Goal: Transaction & Acquisition: Register for event/course

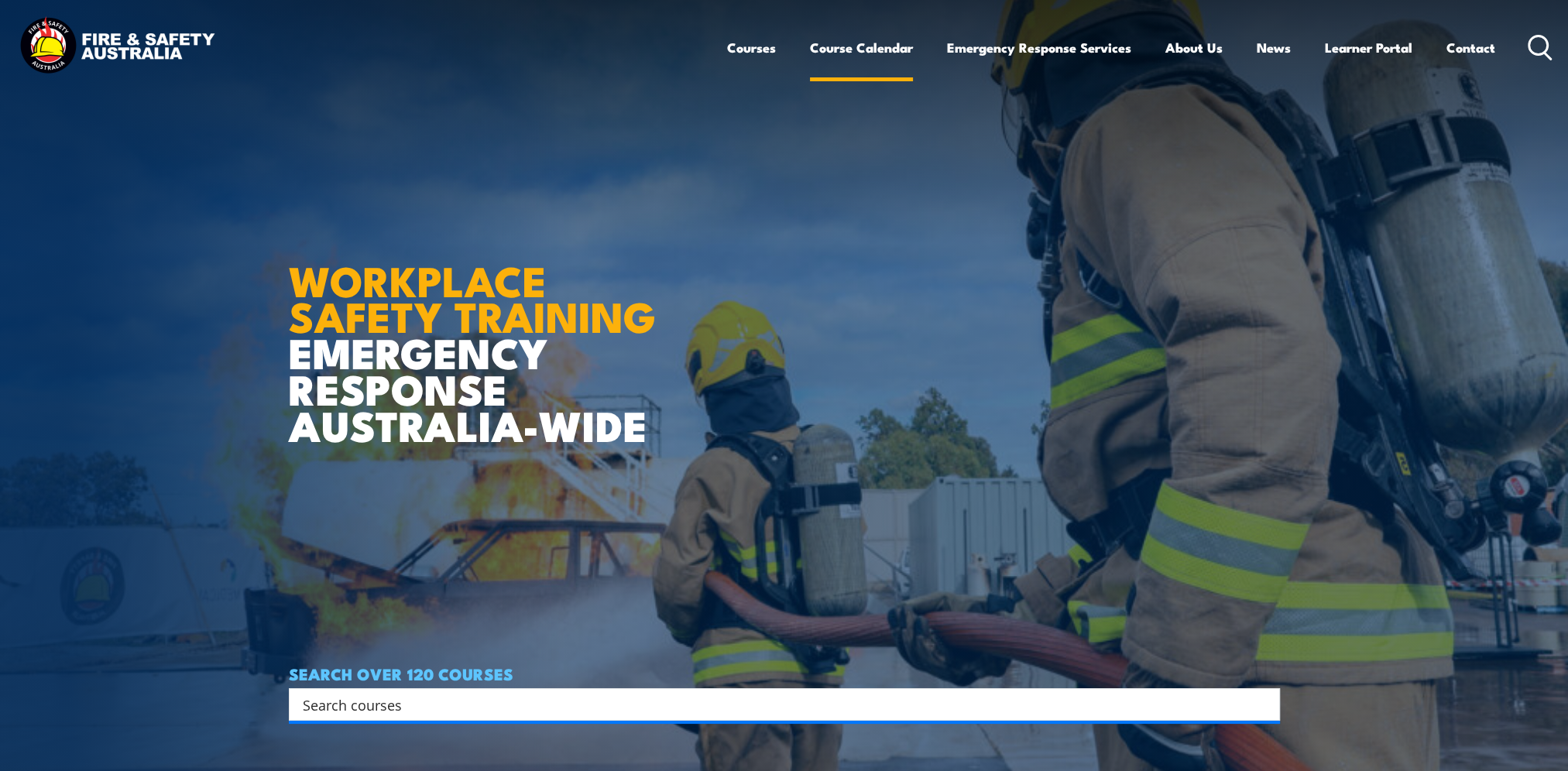
click at [844, 42] on link "Course Calendar" at bounding box center [862, 47] width 103 height 41
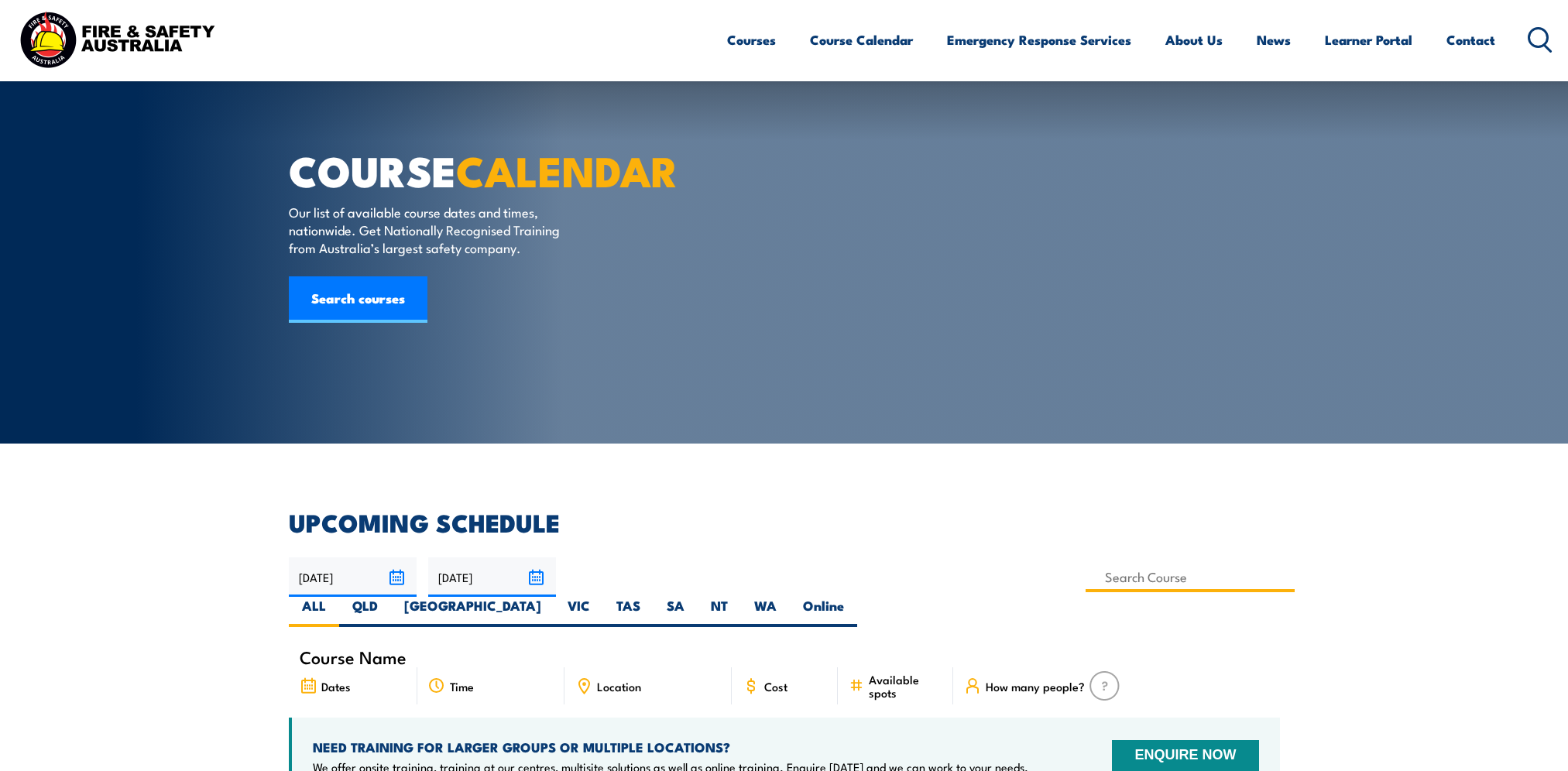
click at [1086, 562] on input at bounding box center [1191, 577] width 210 height 30
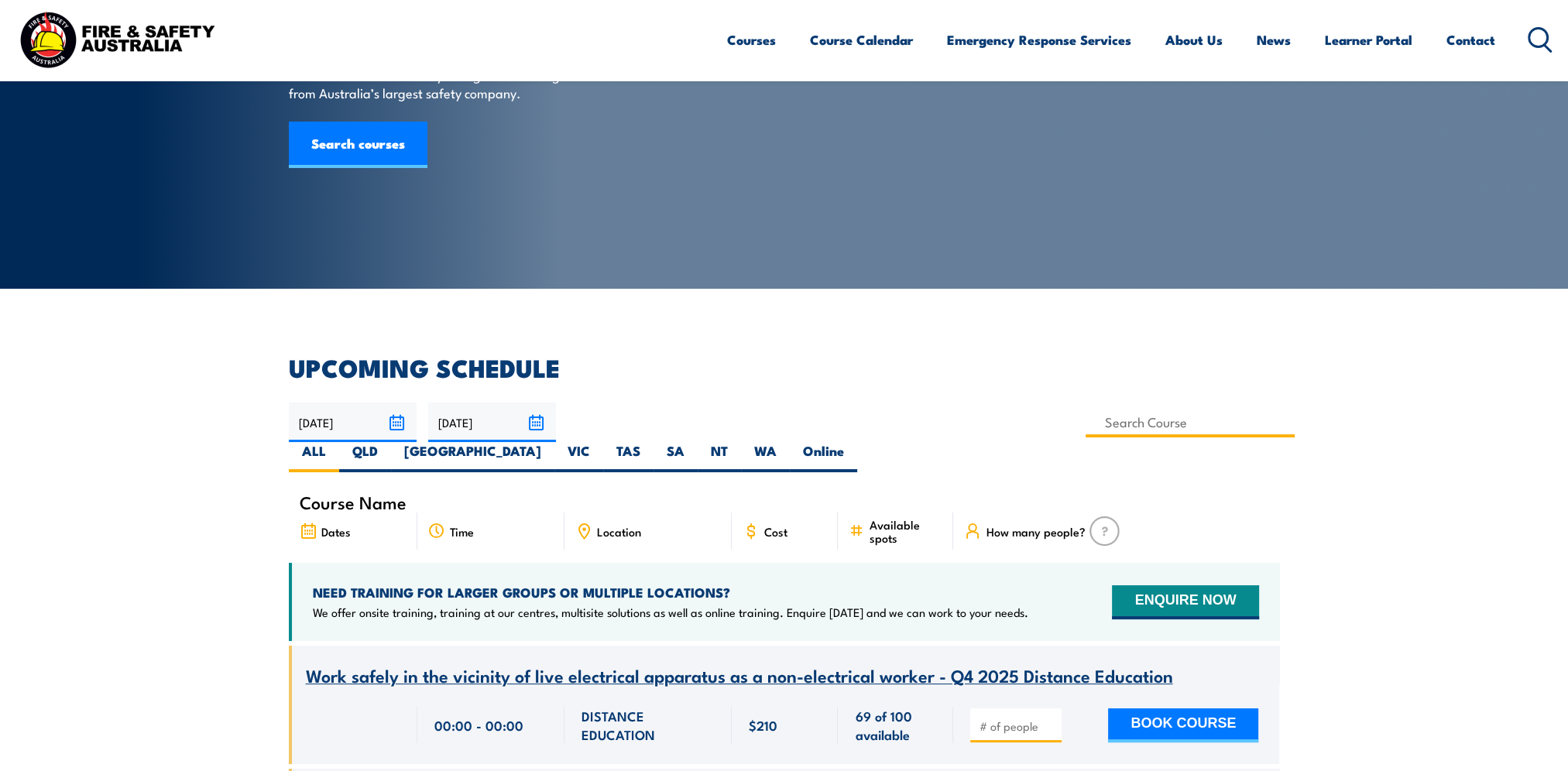
click at [1086, 434] on input at bounding box center [1191, 422] width 210 height 30
type input "firt aid"
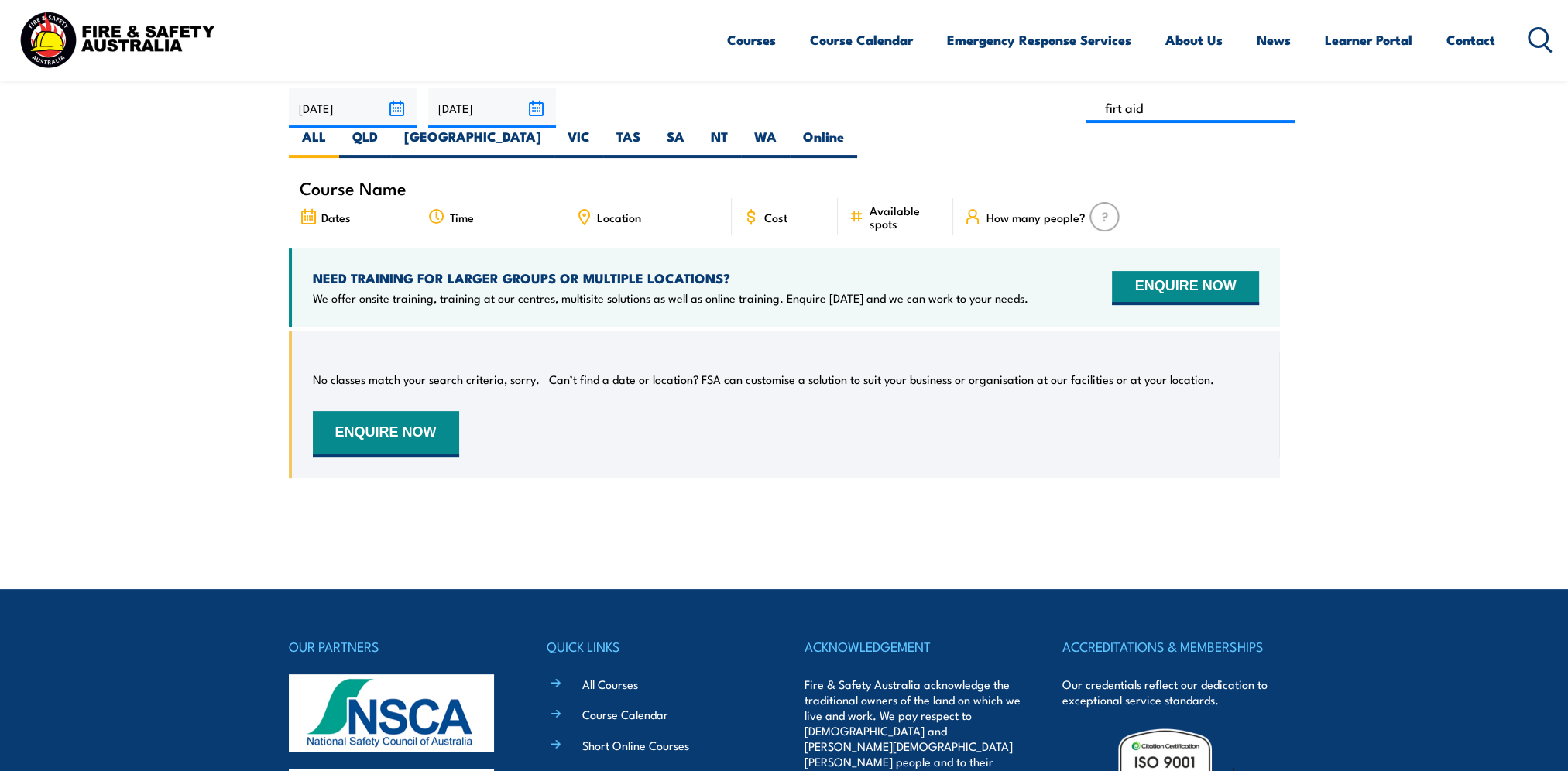
scroll to position [434, 0]
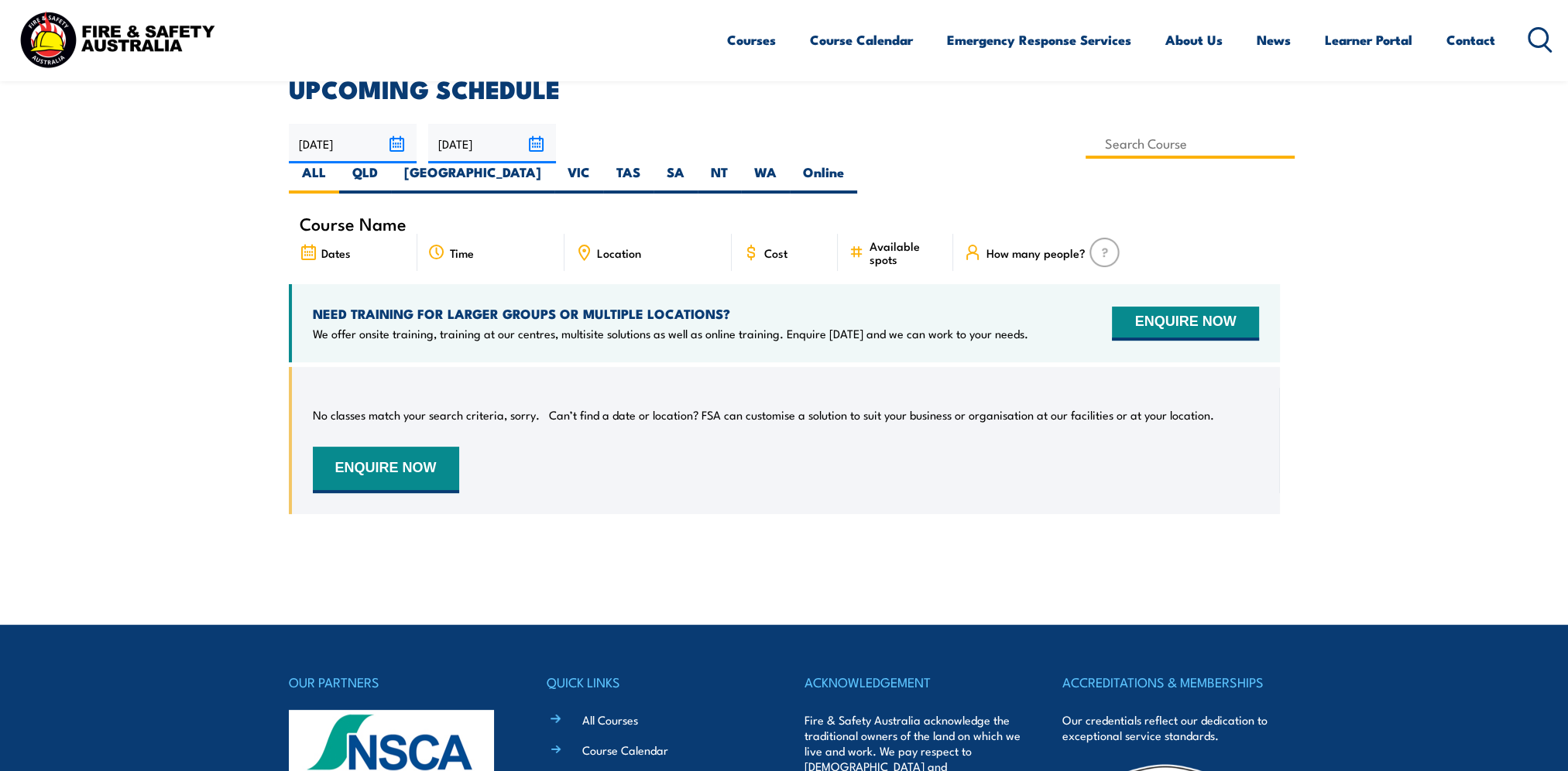
click at [1086, 149] on input at bounding box center [1191, 143] width 210 height 30
type input "first aid"
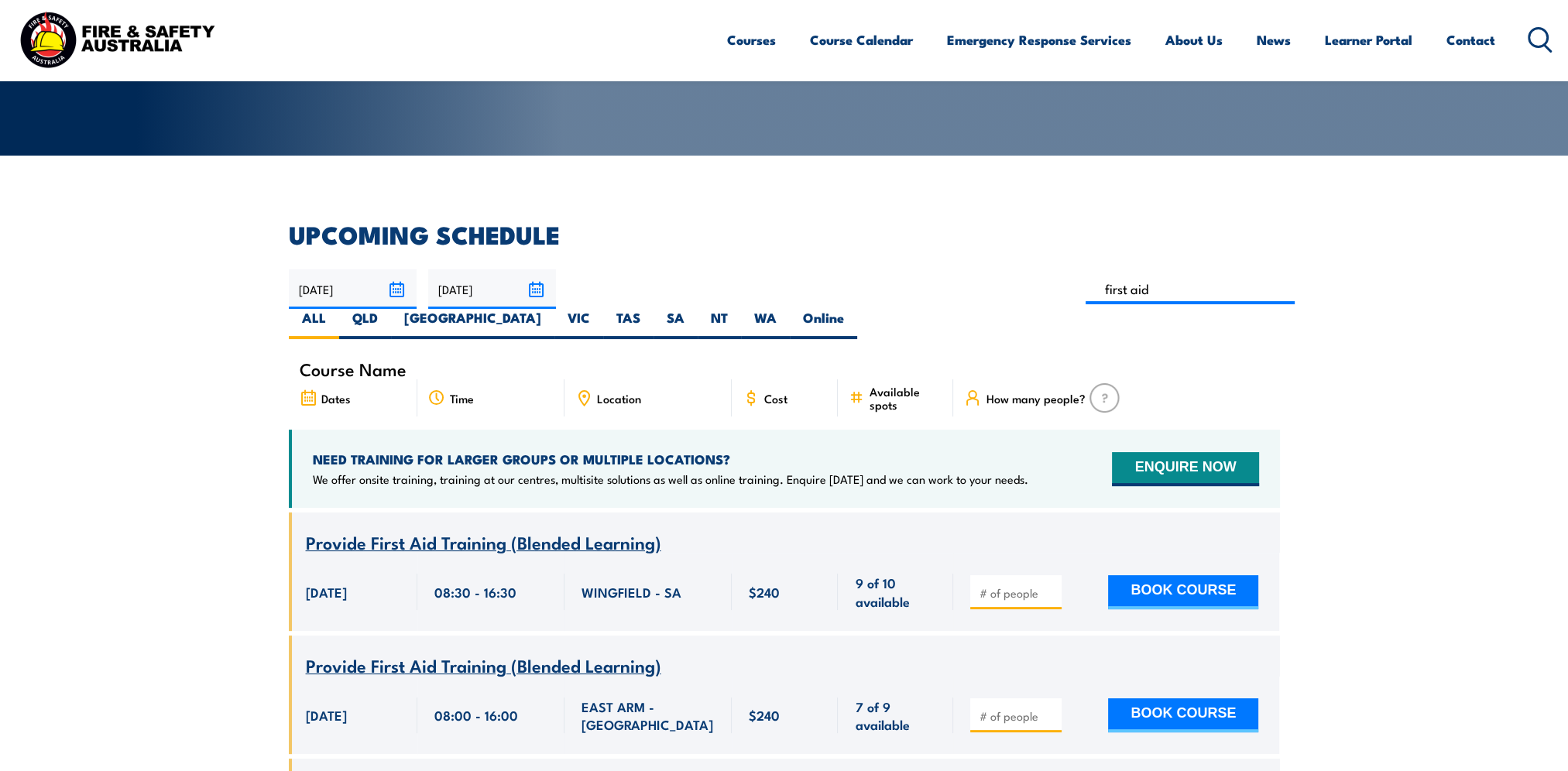
scroll to position [279, 0]
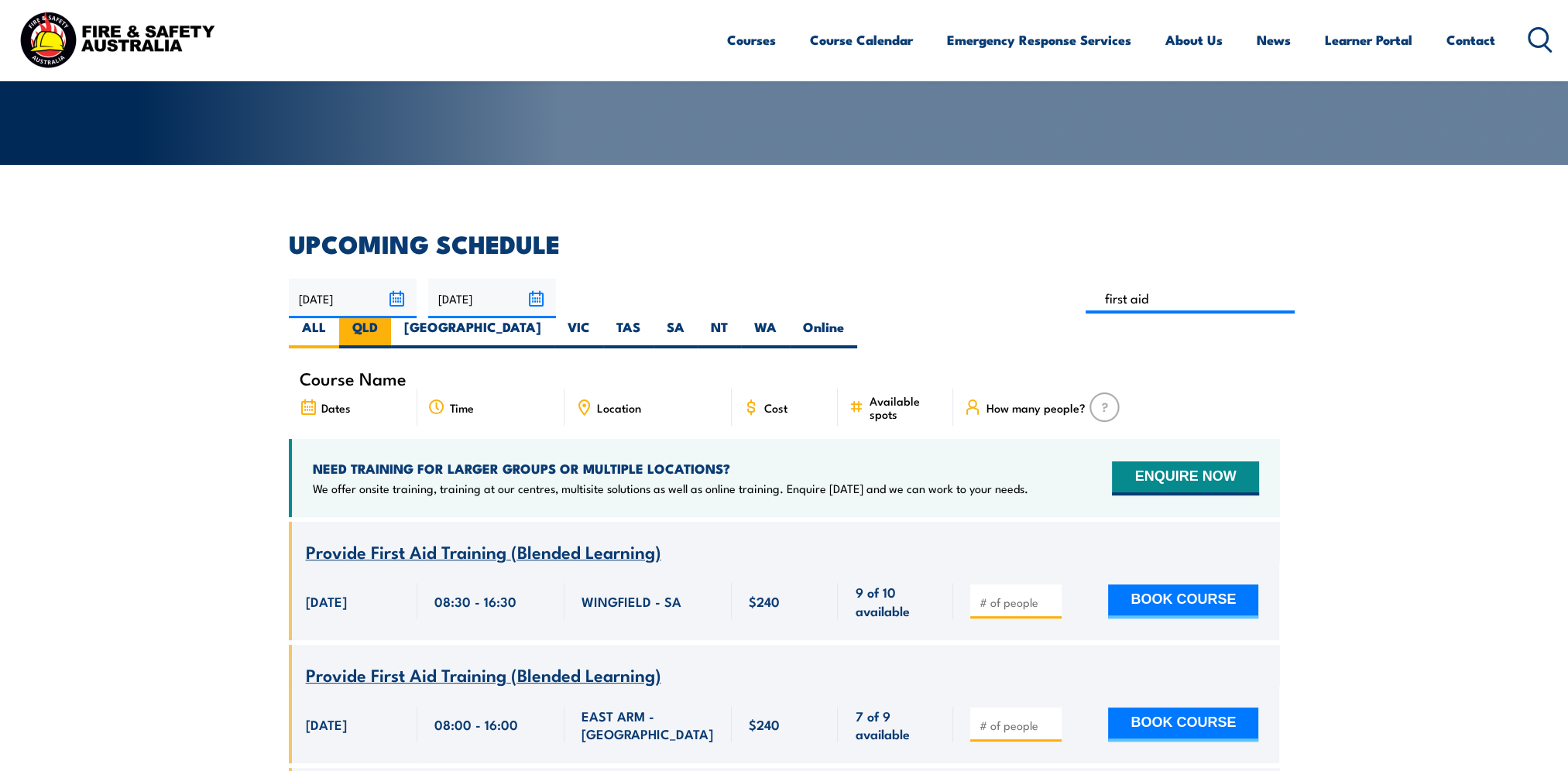
click at [391, 318] on label "QLD" at bounding box center [365, 333] width 52 height 30
click at [388, 318] on input "QLD" at bounding box center [383, 323] width 10 height 10
radio input "true"
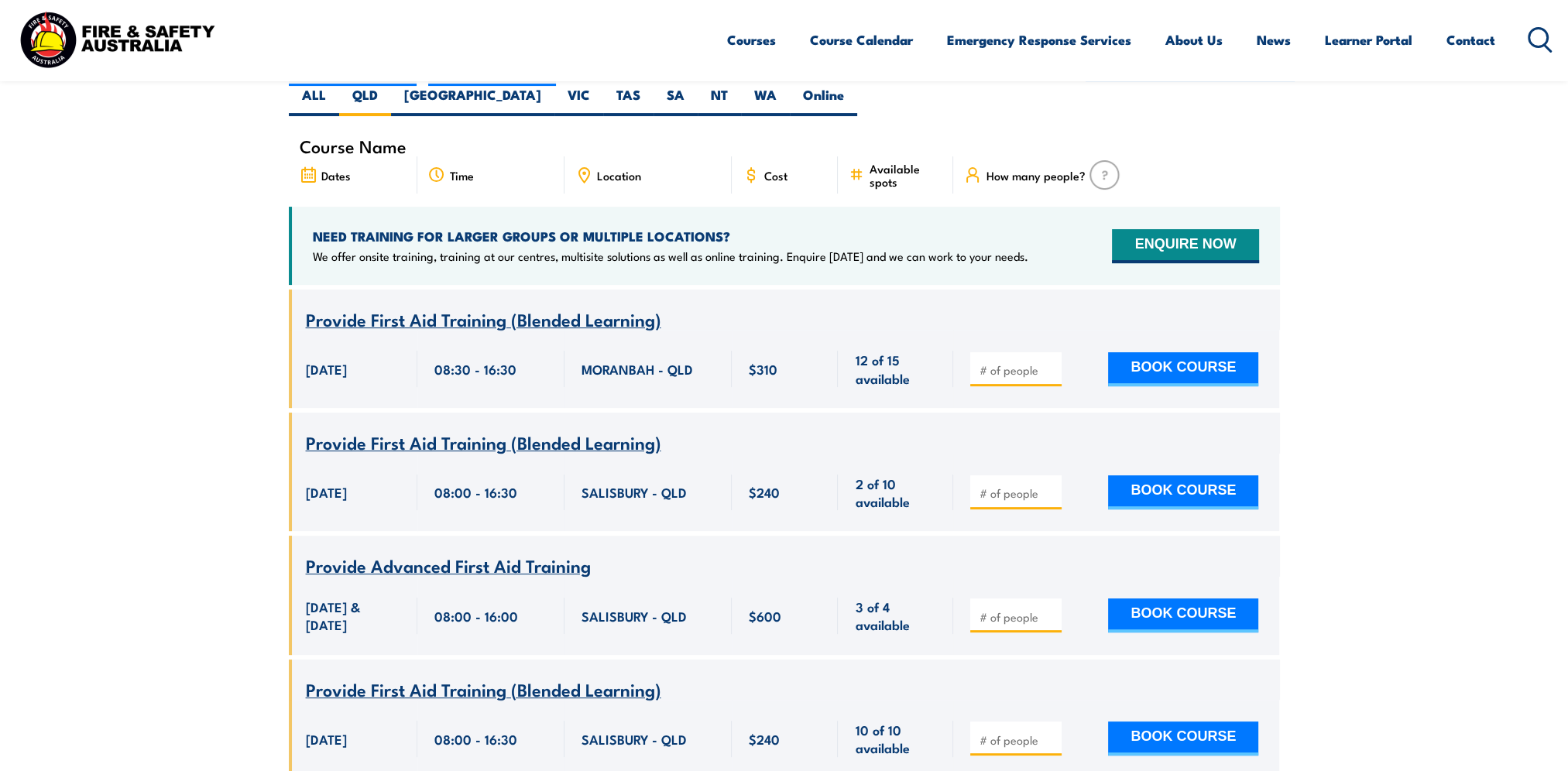
click at [1022, 485] on input "number" at bounding box center [1017, 493] width 77 height 16
click at [1014, 485] on input "number" at bounding box center [1017, 493] width 77 height 16
click at [1054, 485] on input "1" at bounding box center [1017, 493] width 77 height 16
type input "2"
click at [1047, 485] on input "2" at bounding box center [1017, 493] width 77 height 16
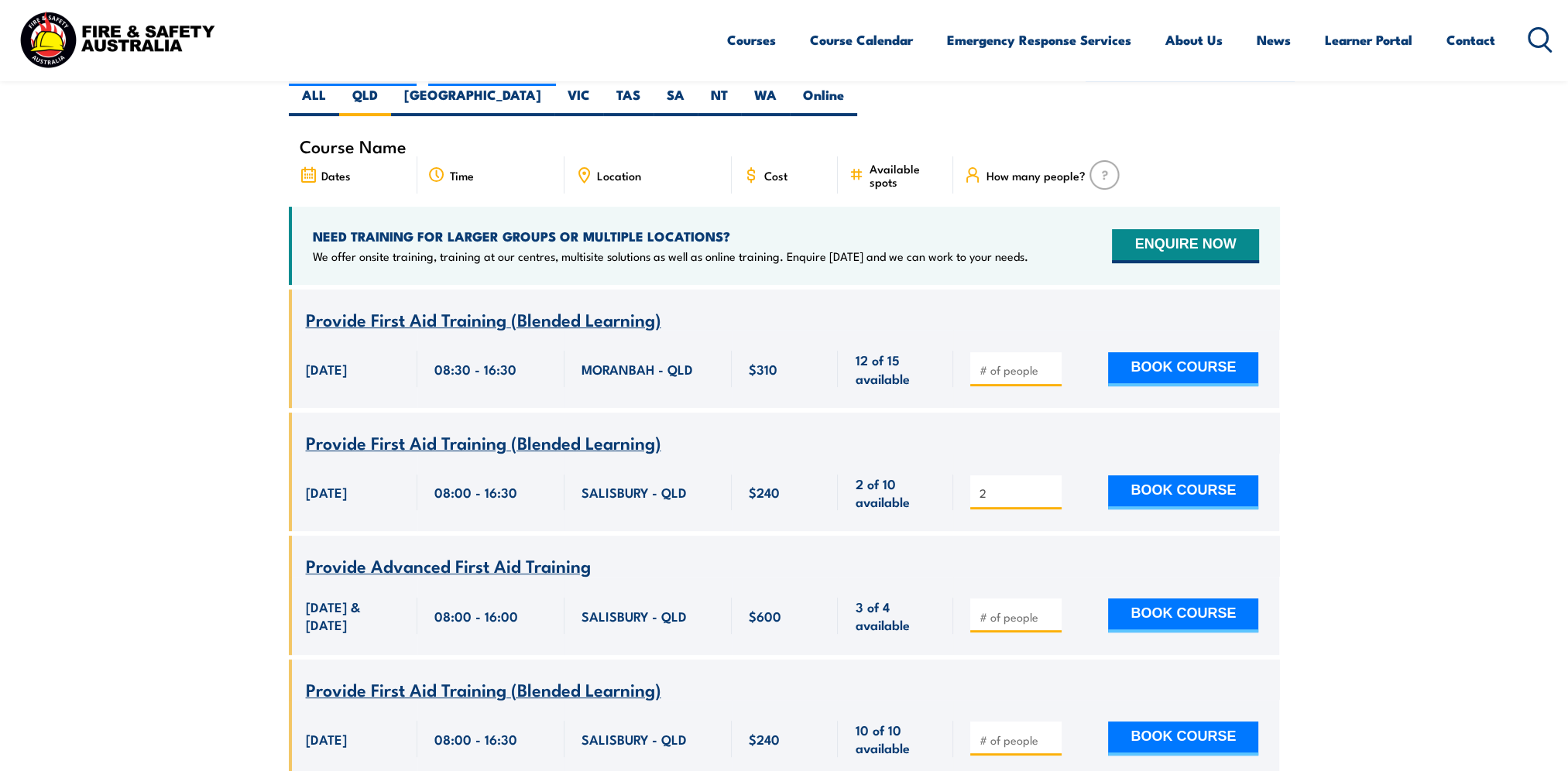
click at [1416, 483] on section "UPCOMING SCHEDULE 01/10/2025 30/11/2025" at bounding box center [784, 585] width 1568 height 1171
click at [1381, 542] on section "UPCOMING SCHEDULE 01/10/2025 30/11/2025" at bounding box center [784, 585] width 1568 height 1171
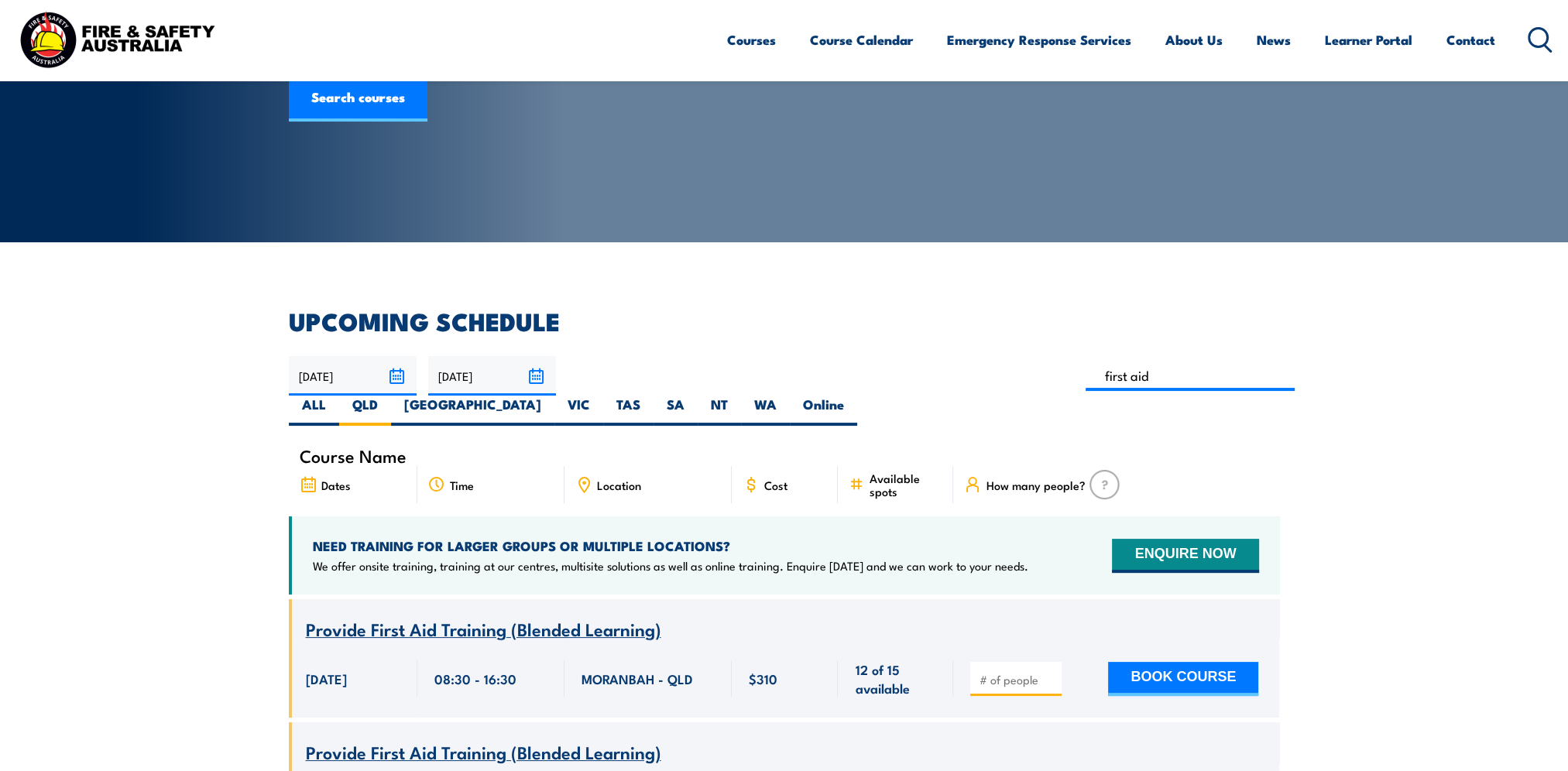
scroll to position [279, 0]
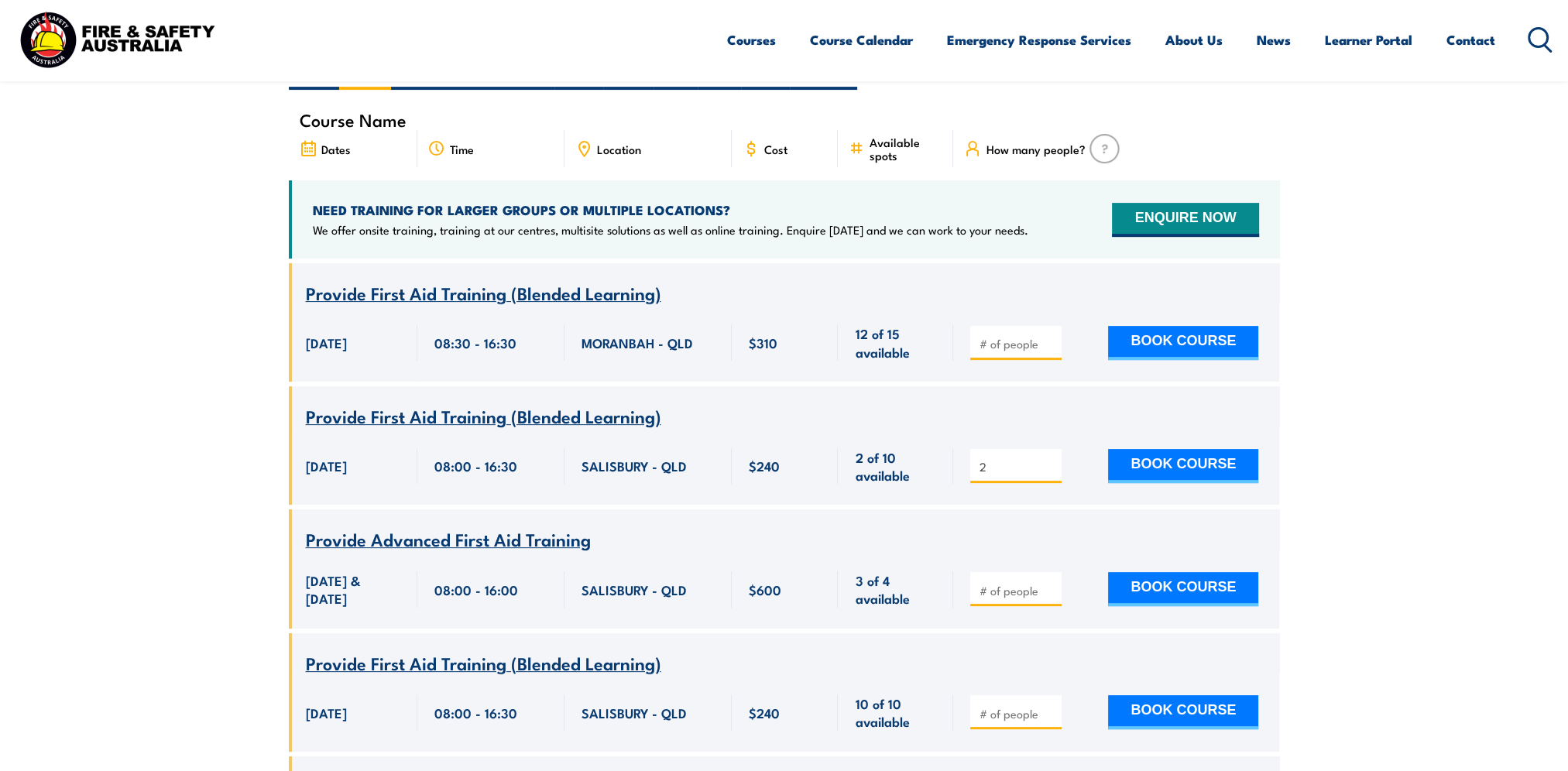
scroll to position [511, 0]
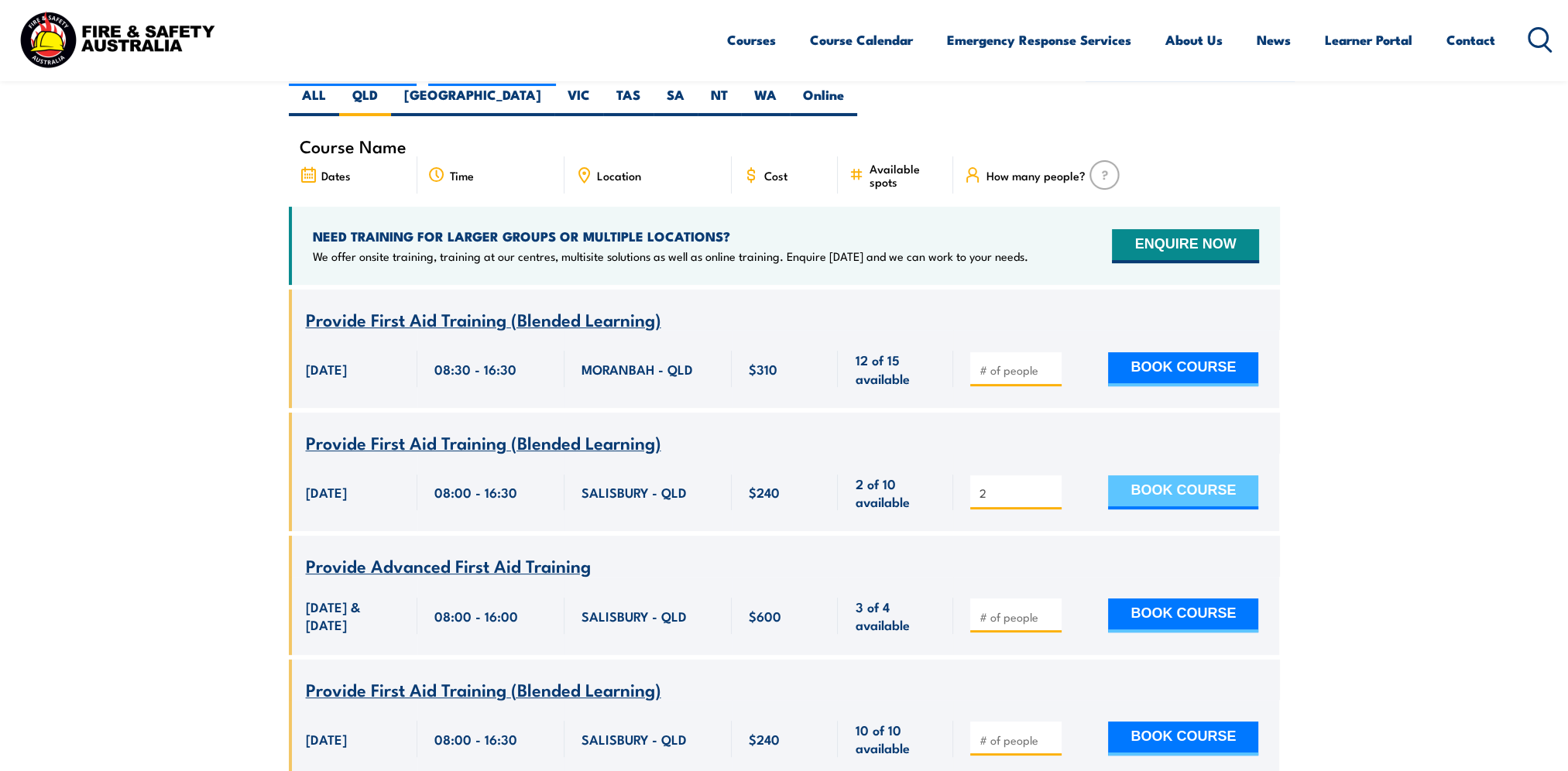
click at [1207, 475] on button "BOOK COURSE" at bounding box center [1183, 492] width 150 height 34
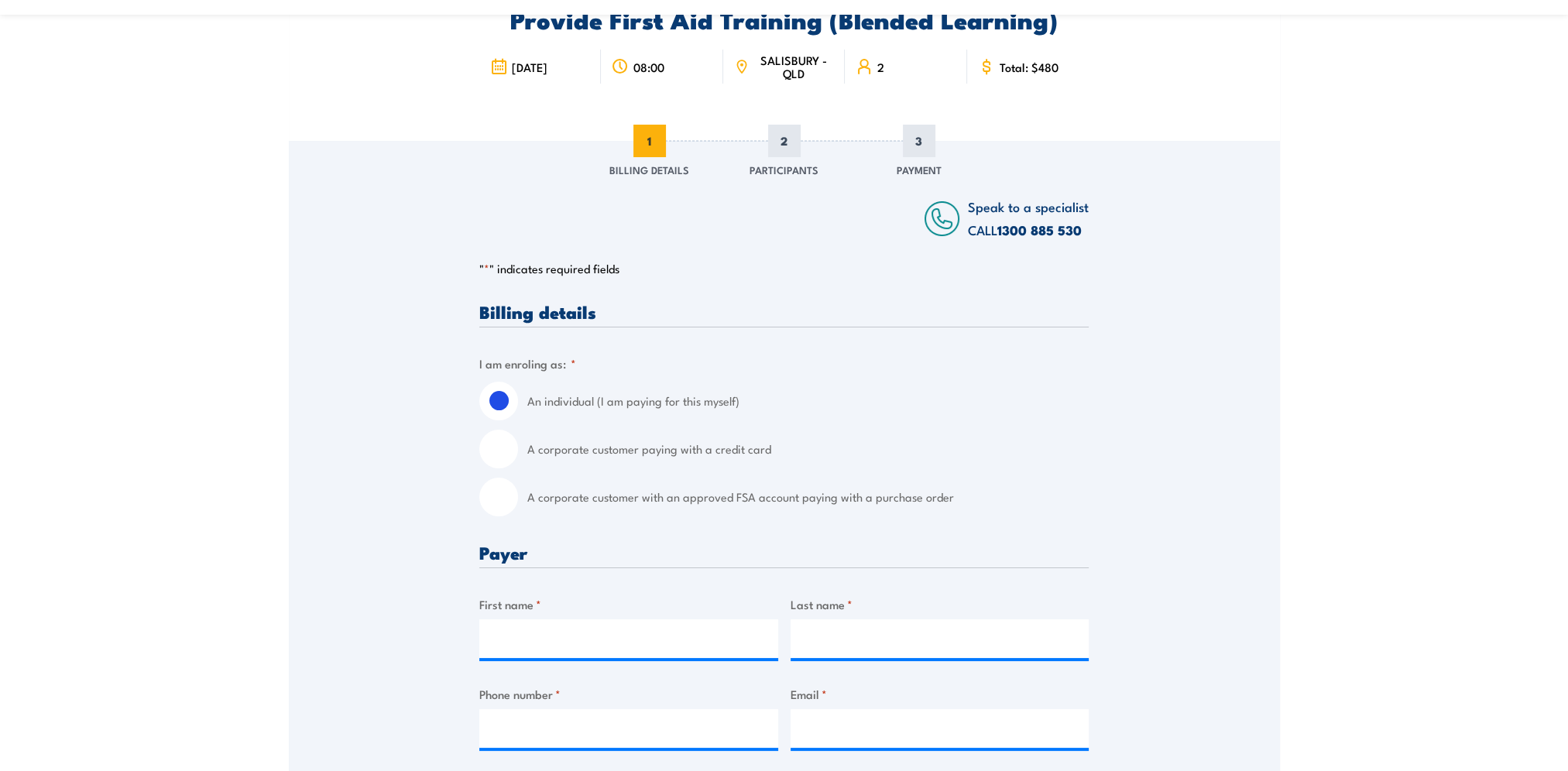
scroll to position [155, 0]
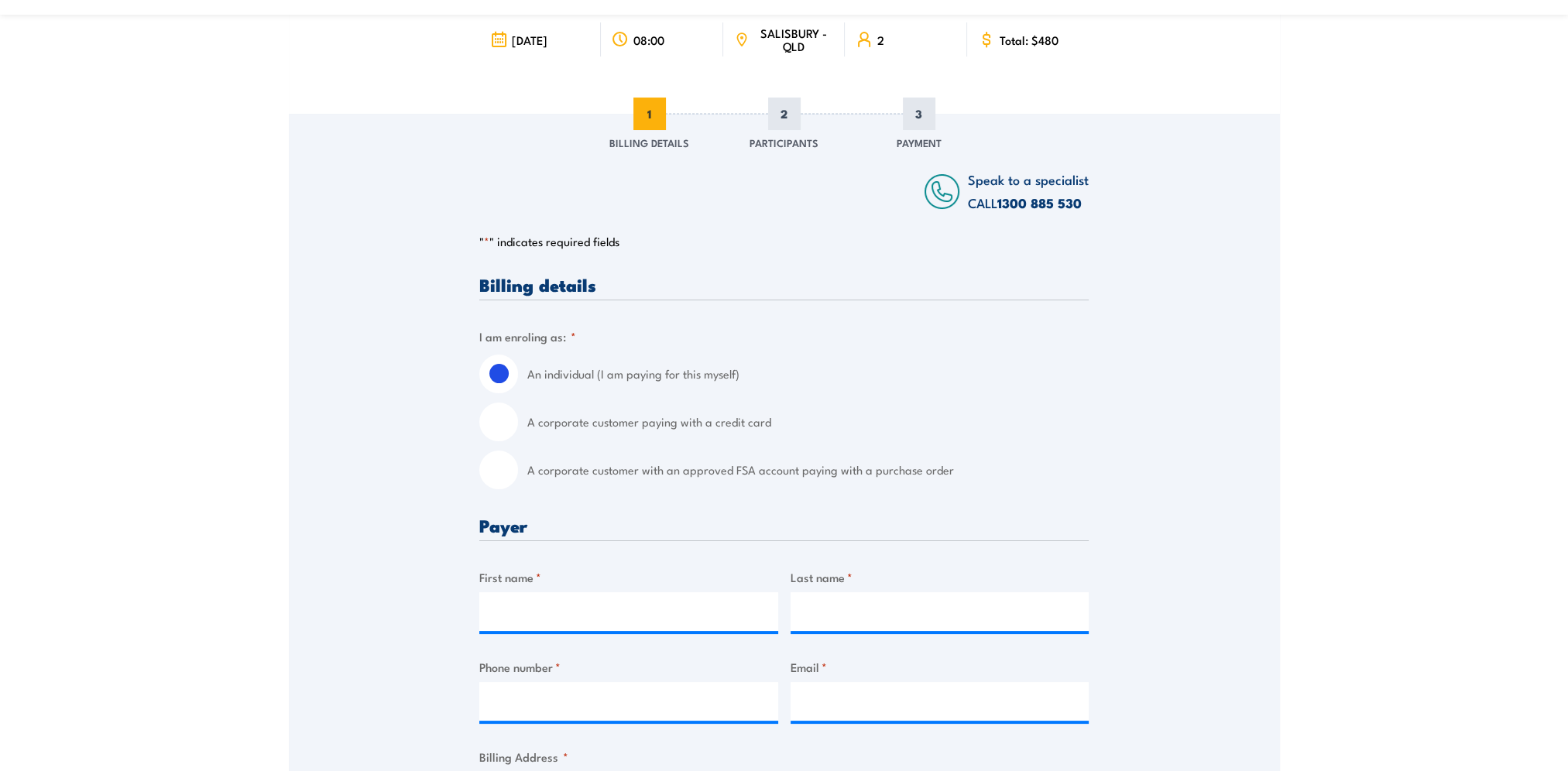
click at [502, 479] on input "A corporate customer with an approved FSA account paying with a purchase order" at bounding box center [499, 470] width 38 height 38
radio input "true"
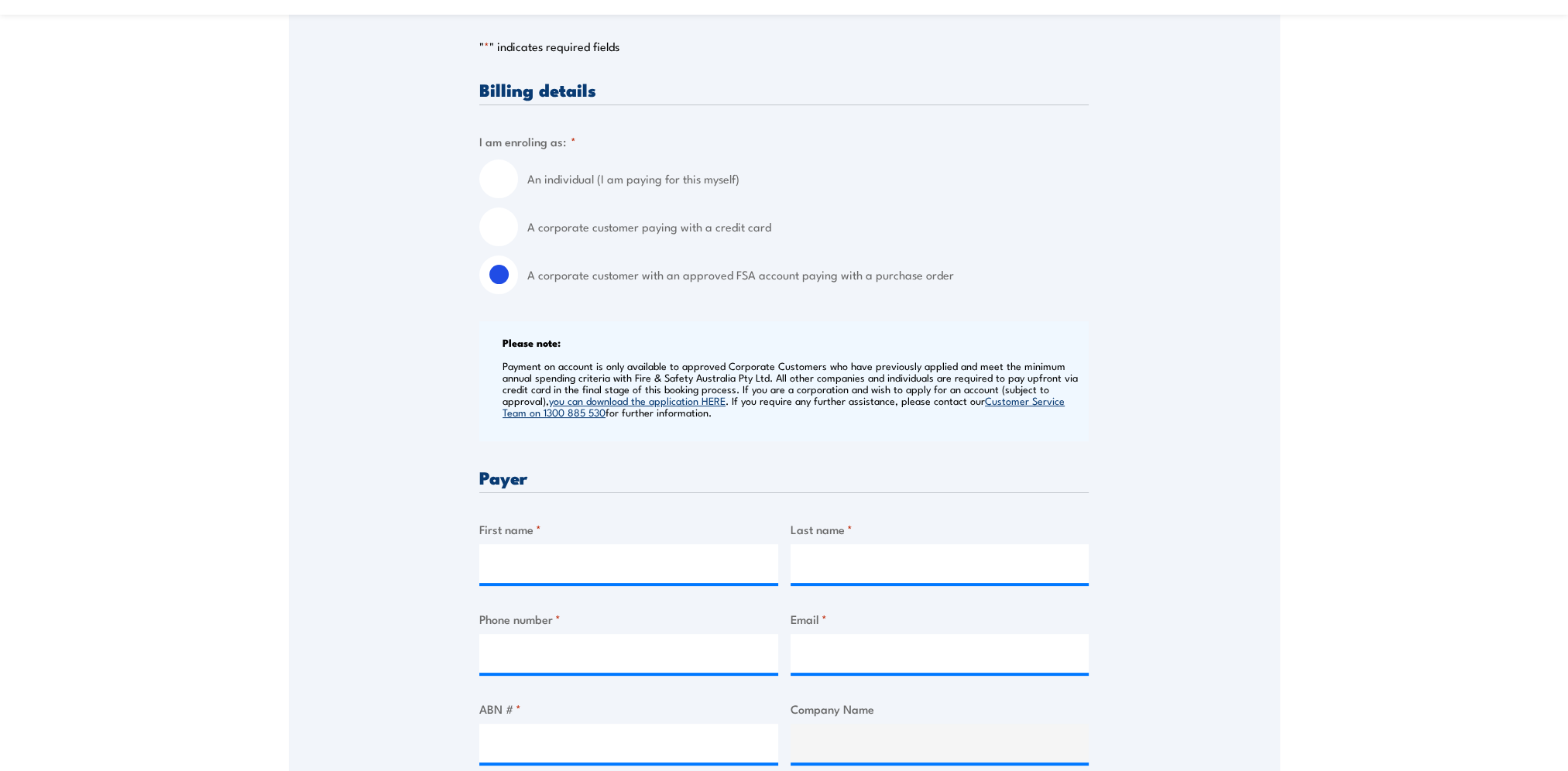
scroll to position [387, 0]
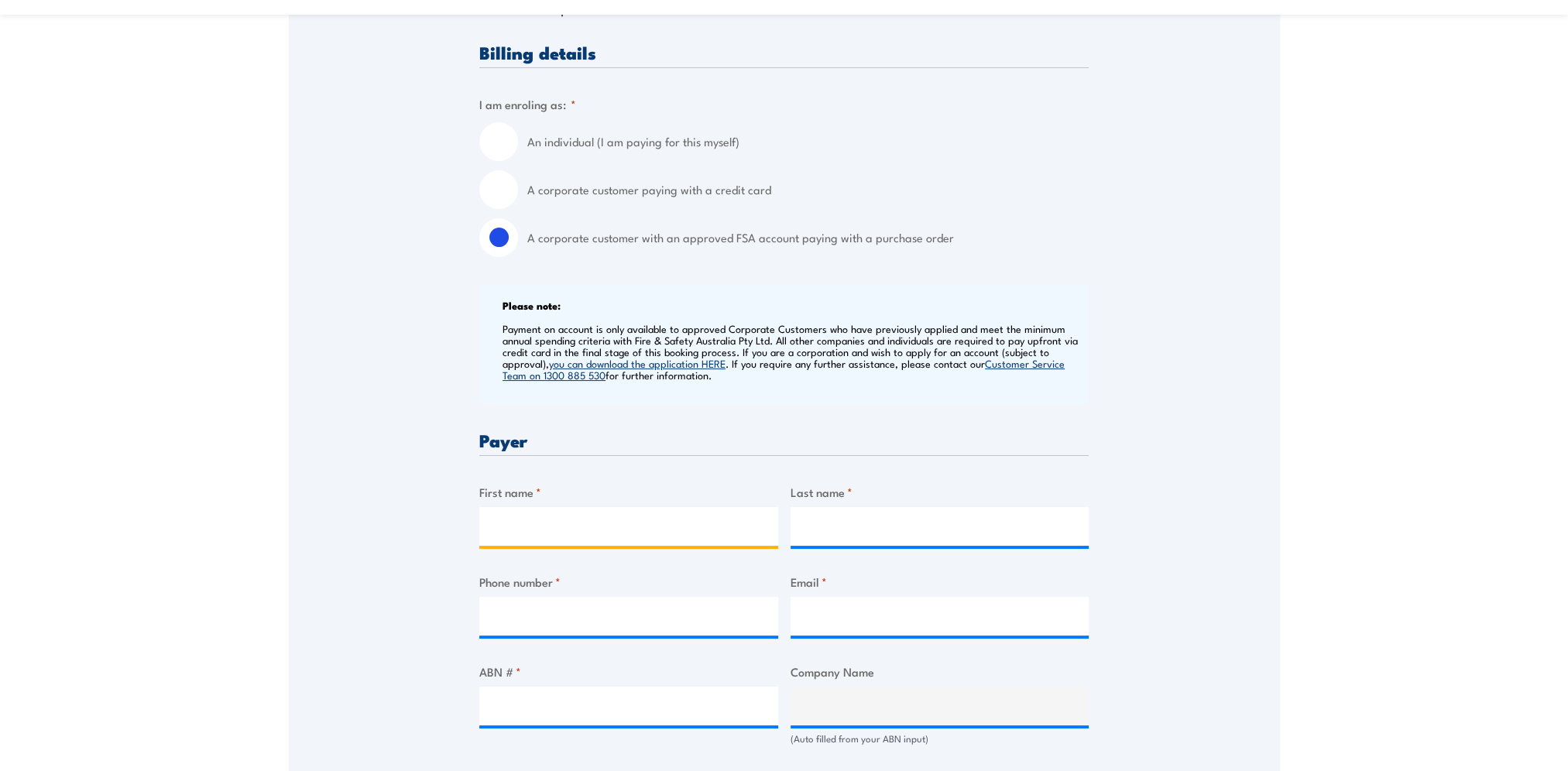
click at [587, 534] on input "First name *" at bounding box center [629, 526] width 299 height 38
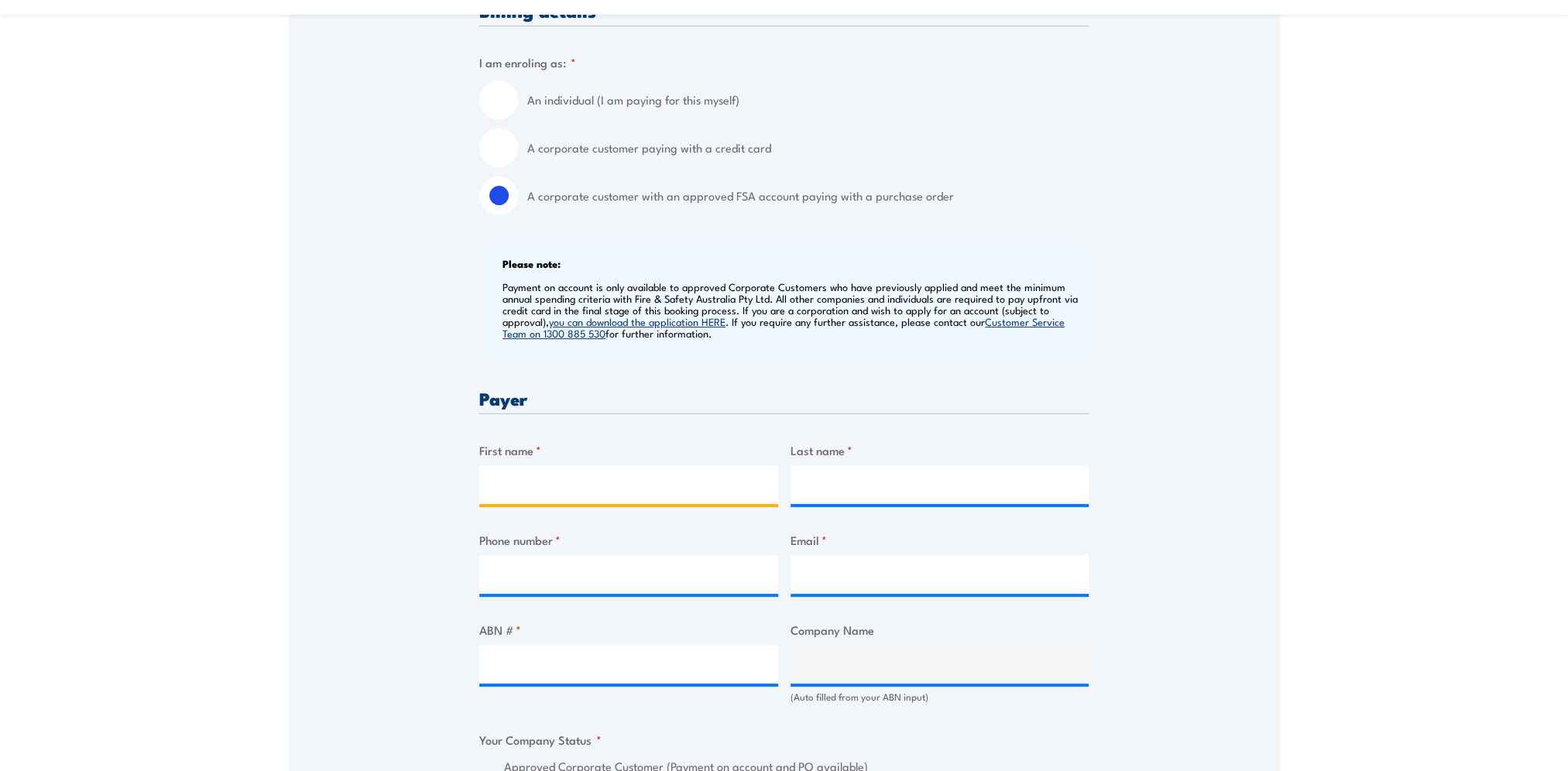
scroll to position [465, 0]
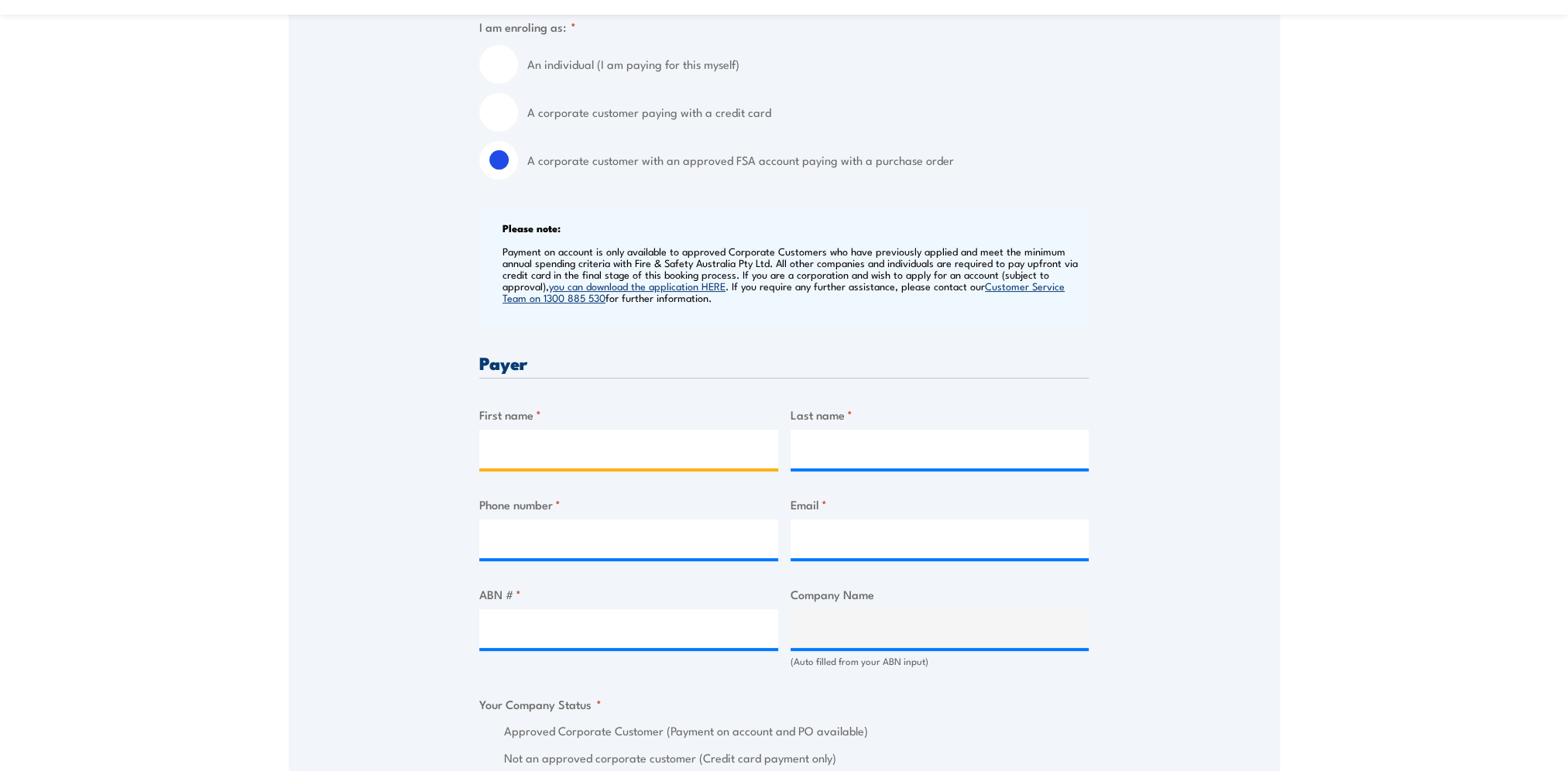
click at [558, 441] on input "First name *" at bounding box center [629, 449] width 299 height 38
click at [598, 443] on input "First name *" at bounding box center [629, 449] width 299 height 38
type input "Camille"
type input "Warfield"
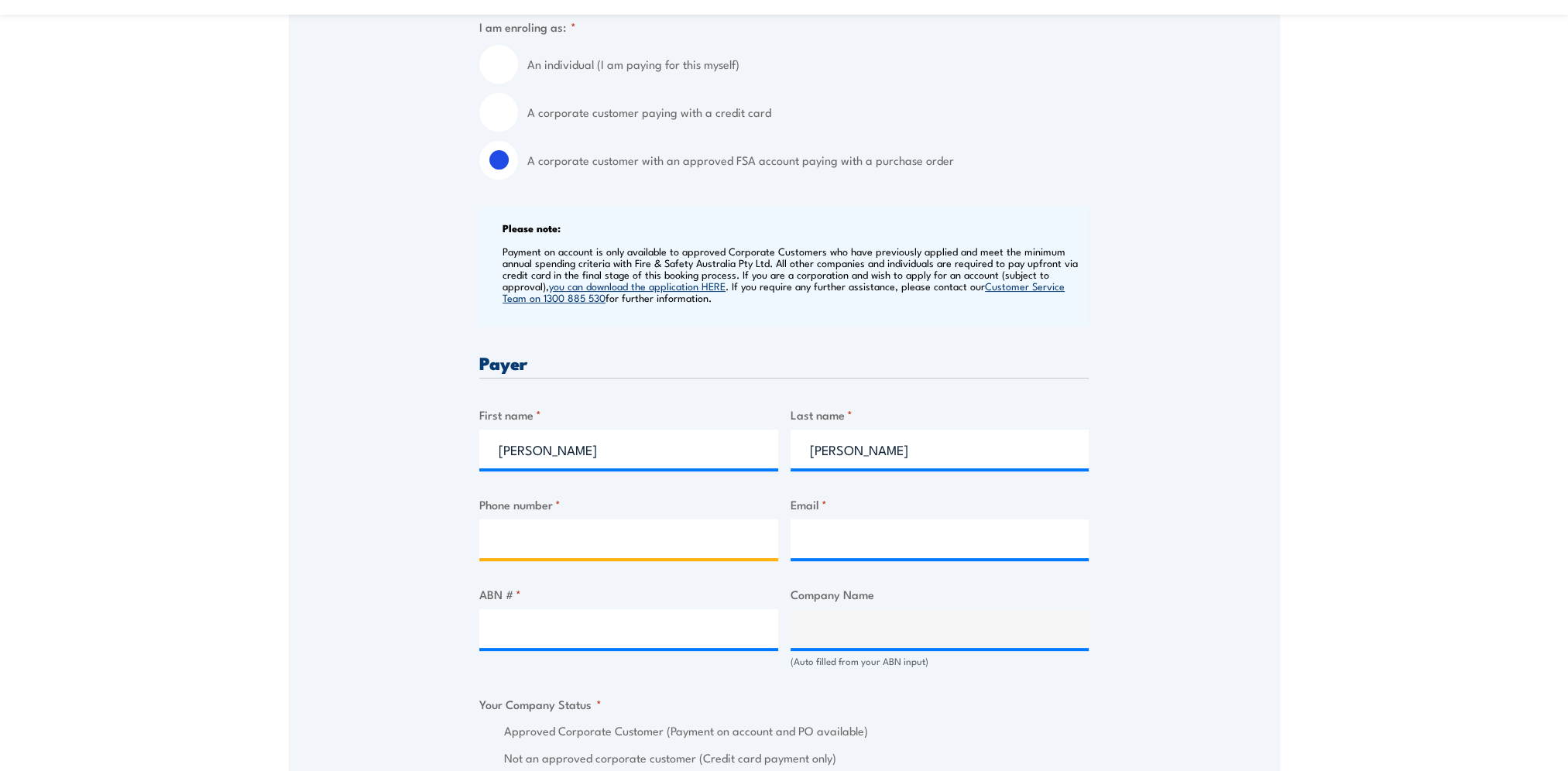
type input "0478525225"
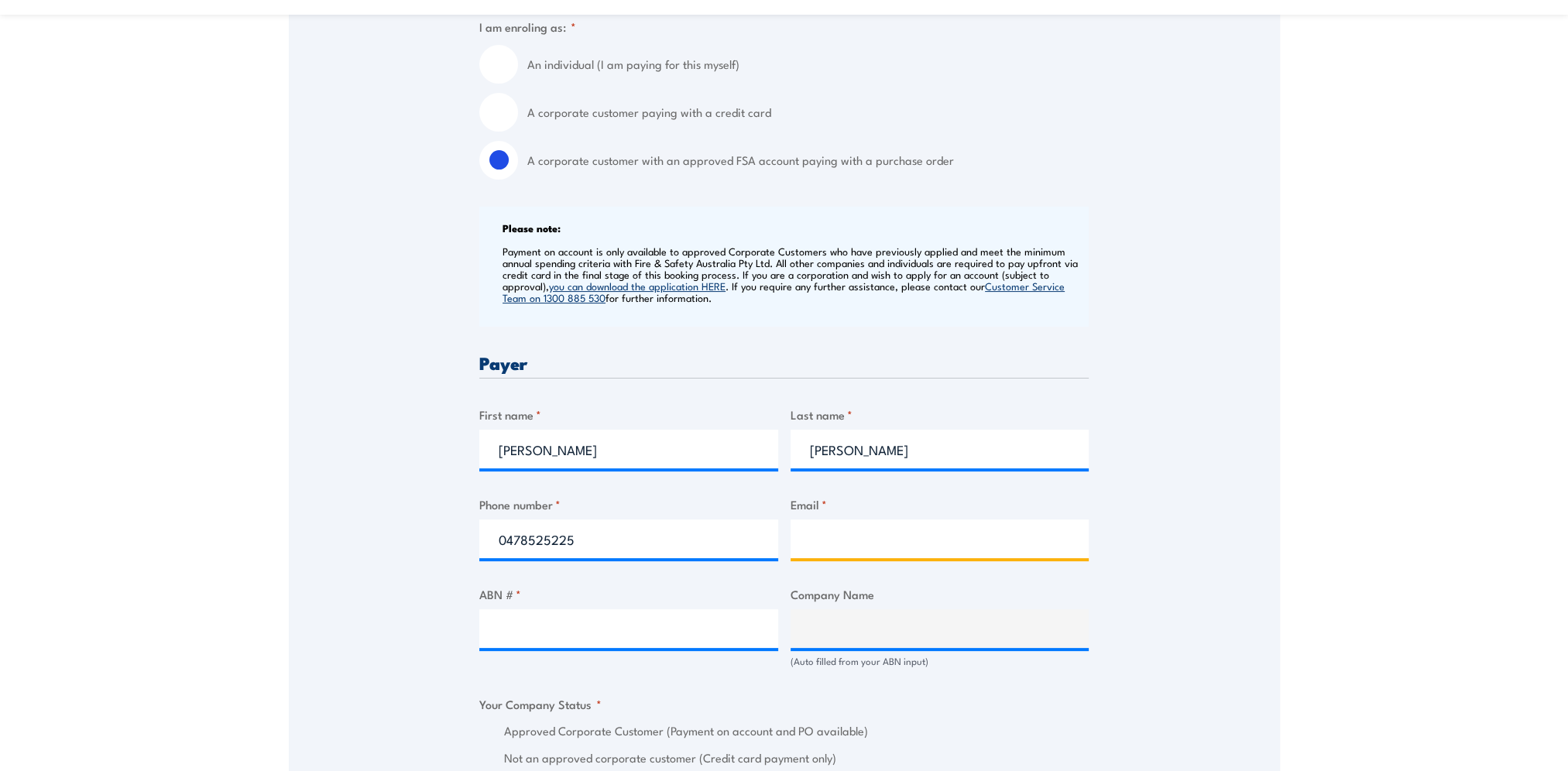
type input "camille.warfield@cbre.com"
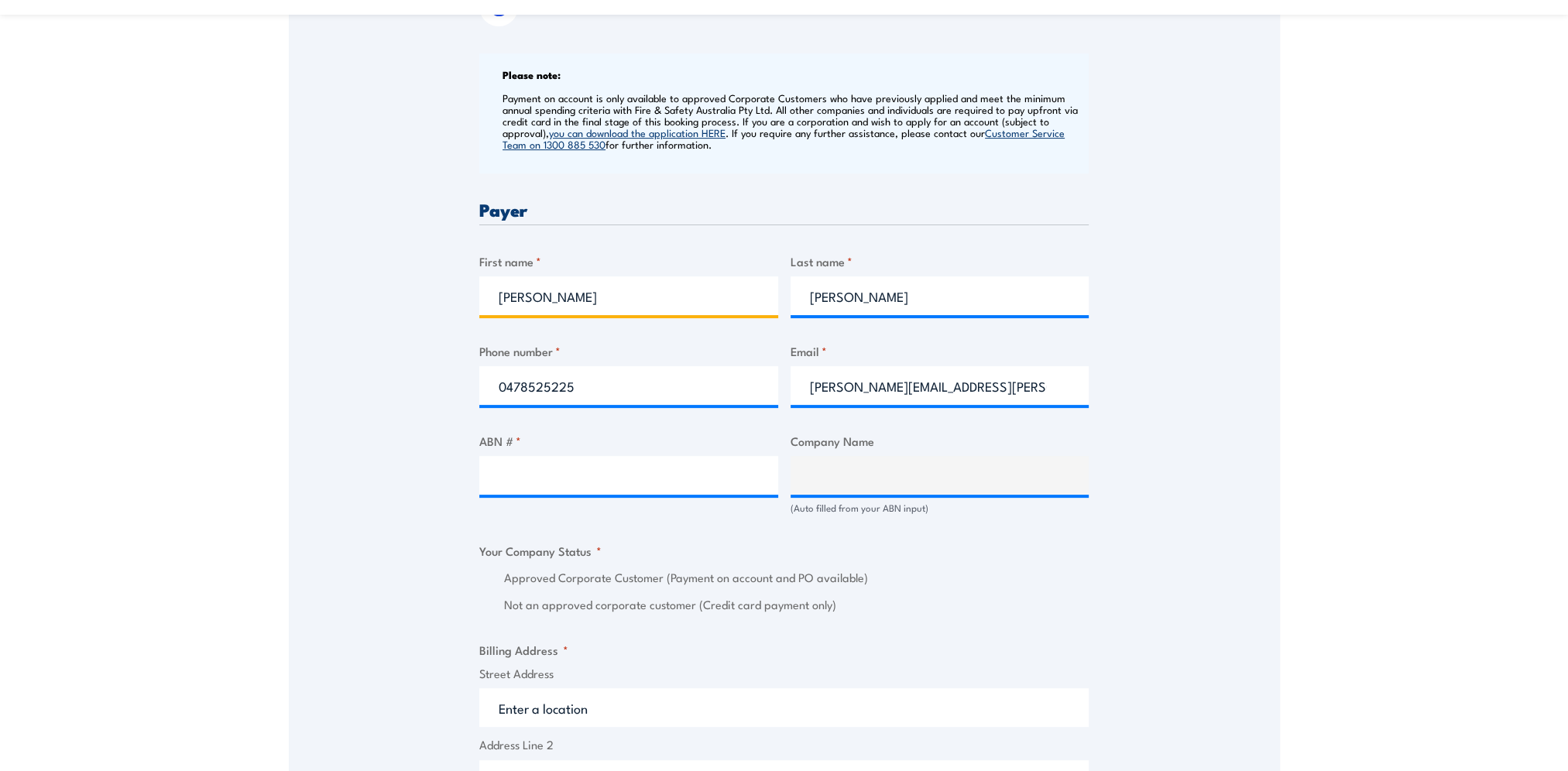
scroll to position [619, 0]
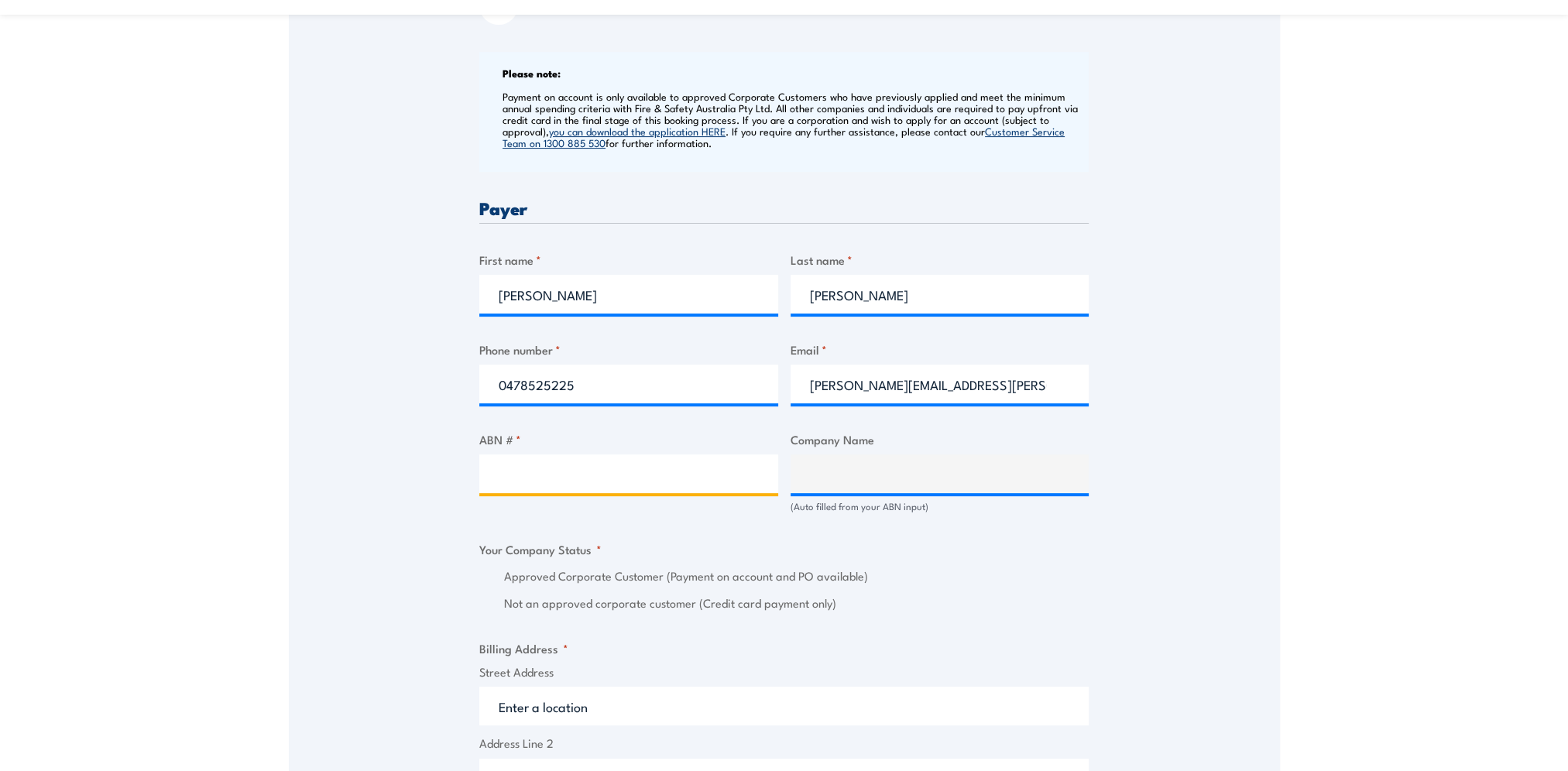
click at [628, 485] on input "ABN # *" at bounding box center [629, 474] width 299 height 38
paste input "84651993092"
type input "84651993092"
type input "CBRE (GWS PJM) PTY LTD"
radio input "true"
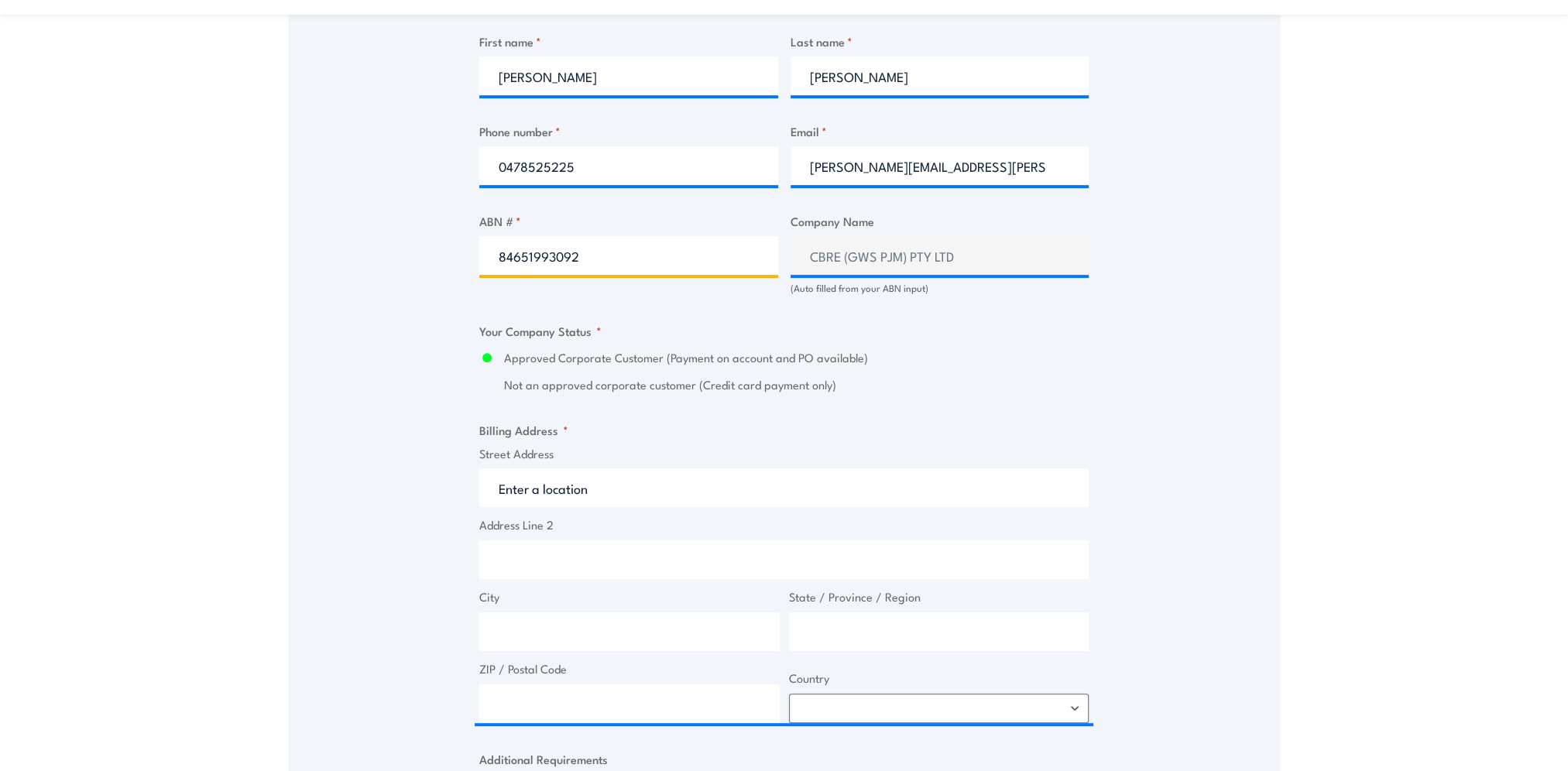
scroll to position [852, 0]
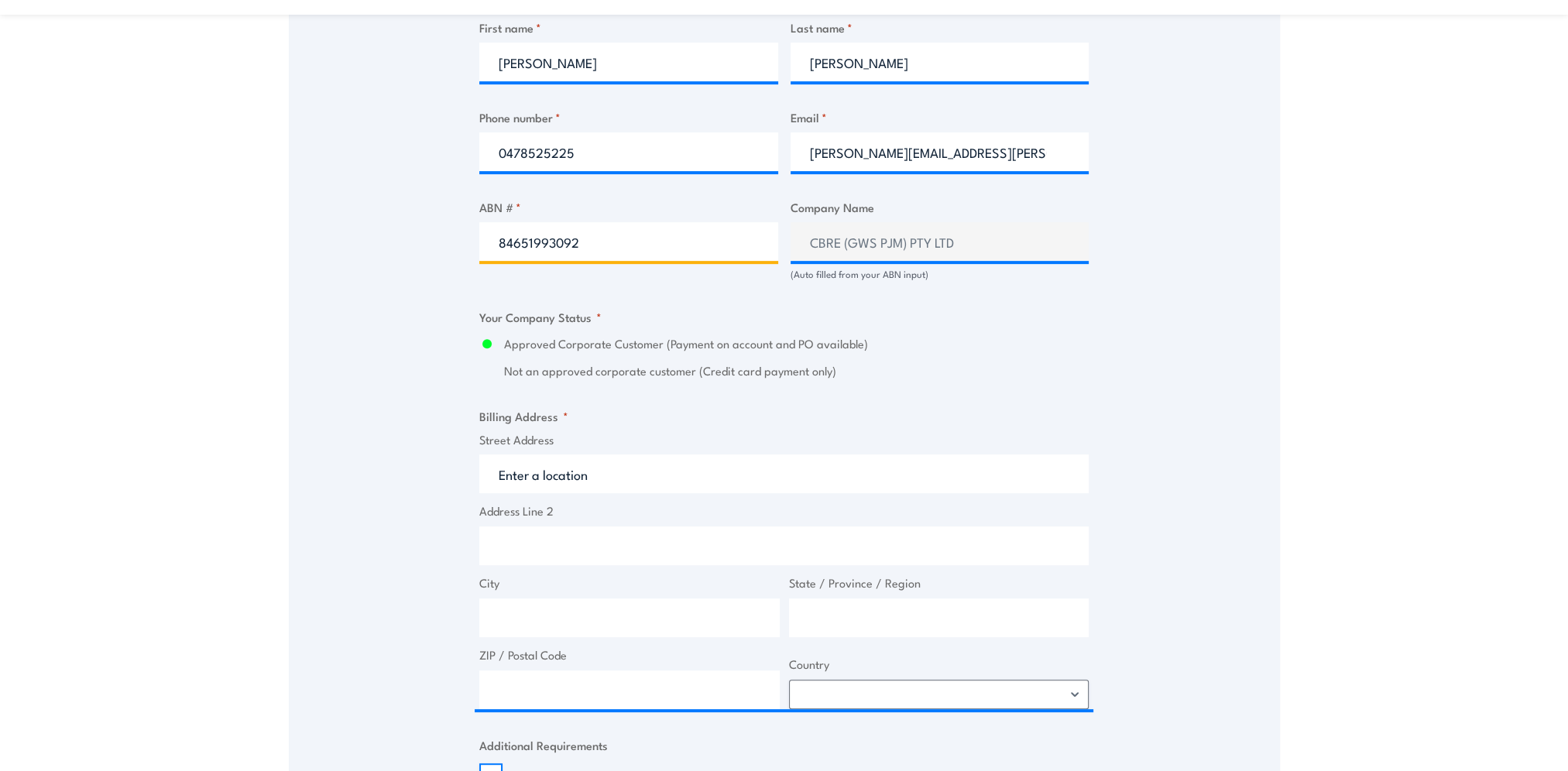
type input "84651993092"
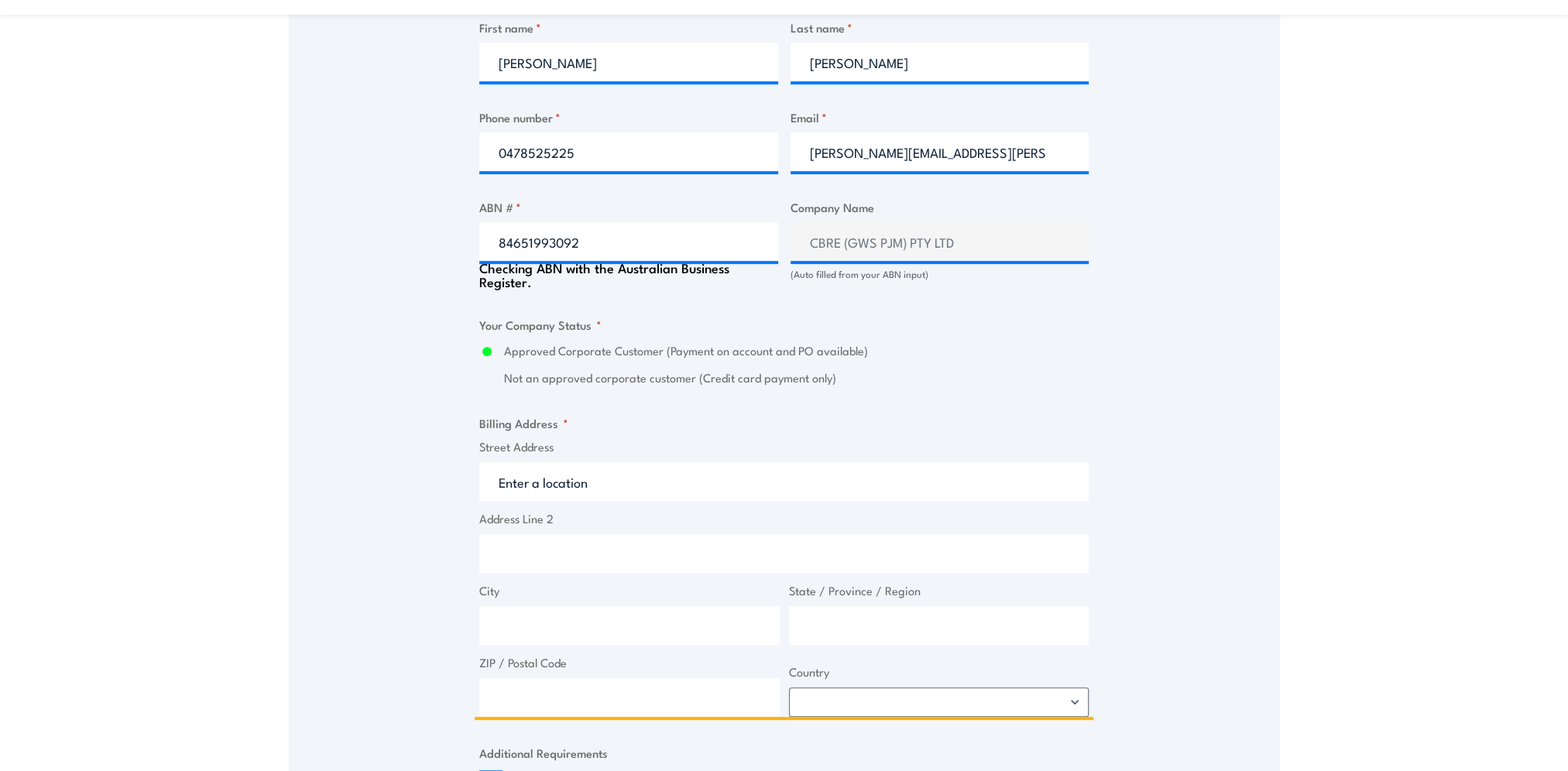
click at [527, 473] on input "Street Address" at bounding box center [784, 481] width 610 height 38
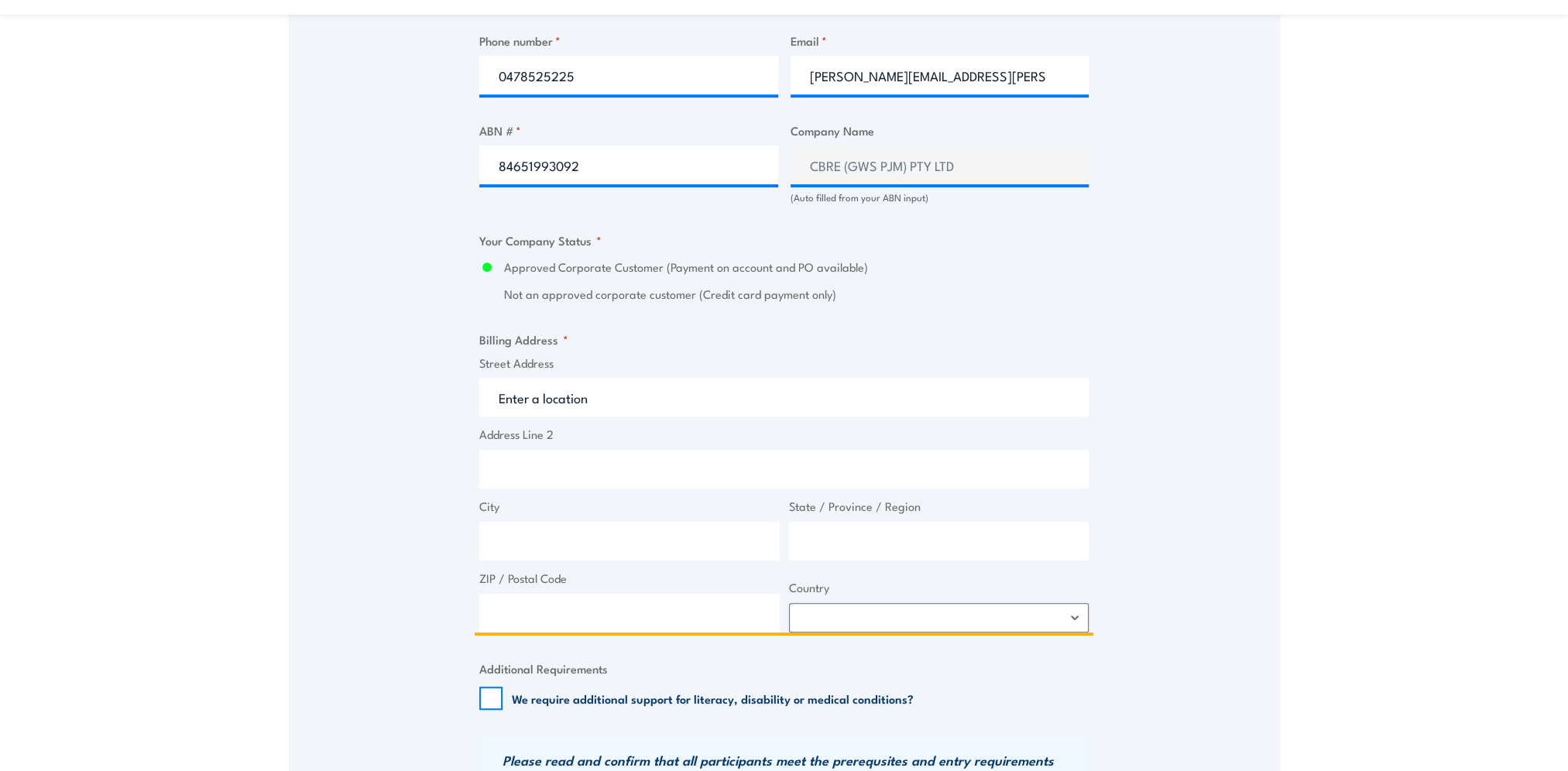
scroll to position [929, 0]
type input "1"
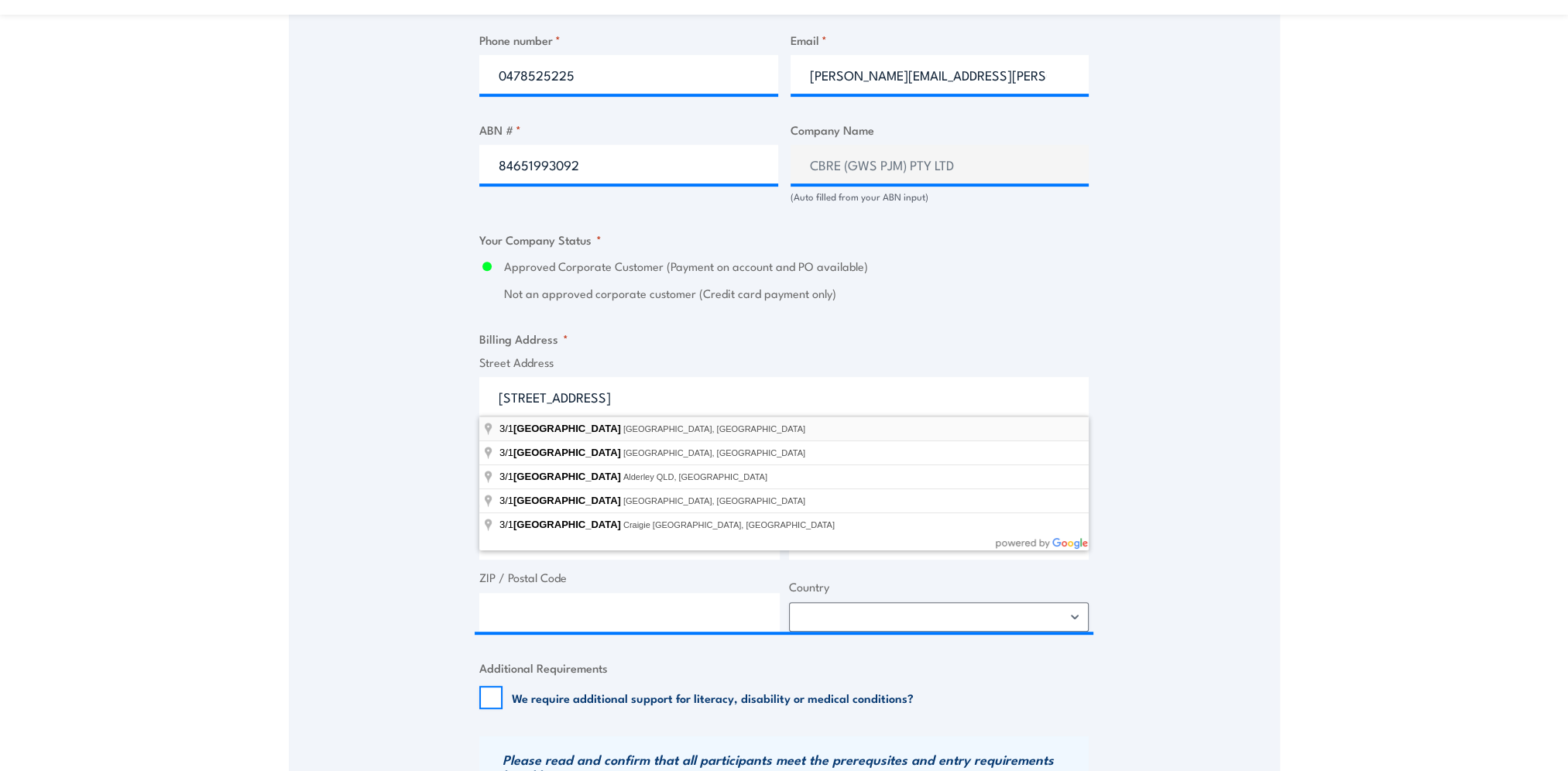
type input "3/1 Eagle Street, Brisbane City QLD, Australia"
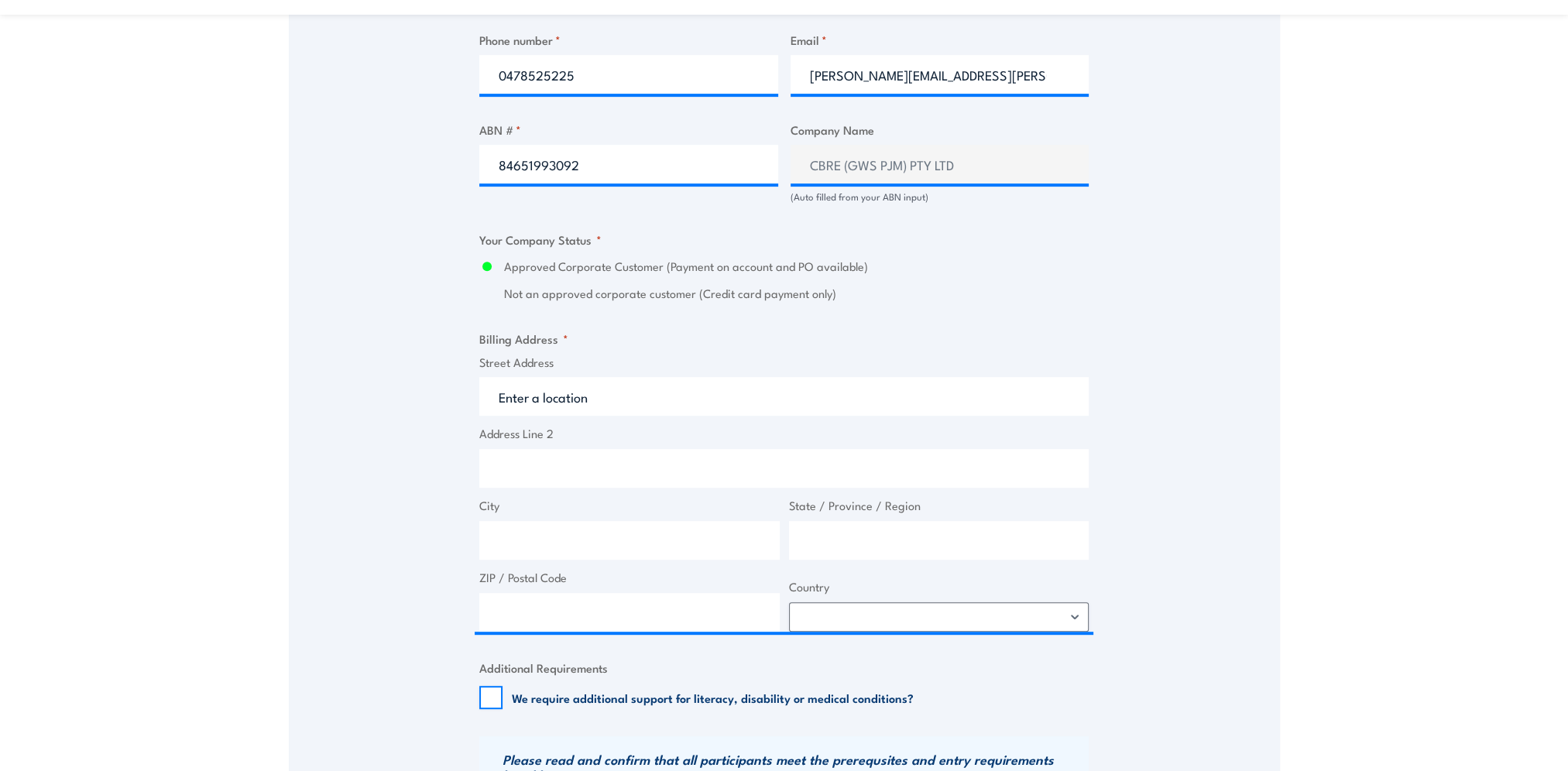
type input "1 Eagle St"
type input "Brisbane City"
type input "Queensland"
type input "4000"
select select "Australia"
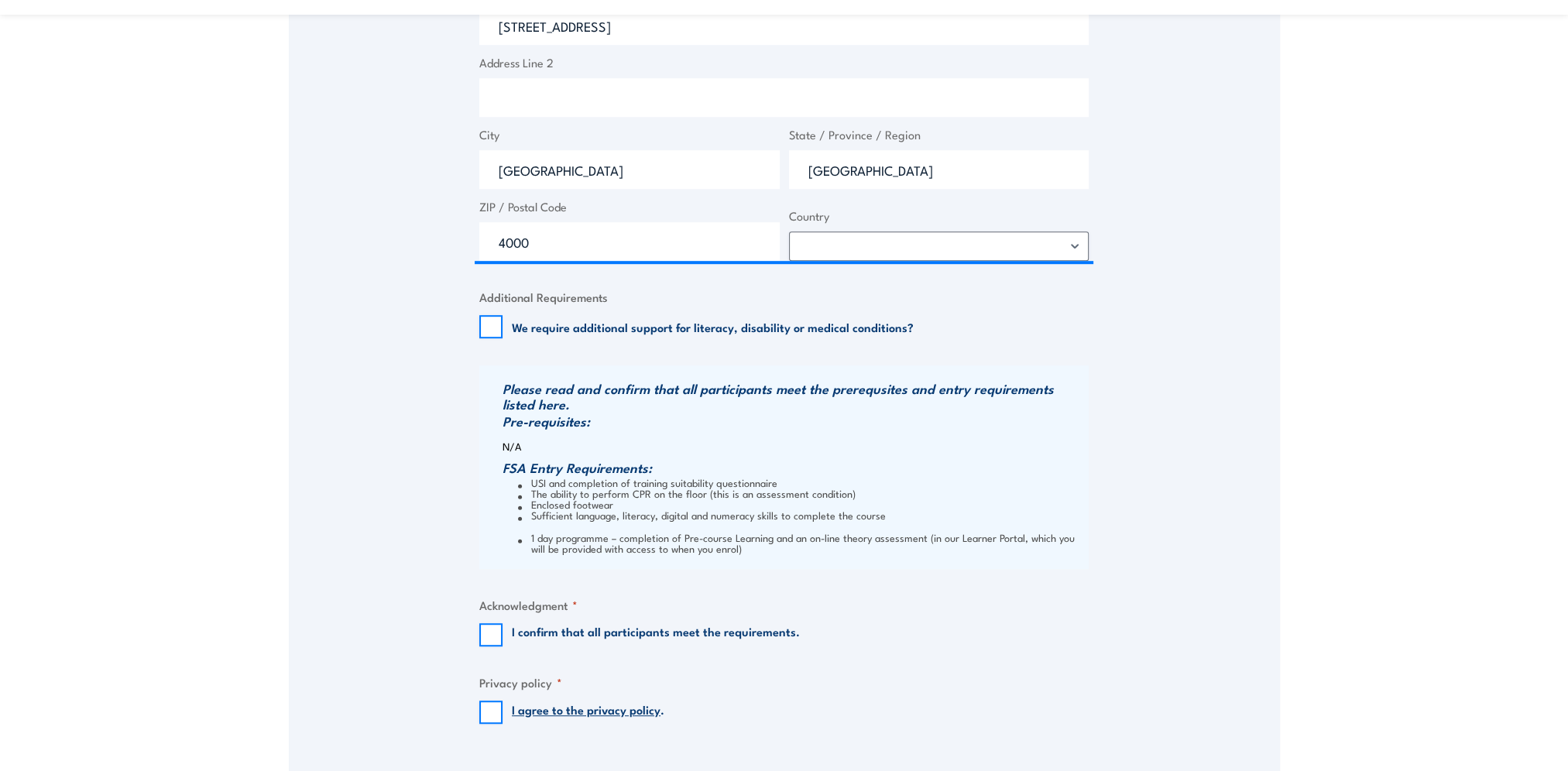
scroll to position [1394, 0]
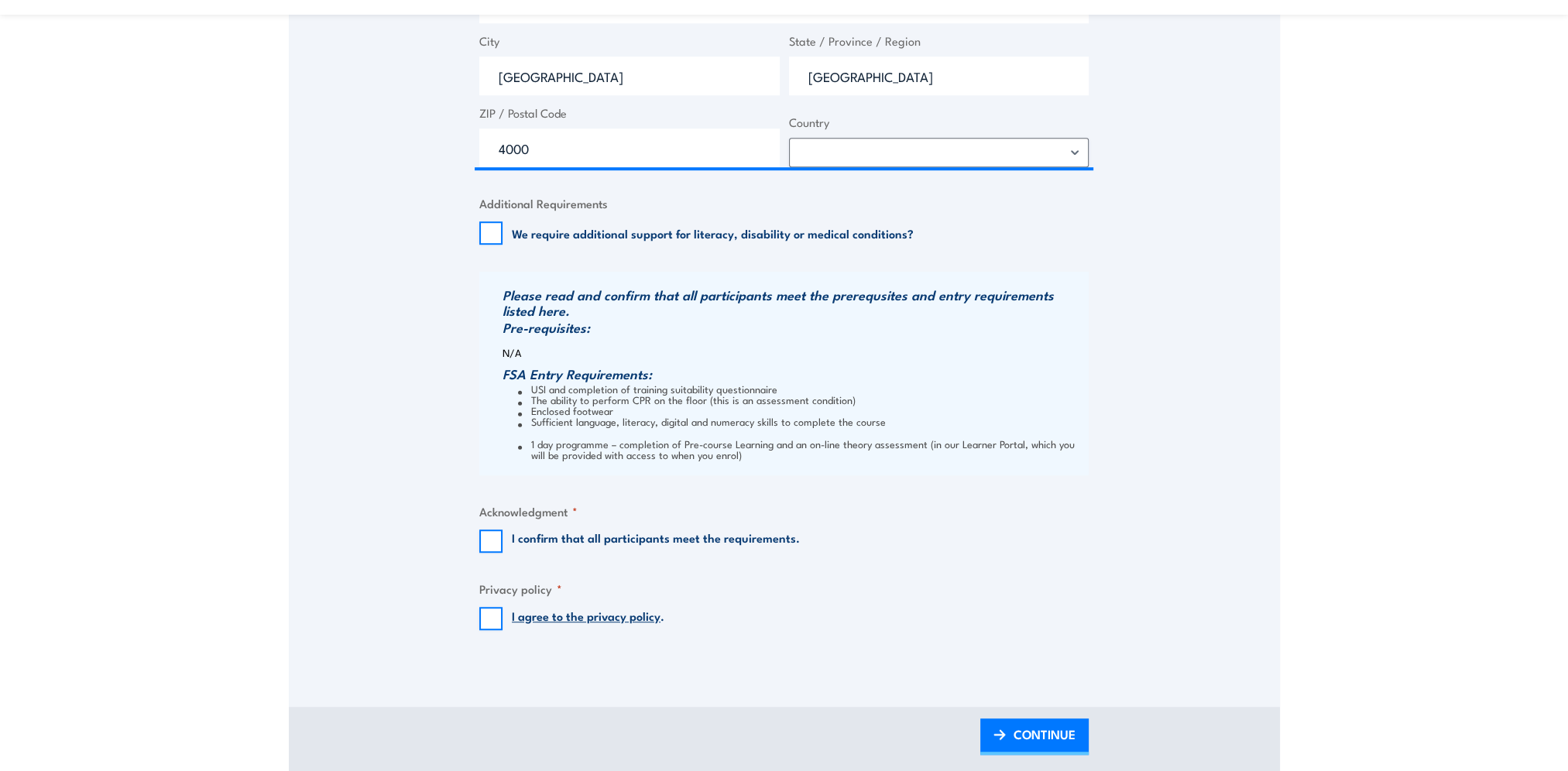
click at [480, 526] on fieldset "Acknowledgment * I confirm that all participants meet the requirements." at bounding box center [784, 528] width 610 height 50
click at [496, 534] on input "I confirm that all participants meet the requirements." at bounding box center [491, 541] width 23 height 23
checkbox input "true"
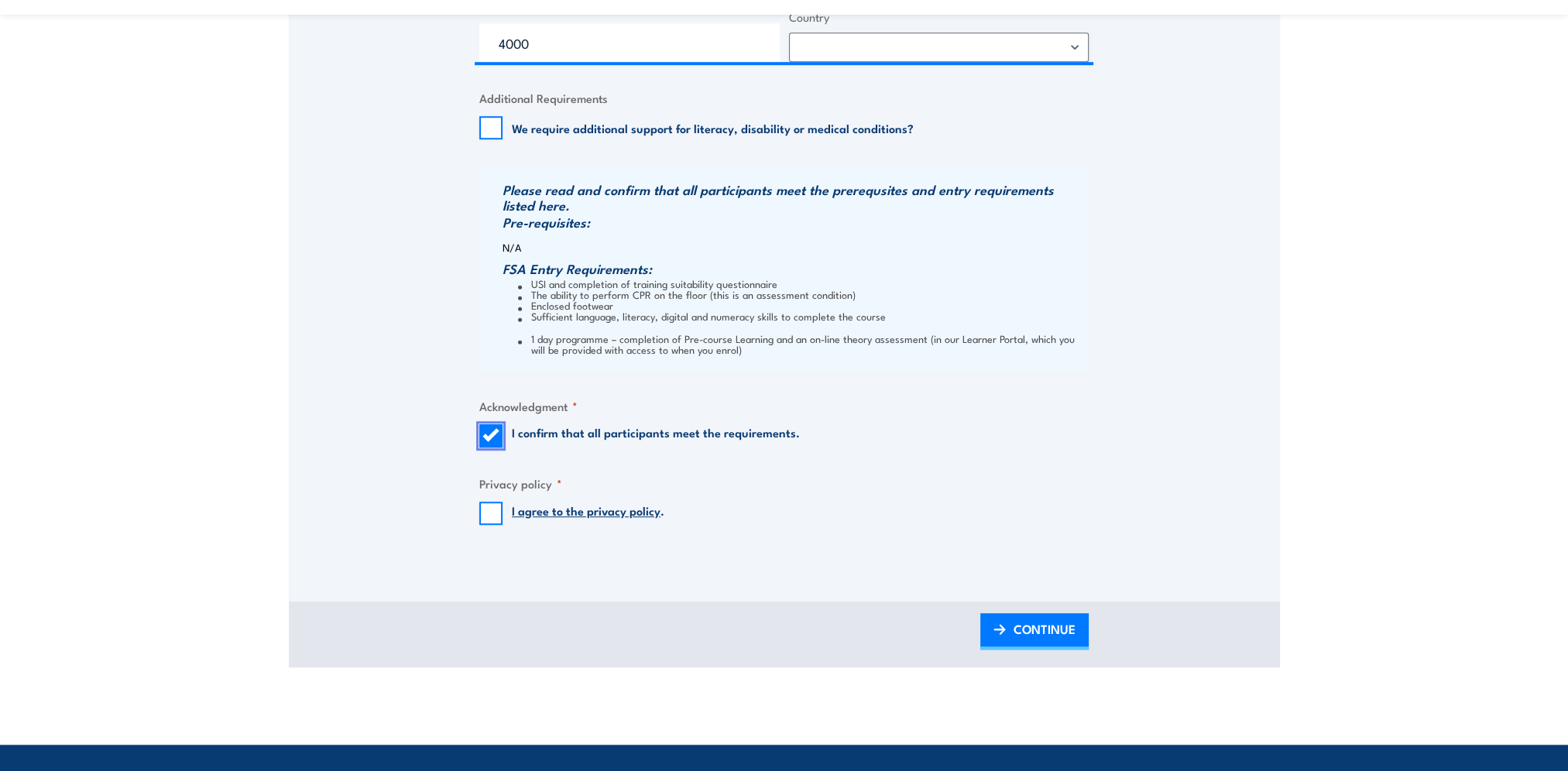
scroll to position [1549, 0]
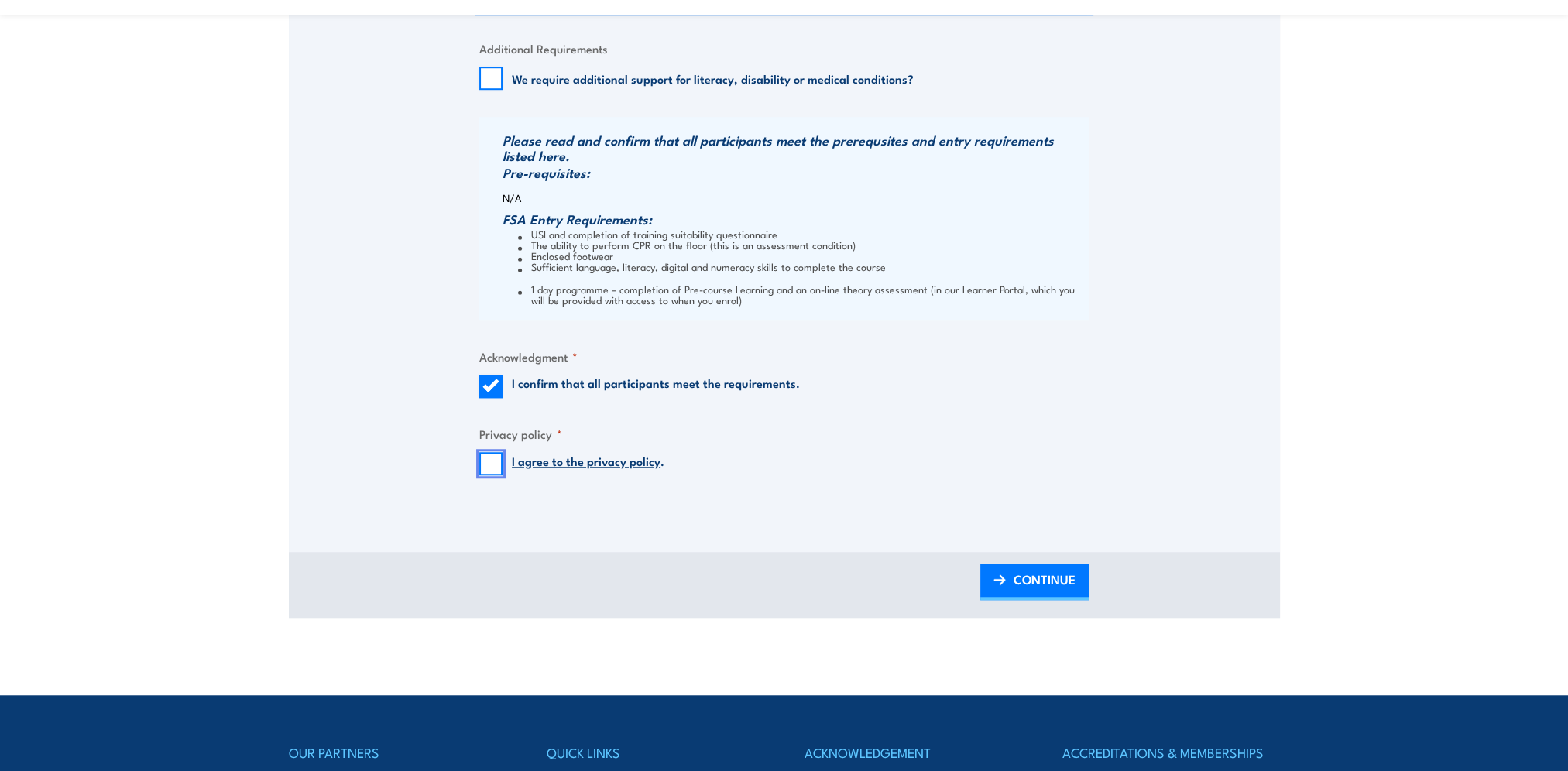
click at [481, 470] on input "I agree to the privacy policy ." at bounding box center [491, 464] width 23 height 23
checkbox input "true"
click at [1017, 585] on span "CONTINUE" at bounding box center [1044, 579] width 62 height 41
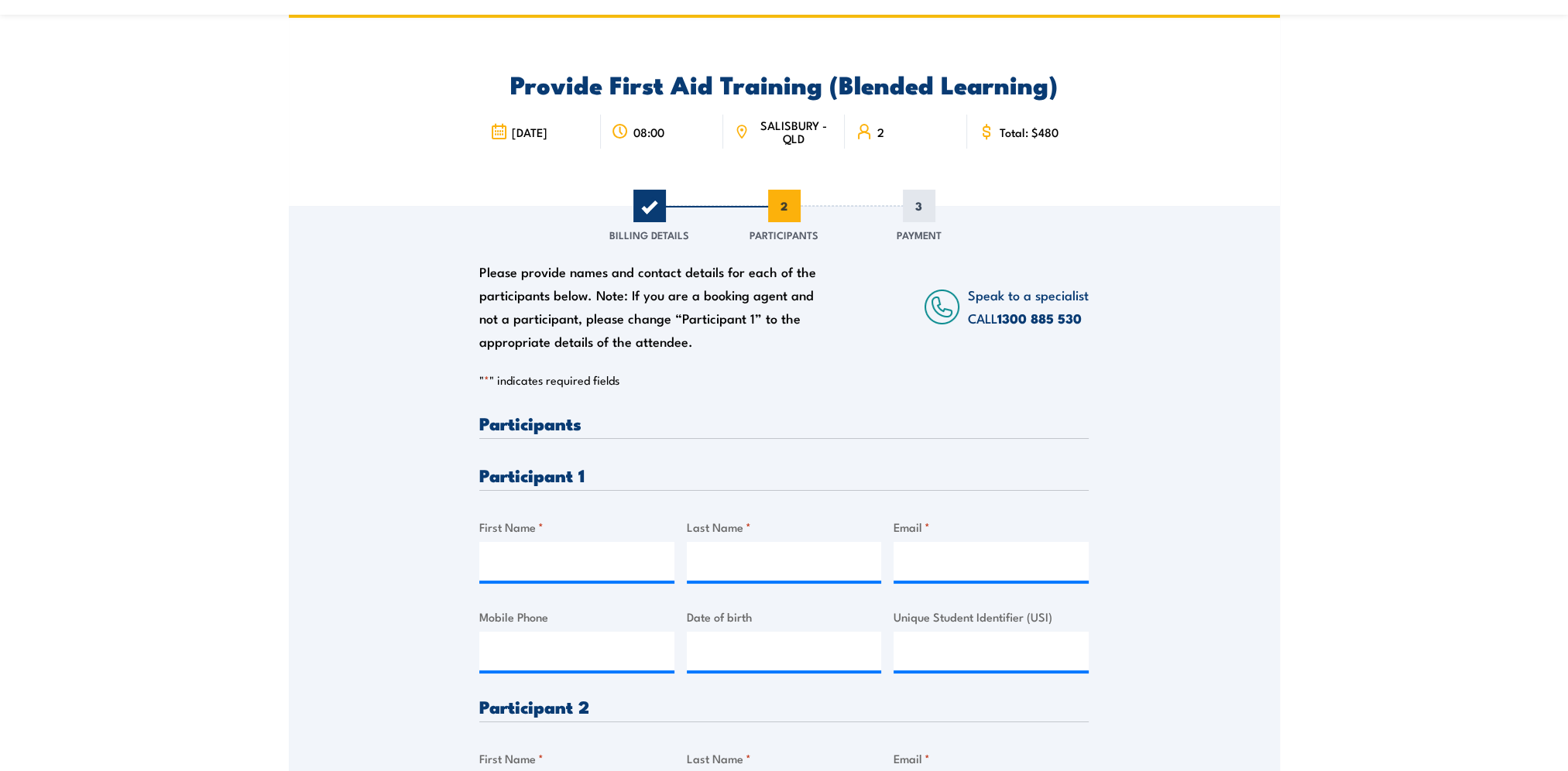
scroll to position [155, 0]
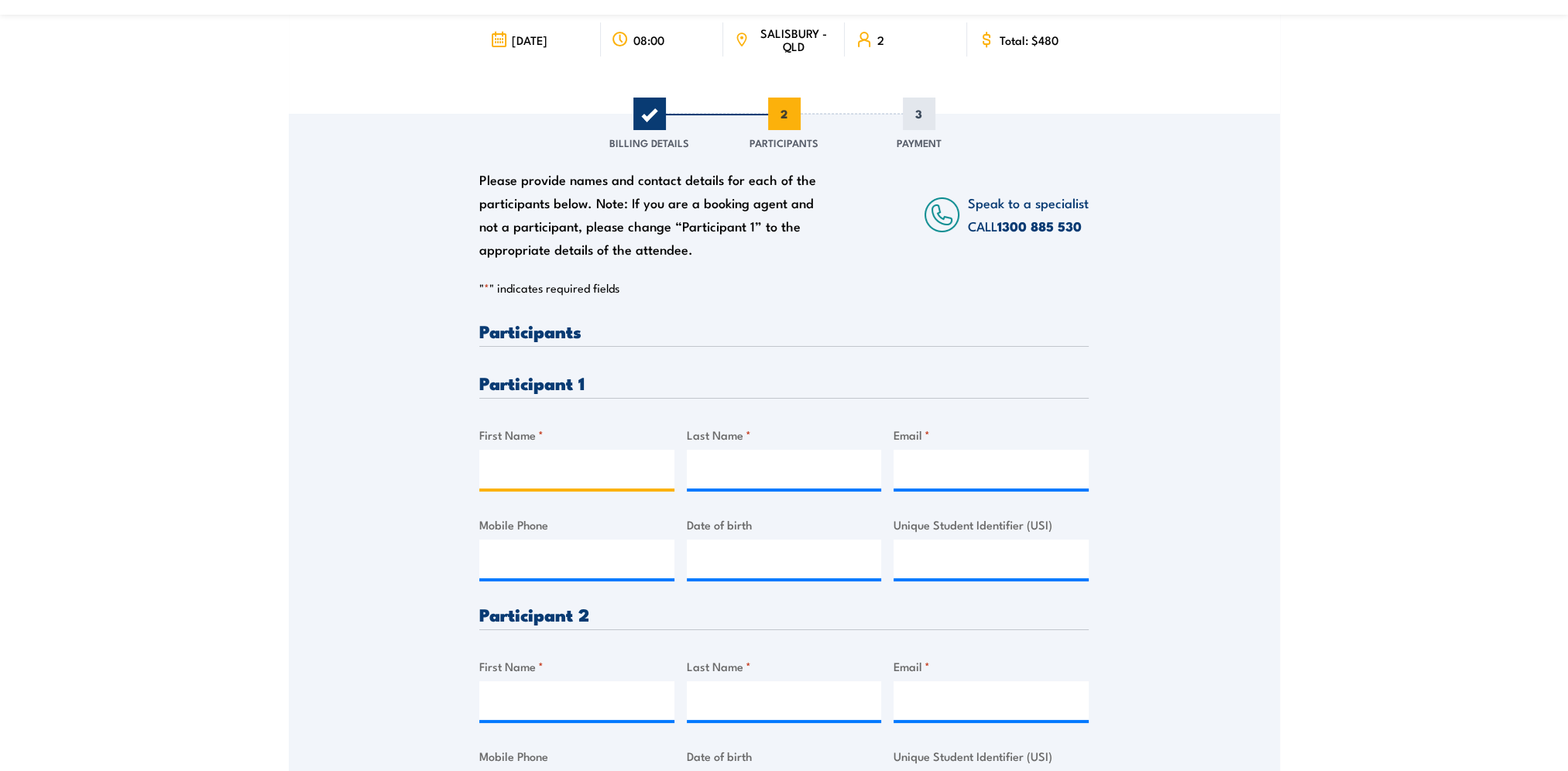
click at [544, 480] on input "First Name *" at bounding box center [577, 469] width 195 height 38
type input "Camille"
type input "Warfield"
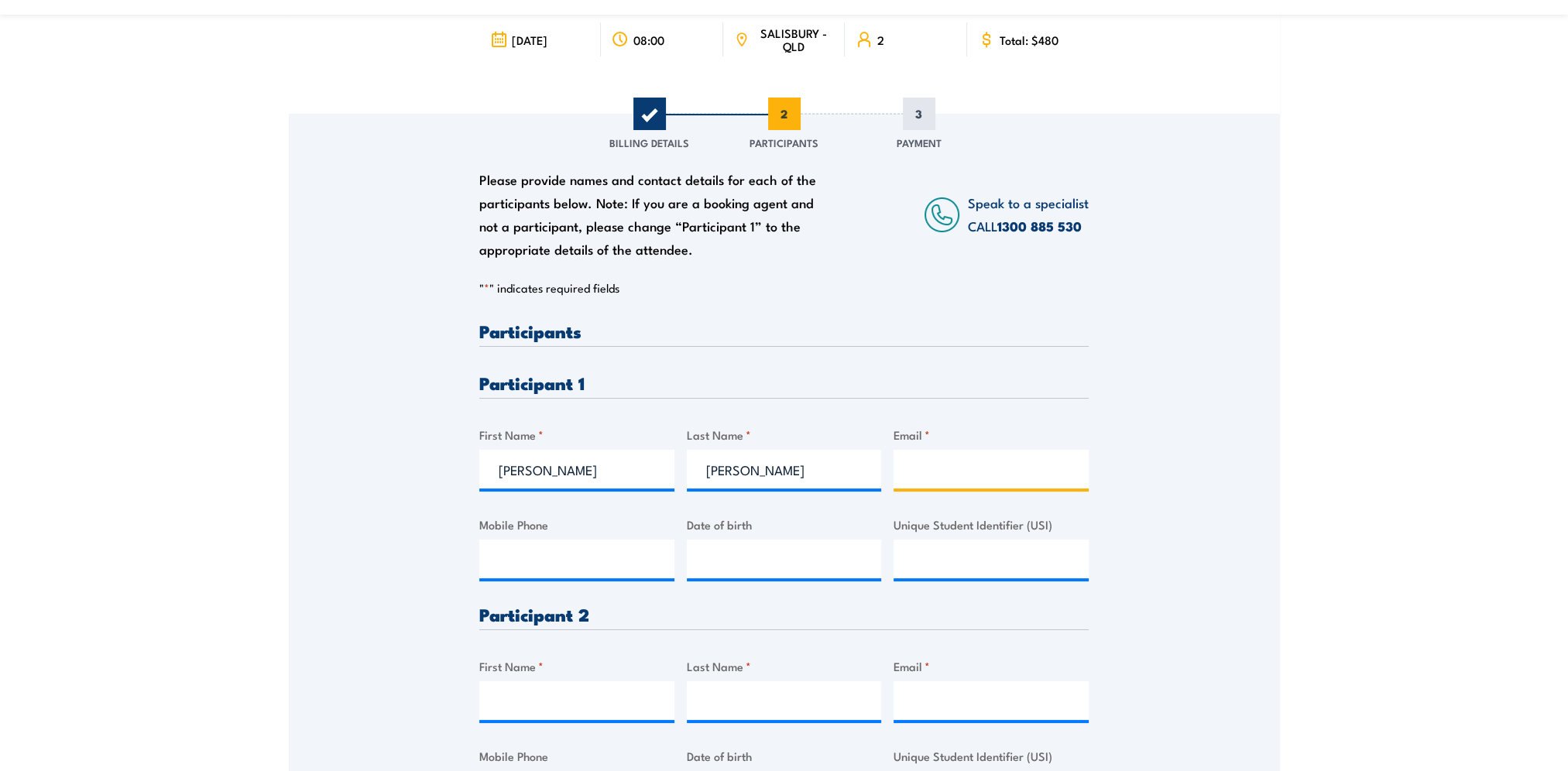
type input "camille.warfield@cbre.com"
type input "0478525225"
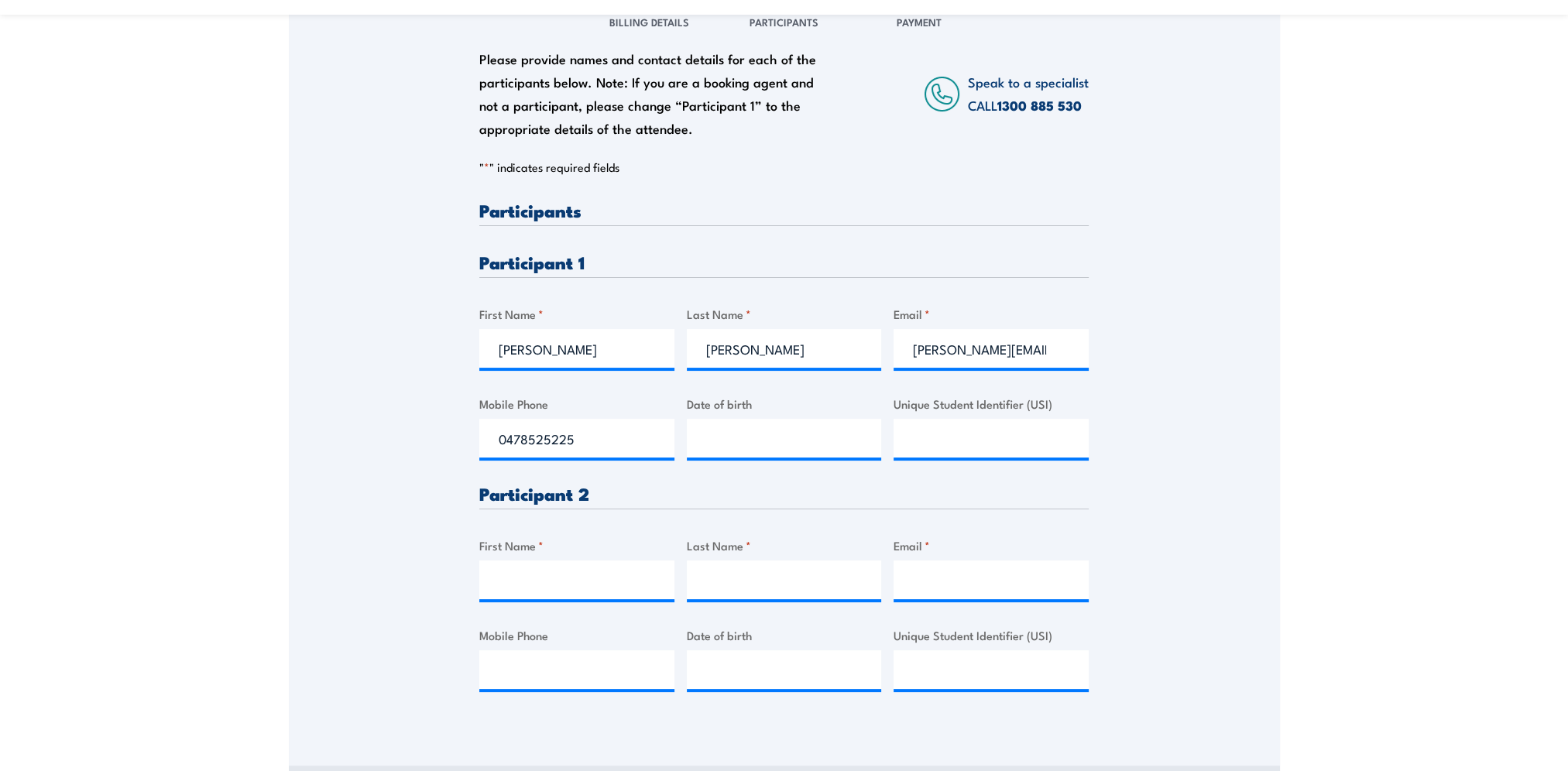
scroll to position [310, 0]
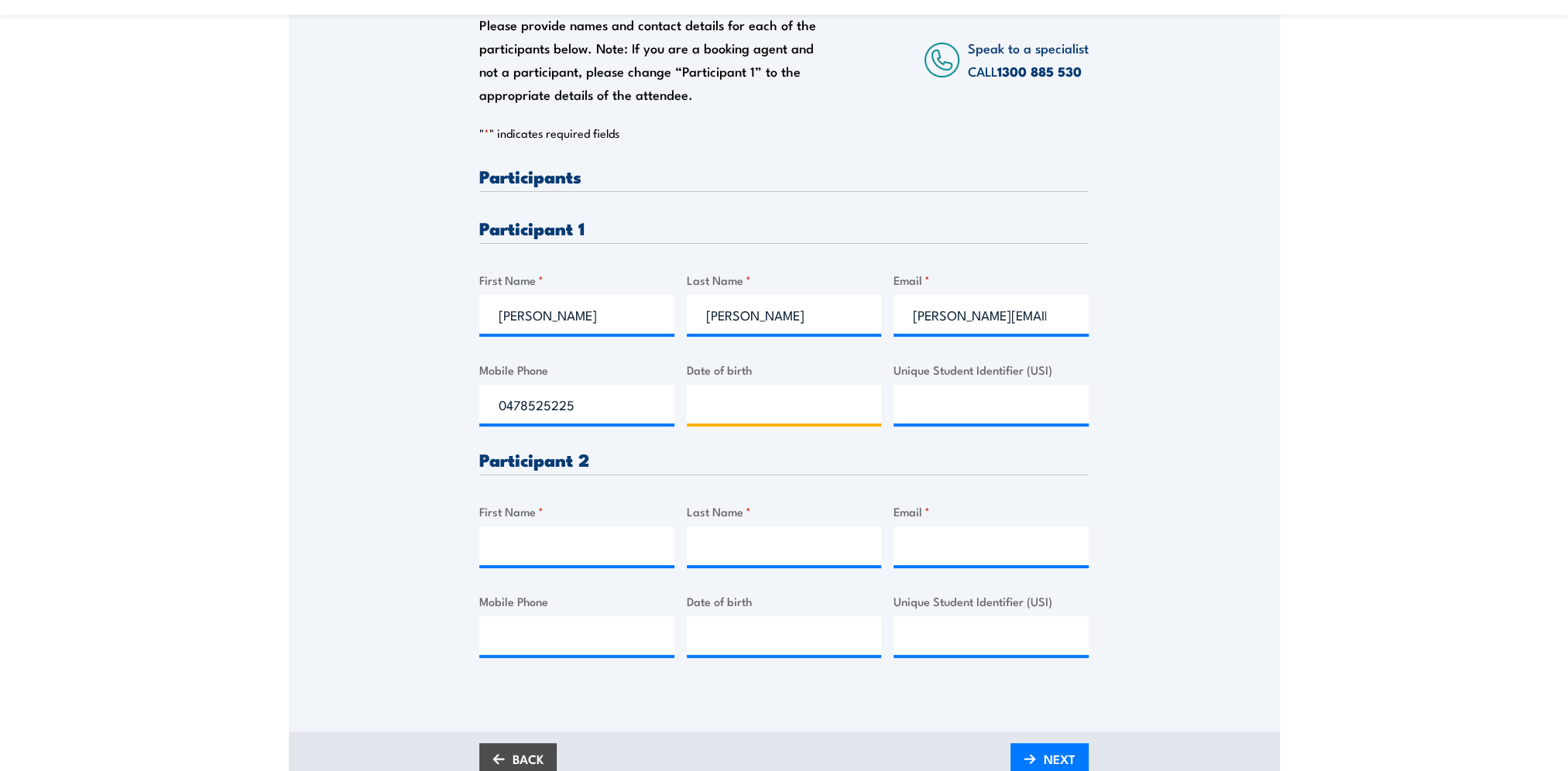
type input "__/__/____"
click at [791, 392] on input "__/__/____" at bounding box center [784, 404] width 195 height 38
type input "__/__/____"
click at [727, 397] on input "__/__/____" at bounding box center [784, 404] width 195 height 38
type input "__/__/____"
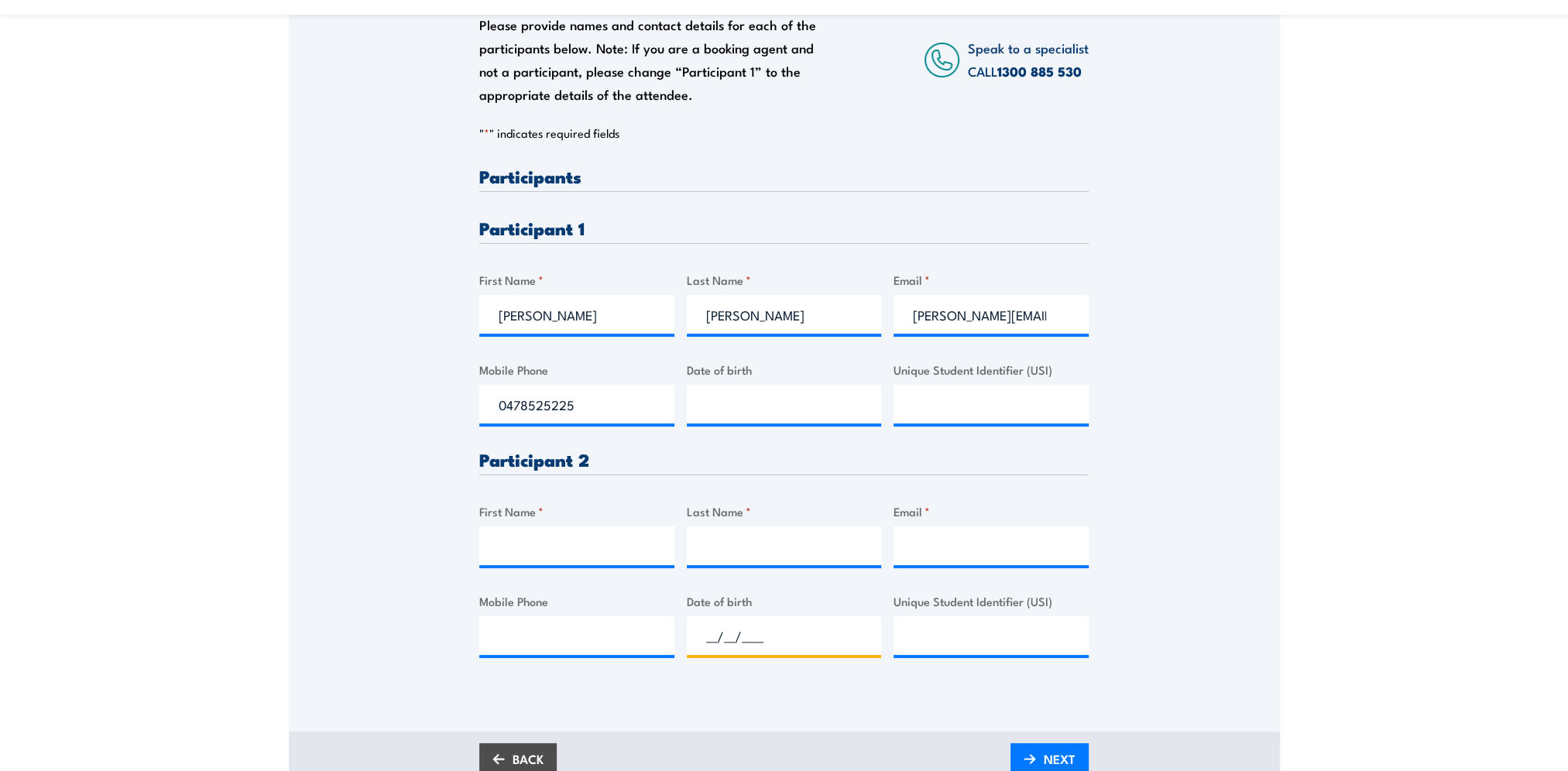
click at [739, 616] on input "__/__/____" at bounding box center [784, 635] width 195 height 38
click at [704, 409] on input "__/__/____" at bounding box center [784, 404] width 195 height 38
type input "13/07/1994"
click at [926, 424] on div at bounding box center [991, 404] width 195 height 38
click at [962, 396] on input "Unique Student Identifier (USI)" at bounding box center [991, 404] width 195 height 38
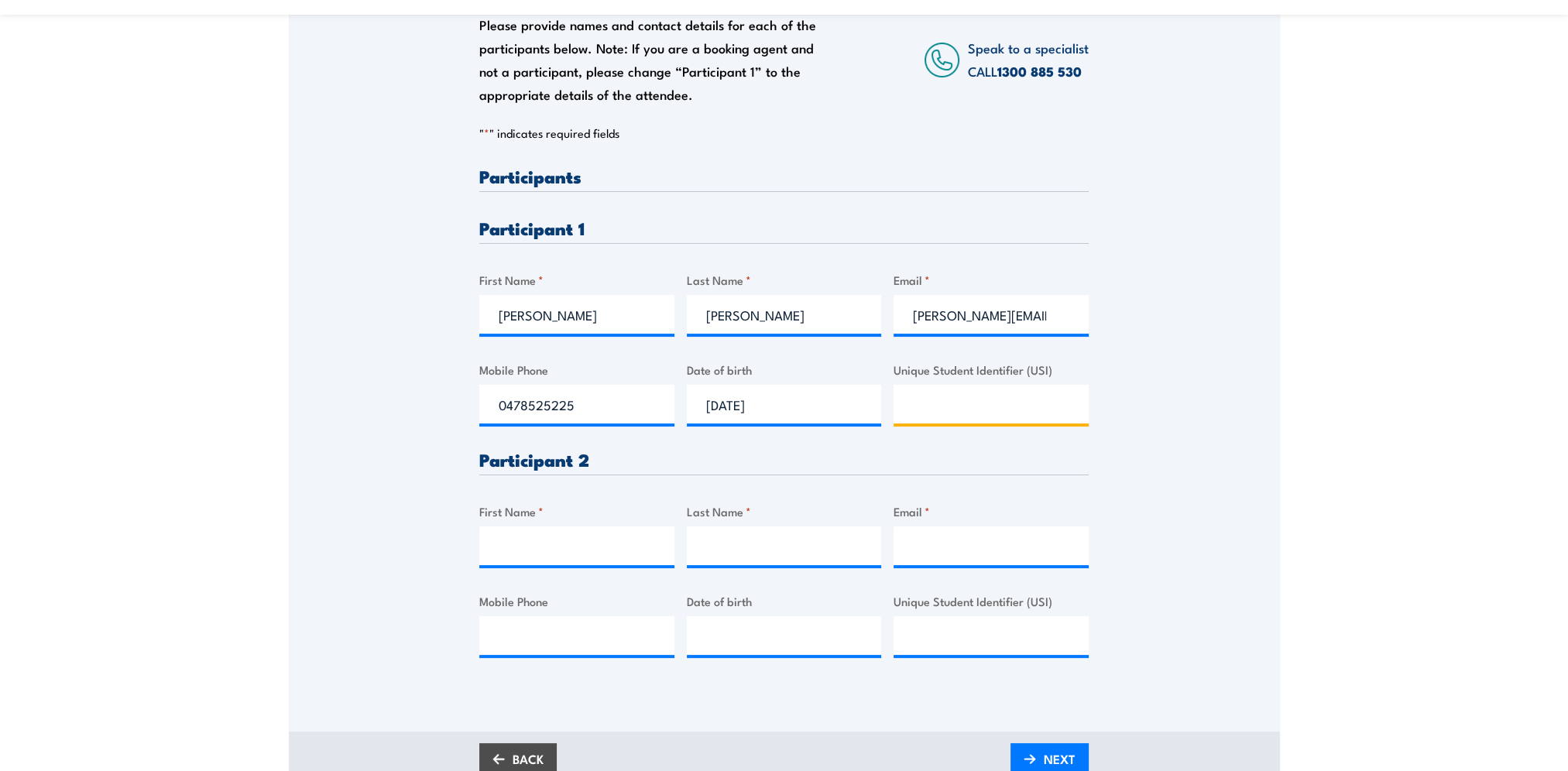
paste input "FXL577W4U4"
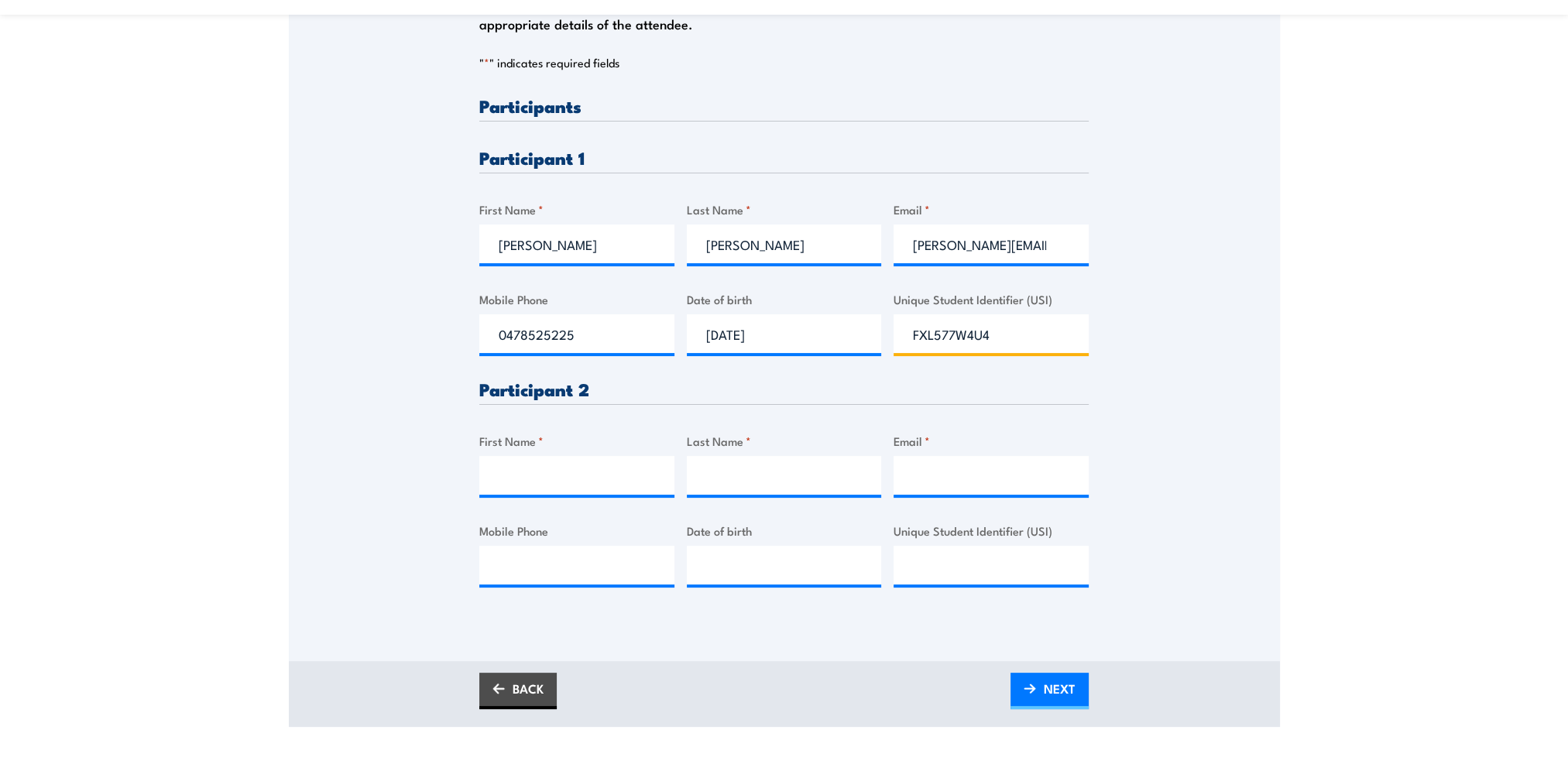
scroll to position [387, 0]
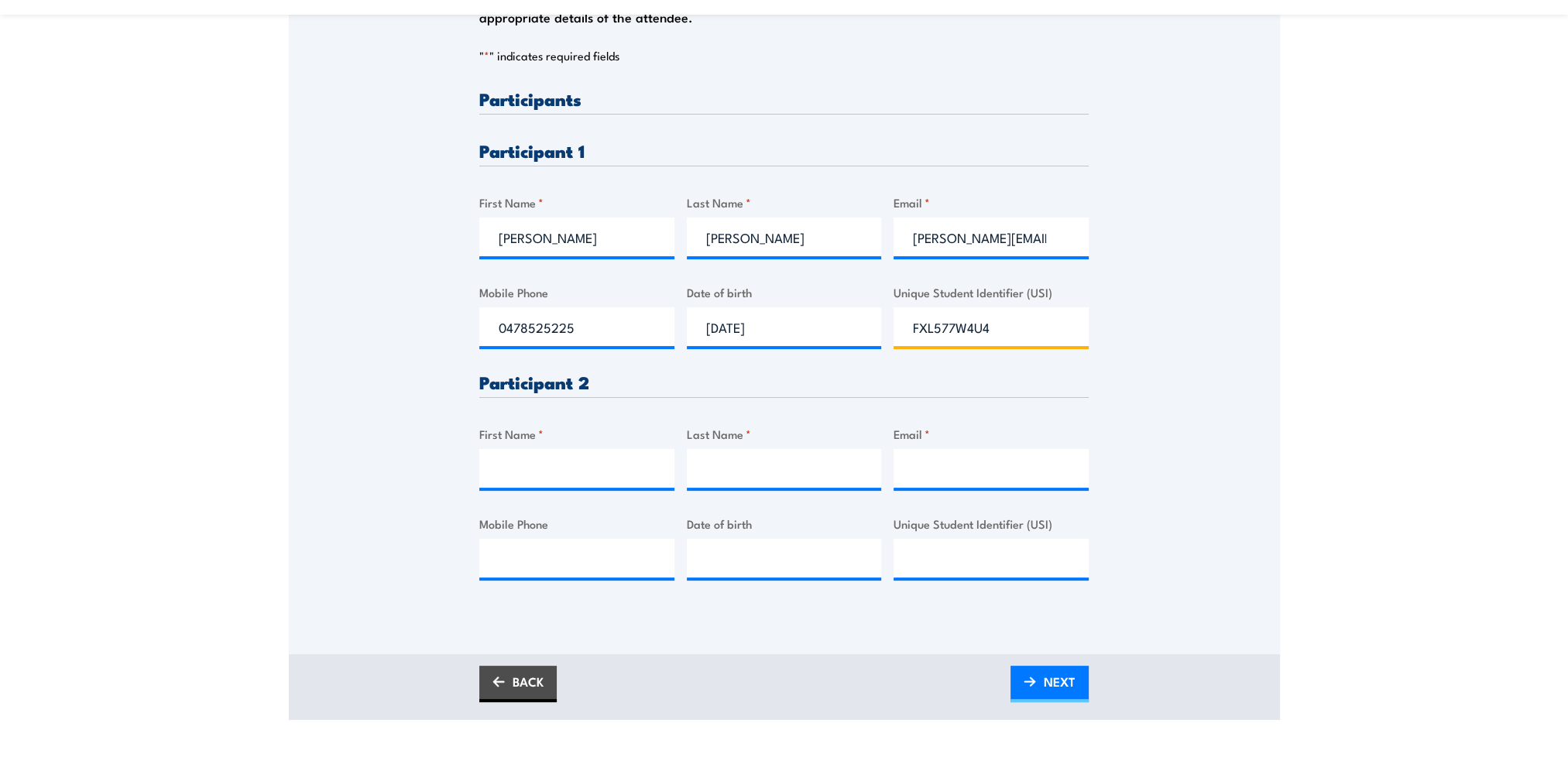
type input "FXL577W4U4"
click at [528, 470] on input "First Name *" at bounding box center [577, 468] width 195 height 38
type input "Angus"
type input "[PERSON_NAME]"
click at [915, 450] on input "Email *" at bounding box center [991, 468] width 195 height 38
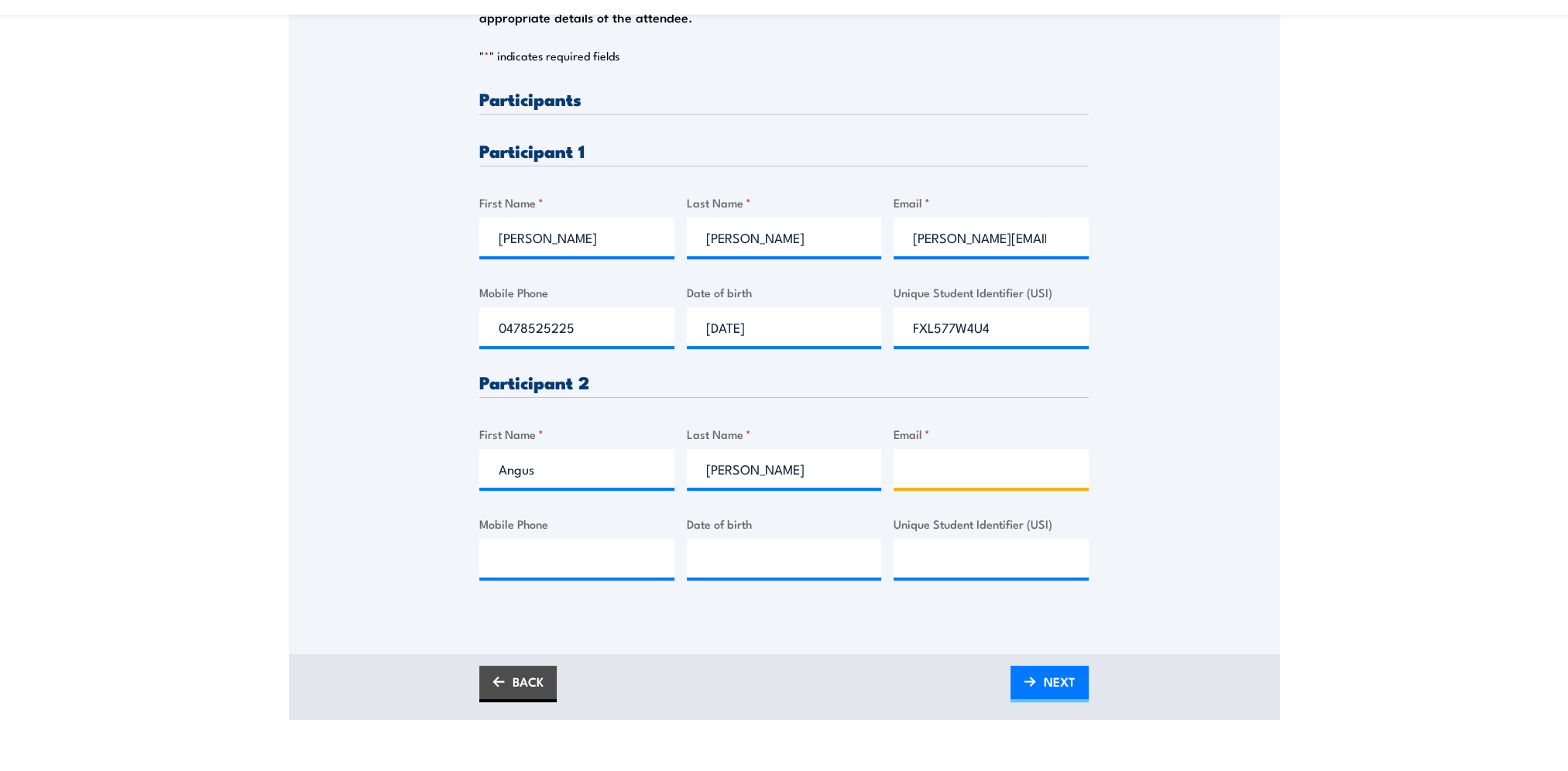
paste input "[EMAIL_ADDRESS][PERSON_NAME][DOMAIN_NAME]"
type input "[EMAIL_ADDRESS][PERSON_NAME][DOMAIN_NAME]"
click at [555, 557] on input "Mobile Phone" at bounding box center [577, 558] width 195 height 38
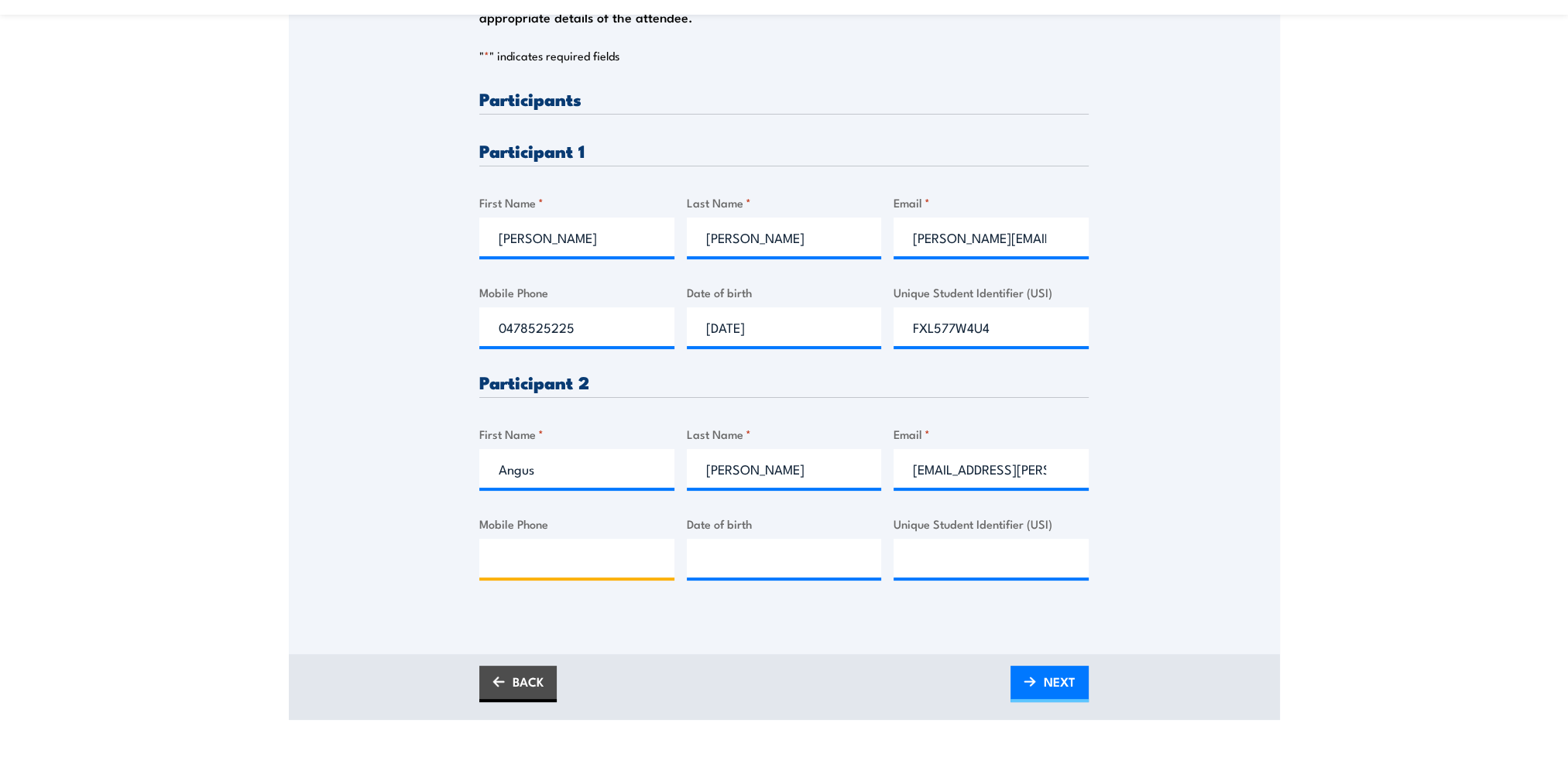
paste input "0434 559 791"
type input "0434 559 791"
click at [731, 554] on input "__/__/____" at bounding box center [784, 558] width 195 height 38
click at [765, 558] on input "22/09/1997" at bounding box center [784, 558] width 195 height 38
click at [789, 560] on input "22/09/1997" at bounding box center [784, 558] width 195 height 38
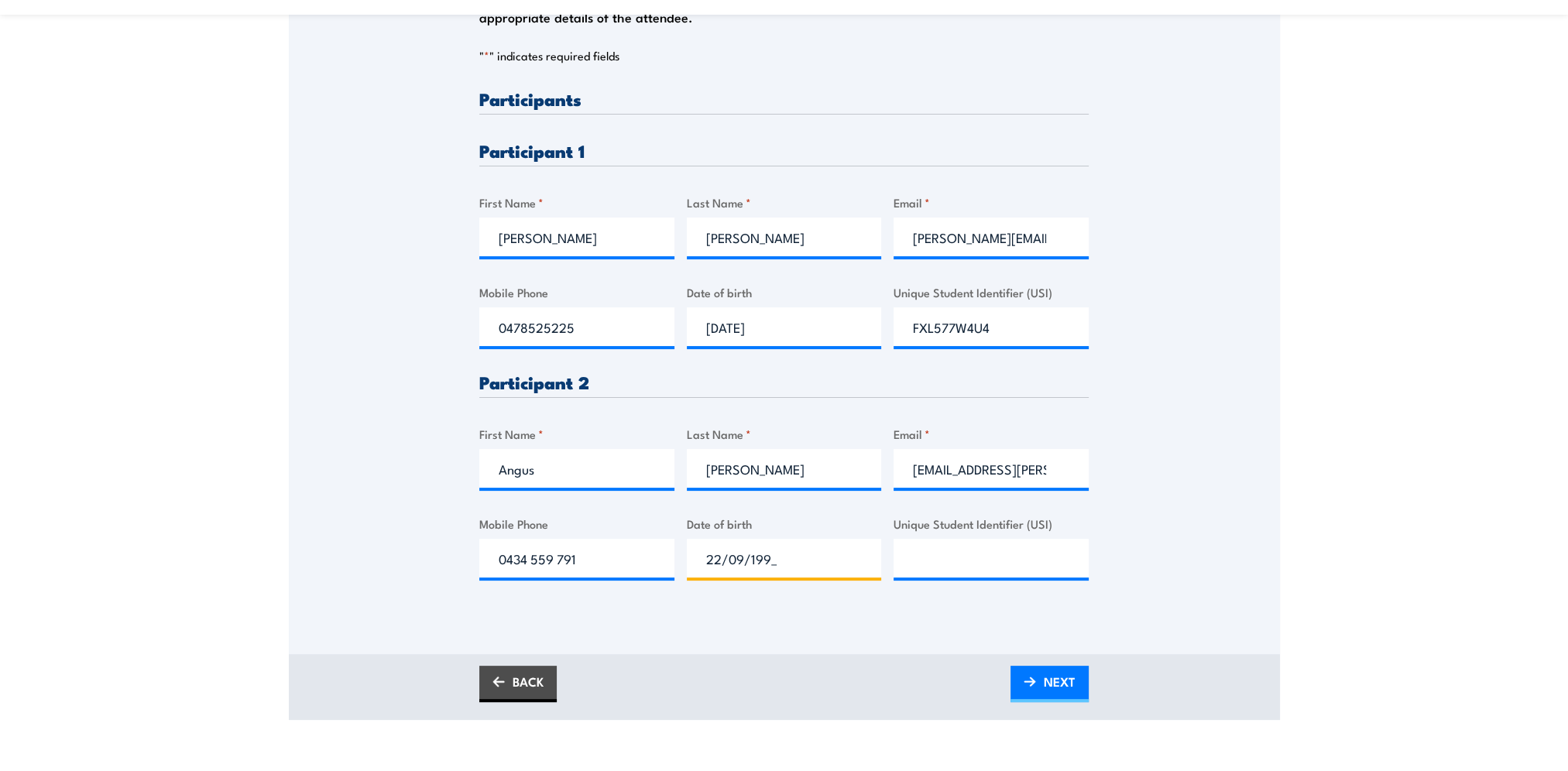
type input "22/09/1998"
click at [933, 564] on input "Unique Student Identifier (USI)" at bounding box center [991, 558] width 195 height 38
paste input "6ZEFHESZBA"
type input "6ZEFHESZBA"
click at [1225, 502] on div "Please provide names and contact details for each of the participants below. No…" at bounding box center [784, 246] width 991 height 729
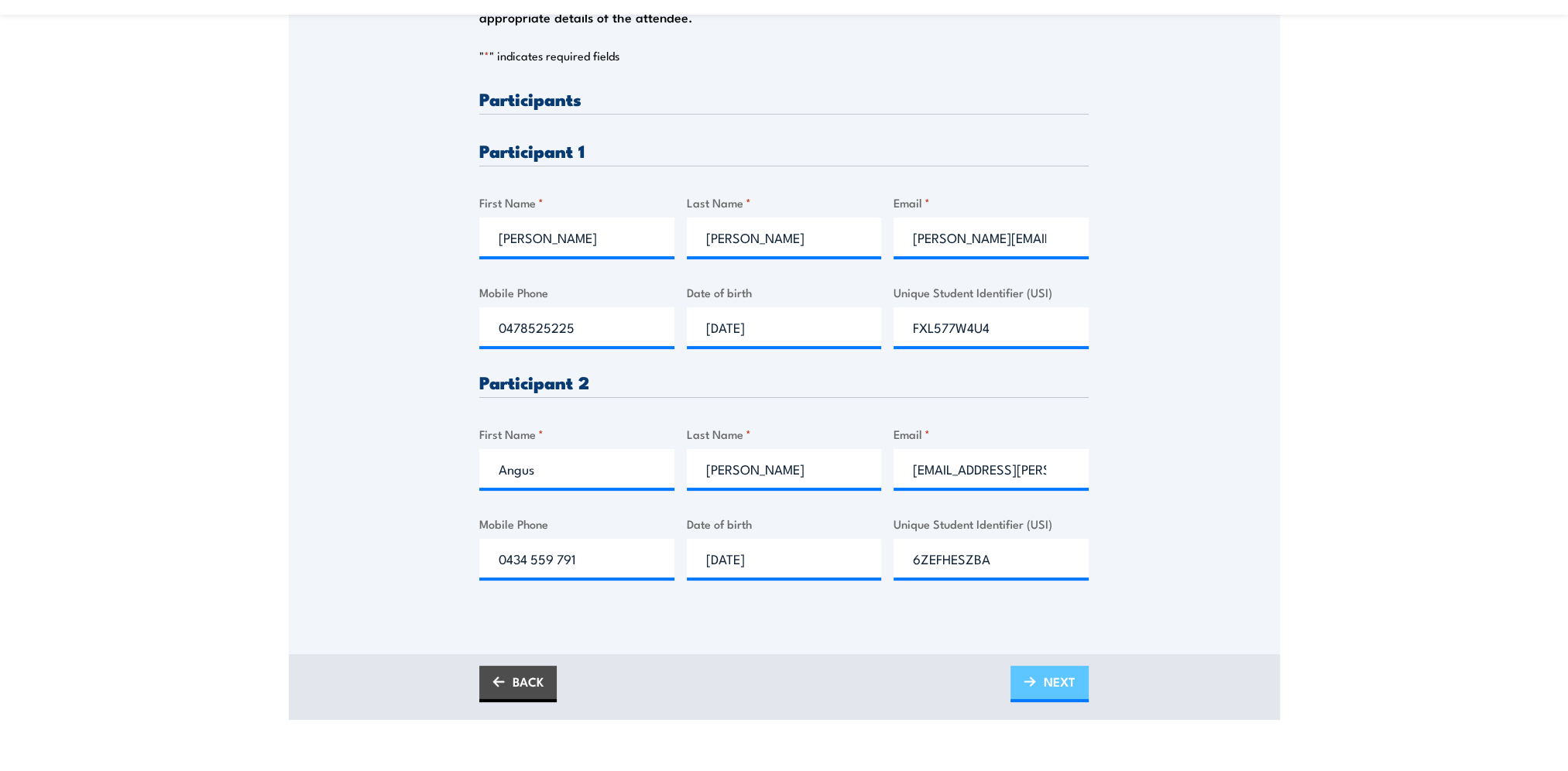
click at [1033, 681] on img at bounding box center [1029, 682] width 12 height 11
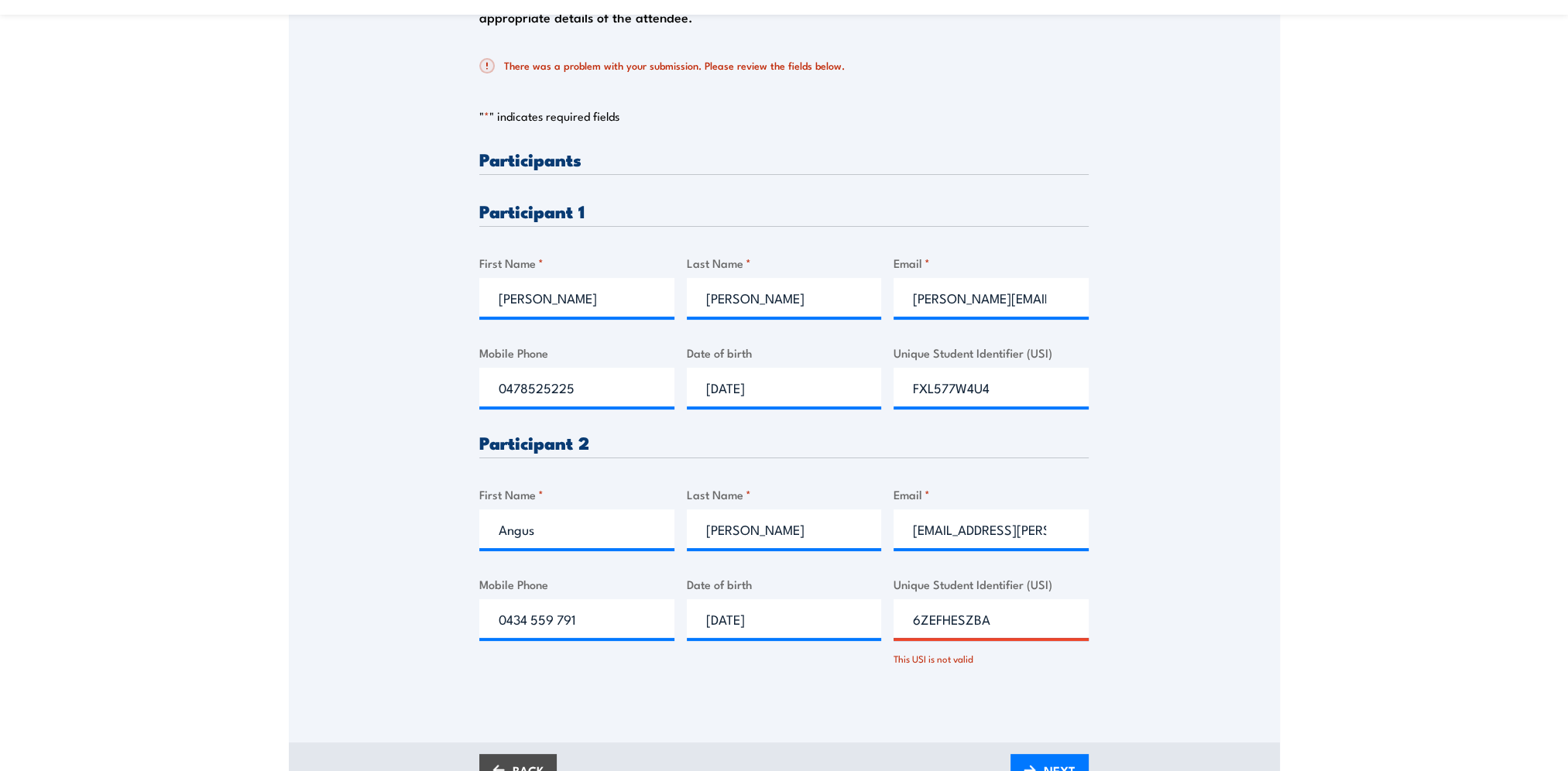
scroll to position [465, 0]
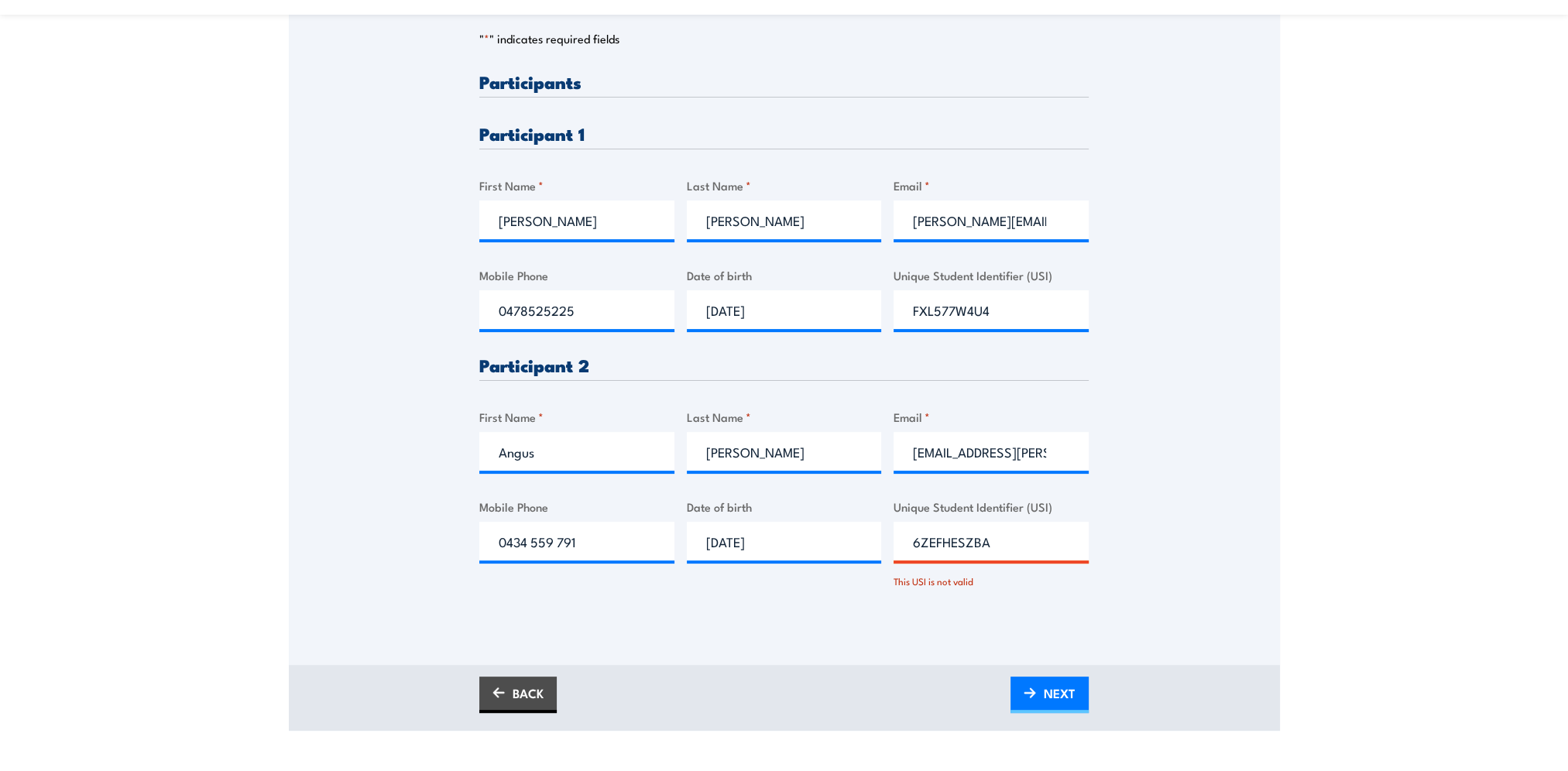
click at [942, 551] on input "6ZEFHESZBA" at bounding box center [991, 541] width 195 height 38
click at [912, 542] on input "6ZEFHESZBA" at bounding box center [991, 541] width 195 height 38
click at [1020, 530] on input "6ZEFHESZBA" at bounding box center [991, 541] width 195 height 38
click at [1067, 690] on span "NEXT" at bounding box center [1060, 693] width 32 height 41
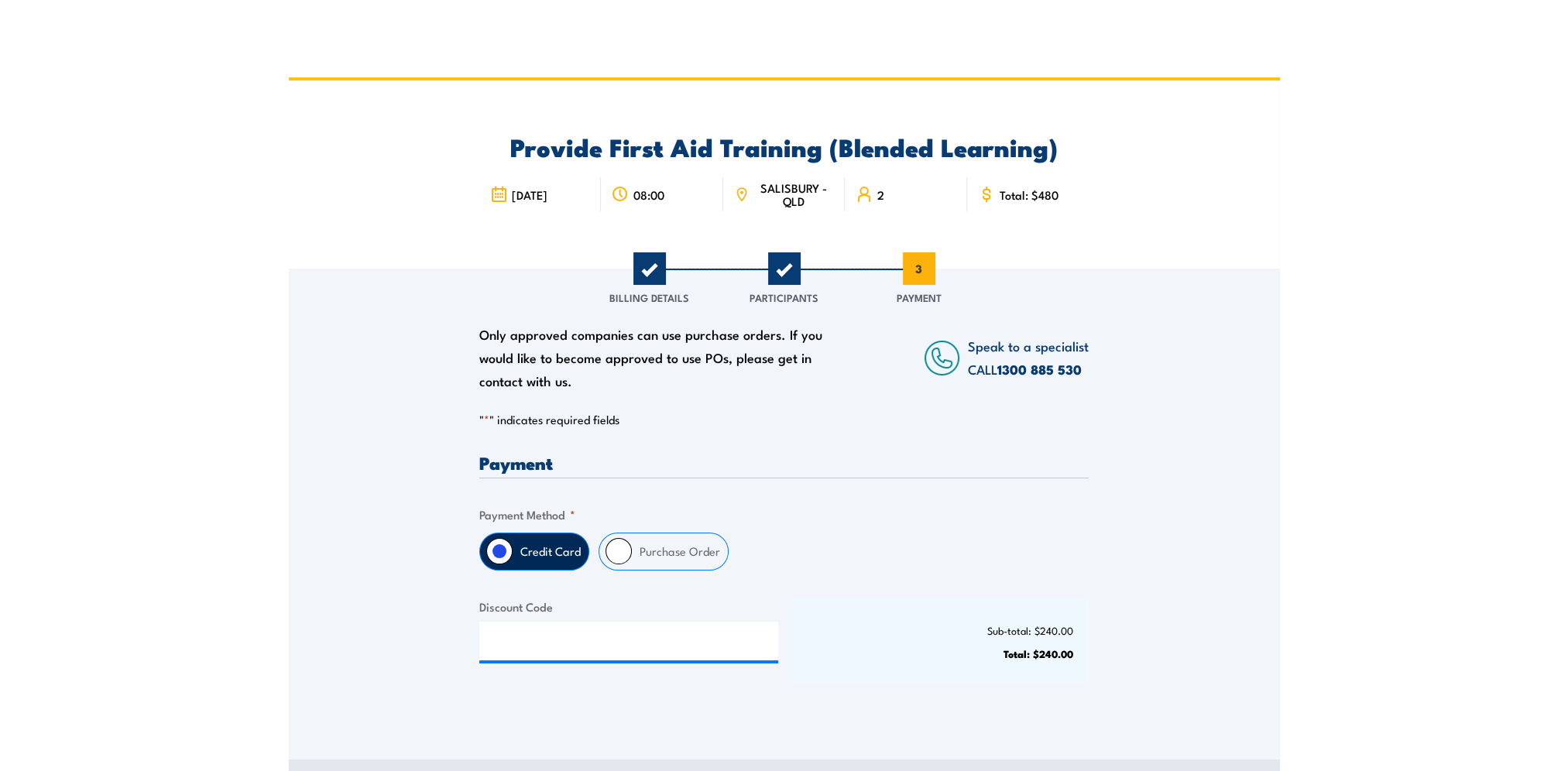
scroll to position [155, 0]
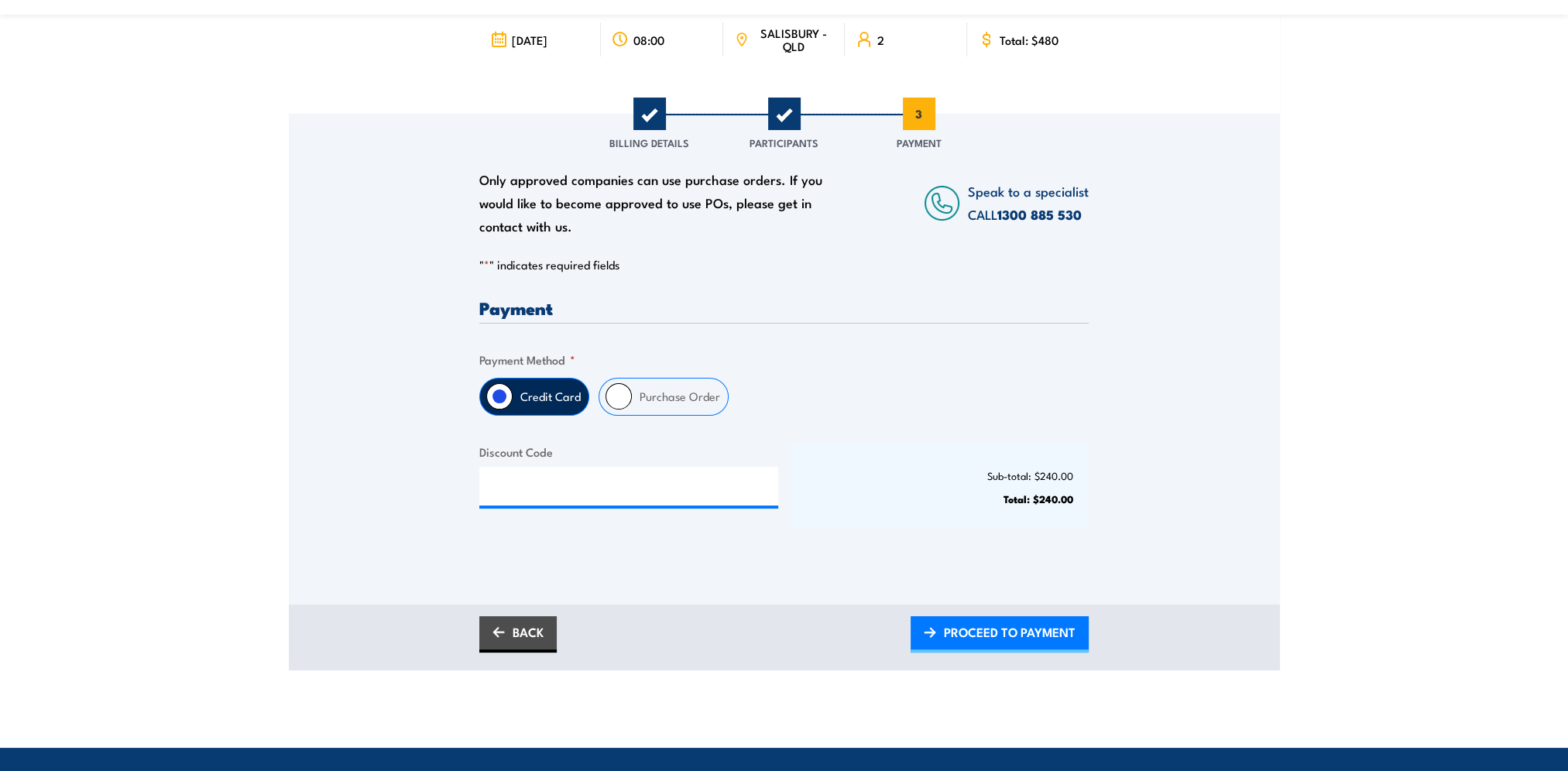
click at [605, 400] on input "Purchase Order" at bounding box center [619, 396] width 27 height 27
radio input "true"
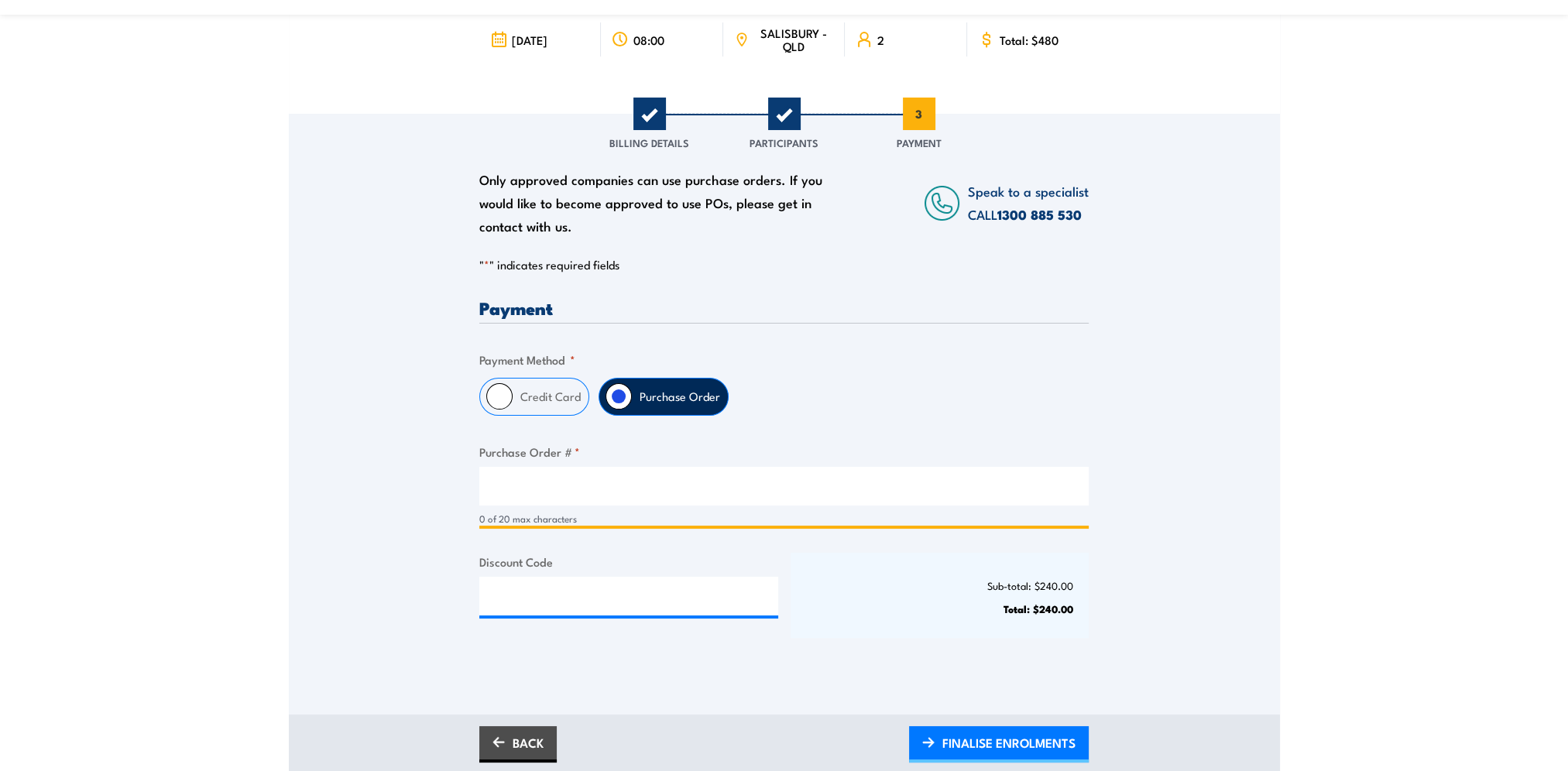
click at [570, 492] on input "Purchase Order # *" at bounding box center [784, 486] width 610 height 38
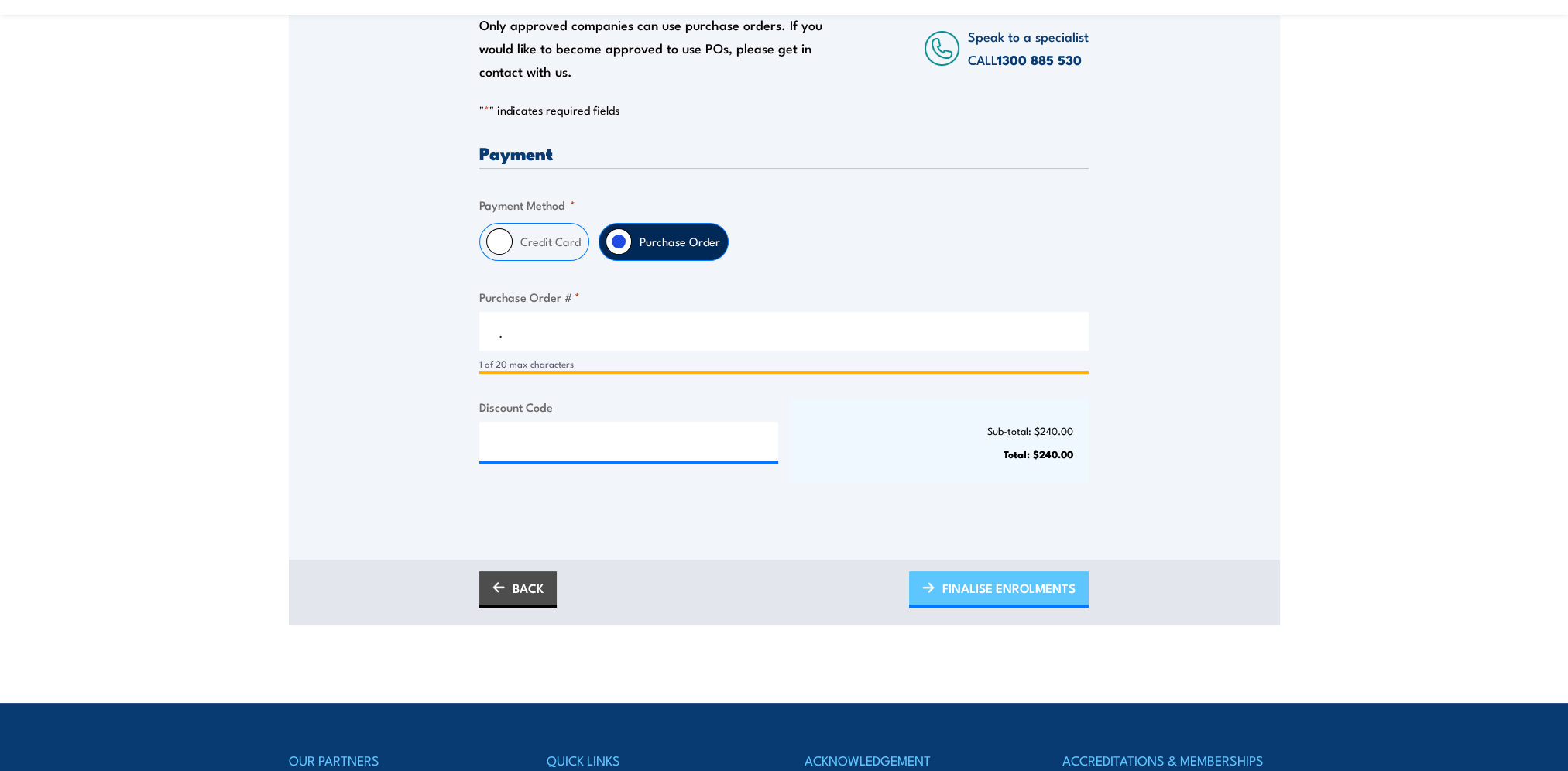
type input "."
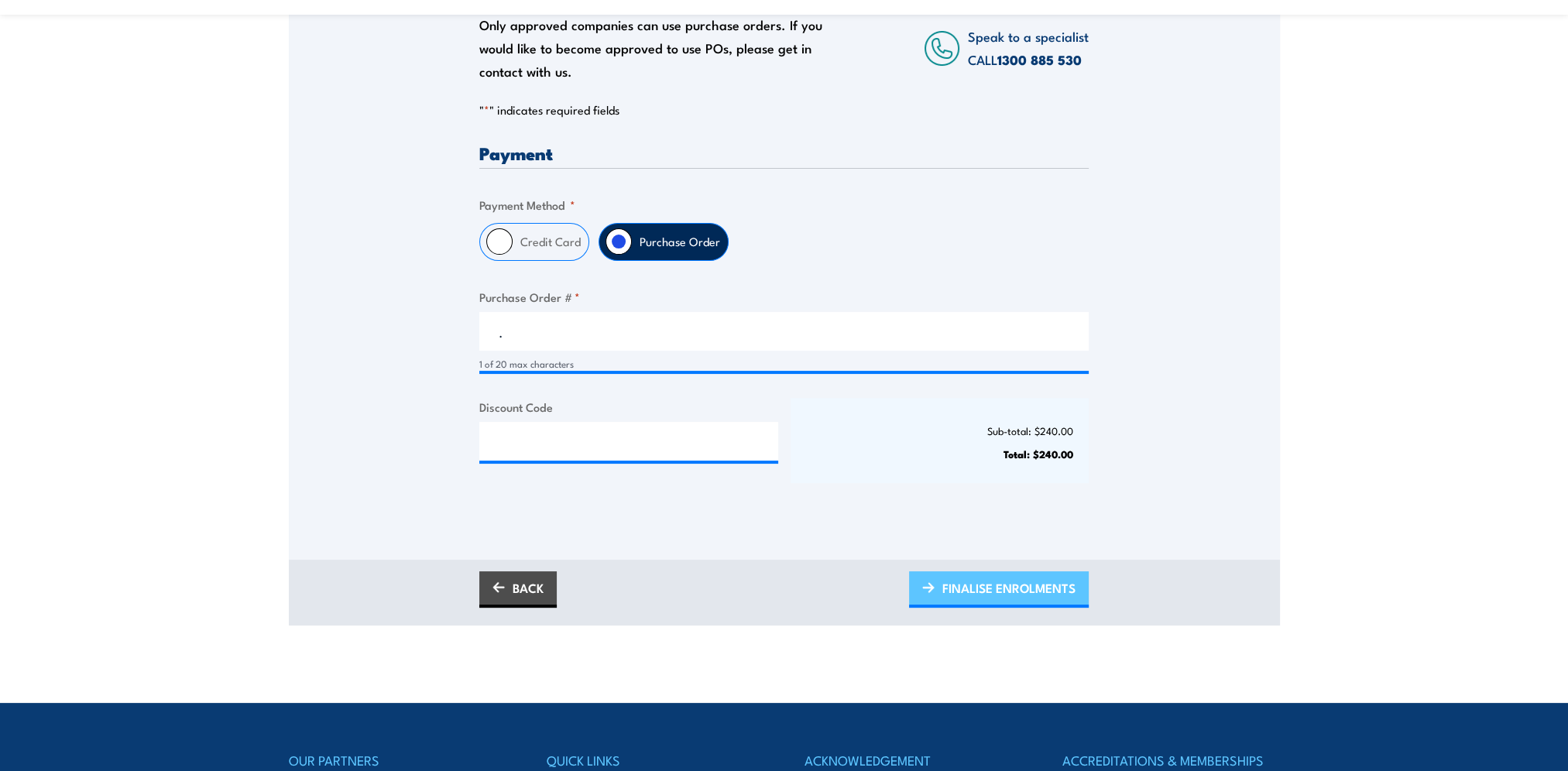
click at [1058, 591] on span "FINALISE ENROLMENTS" at bounding box center [1009, 588] width 133 height 41
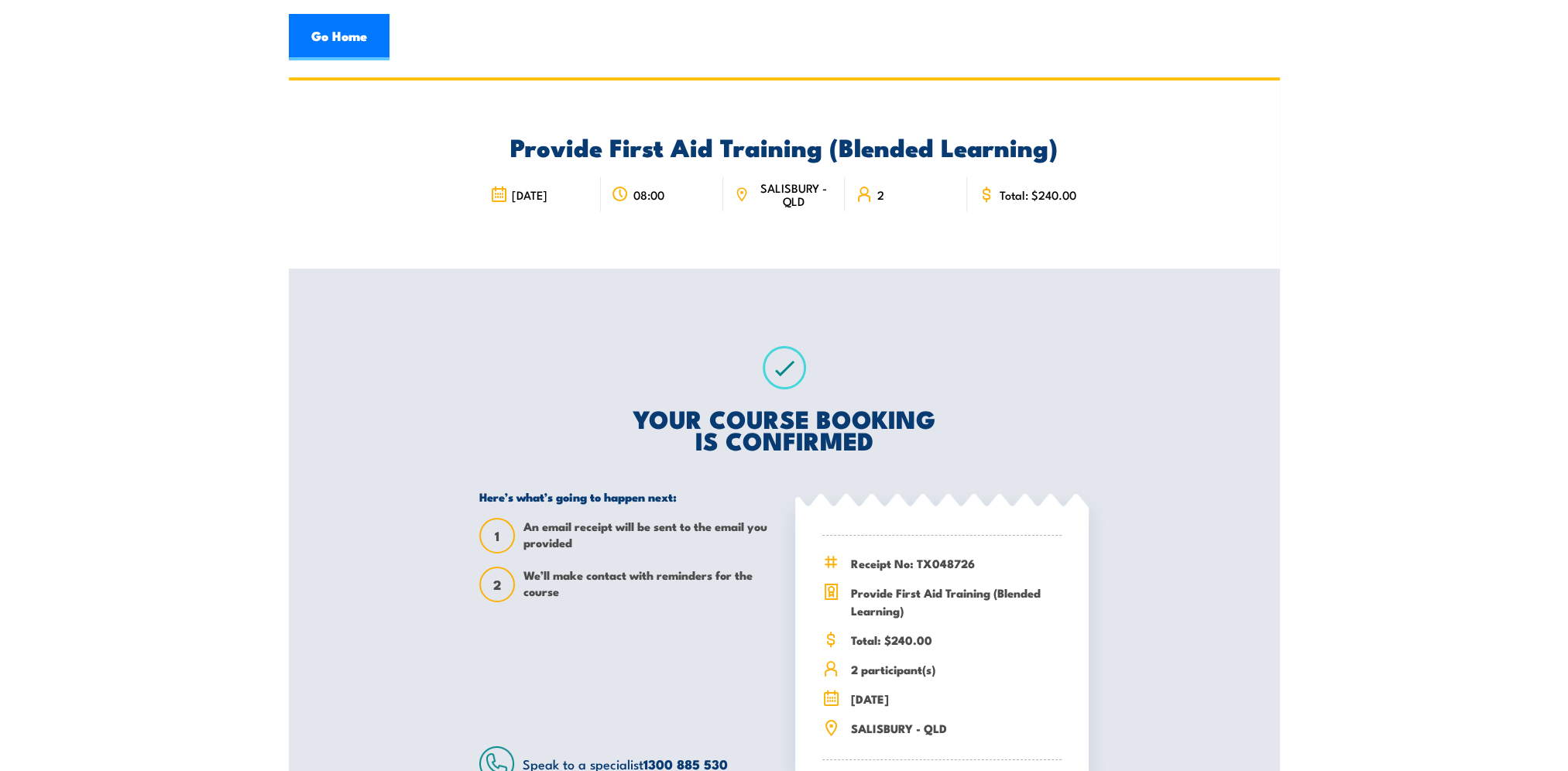
click at [226, 167] on section "Provide First Aid Training (Blended Learning) 08:00" at bounding box center [784, 468] width 1568 height 781
click at [355, 47] on link "Go Home" at bounding box center [339, 37] width 101 height 47
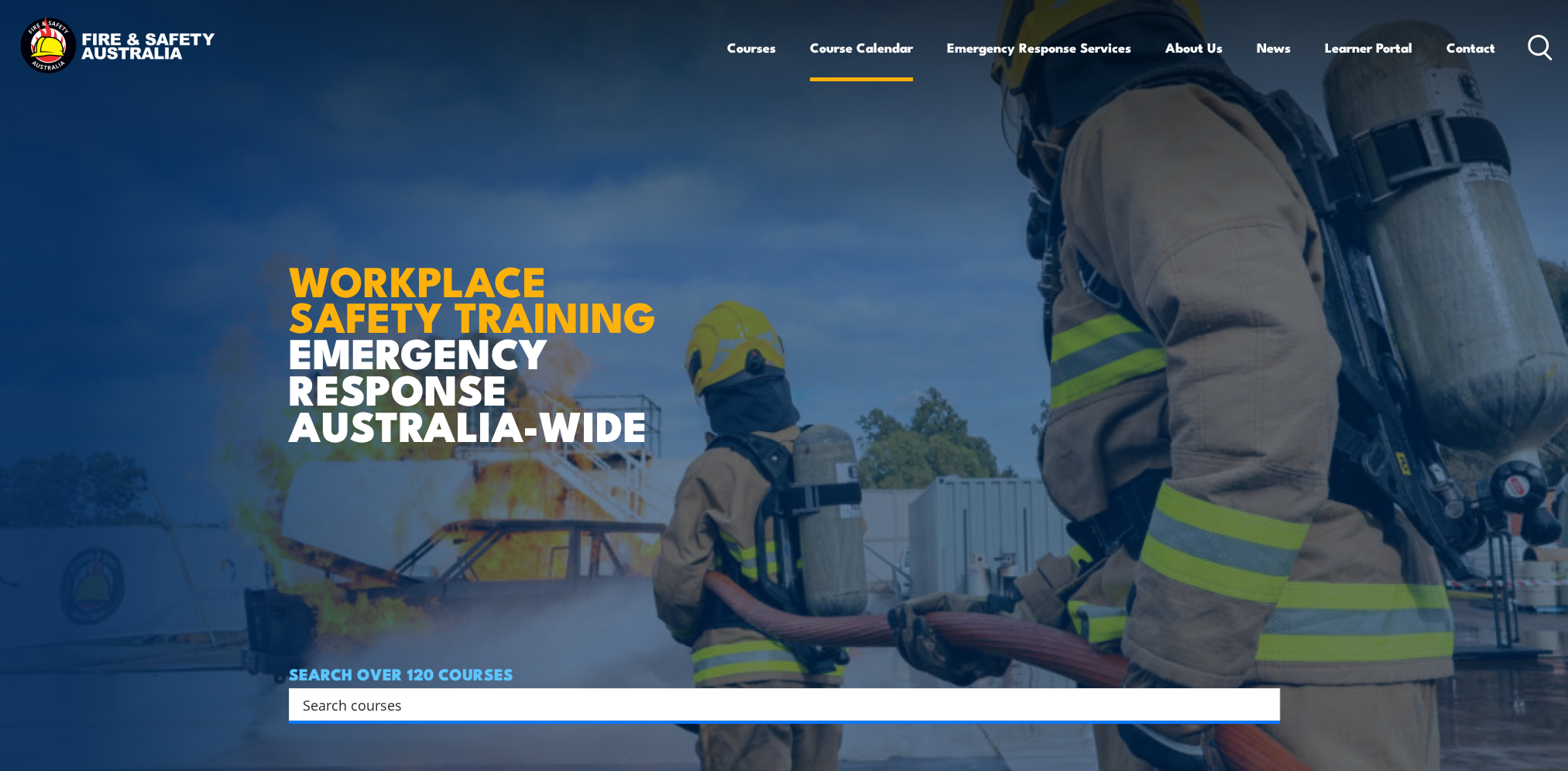
click at [868, 43] on link "Course Calendar" at bounding box center [862, 47] width 103 height 41
click at [842, 59] on link "Course Calendar" at bounding box center [862, 47] width 103 height 41
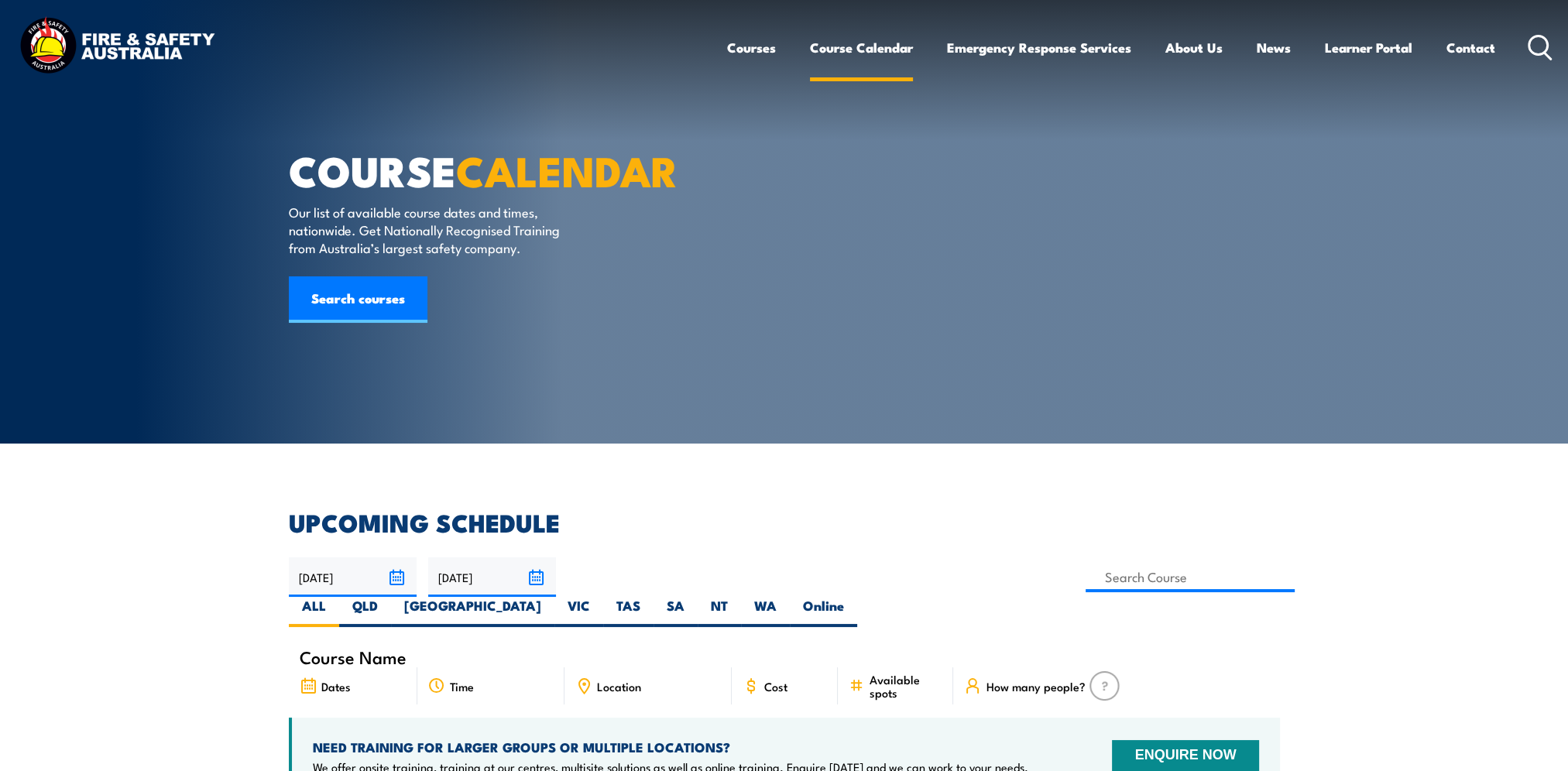
click at [865, 56] on link "Course Calendar" at bounding box center [862, 47] width 103 height 41
drag, startPoint x: 864, startPoint y: 43, endPoint x: 864, endPoint y: 62, distance: 19.0
click at [864, 43] on link "Course Calendar" at bounding box center [862, 47] width 103 height 41
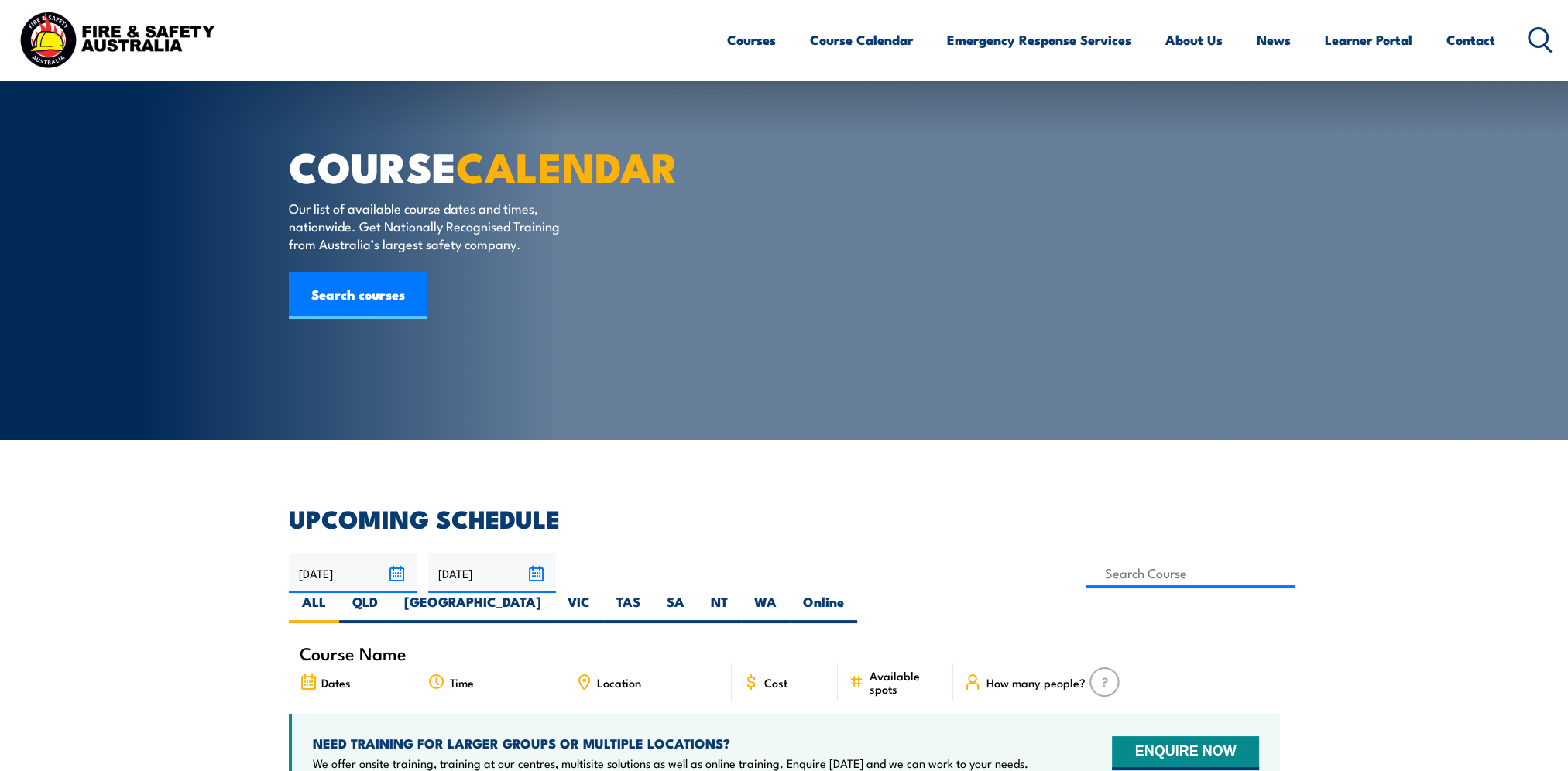
scroll to position [77, 0]
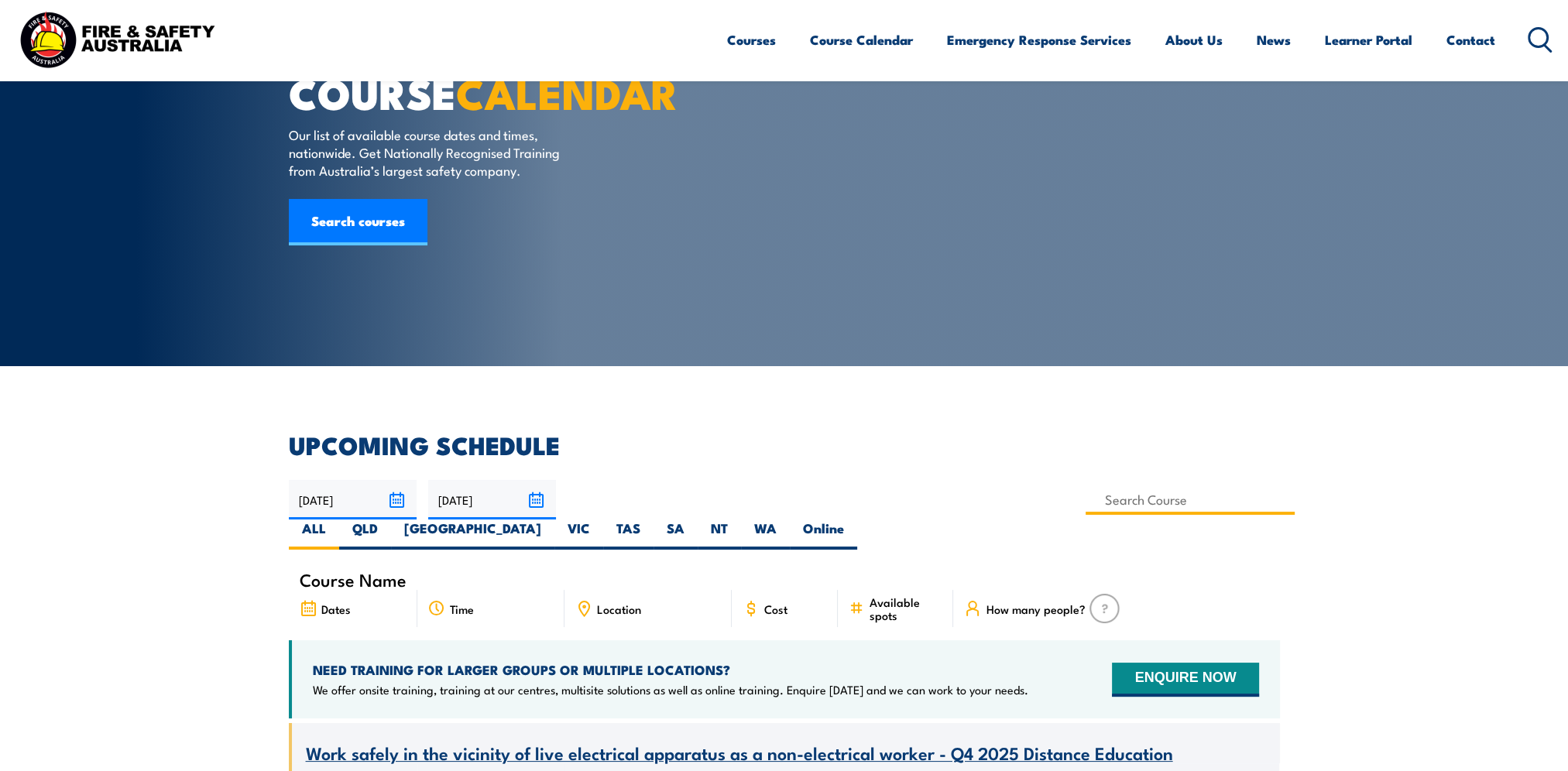
click at [1086, 499] on input at bounding box center [1191, 500] width 210 height 30
type input "heights"
click at [391, 520] on label "QLD" at bounding box center [365, 535] width 52 height 30
click at [388, 520] on input "QLD" at bounding box center [383, 525] width 10 height 10
radio input "true"
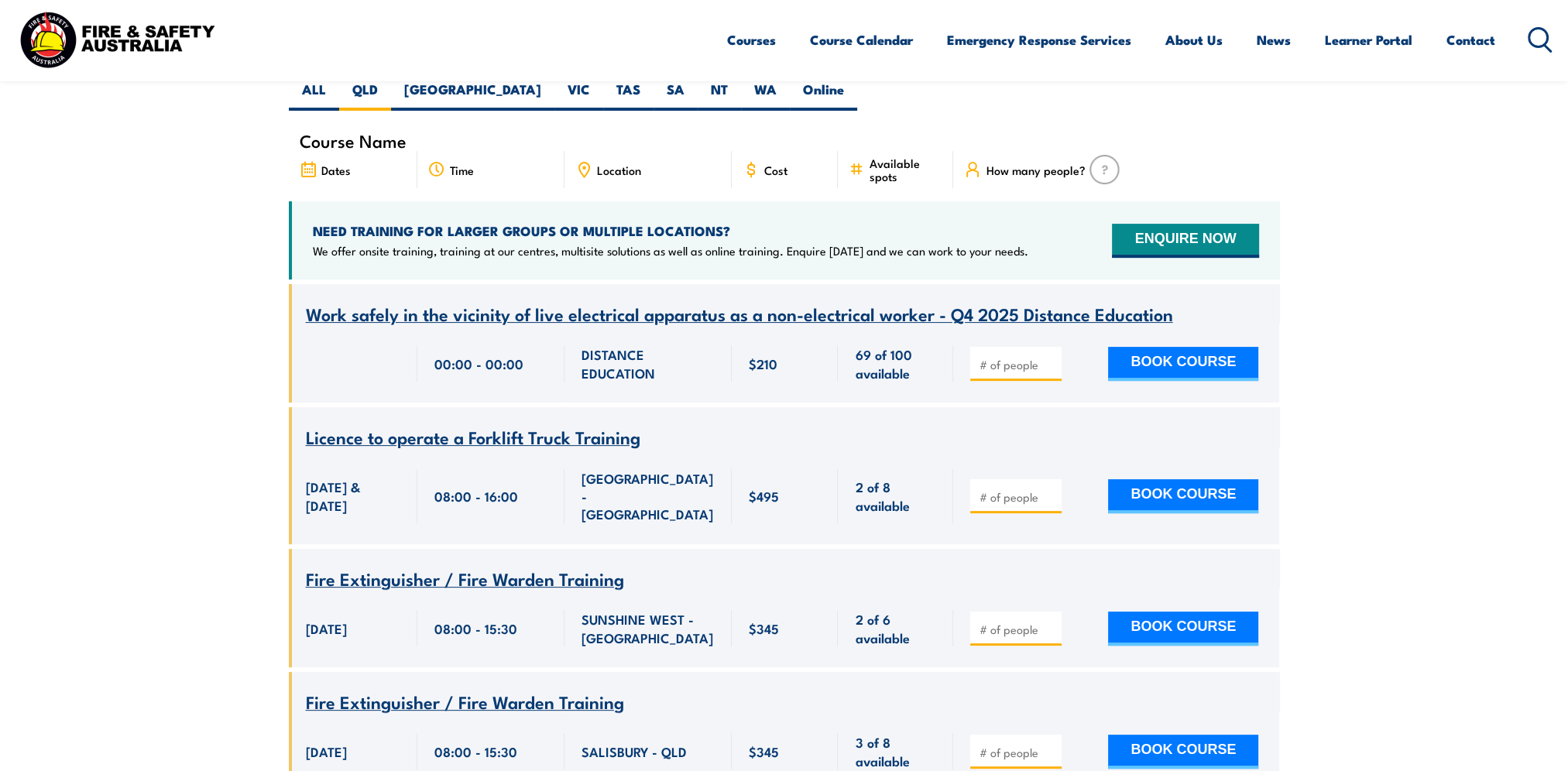
scroll to position [542, 0]
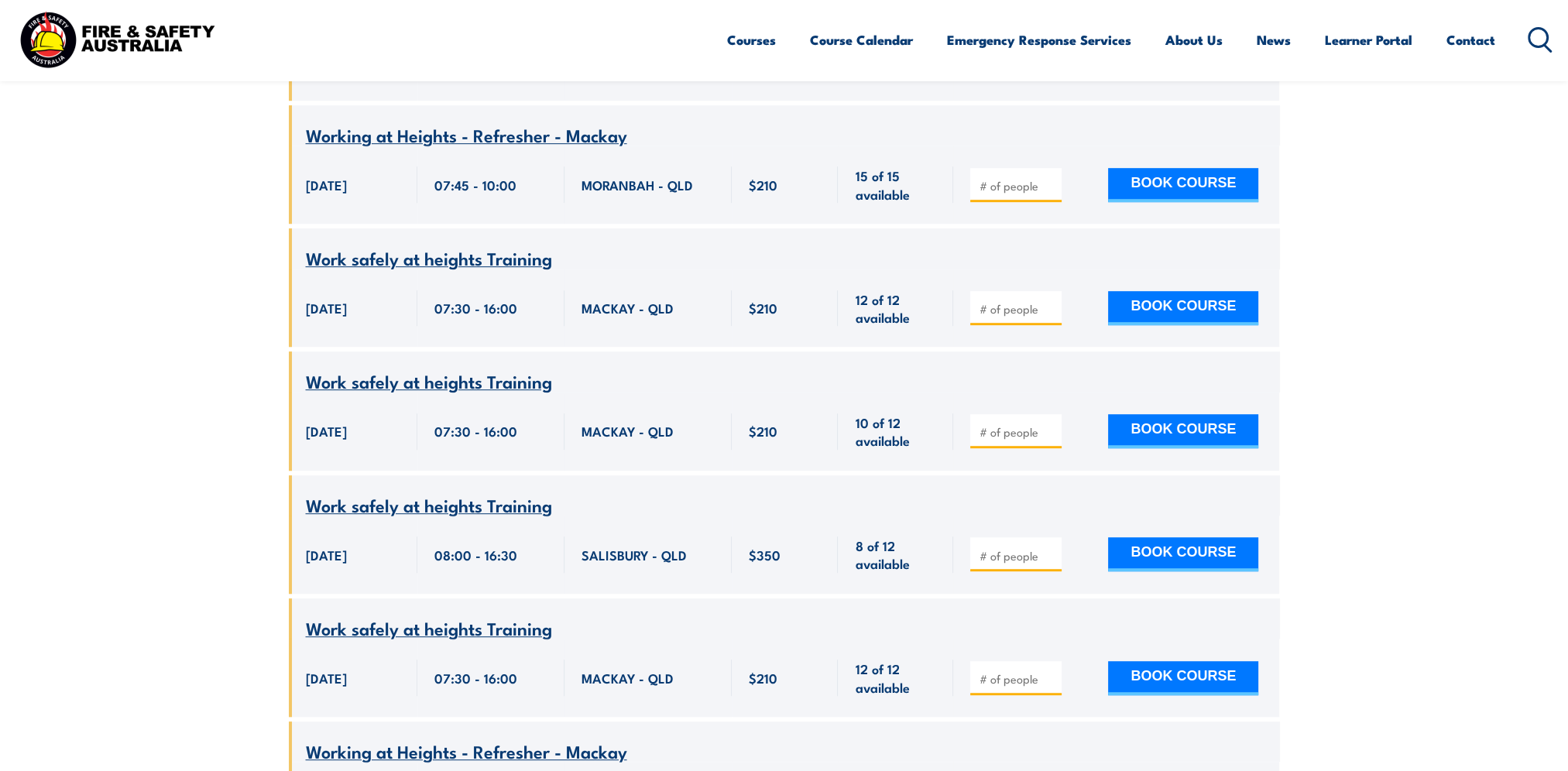
scroll to position [1208, 0]
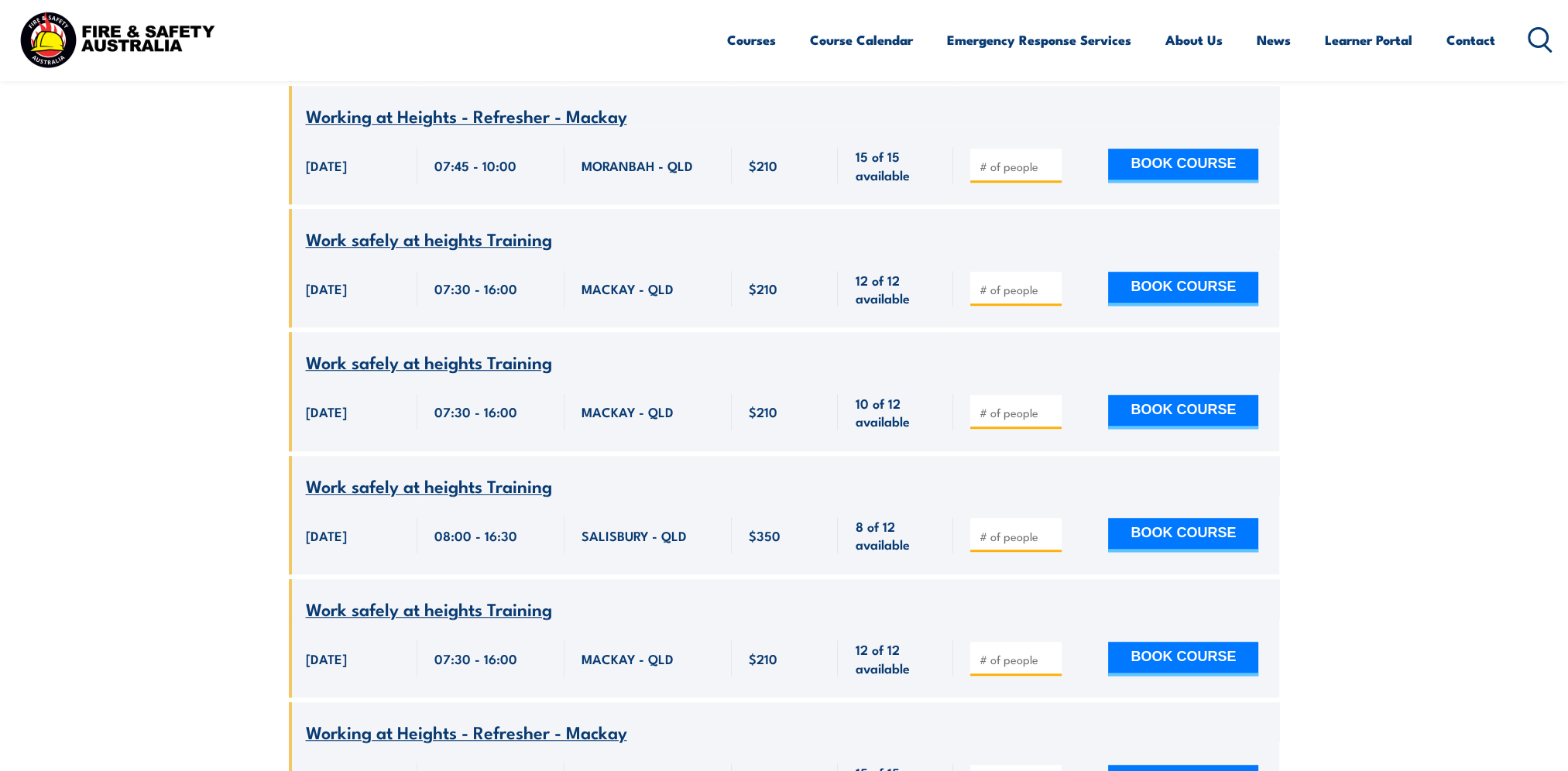
click at [989, 529] on input "number" at bounding box center [1017, 536] width 77 height 16
type input "1"
click at [1048, 529] on input "1" at bounding box center [1017, 536] width 77 height 16
click at [1209, 518] on button "BOOK COURSE" at bounding box center [1183, 535] width 150 height 34
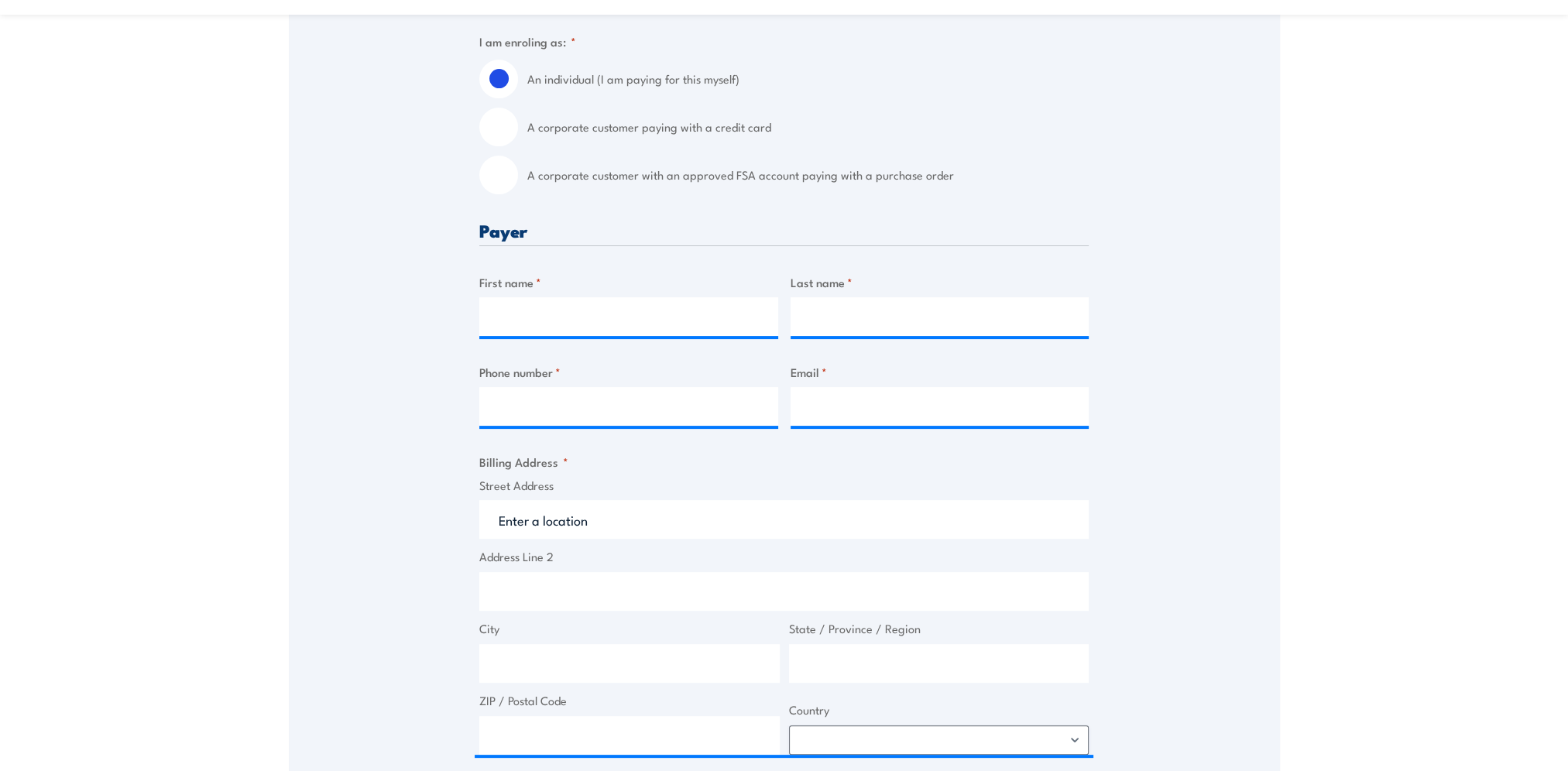
scroll to position [232, 0]
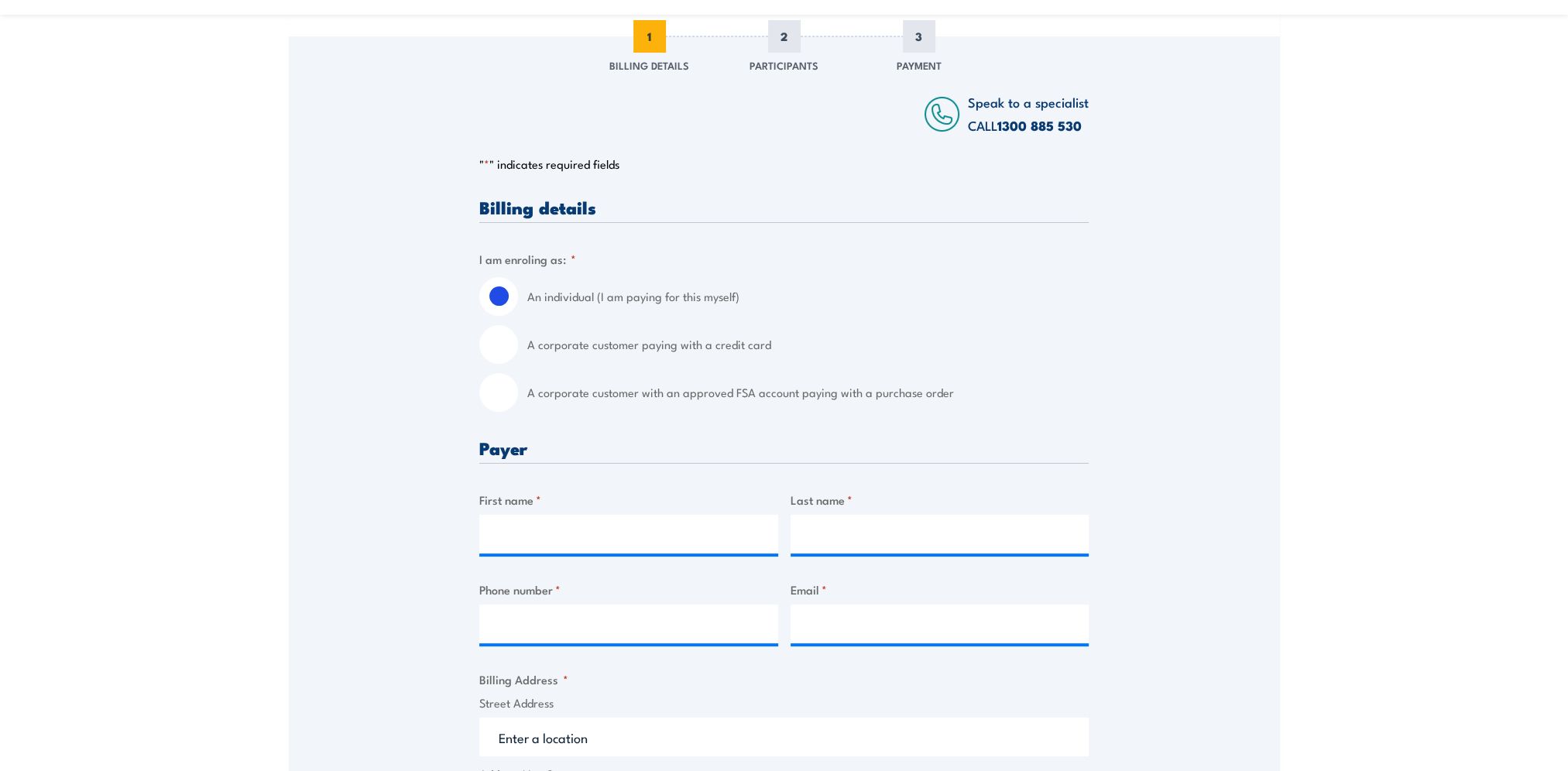
click at [492, 405] on input "A corporate customer with an approved FSA account paying with a purchase order" at bounding box center [499, 392] width 38 height 38
radio input "true"
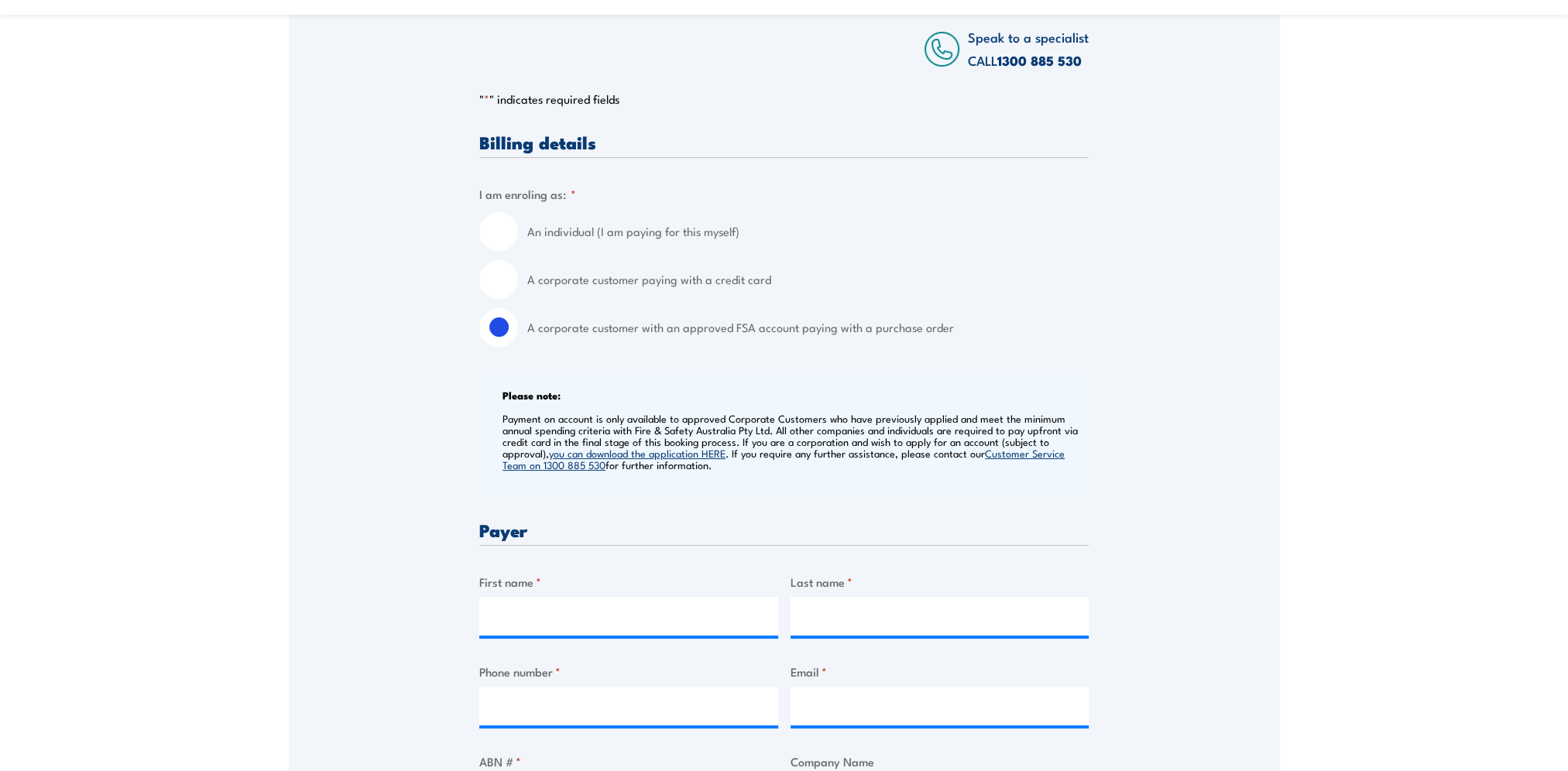
scroll to position [387, 0]
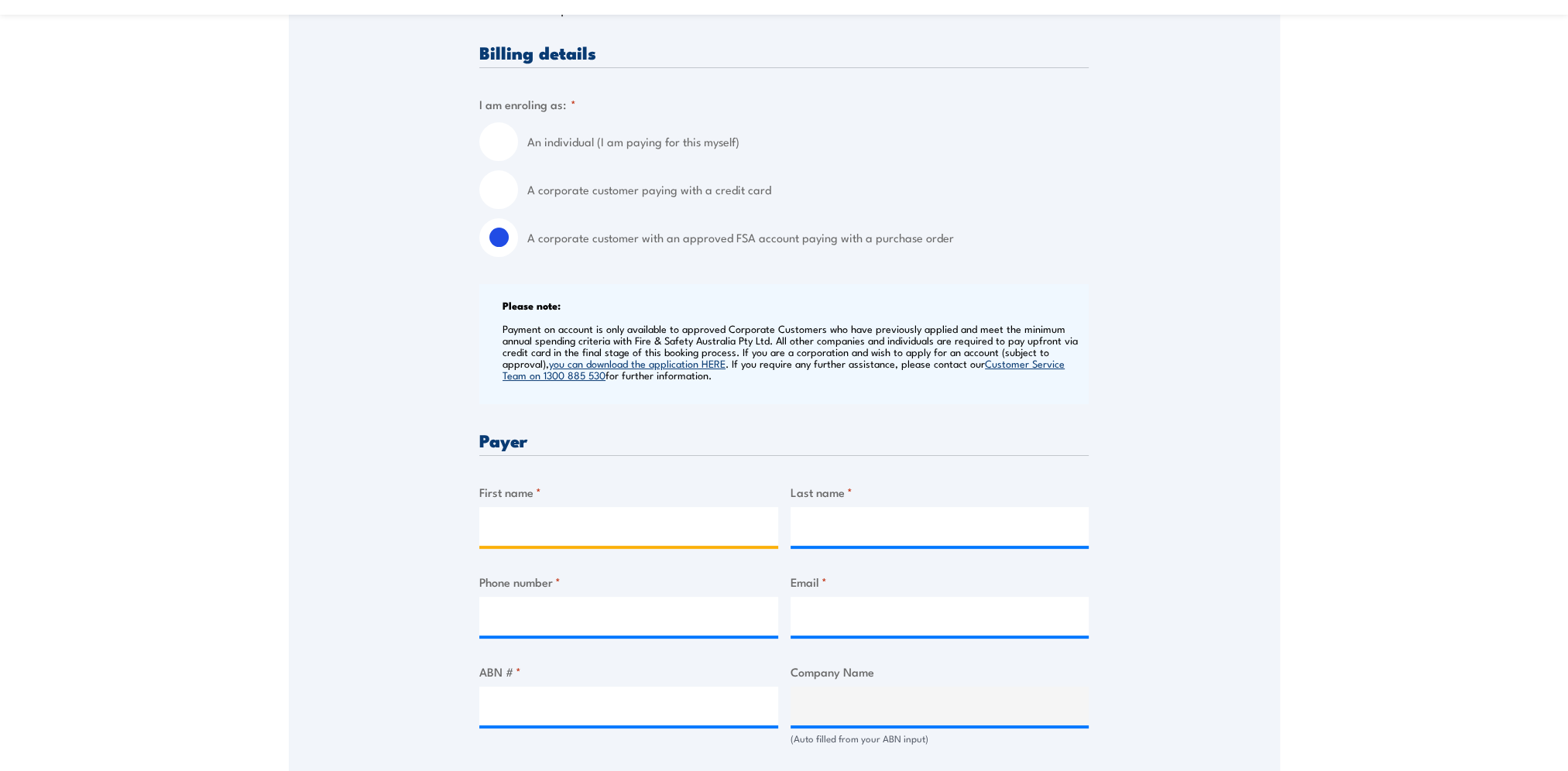
click at [595, 526] on input "First name *" at bounding box center [629, 526] width 299 height 38
type input "Camille"
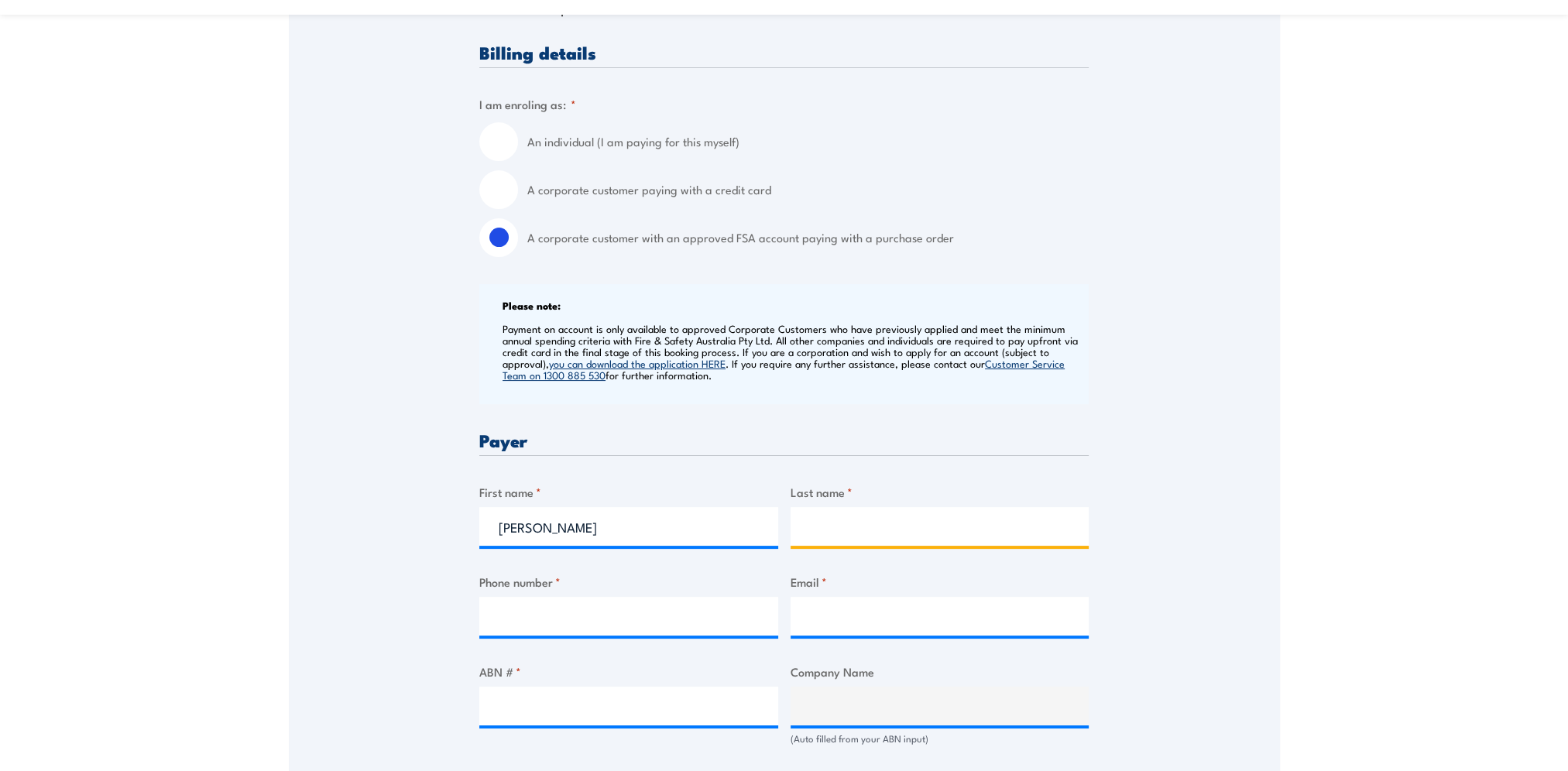
type input "Warfield"
type input "0478525225"
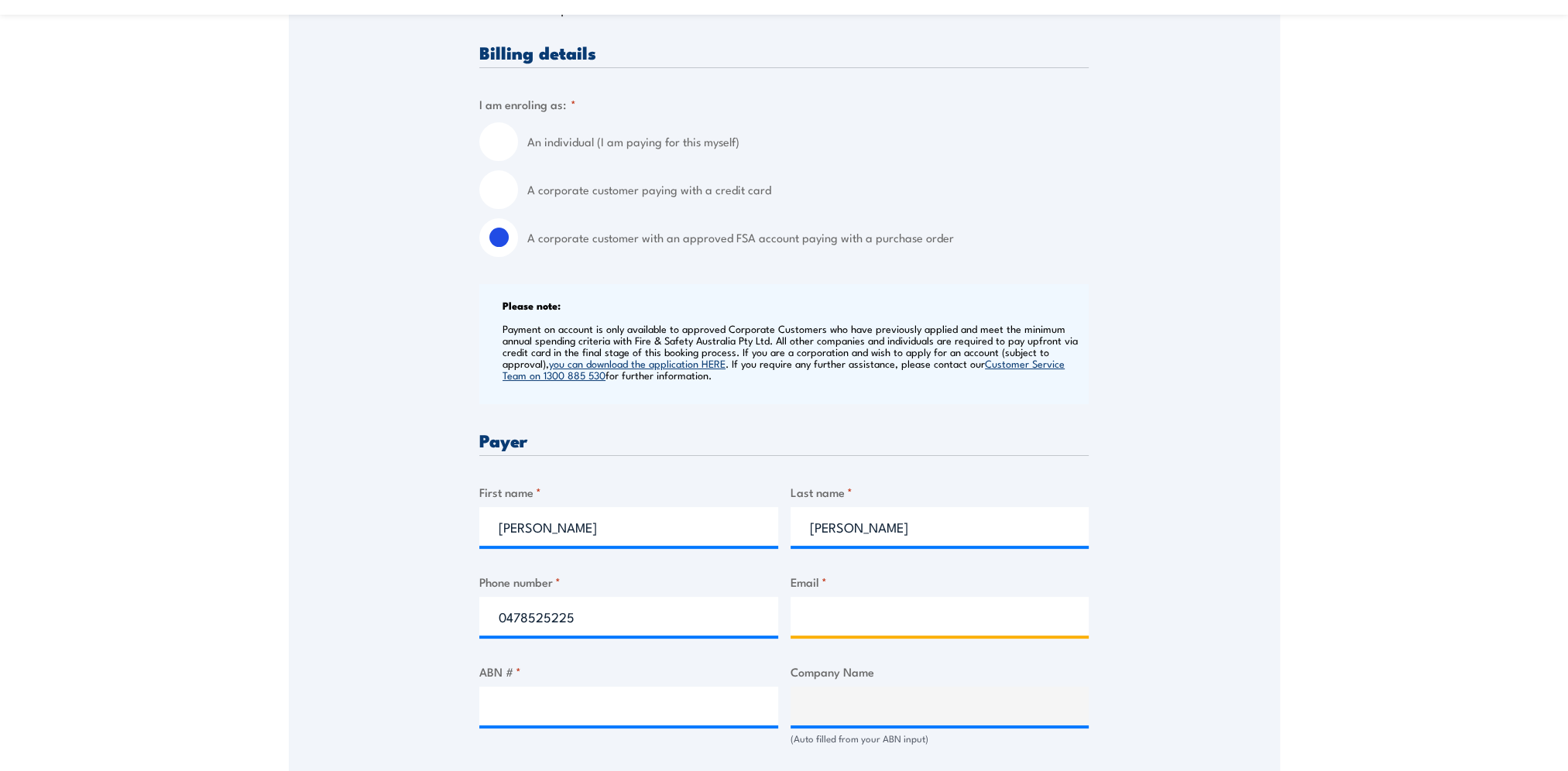
type input "camille.warfield@cbre.com"
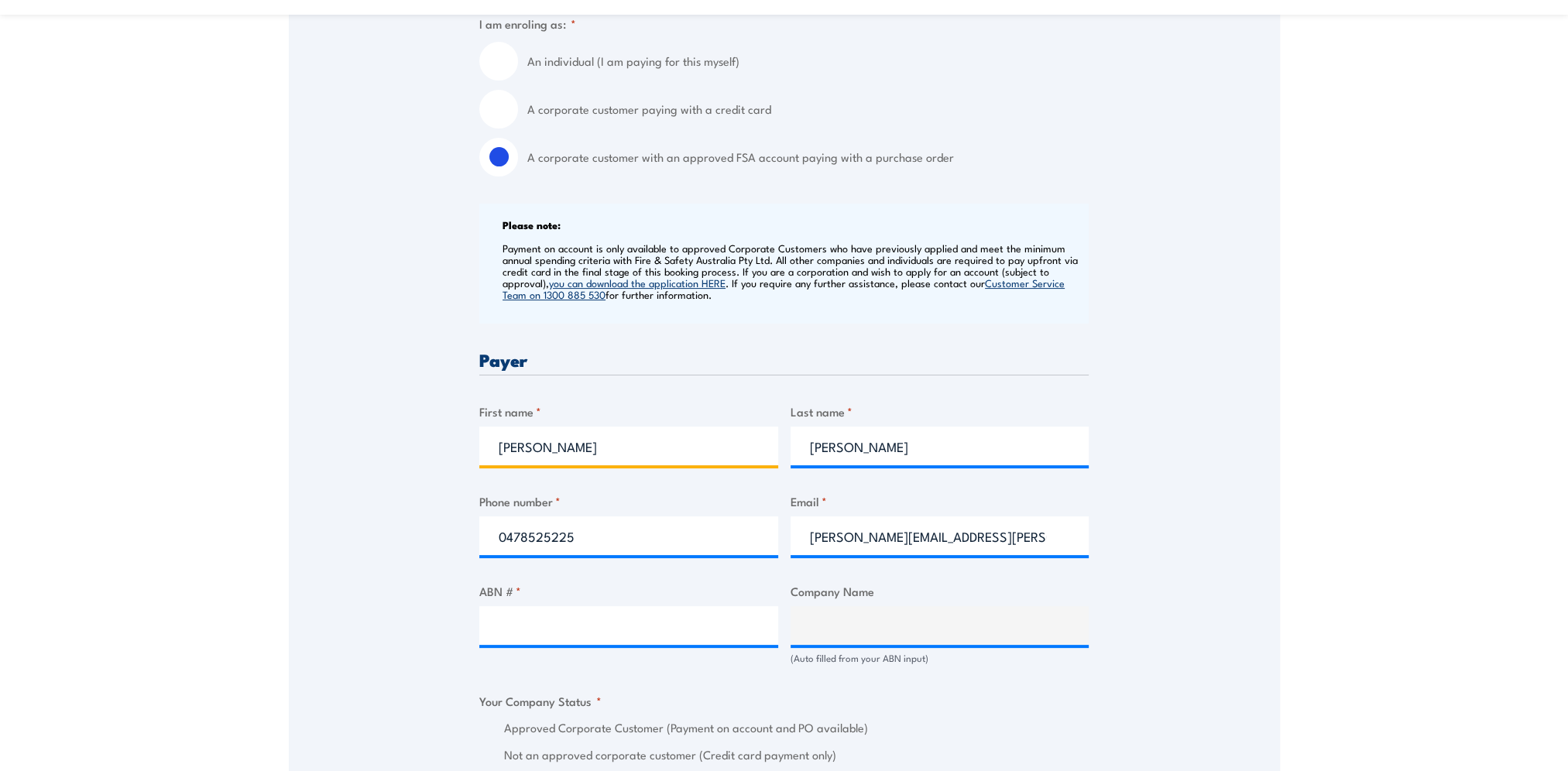
scroll to position [542, 0]
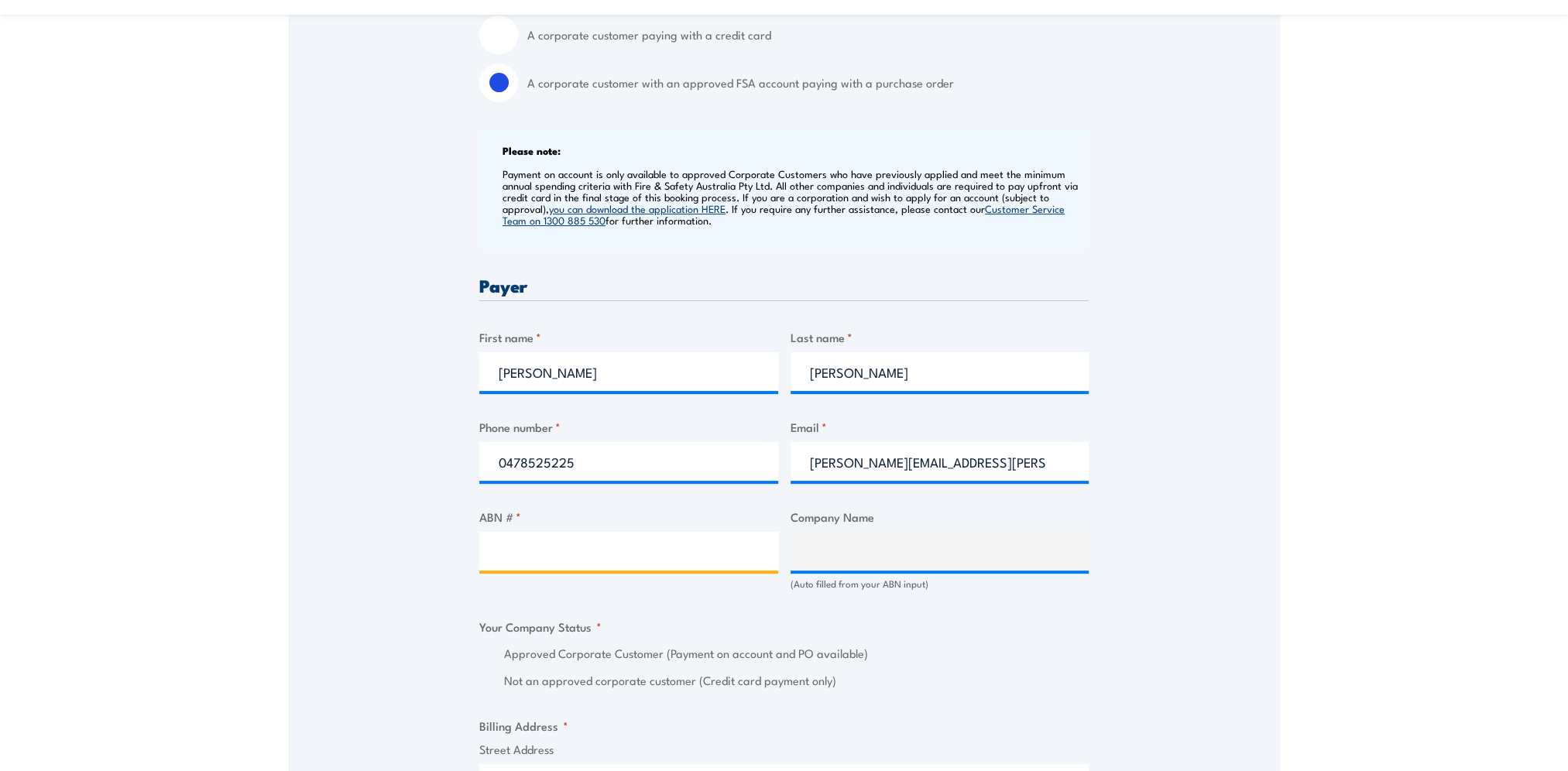
click at [536, 560] on input "ABN # *" at bounding box center [629, 551] width 299 height 38
paste input "84651993092"
type input "84651993092"
drag, startPoint x: 480, startPoint y: 281, endPoint x: 517, endPoint y: 277, distance: 37.2
click at [517, 277] on h3 "Payer" at bounding box center [784, 285] width 610 height 17
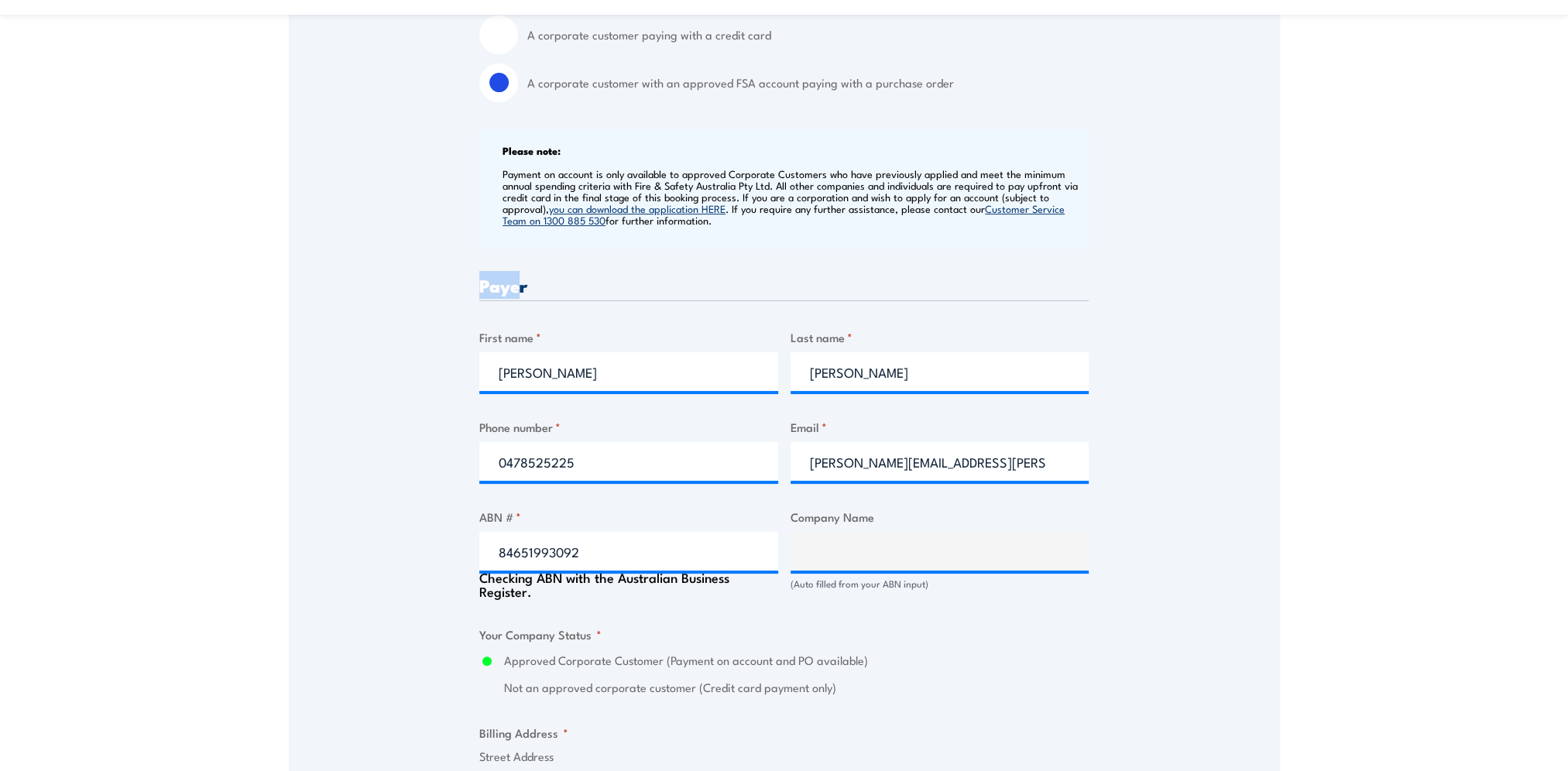
type input "CBRE (GWS PJM) PTY LTD"
radio input "true"
drag, startPoint x: 517, startPoint y: 277, endPoint x: 179, endPoint y: 442, distance: 376.1
click at [179, 442] on section "Work safely at heights Training 30 October 2025 1 "" at bounding box center [784, 569] width 1568 height 2067
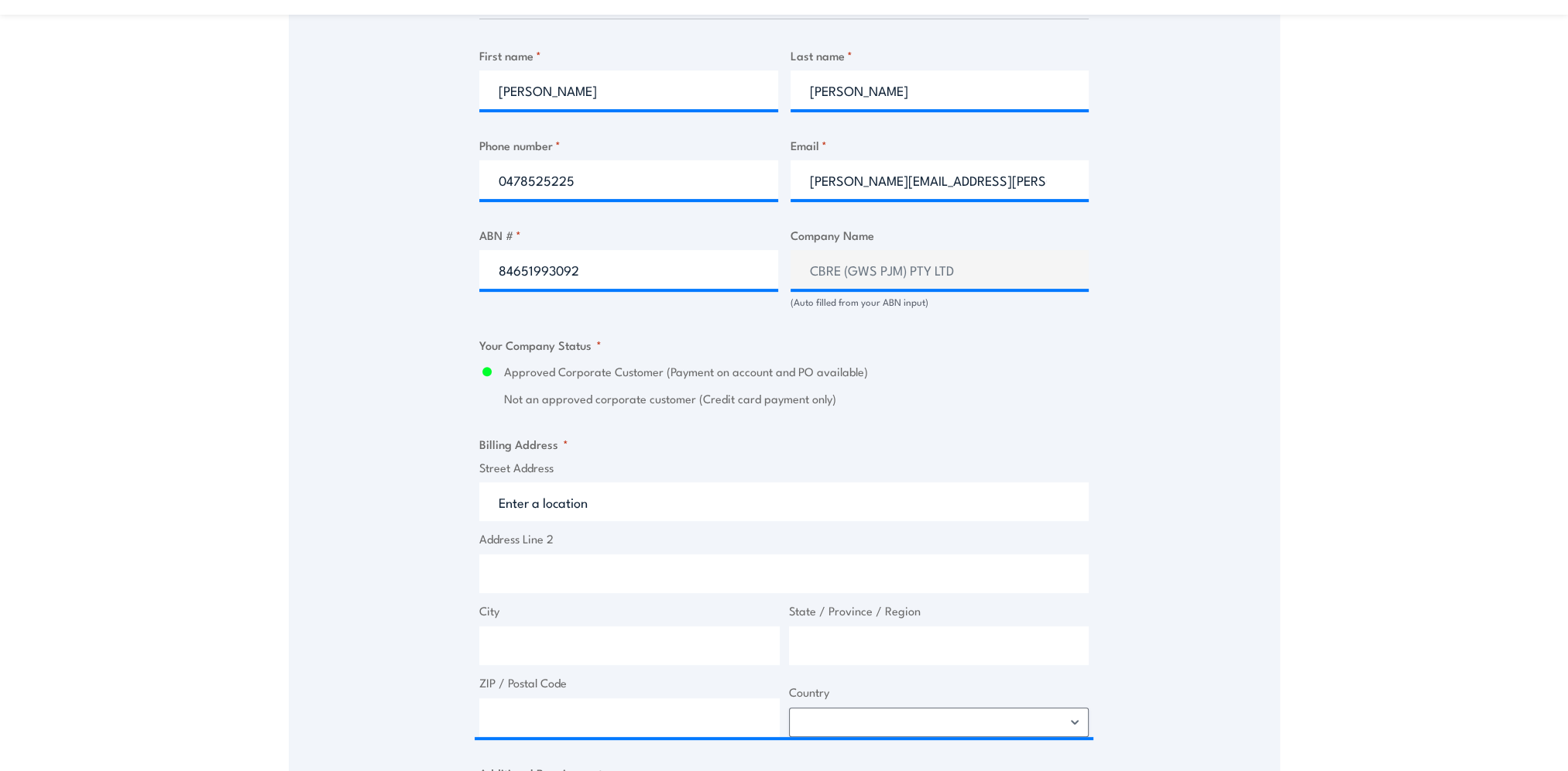
scroll to position [852, 0]
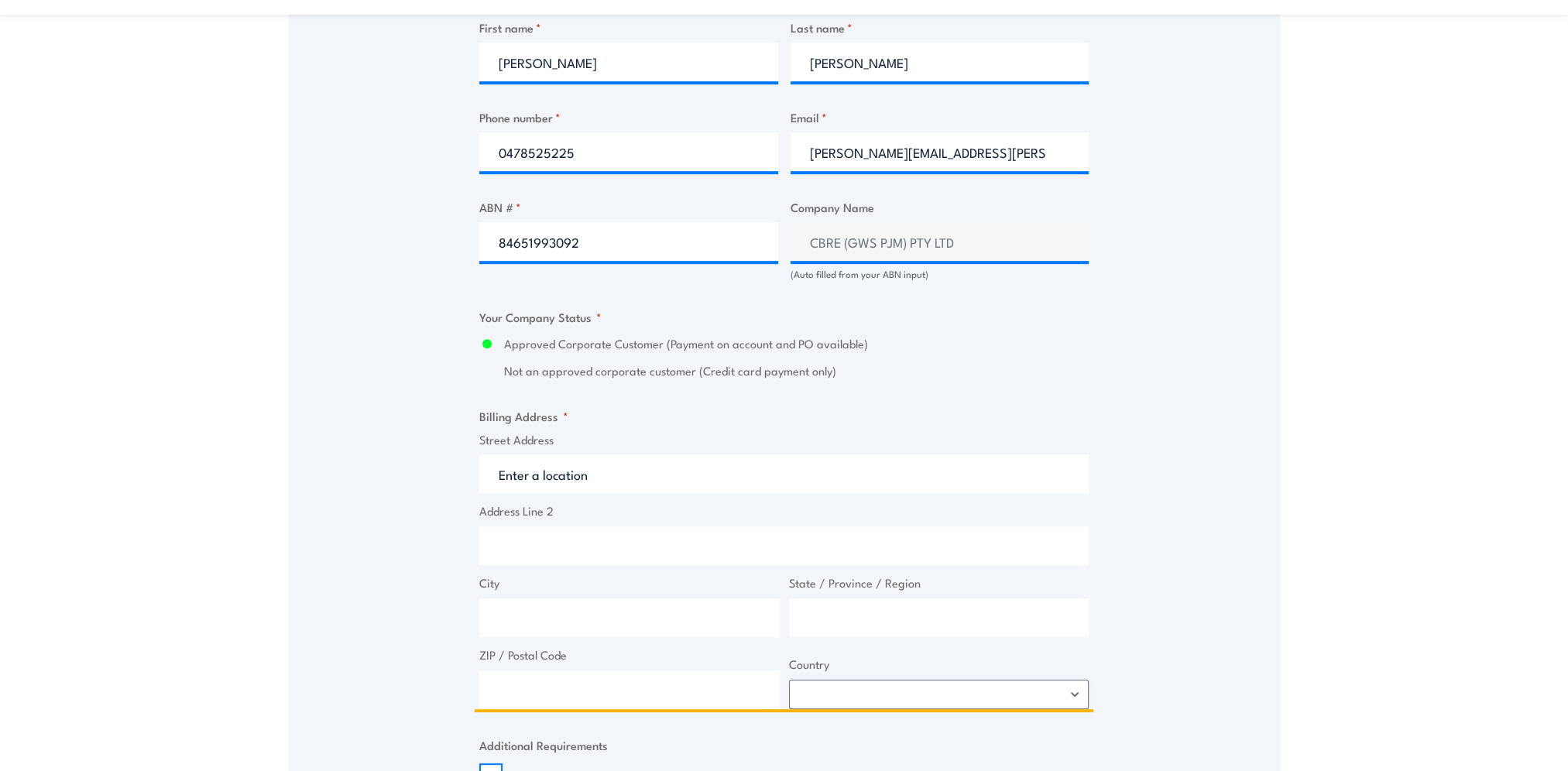
click at [573, 480] on input "Street Address" at bounding box center [784, 474] width 610 height 38
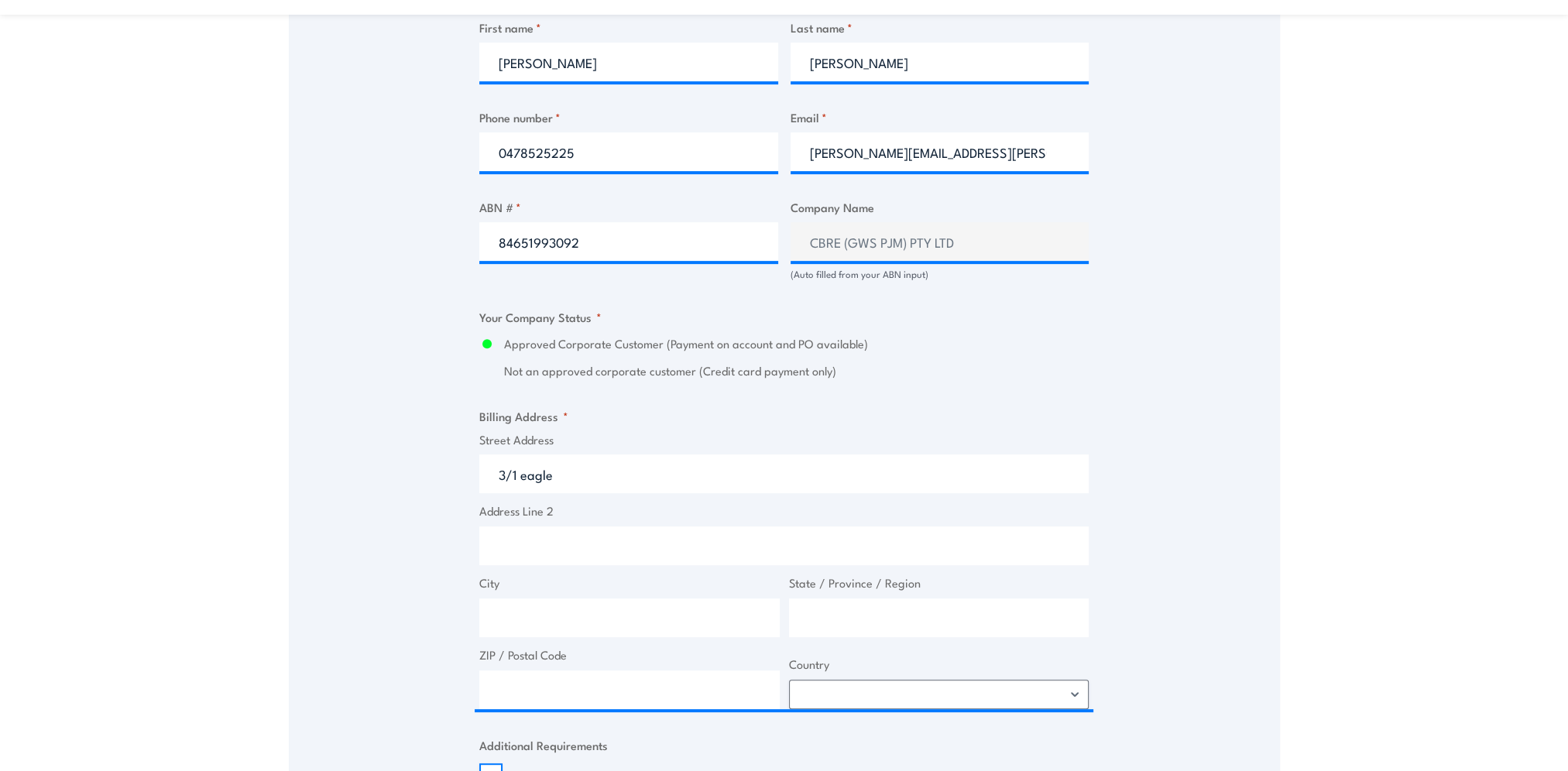
type input "3/1 Eagle Street, Brisbane City QLD, Australia"
type input "1 Eagle St"
type input "Brisbane City"
type input "Queensland"
type input "4000"
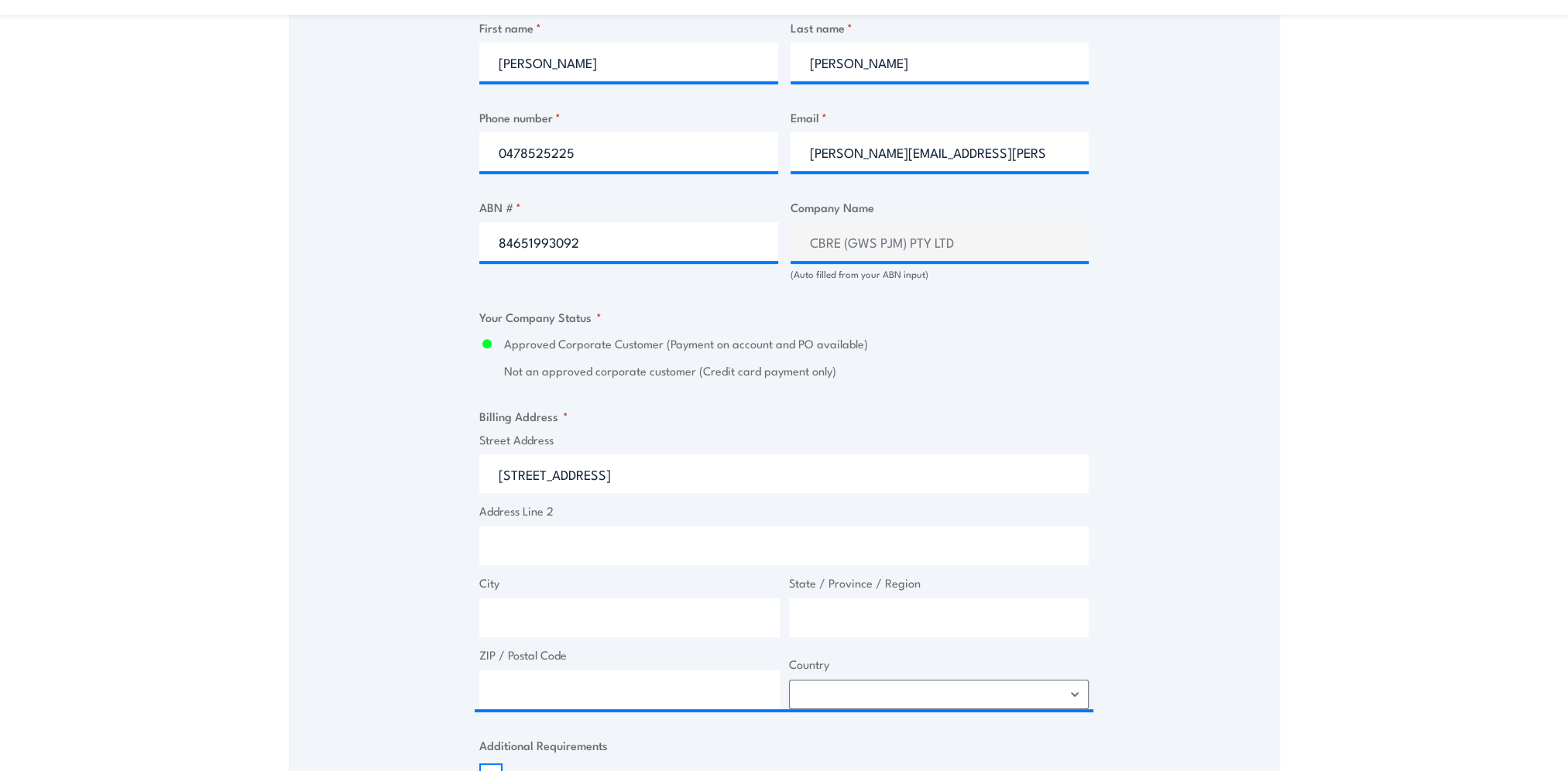
select select "Australia"
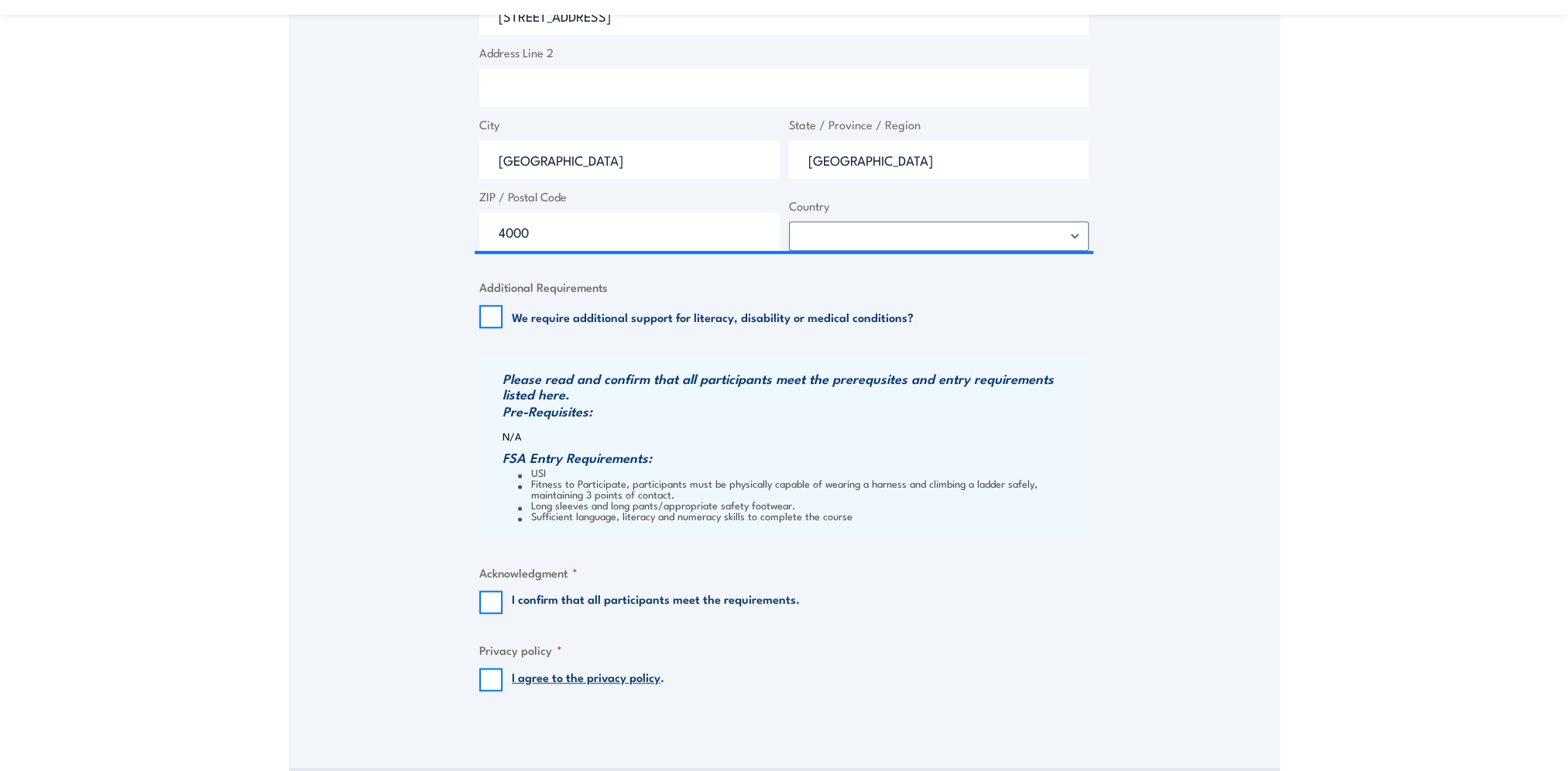
scroll to position [1316, 0]
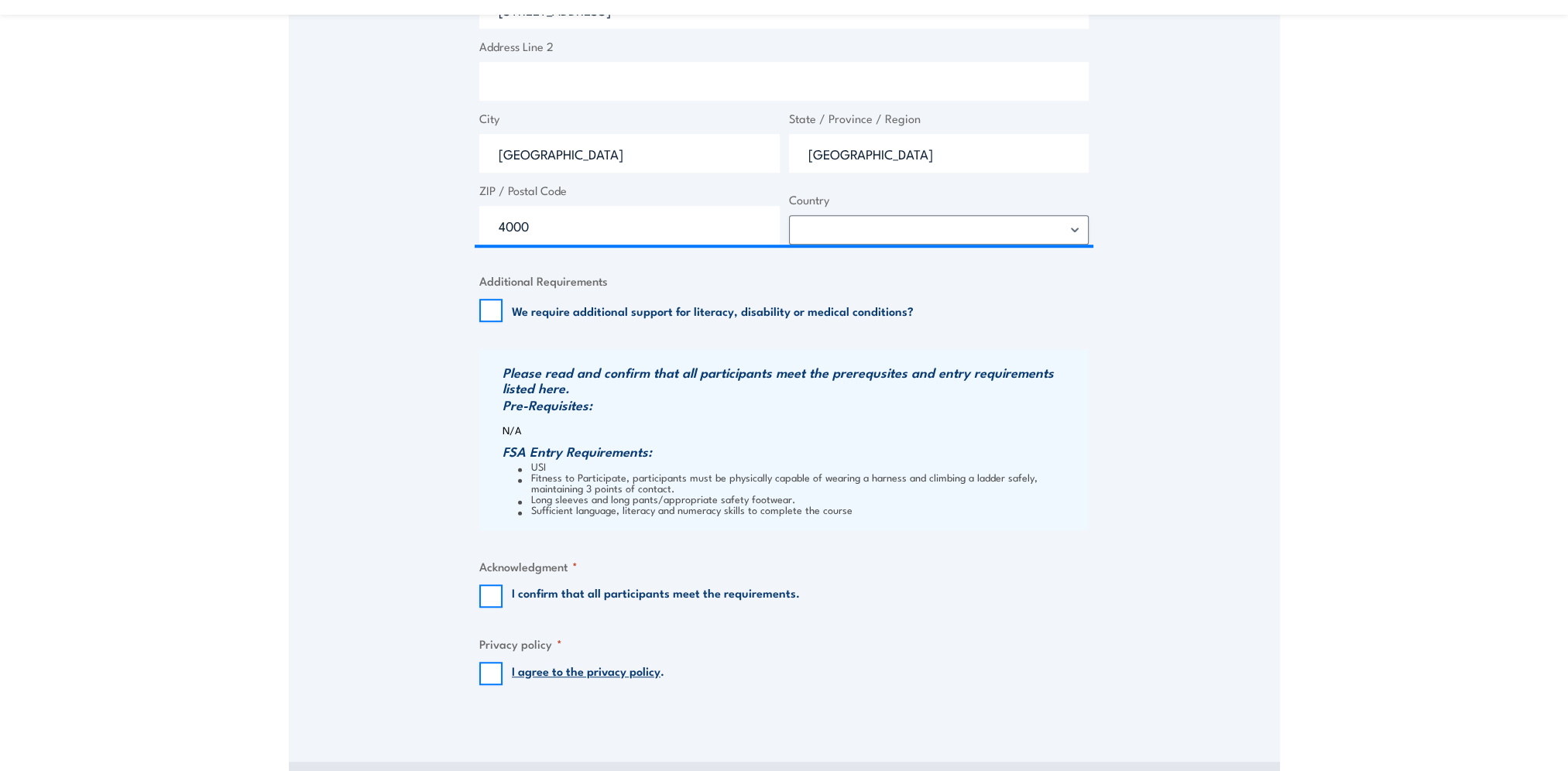
click at [491, 297] on fieldset "Additional Requirements We require additional support for literacy, disability …" at bounding box center [784, 296] width 610 height 50
click at [480, 310] on input "We require additional support for literacy, disability or medical conditions?" at bounding box center [491, 311] width 23 height 23
click at [490, 316] on input "We require additional support for literacy, disability or medical conditions?" at bounding box center [491, 311] width 23 height 23
checkbox input "false"
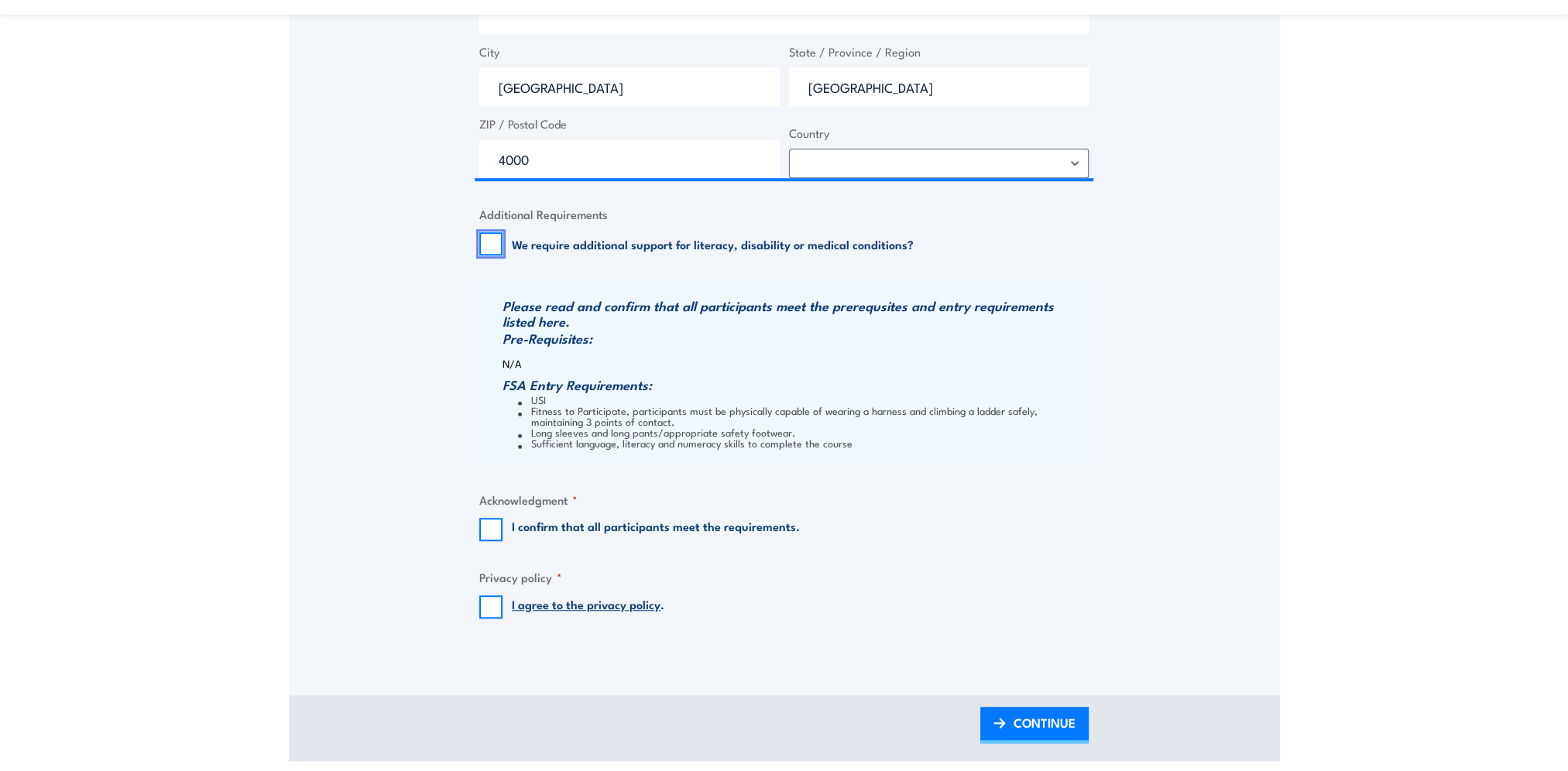
scroll to position [1471, 0]
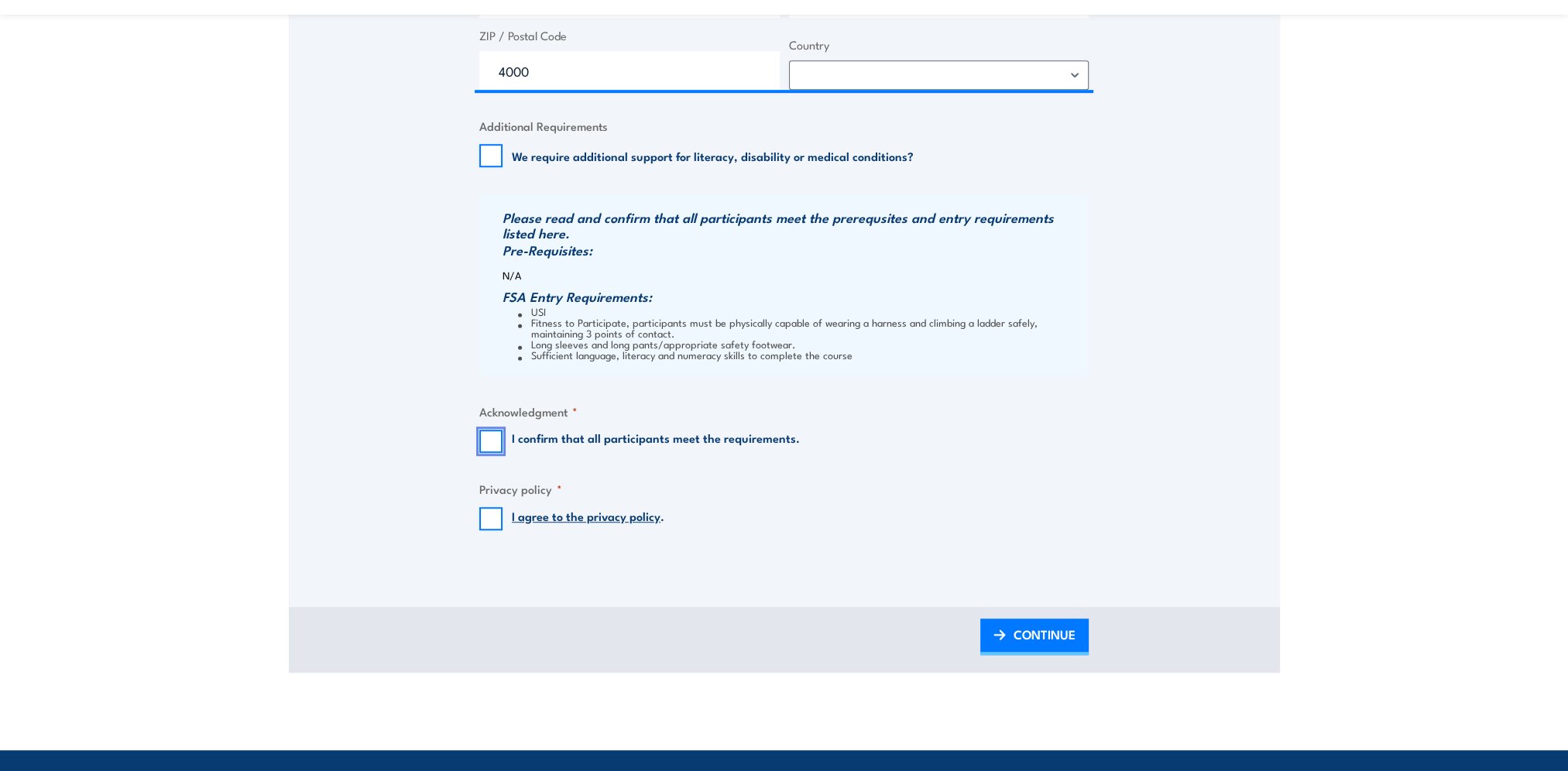
click at [485, 430] on input "I confirm that all participants meet the requirements." at bounding box center [491, 441] width 23 height 23
checkbox input "true"
click at [493, 529] on input "I agree to the privacy policy ." at bounding box center [491, 519] width 23 height 23
checkbox input "true"
click at [1018, 629] on span "CONTINUE" at bounding box center [1044, 634] width 62 height 41
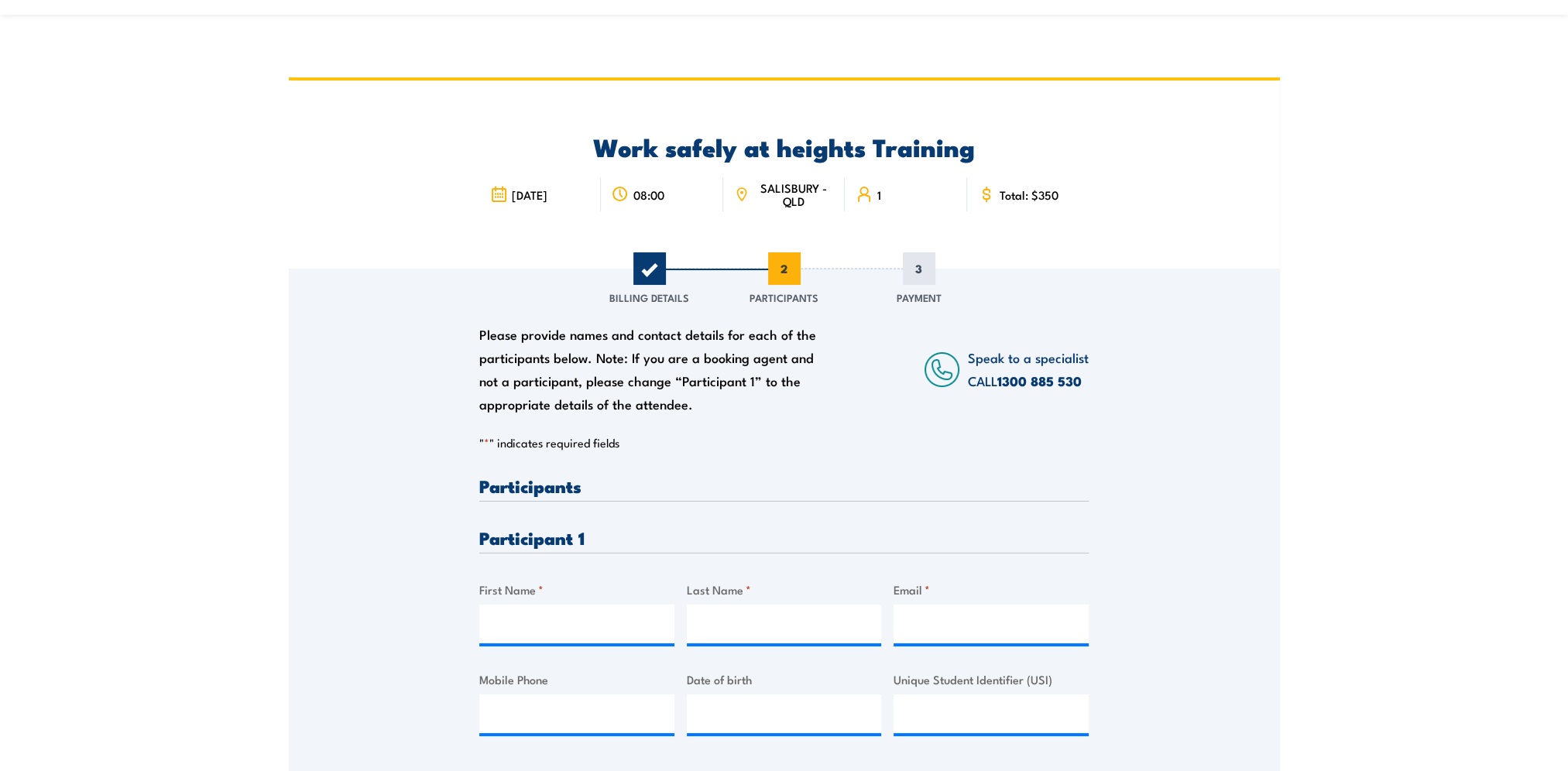
scroll to position [155, 0]
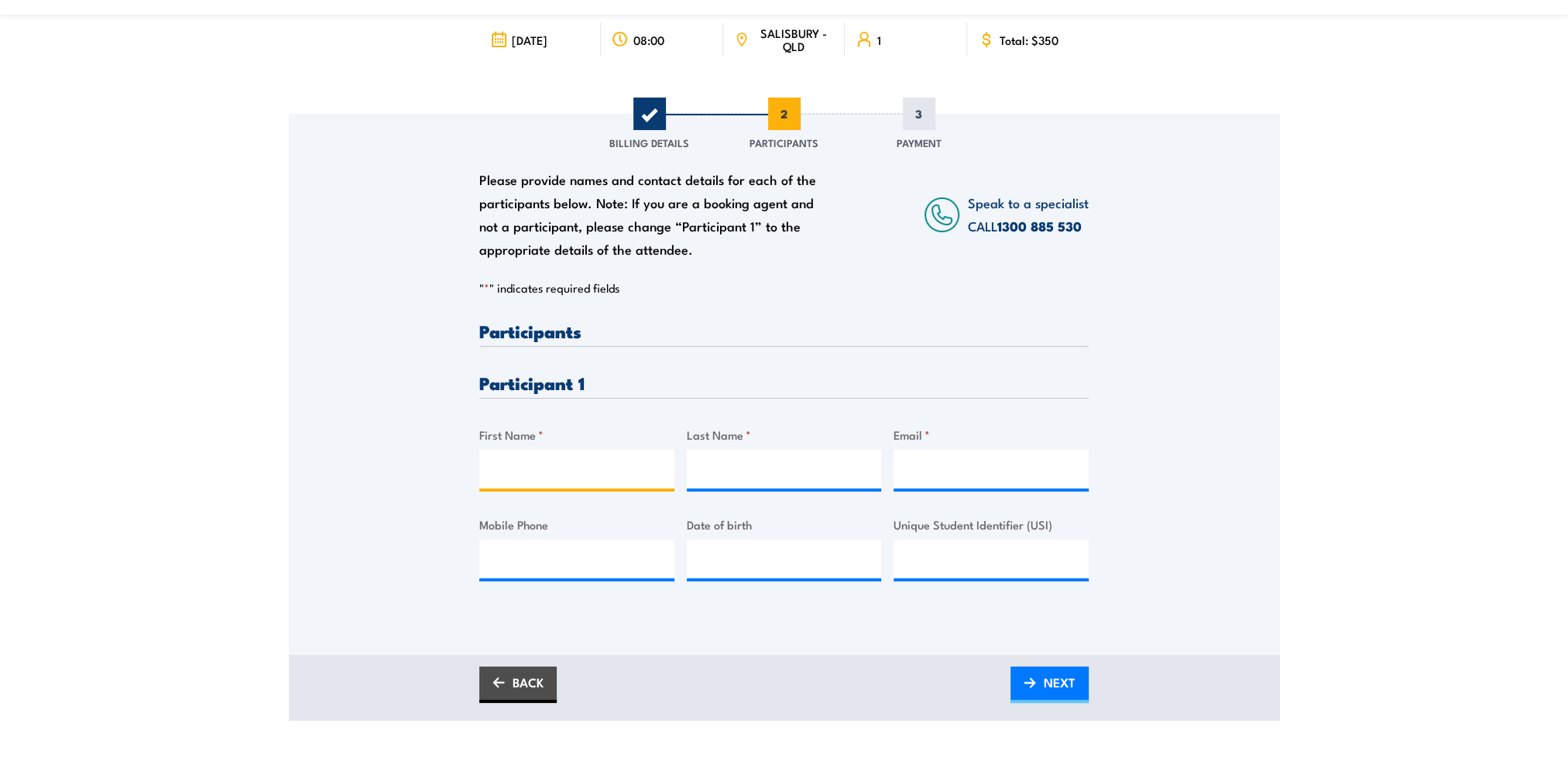
click at [554, 468] on input "First Name *" at bounding box center [577, 469] width 195 height 38
type input "Angus"
type input "Barrick"
type input "Angus.Barrick@cbre.com"
type input "0434559791"
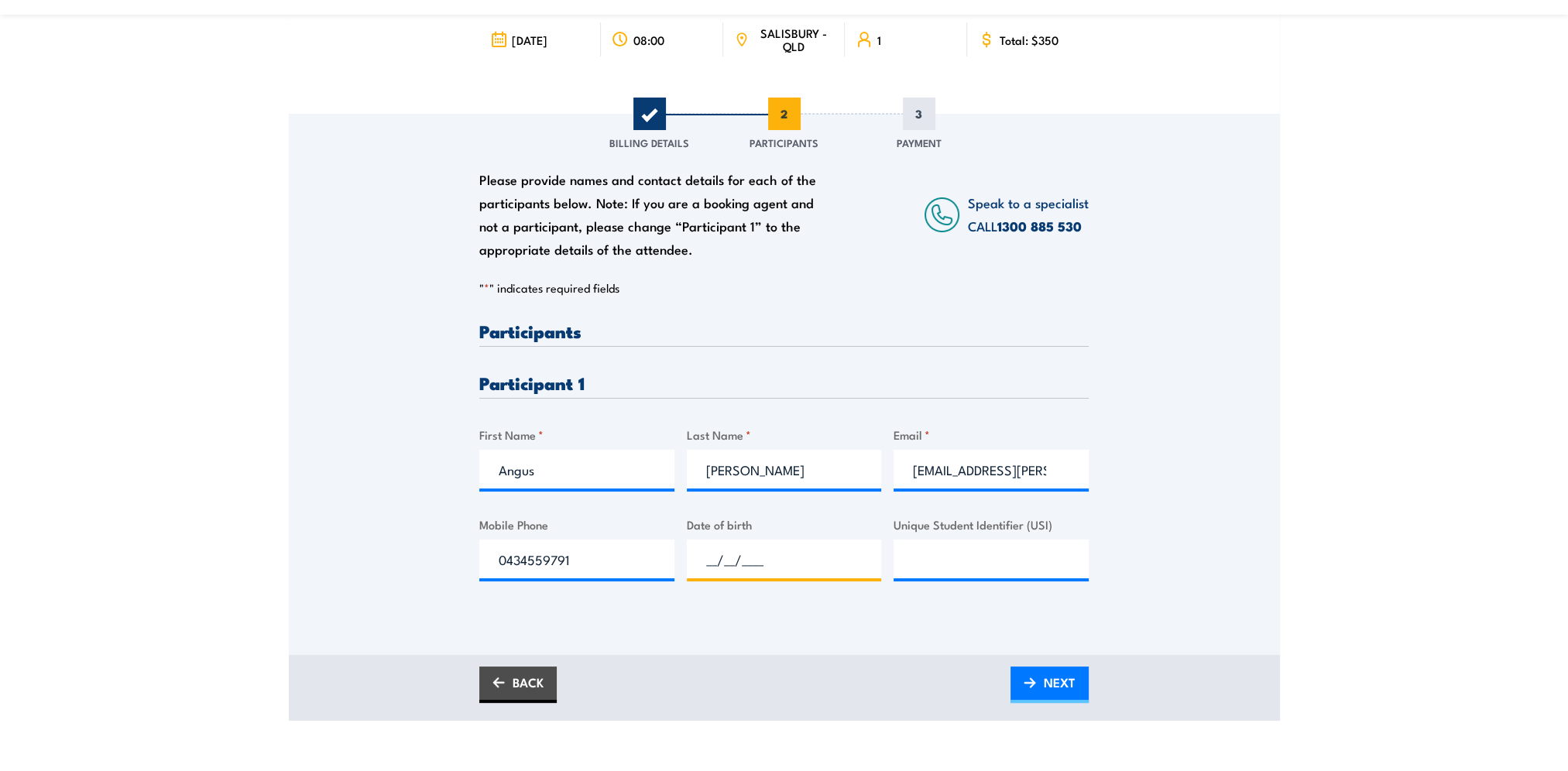
click at [721, 558] on input "__/__/____" at bounding box center [784, 559] width 195 height 38
type input "22/09/1998"
click at [912, 565] on input "Unique Student Identifier (USI)" at bounding box center [991, 559] width 195 height 38
paste input "6ZEFHESZBA"
click at [1277, 568] on div "Please provide names and contact details for each of the participants below. No…" at bounding box center [784, 363] width 991 height 498
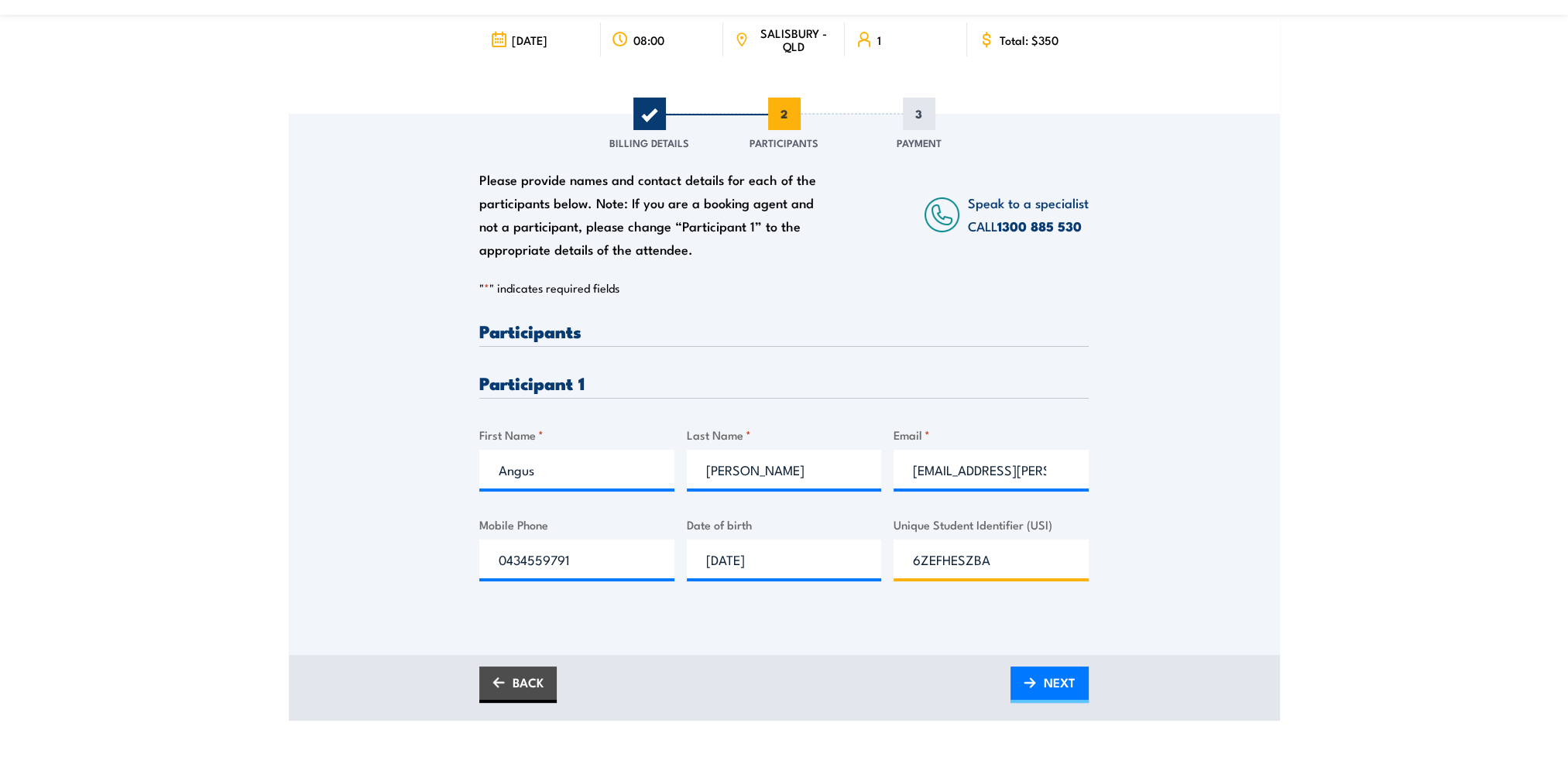
click at [979, 562] on input "6ZEFHESZBA" at bounding box center [991, 559] width 195 height 38
click at [1014, 564] on input "6ZEFHESZBA" at bounding box center [991, 559] width 195 height 38
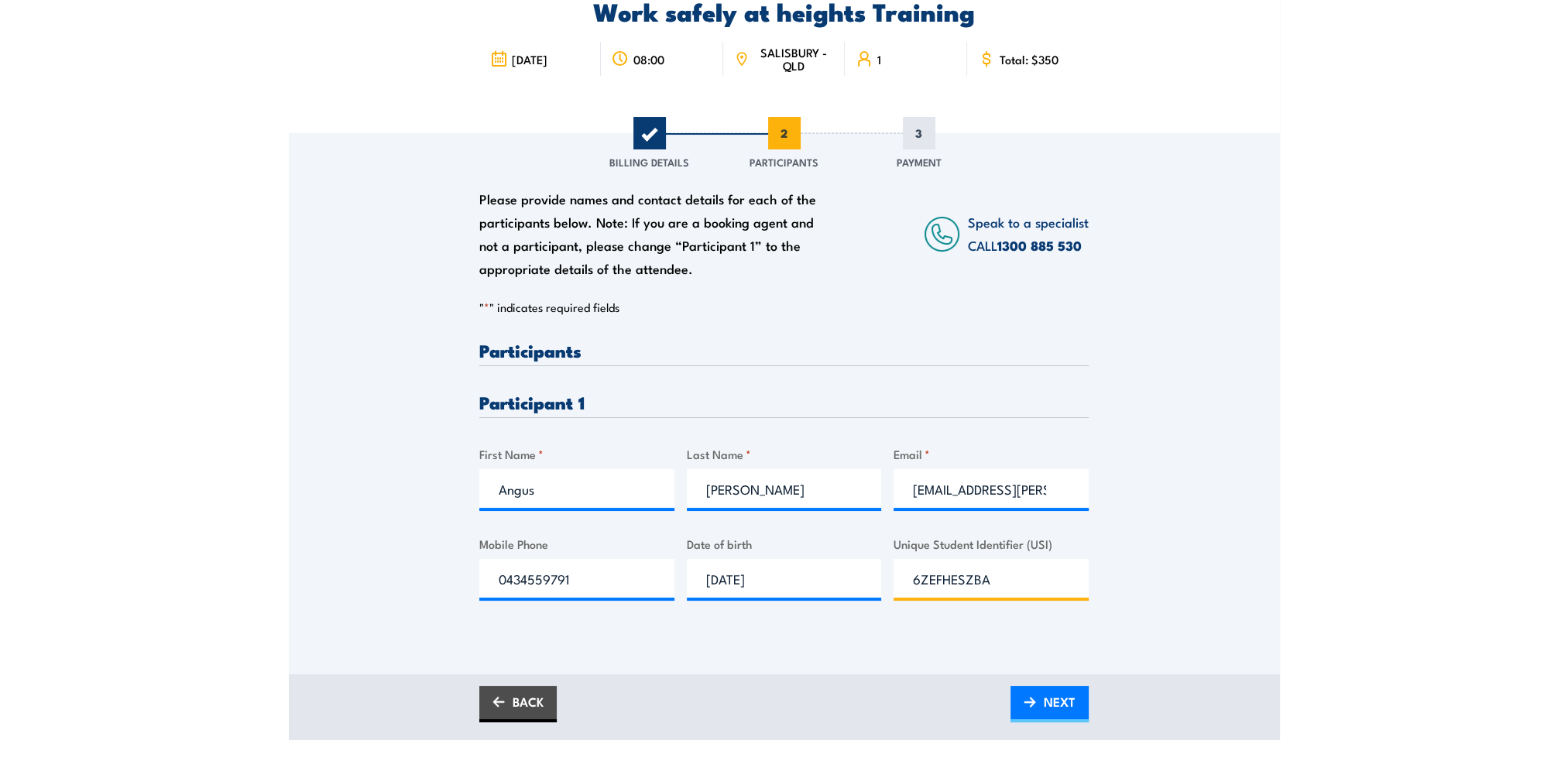
scroll to position [232, 0]
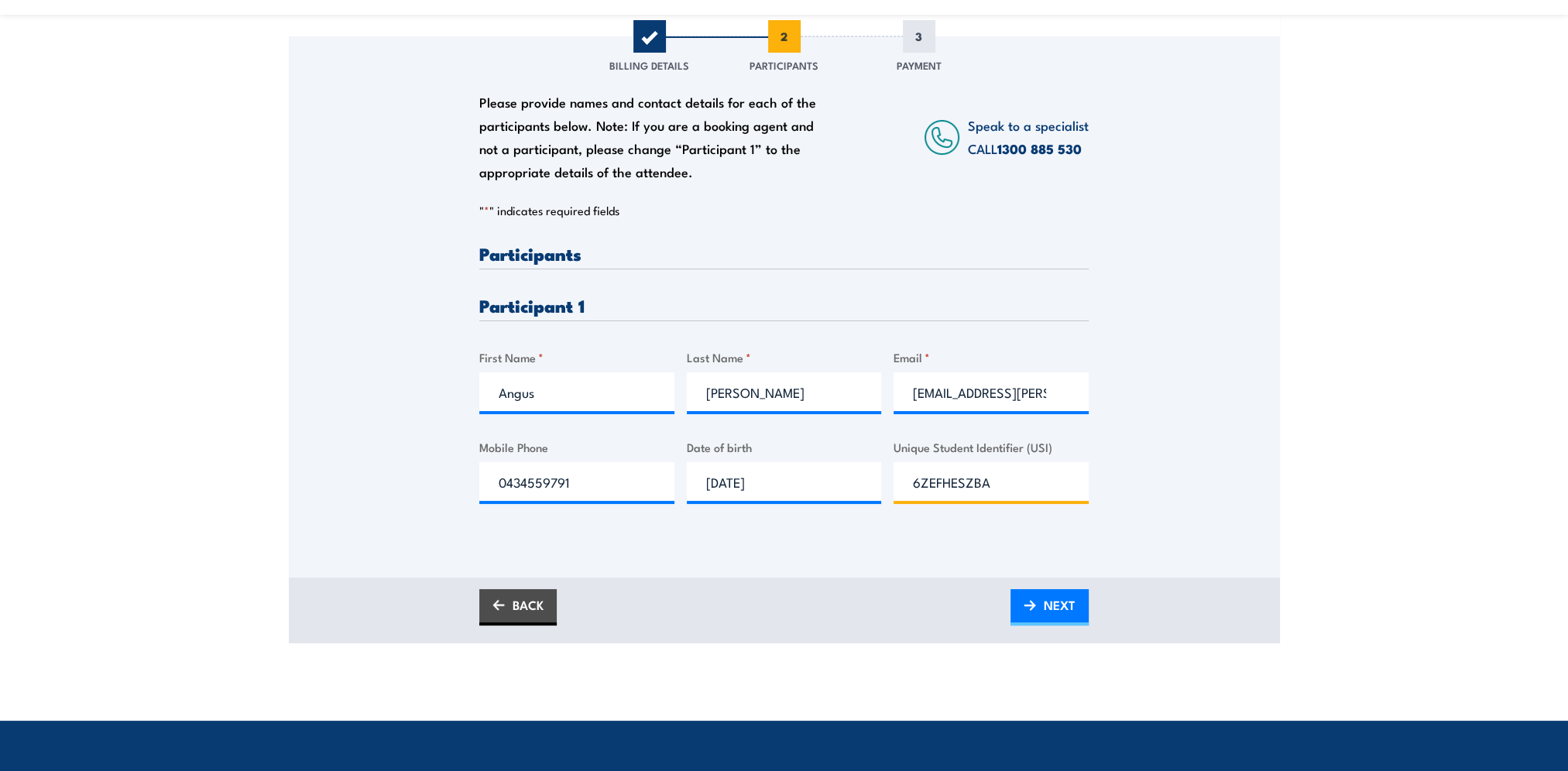
type input "6ZEFHESZBA"
click at [1107, 608] on div "BACK NEXT" at bounding box center [784, 610] width 991 height 66
click at [1088, 613] on link "NEXT" at bounding box center [1050, 608] width 78 height 37
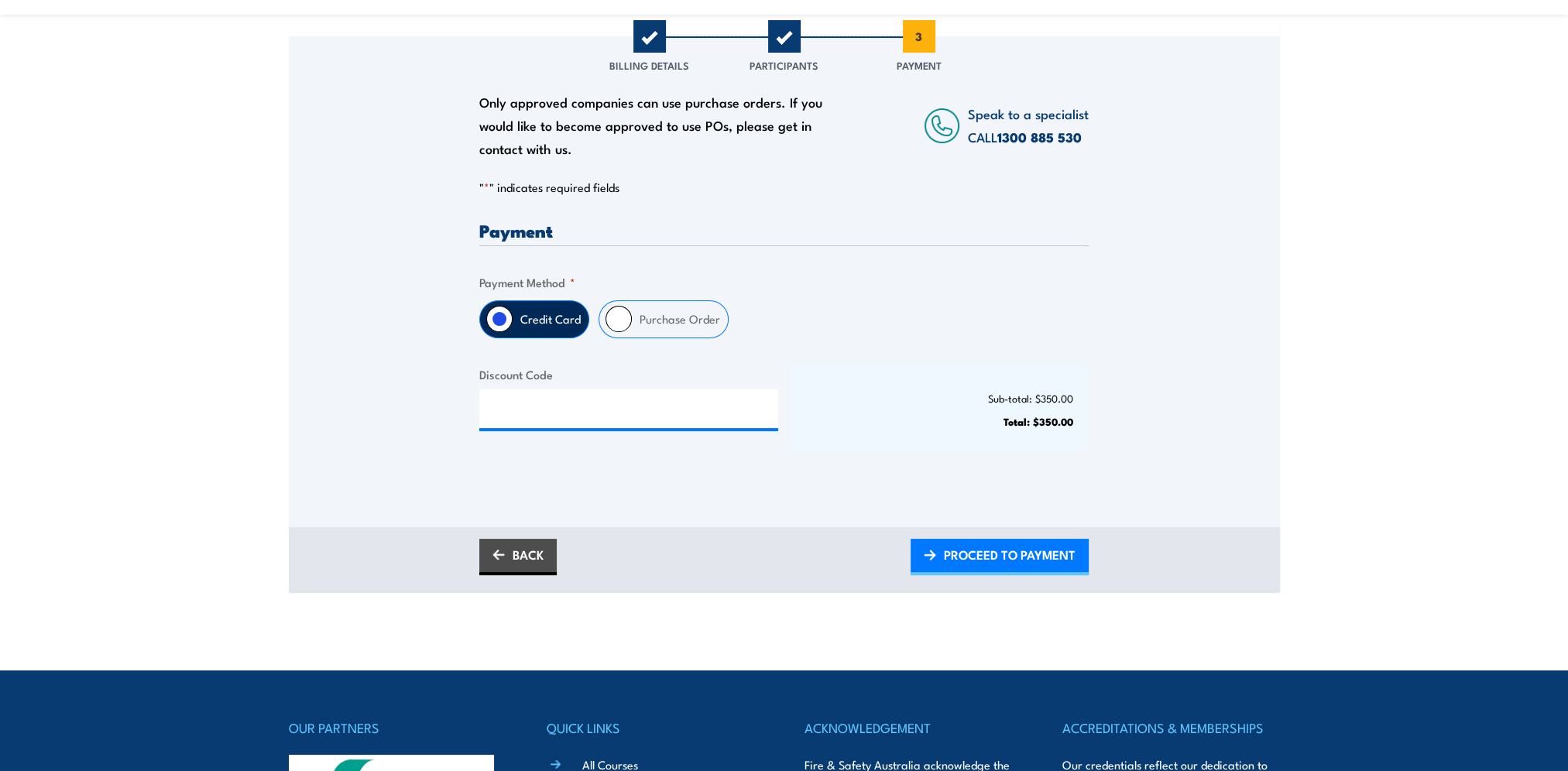
click at [610, 325] on input "Purchase Order" at bounding box center [619, 319] width 27 height 27
radio input "true"
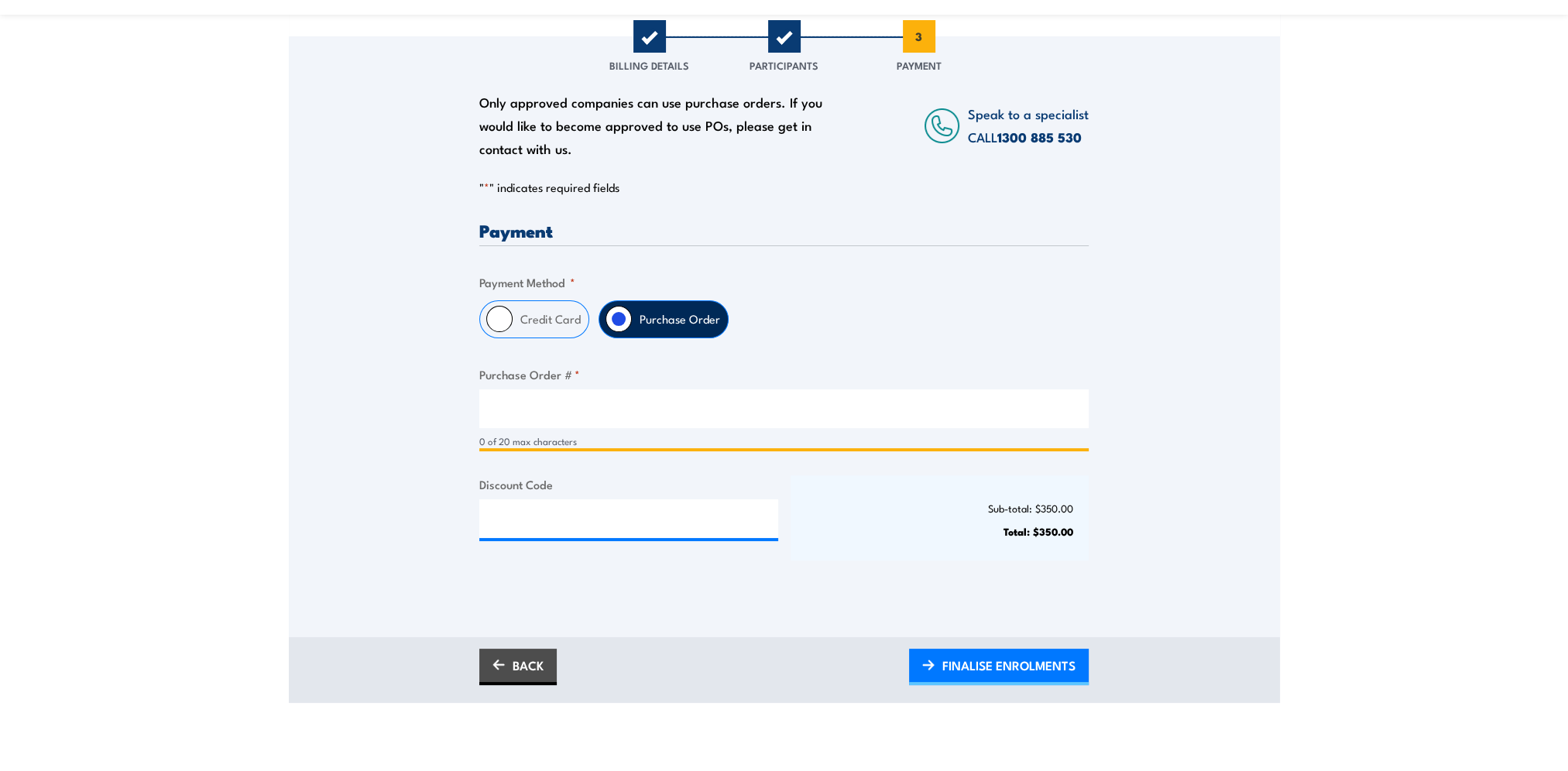
click at [565, 418] on input "Purchase Order # *" at bounding box center [784, 409] width 610 height 38
type input "."
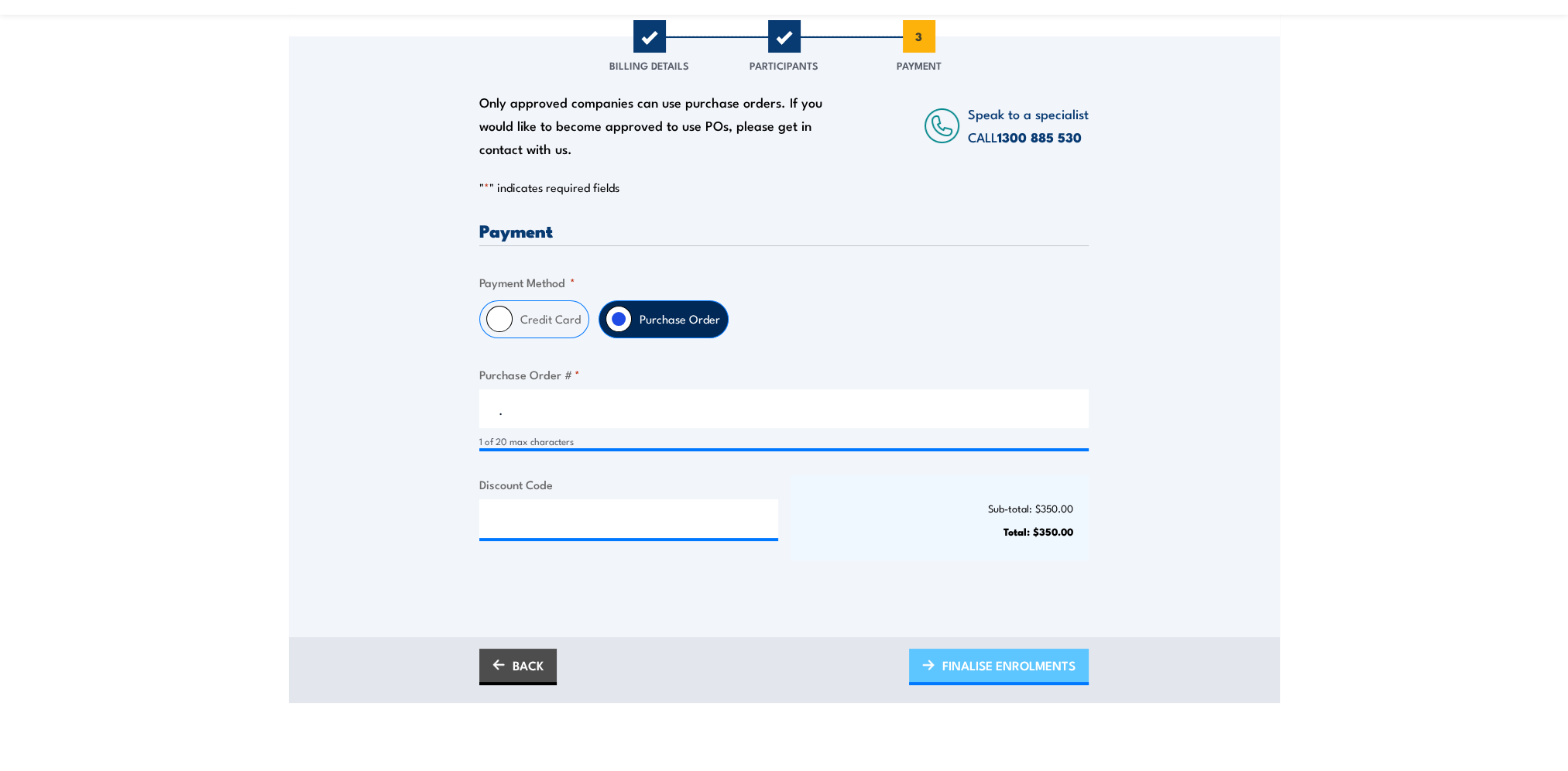
click at [1003, 654] on span "FINALISE ENROLMENTS" at bounding box center [1009, 665] width 133 height 41
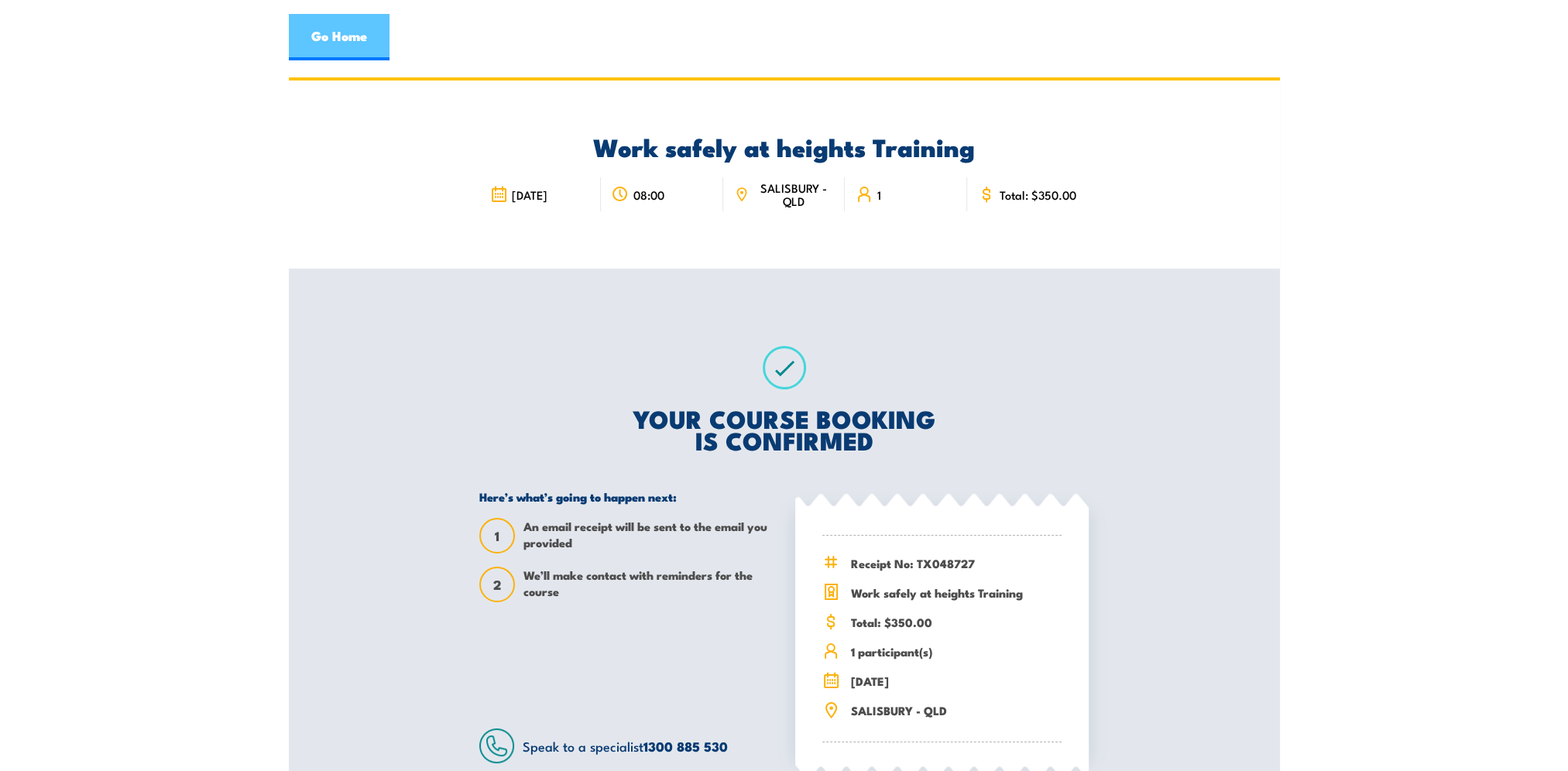
click at [367, 37] on link "Go Home" at bounding box center [339, 37] width 101 height 47
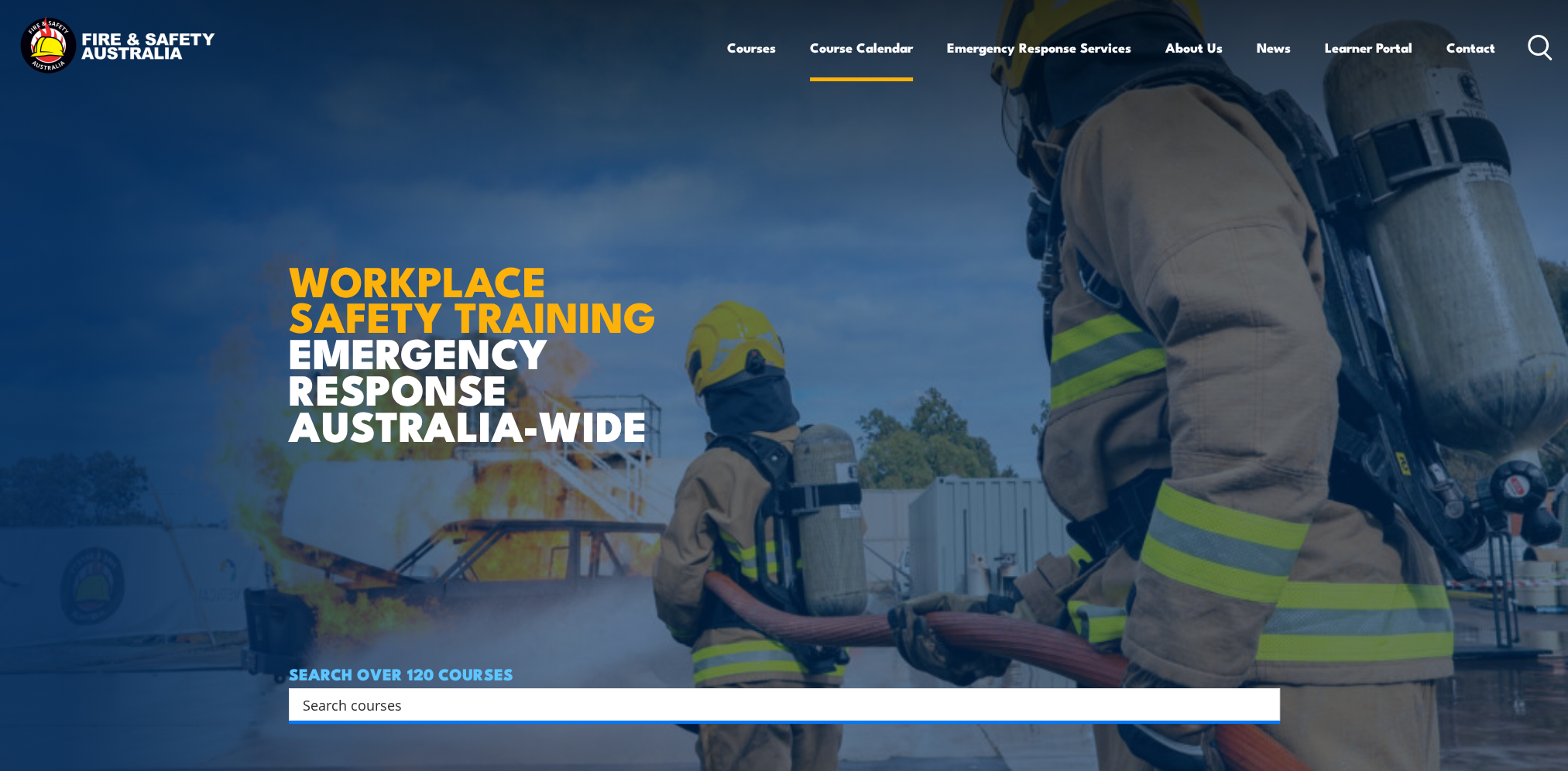
click at [869, 51] on link "Course Calendar" at bounding box center [862, 47] width 103 height 41
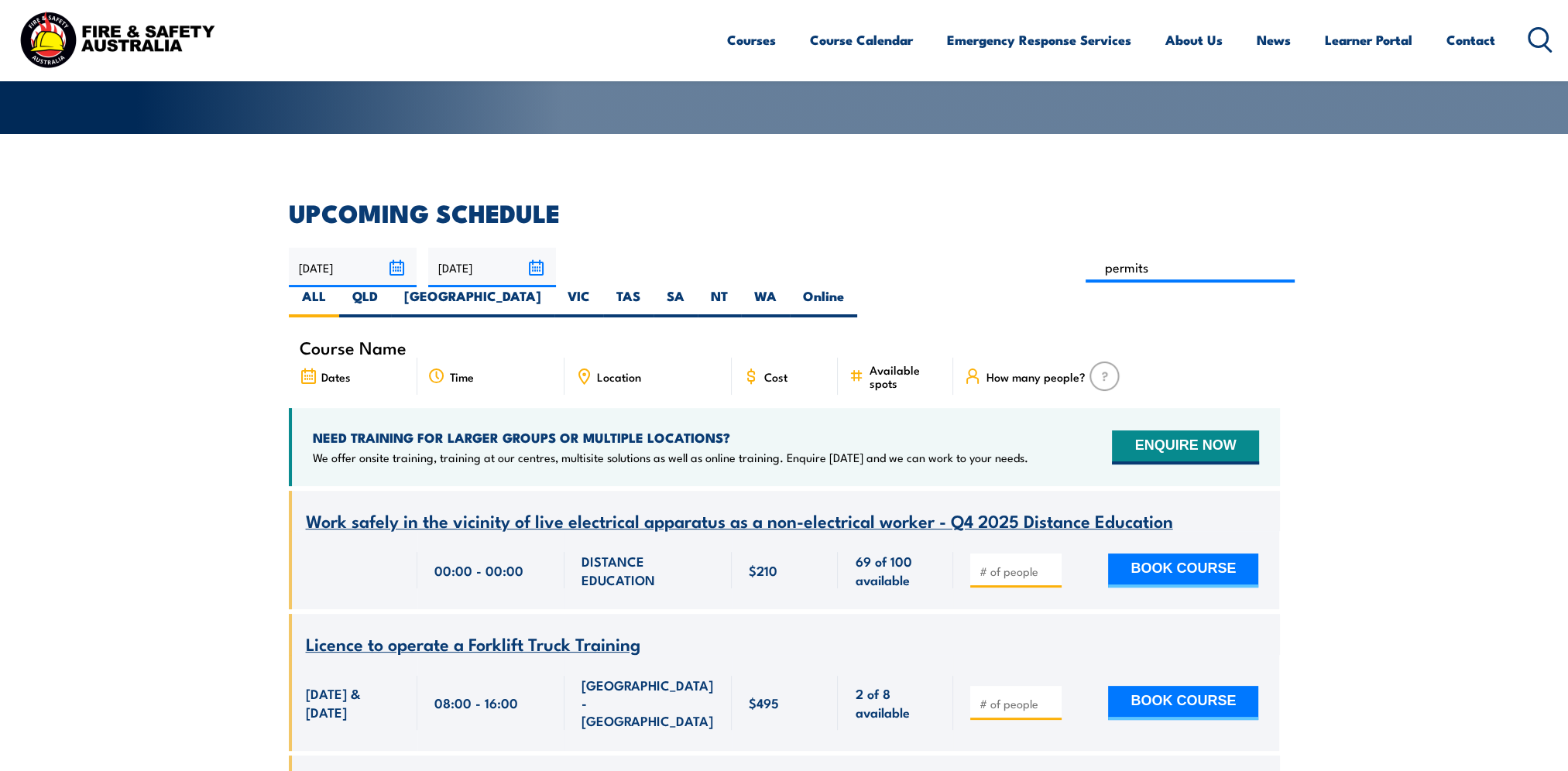
type input "permits"
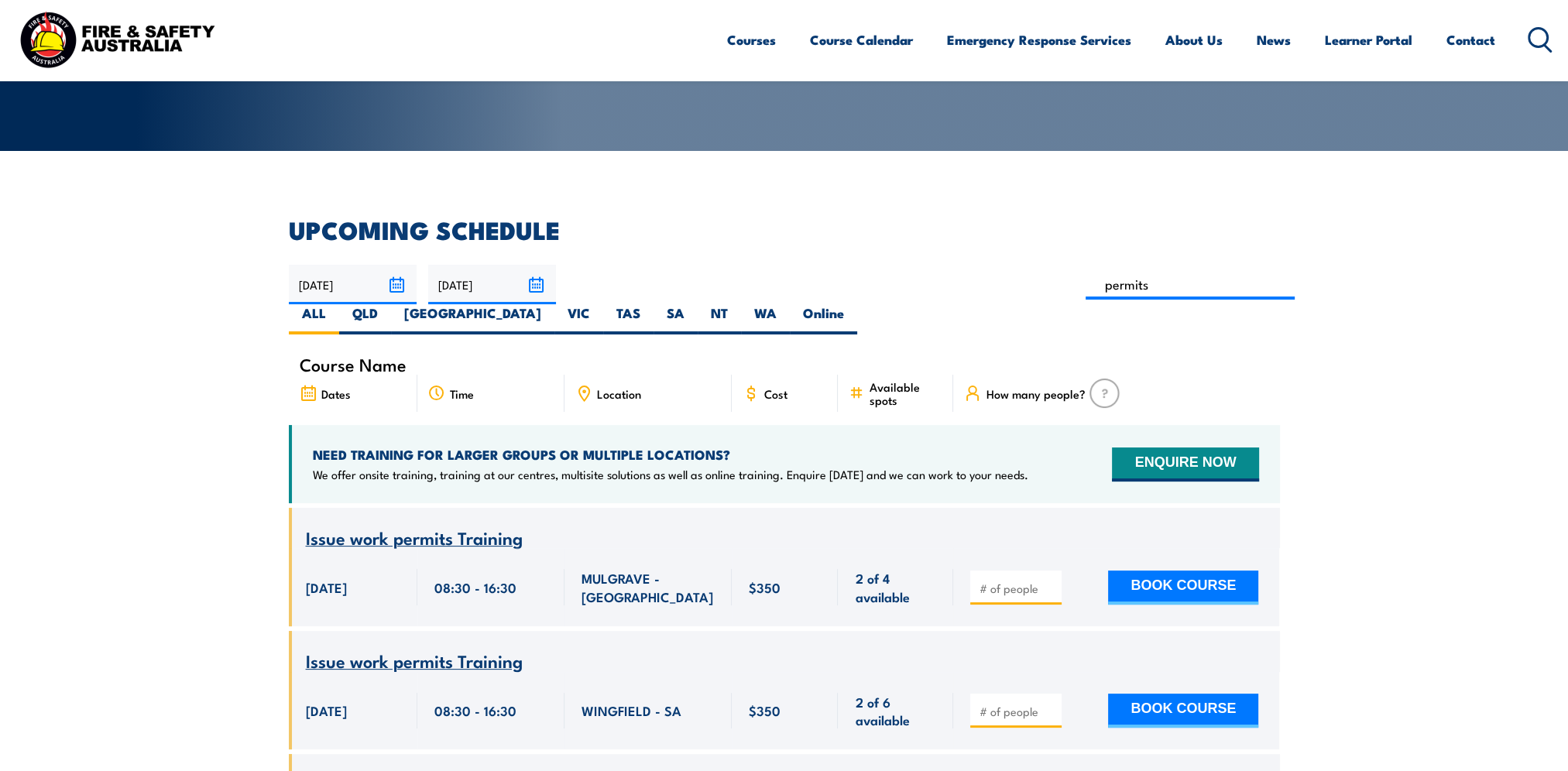
scroll to position [201, 0]
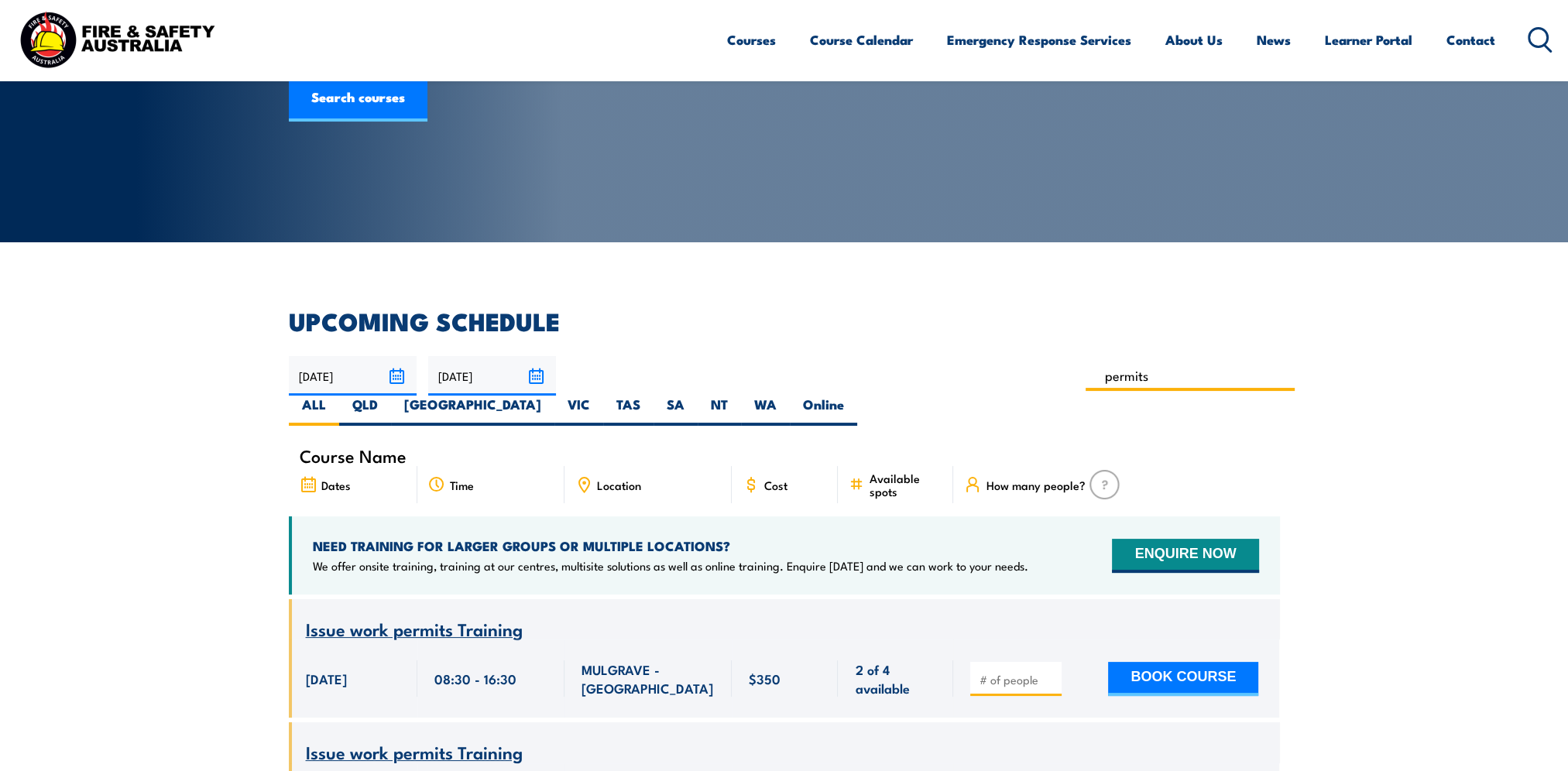
drag, startPoint x: 654, startPoint y: 372, endPoint x: 396, endPoint y: 260, distance: 281.3
click at [1086, 370] on input "permits" at bounding box center [1191, 376] width 210 height 30
type input "confined space"
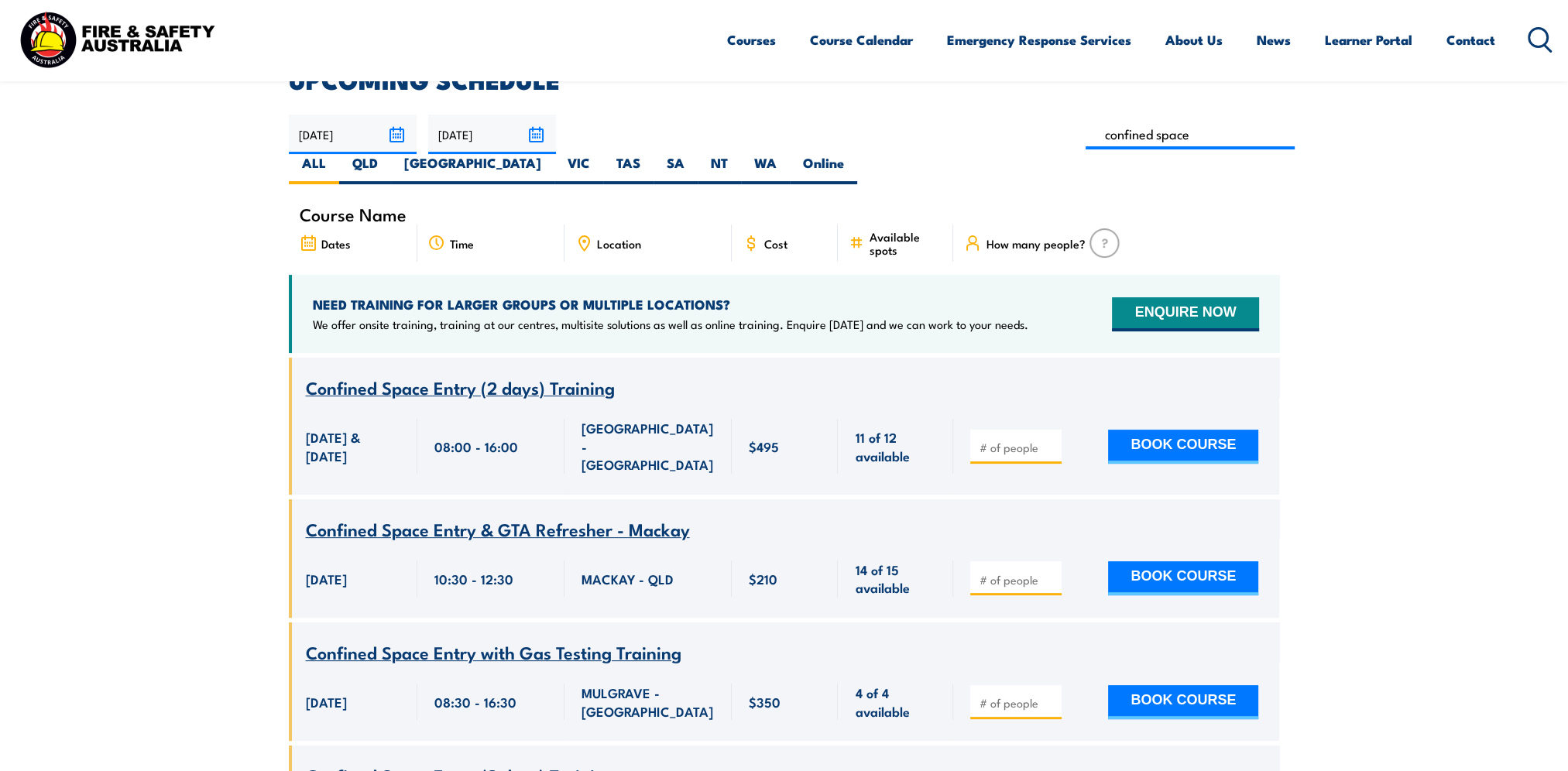
scroll to position [434, 0]
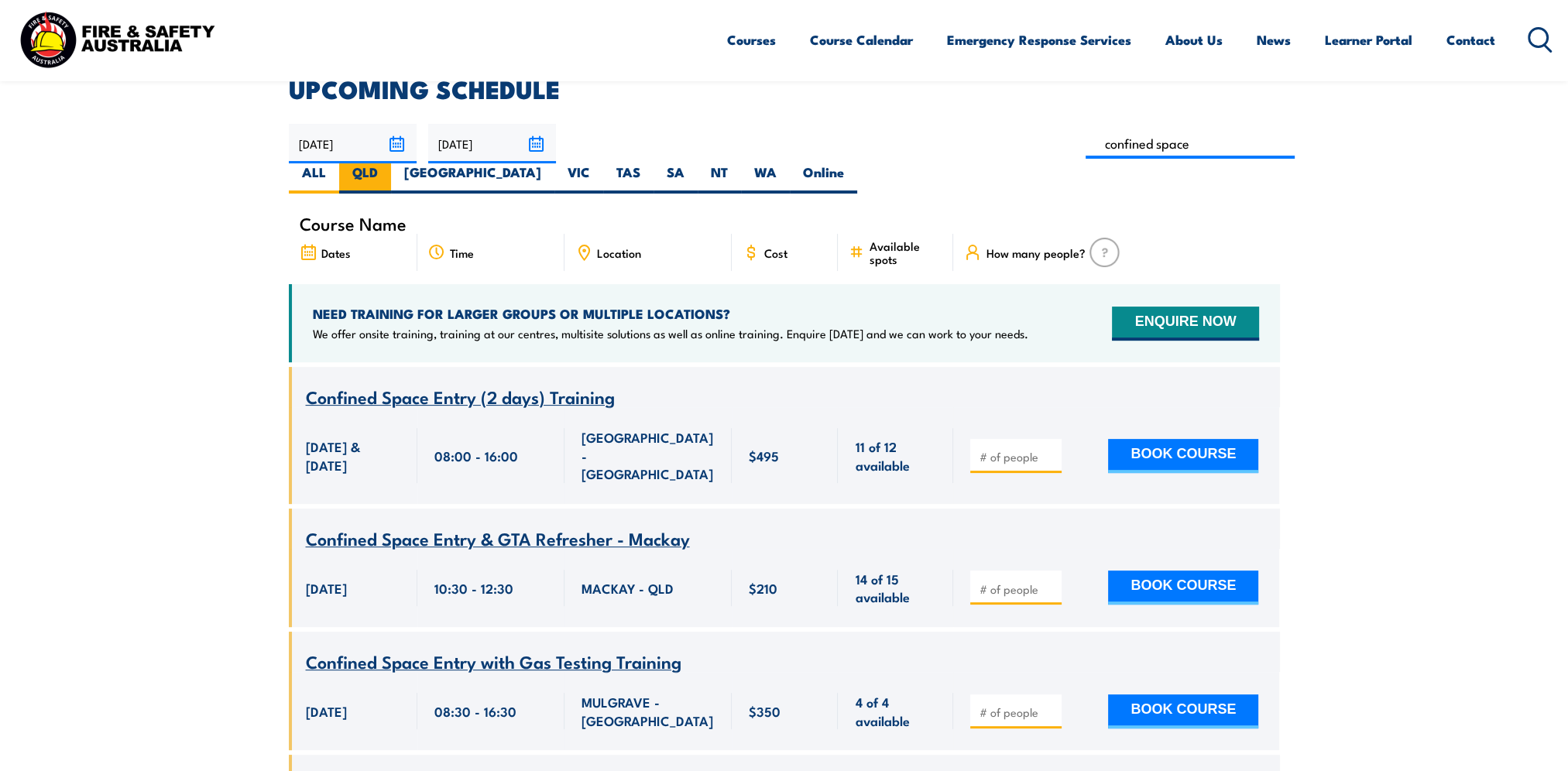
click at [391, 163] on label "QLD" at bounding box center [365, 178] width 52 height 30
click at [388, 163] on input "QLD" at bounding box center [383, 168] width 10 height 10
radio input "true"
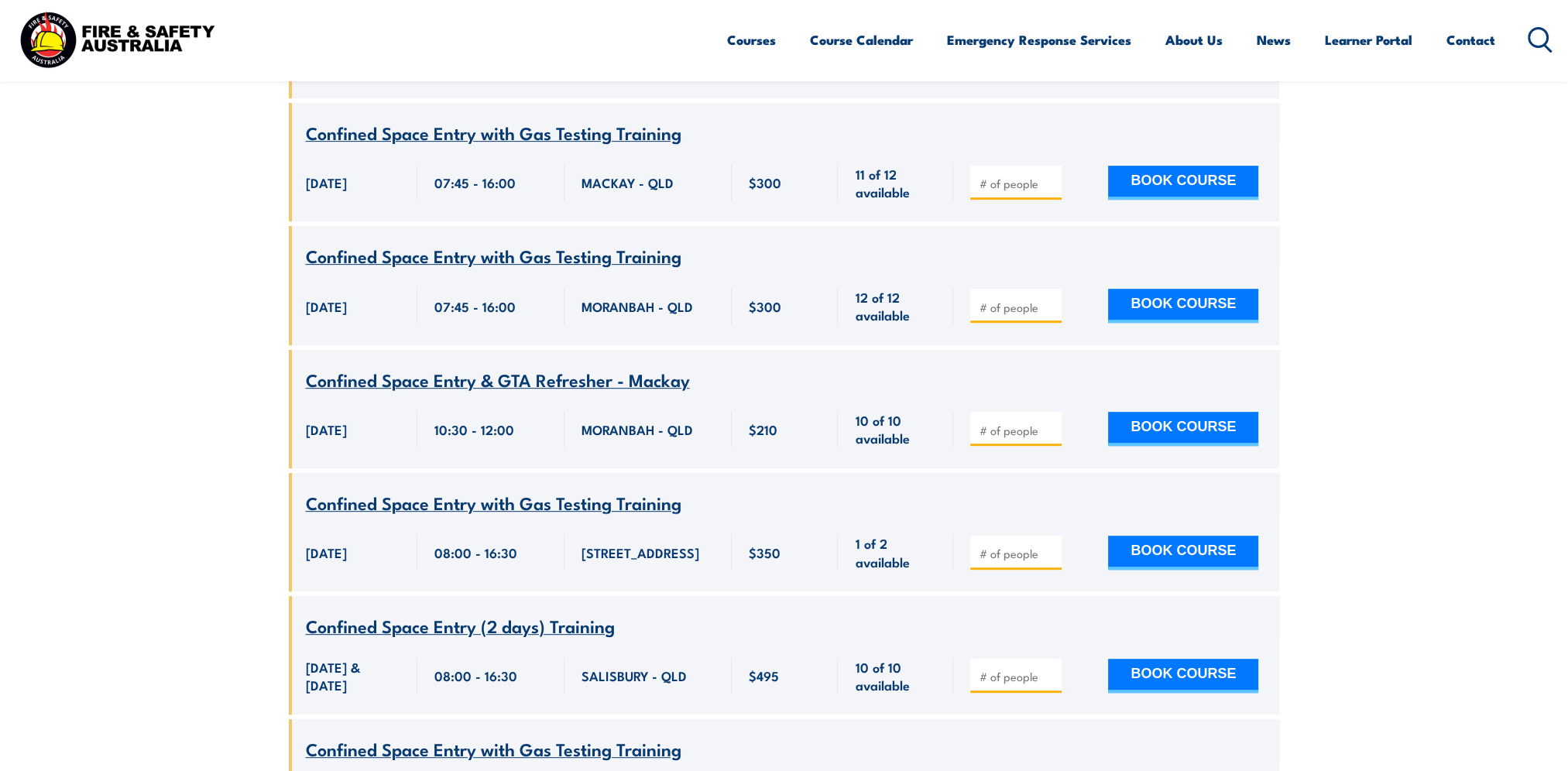
scroll to position [976, 0]
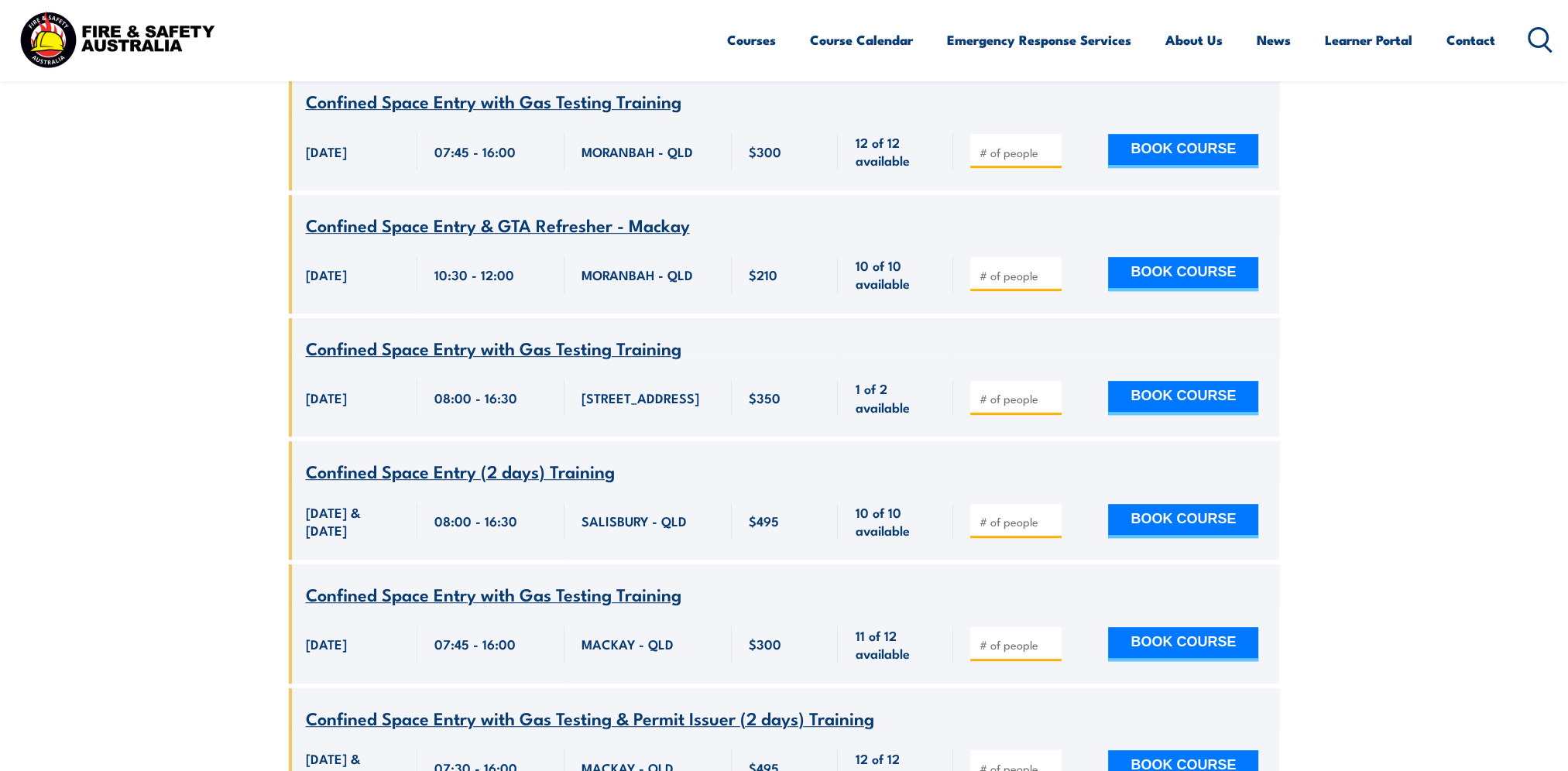
click at [455, 459] on span "Confined Space Entry (2 days) Training" at bounding box center [460, 471] width 309 height 27
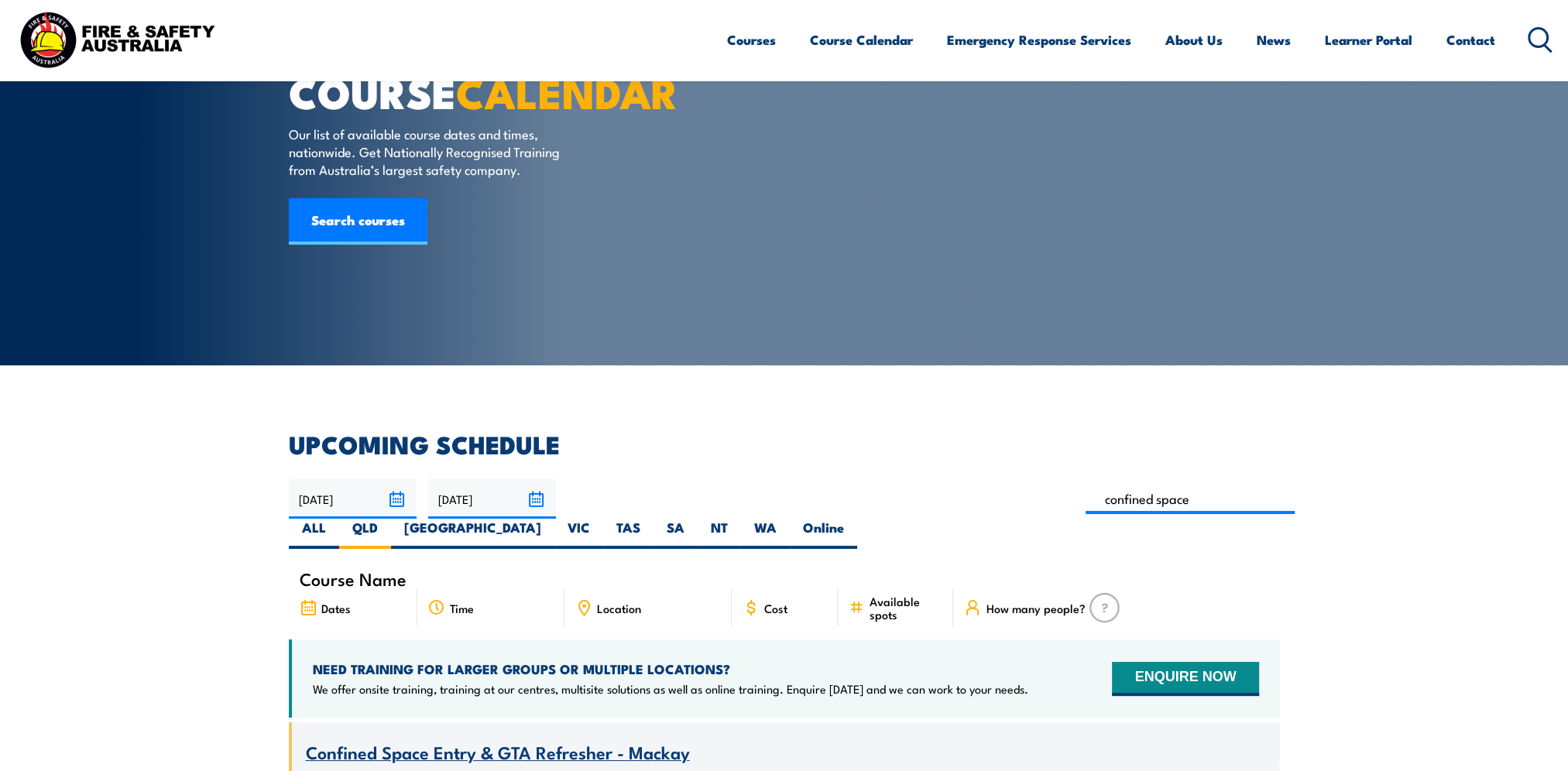
scroll to position [232, 0]
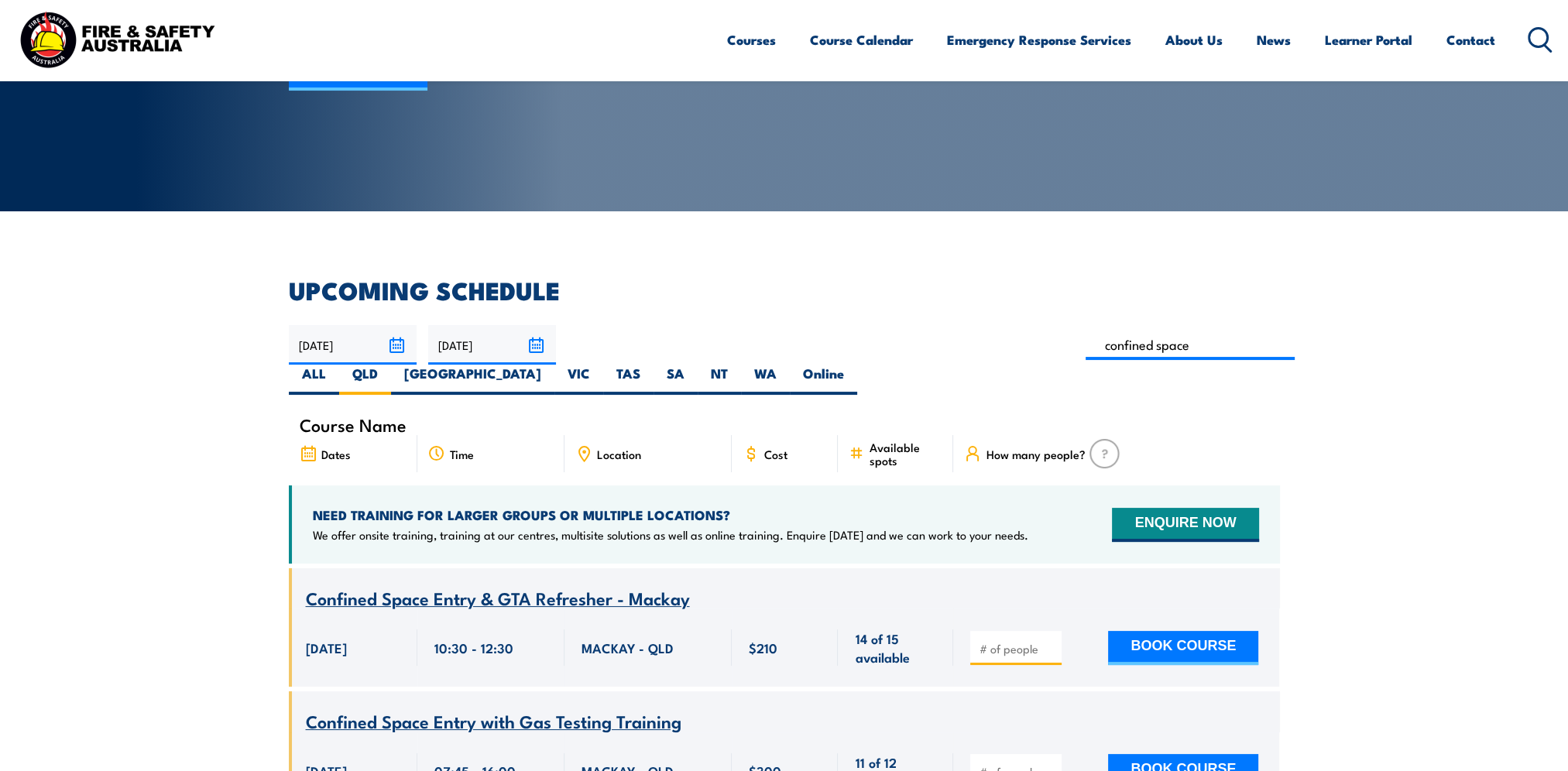
click at [1086, 346] on input at bounding box center [1191, 345] width 210 height 30
type input "permits"
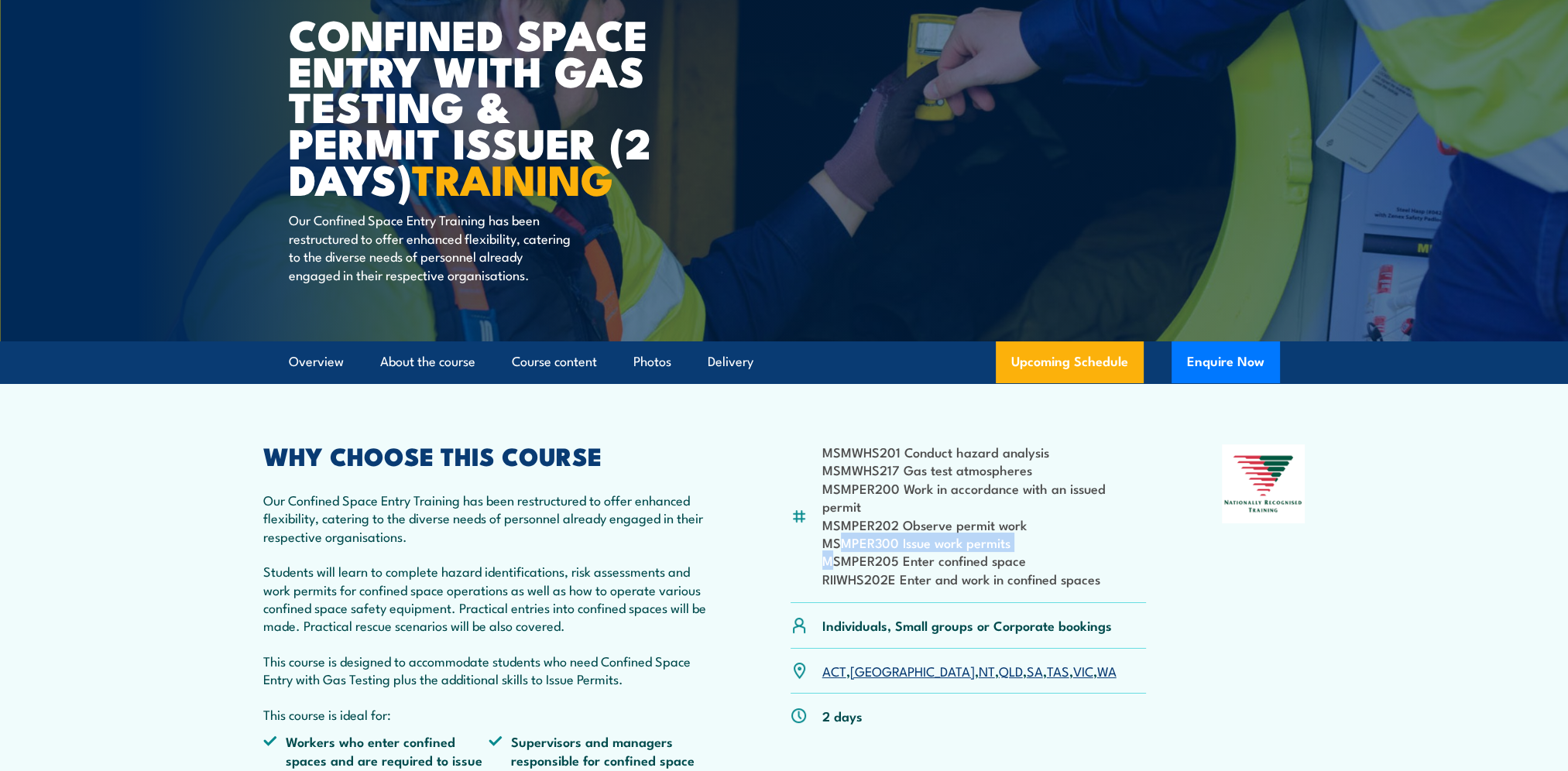
drag, startPoint x: 830, startPoint y: 552, endPoint x: 843, endPoint y: 539, distance: 18.4
click at [843, 539] on ul "MSMWHS201 Conduct hazard analysis MSMWHS217 Gas test atmospheres MSMPER200 Work…" at bounding box center [985, 515] width 325 height 145
click at [1136, 560] on li "MSMPER205 Enter confined space" at bounding box center [985, 560] width 325 height 17
drag, startPoint x: 848, startPoint y: 468, endPoint x: 918, endPoint y: 477, distance: 70.6
click at [918, 460] on li "MSMWHS201 Conduct hazard analysis" at bounding box center [985, 451] width 325 height 17
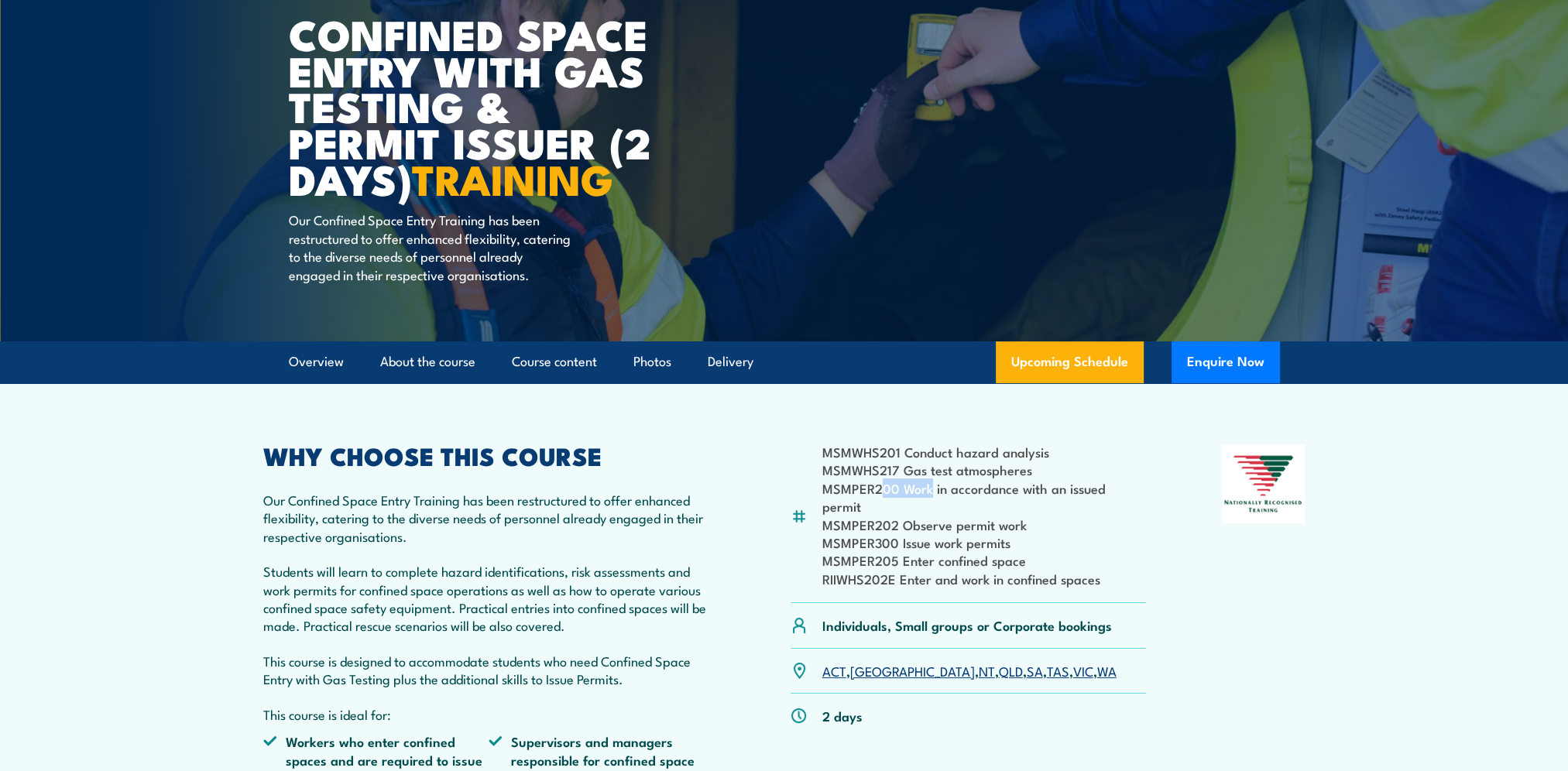
drag, startPoint x: 881, startPoint y: 510, endPoint x: 930, endPoint y: 508, distance: 49.0
click at [930, 508] on li "MSMPER200 Work in accordance with an issued permit" at bounding box center [985, 498] width 325 height 37
drag, startPoint x: 879, startPoint y: 536, endPoint x: 920, endPoint y: 531, distance: 41.3
click at [920, 531] on ul "MSMWHS201 Conduct hazard analysis MSMWHS217 Gas test atmospheres MSMPER200 Work…" at bounding box center [985, 515] width 325 height 145
drag, startPoint x: 878, startPoint y: 526, endPoint x: 1019, endPoint y: 545, distance: 142.3
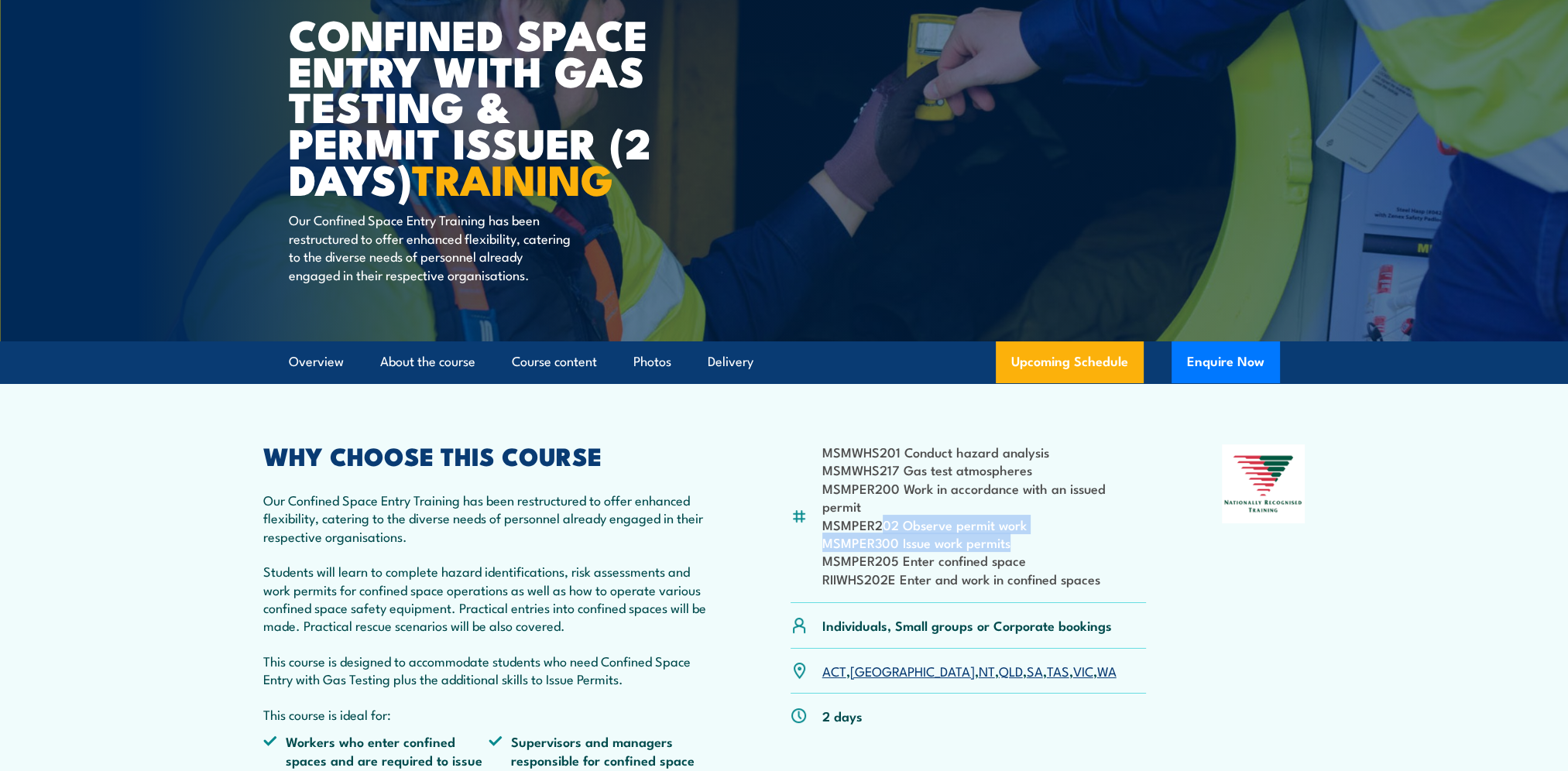
click at [1019, 545] on ul "MSMWHS201 Conduct hazard analysis MSMWHS217 Gas test atmospheres MSMPER200 Work…" at bounding box center [985, 515] width 325 height 145
click at [824, 508] on li "MSMPER200 Work in accordance with an issued permit" at bounding box center [985, 498] width 325 height 37
drag, startPoint x: 829, startPoint y: 506, endPoint x: 1016, endPoint y: 536, distance: 189.4
click at [1016, 536] on ul "MSMWHS201 Conduct hazard analysis MSMWHS217 Gas test atmospheres MSMPER200 Work…" at bounding box center [985, 515] width 325 height 145
click at [1187, 629] on div "MSMWHS201 Conduct hazard analysis MSMWHS217 Gas test atmospheres MSMPER200 Work…" at bounding box center [784, 654] width 1043 height 420
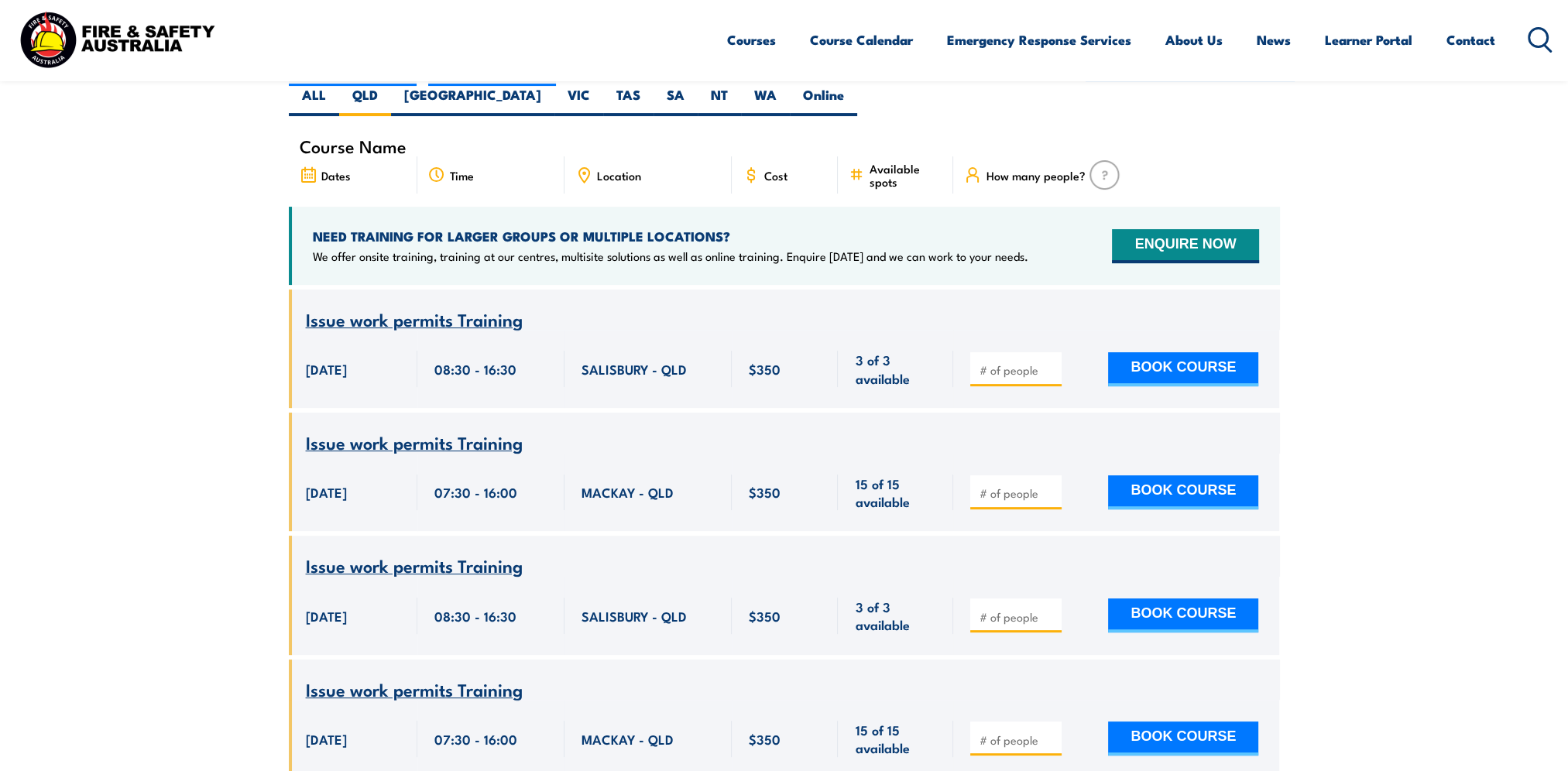
click at [427, 306] on span "Issue work permits Training" at bounding box center [414, 319] width 217 height 27
click at [248, 331] on section "UPCOMING SCHEDULE [DATE] [DATE]" at bounding box center [784, 400] width 1568 height 801
click at [204, 358] on section "UPCOMING SCHEDULE [DATE] [DATE]" at bounding box center [784, 400] width 1568 height 801
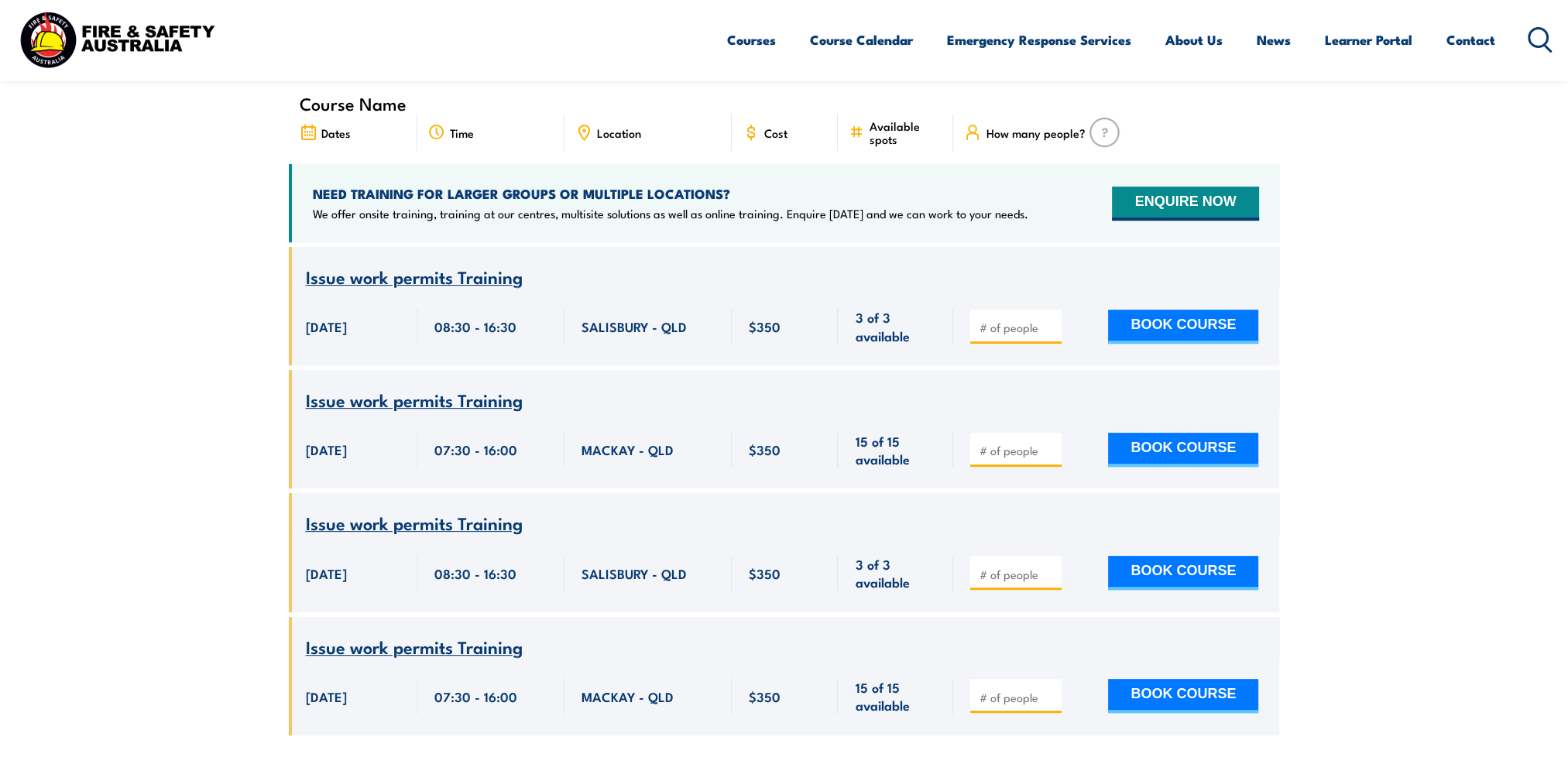
scroll to position [589, 0]
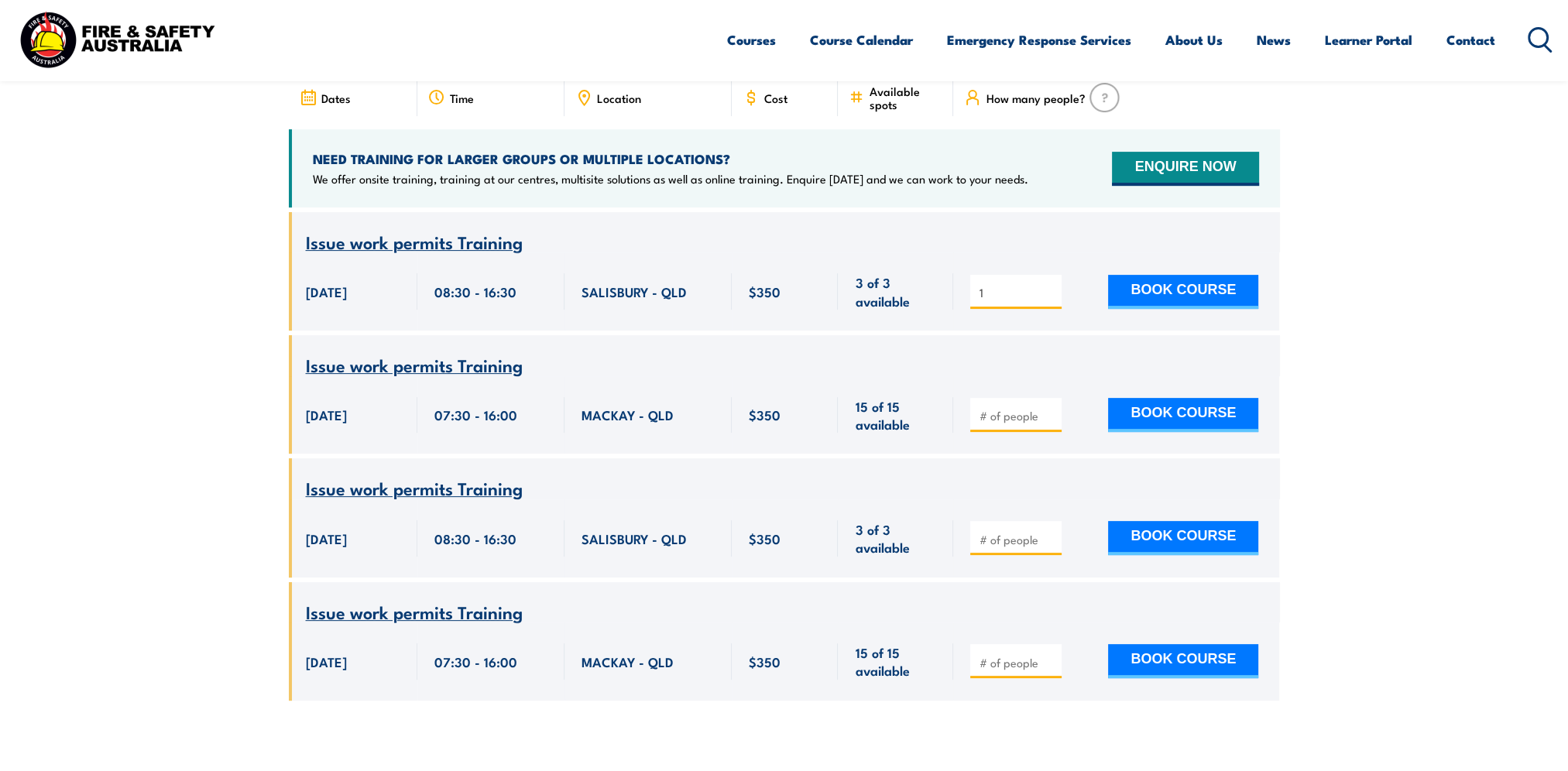
type input "1"
click at [1053, 285] on input "1" at bounding box center [1017, 292] width 77 height 16
click at [1363, 241] on section "UPCOMING SCHEDULE [DATE] [DATE]" at bounding box center [784, 323] width 1568 height 801
click at [1192, 275] on button "BOOK COURSE" at bounding box center [1183, 291] width 150 height 34
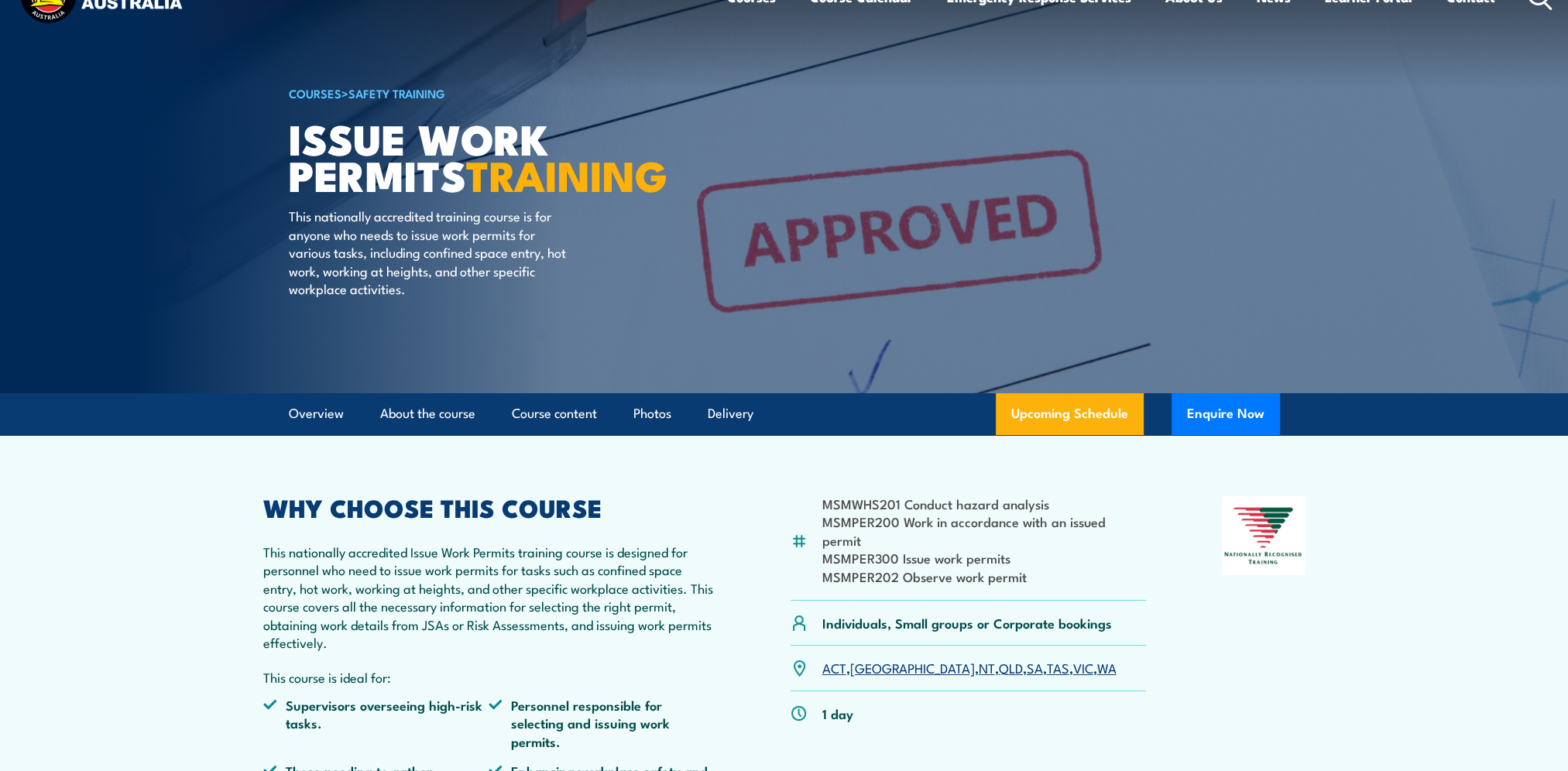
scroll to position [77, 0]
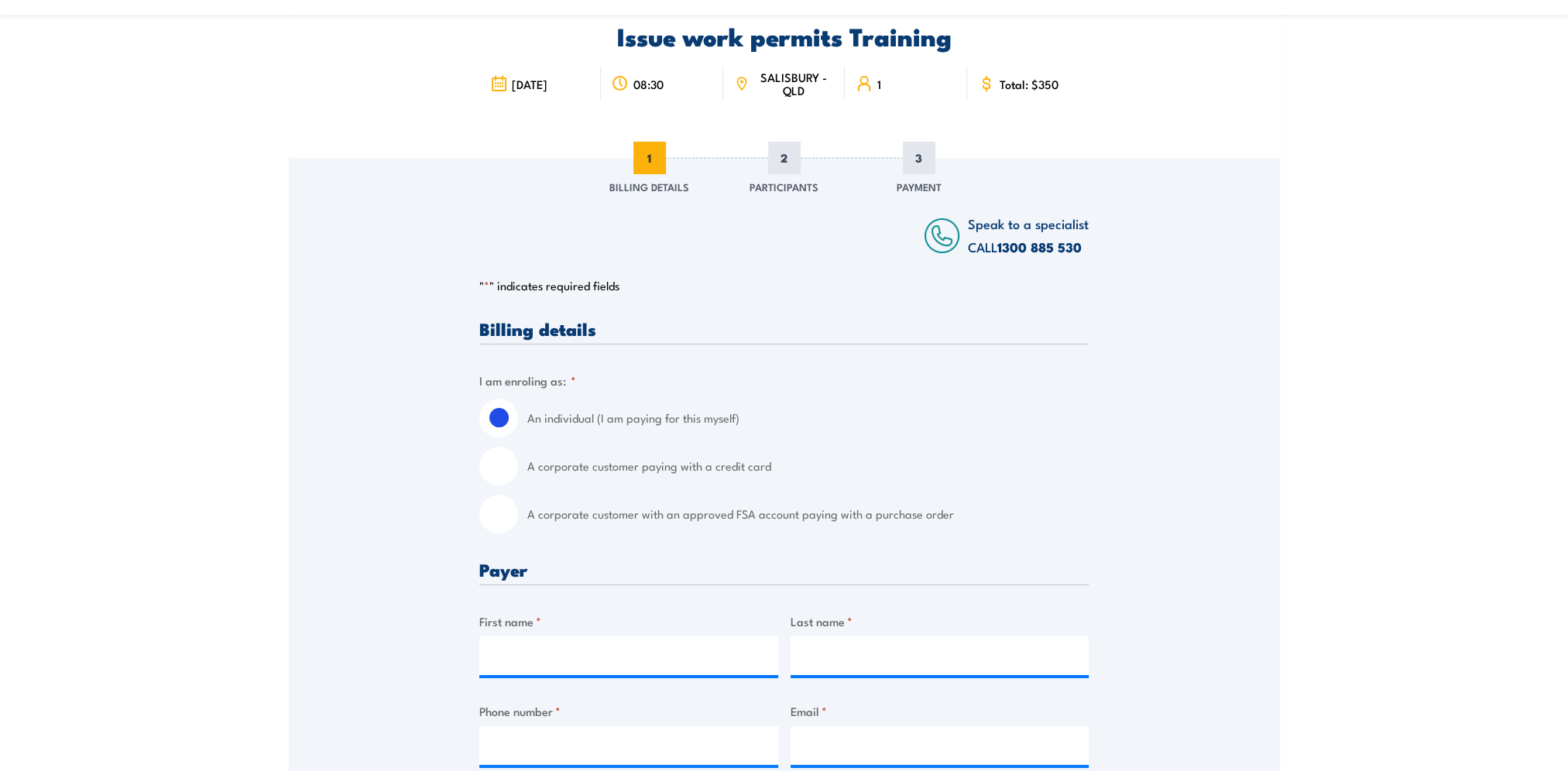
scroll to position [155, 0]
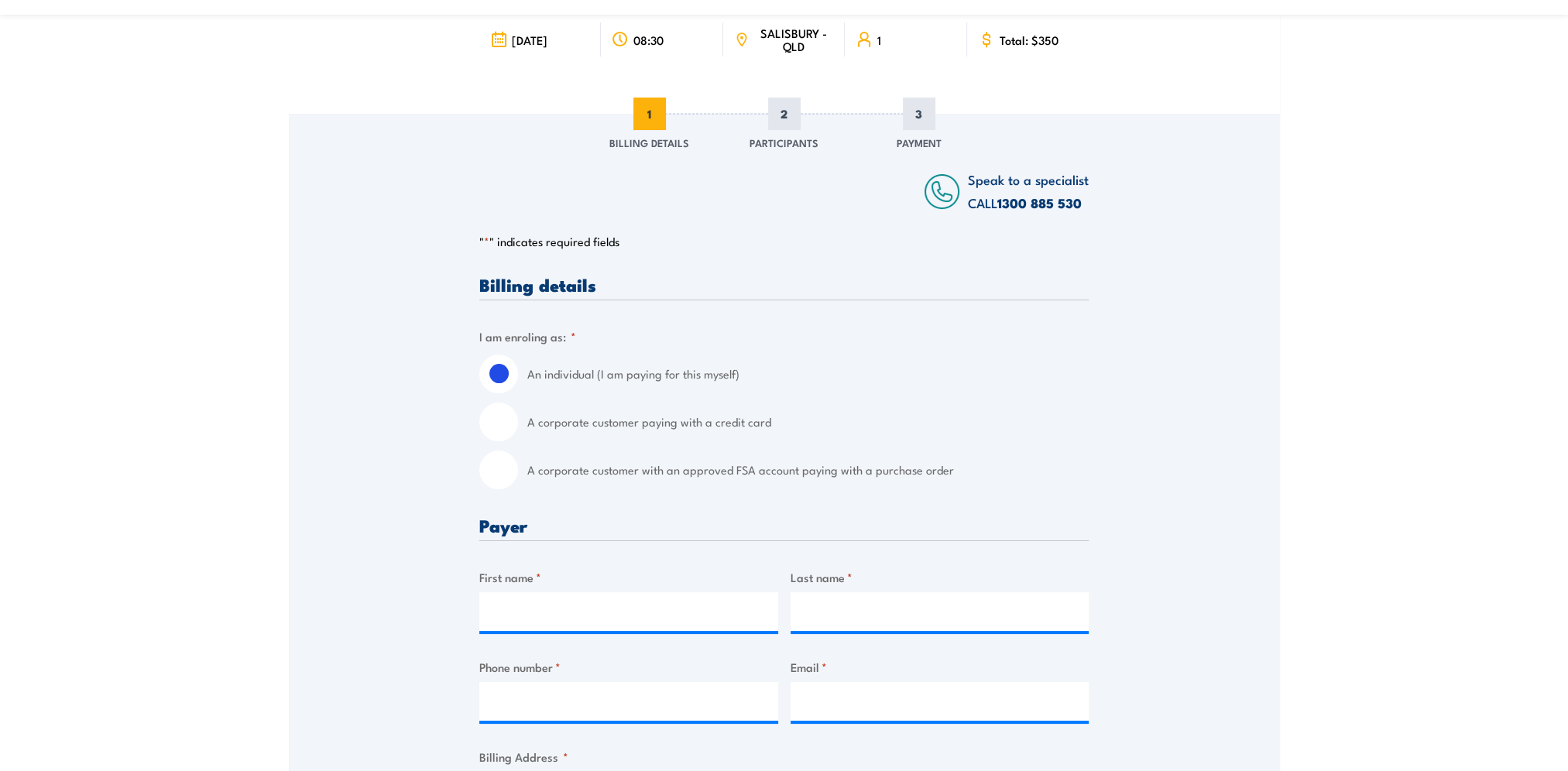
click at [500, 468] on input "A corporate customer with an approved FSA account paying with a purchase order" at bounding box center [499, 470] width 38 height 38
radio input "true"
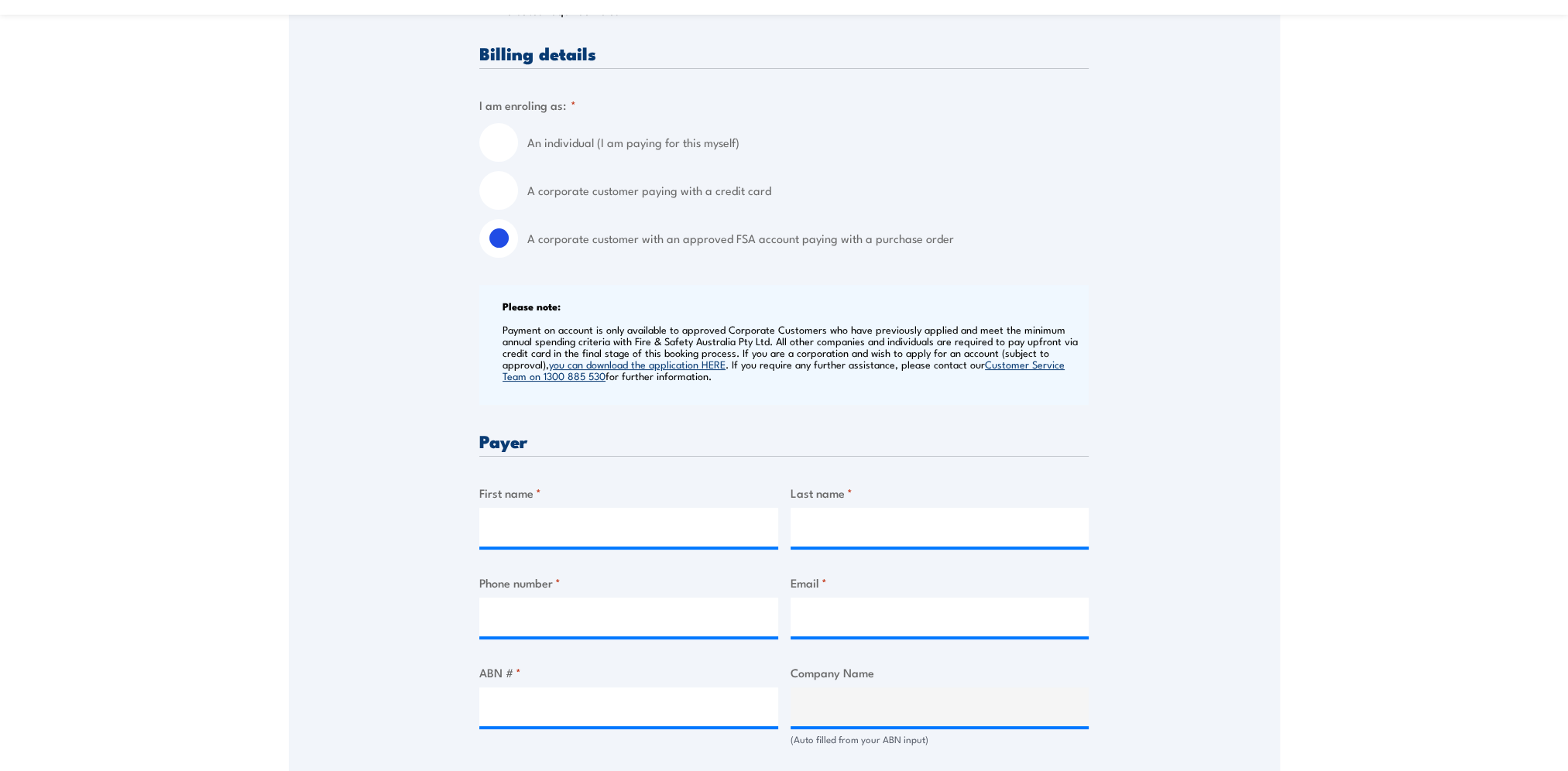
scroll to position [387, 0]
click at [603, 519] on input "First name *" at bounding box center [629, 526] width 299 height 38
type input "Camille"
type input "Warfield"
type input "0478525225"
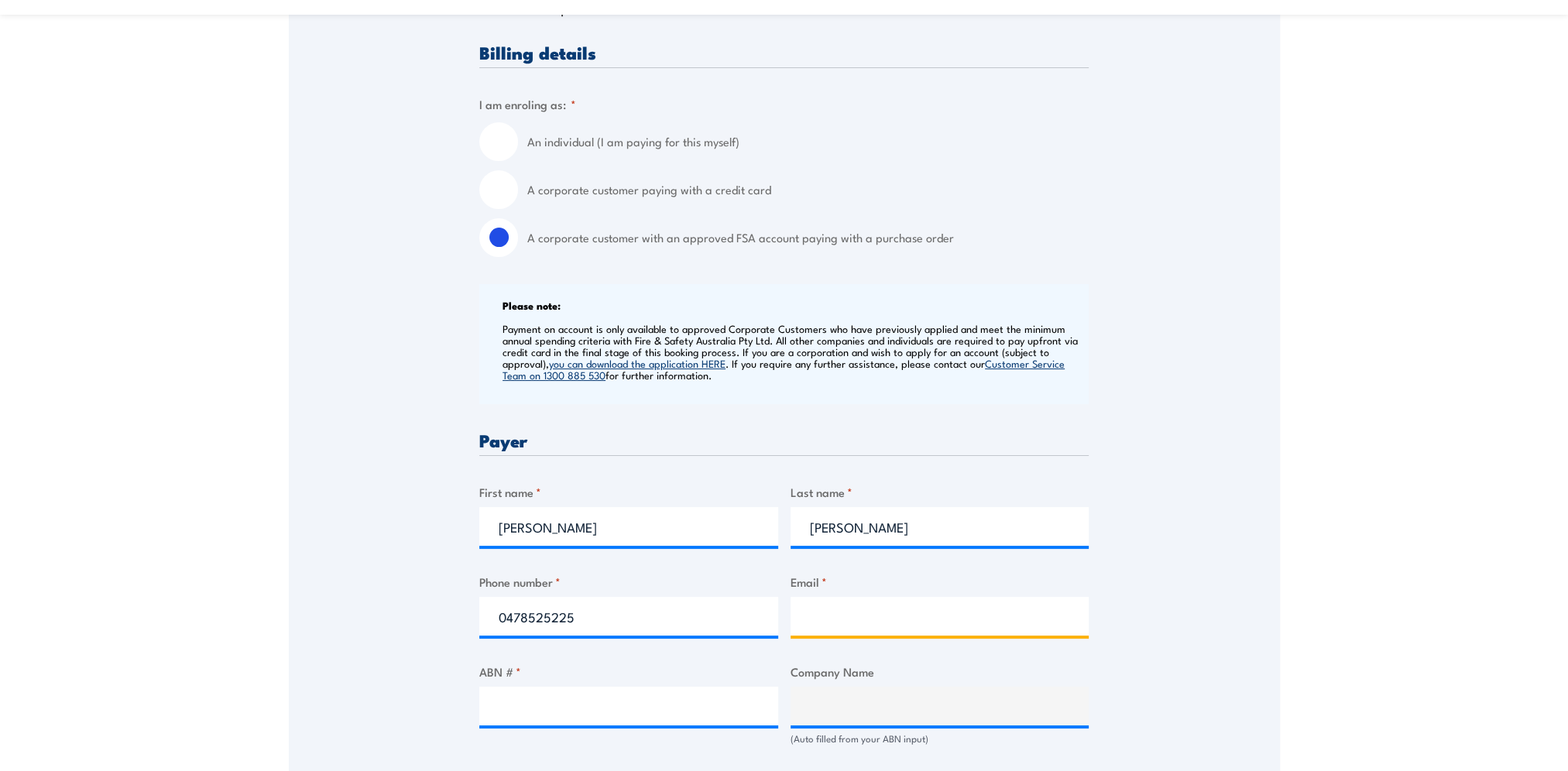
type input "camille.warfield@cbre.com"
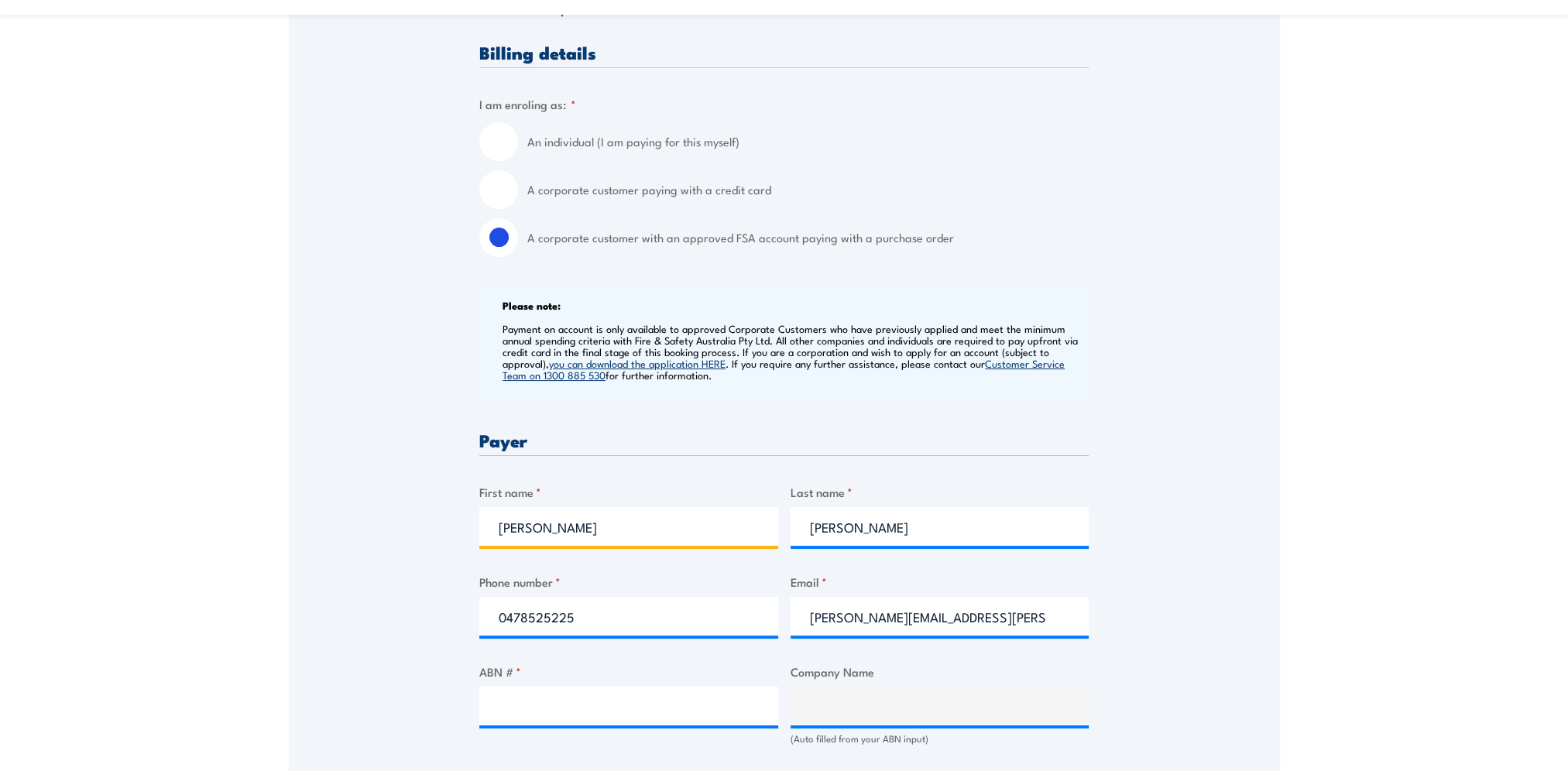
scroll to position [465, 0]
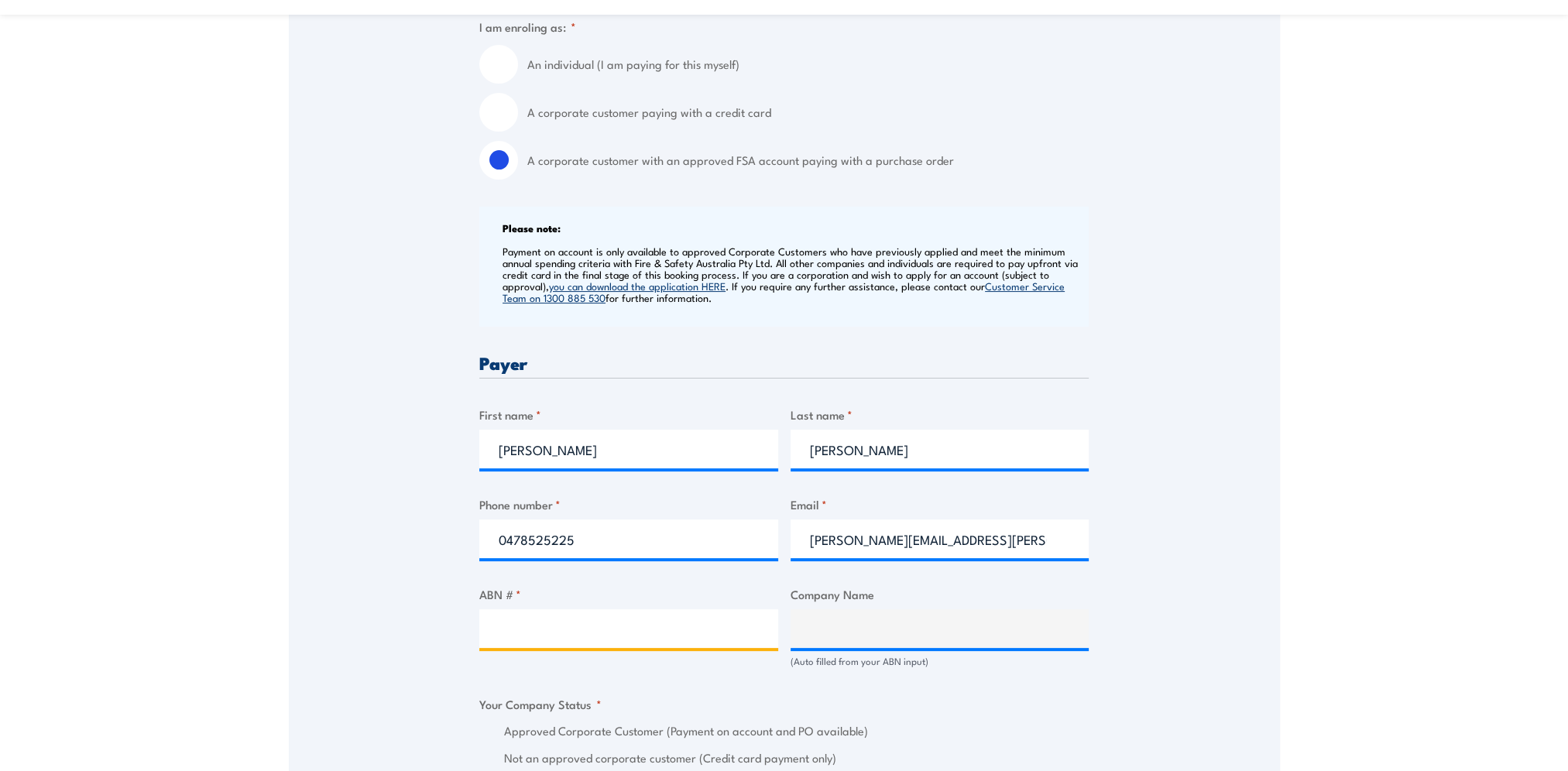
click at [572, 624] on input "ABN # *" at bounding box center [629, 629] width 299 height 38
paste input "84651993092"
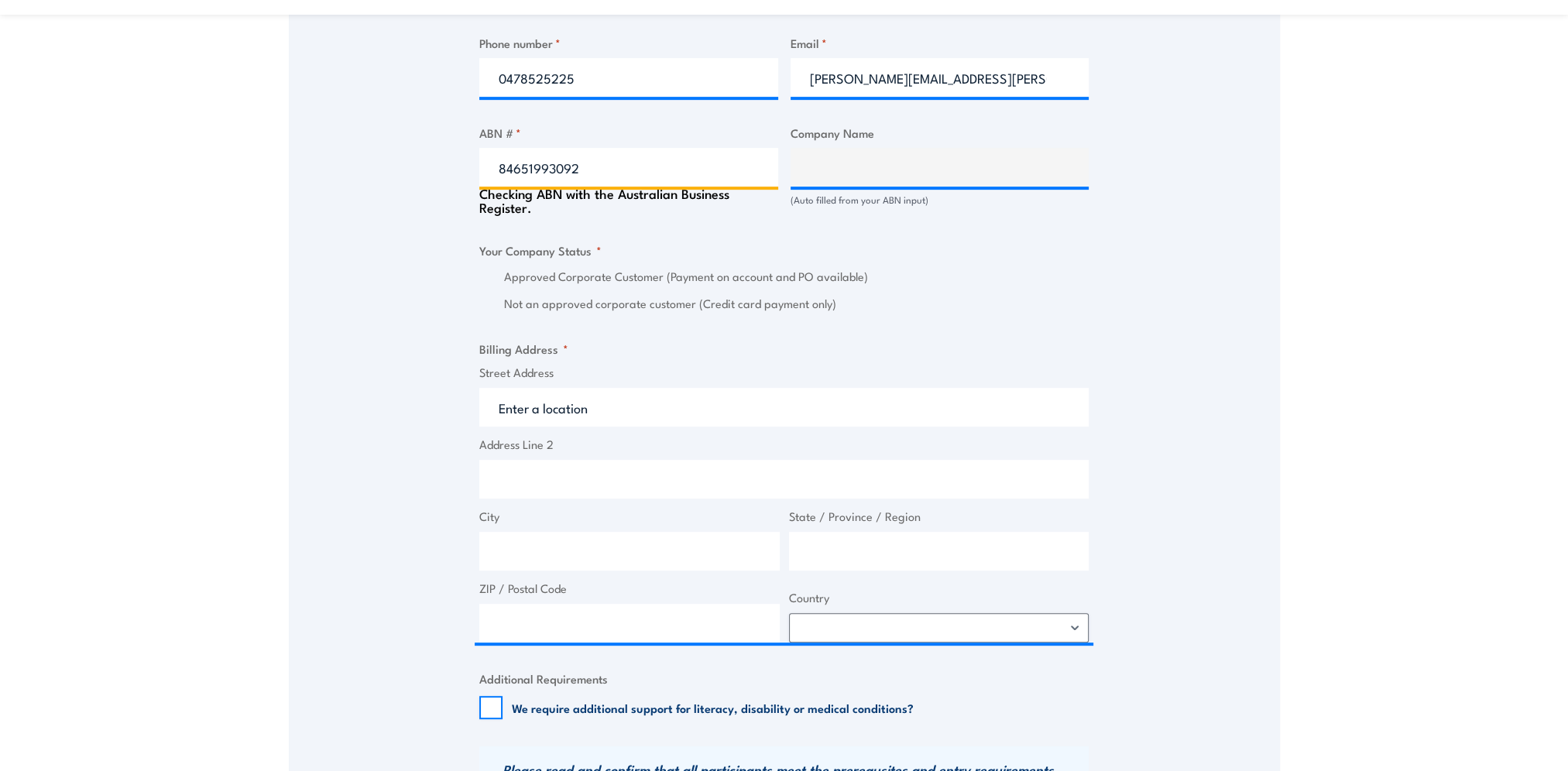
scroll to position [929, 0]
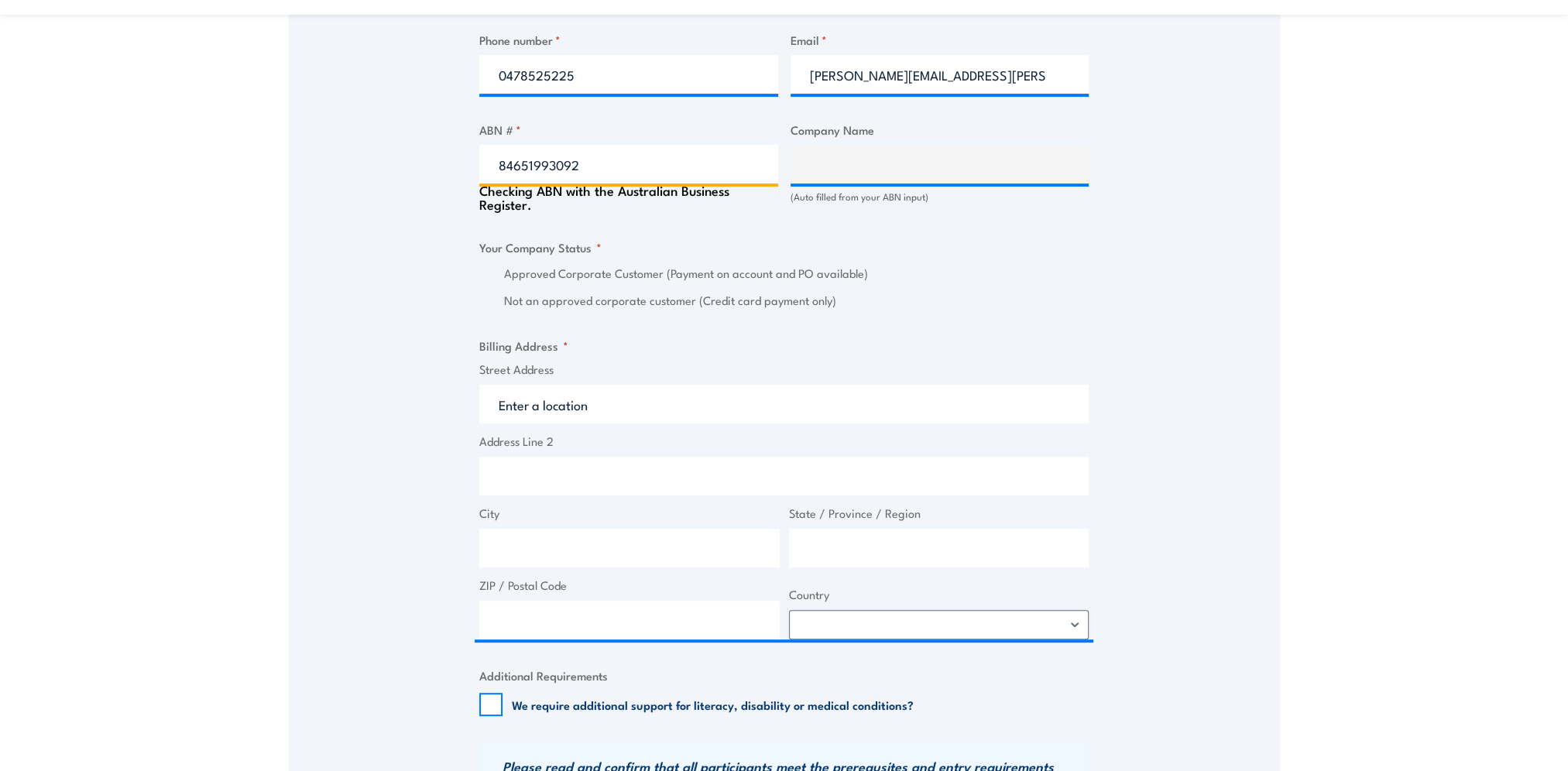
type input "84651993092"
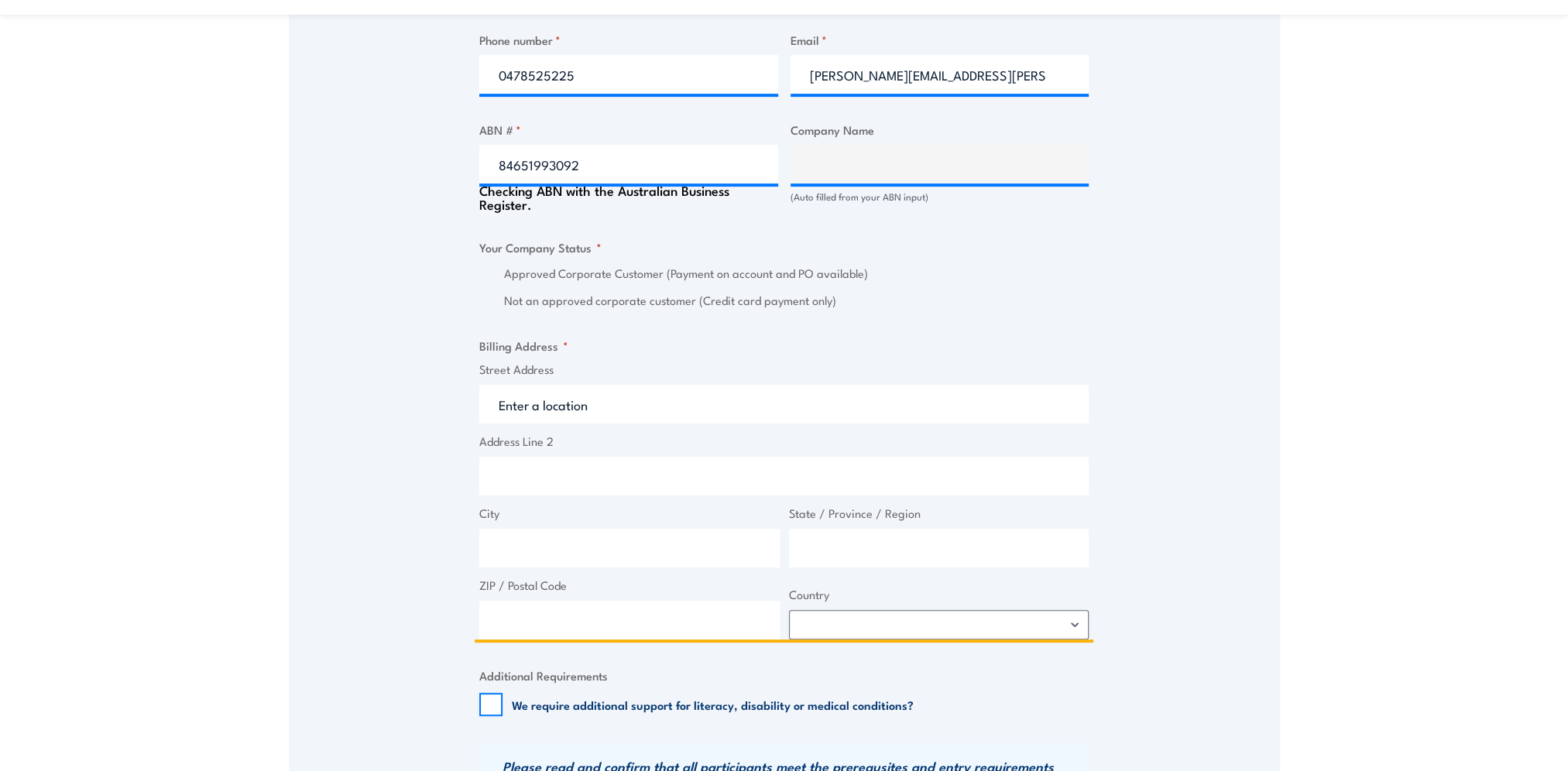
click at [551, 406] on input "Street Address" at bounding box center [784, 404] width 610 height 38
type input "CBRE (GWS PJM) PTY LTD"
radio input "true"
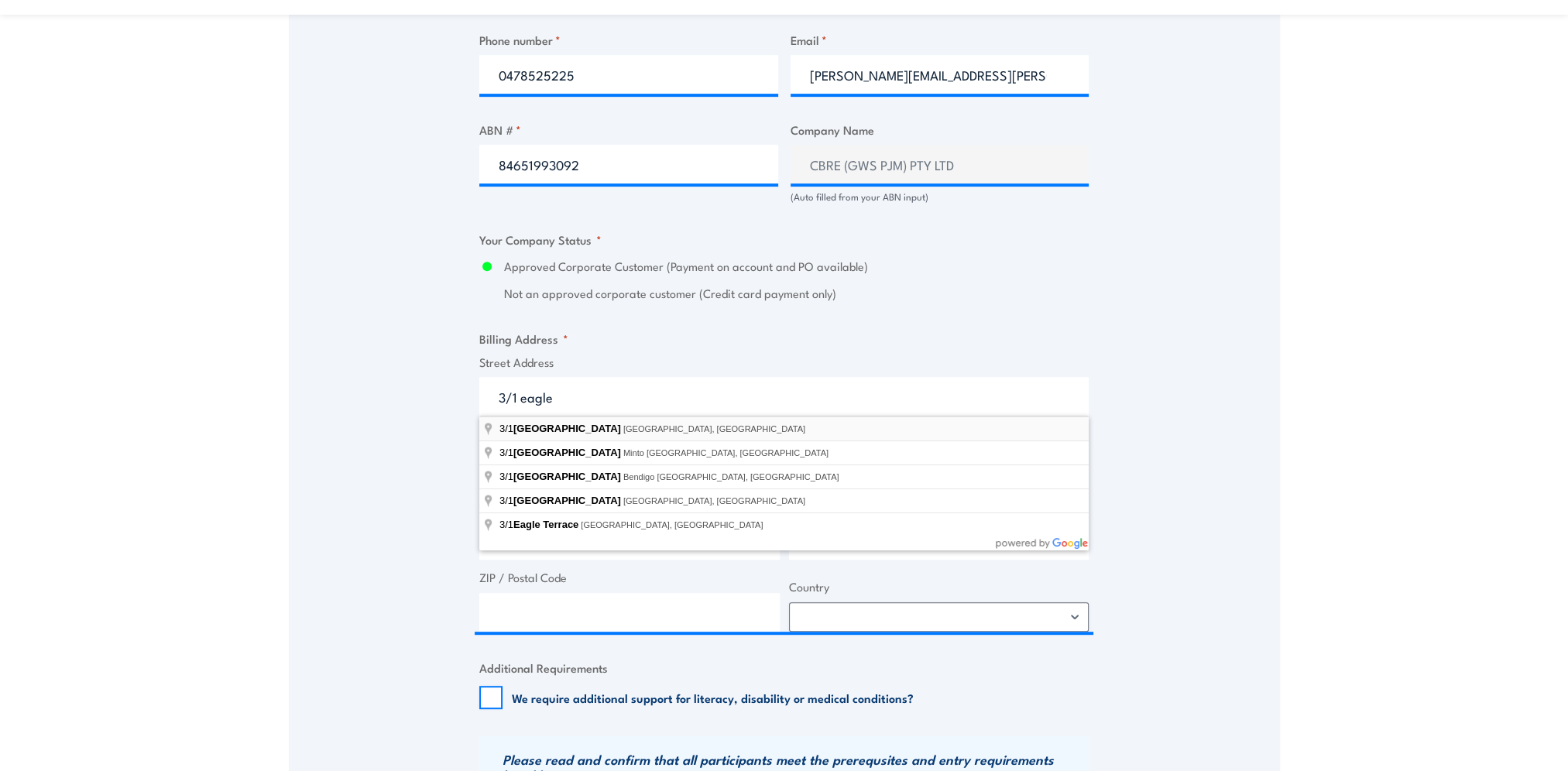
type input "3/1 Eagle Street, Brisbane City QLD, Australia"
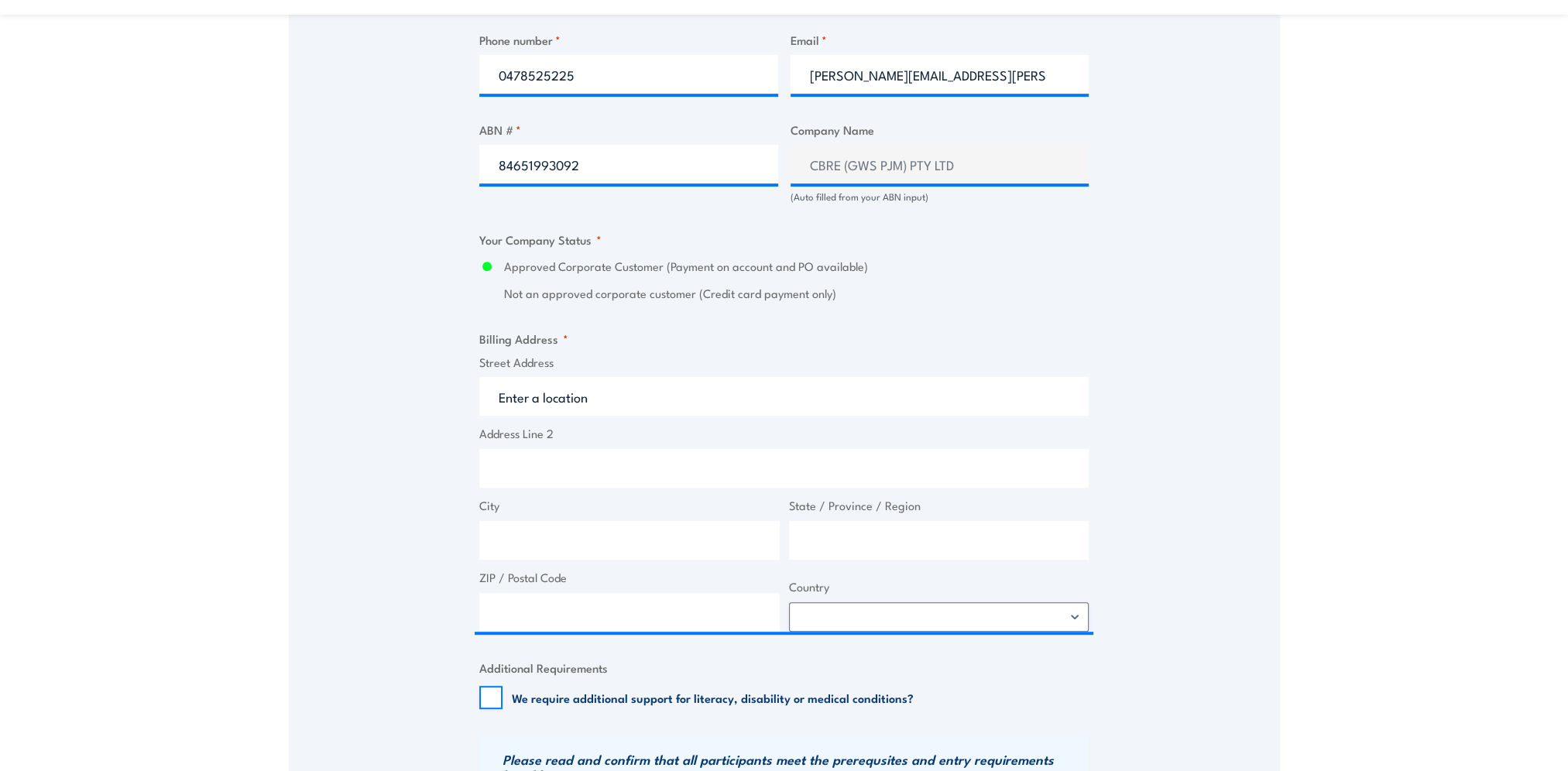
type input "1 Eagle St"
type input "Brisbane City"
type input "Queensland"
type input "4000"
select select "Australia"
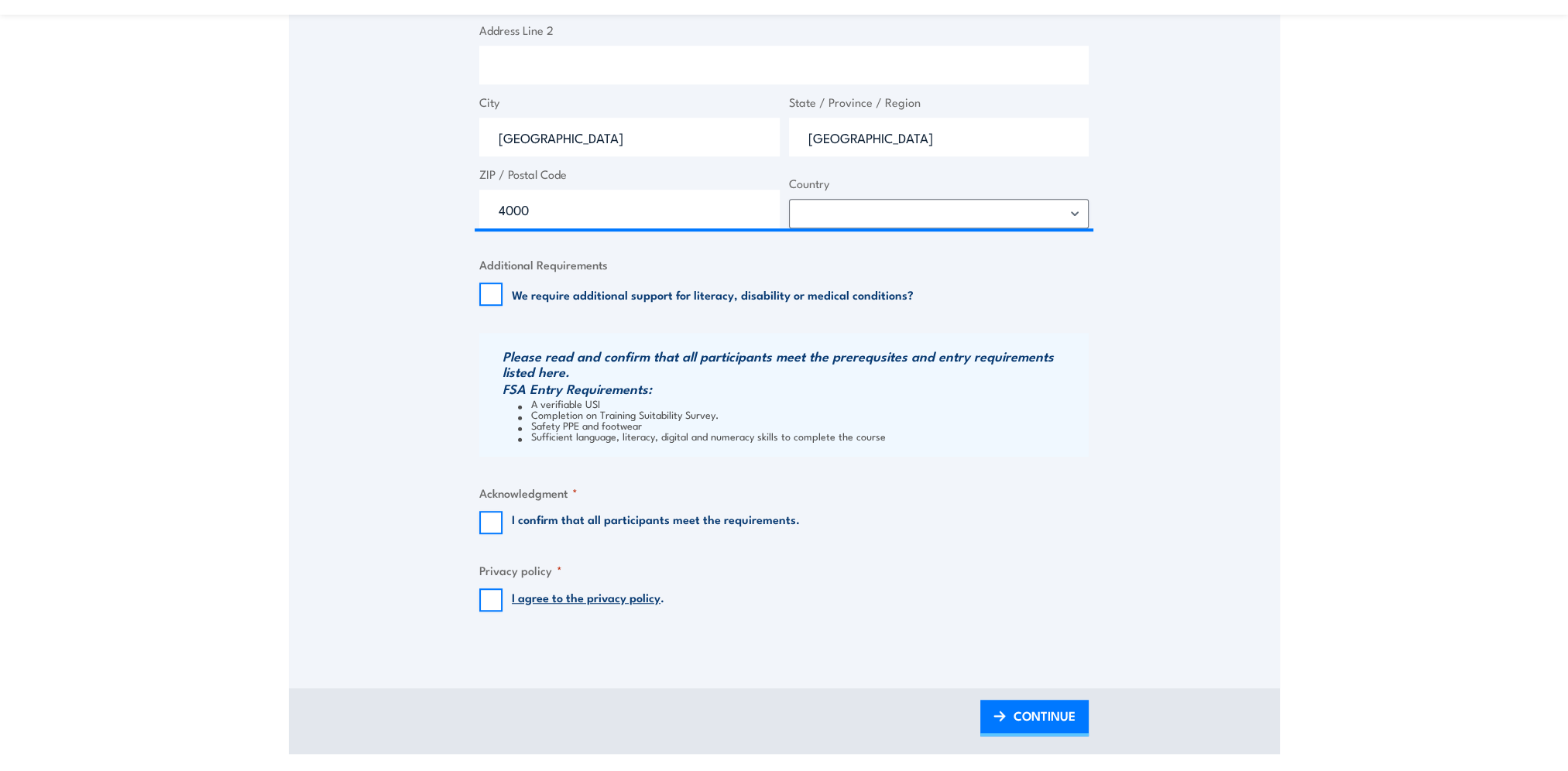
scroll to position [1394, 0]
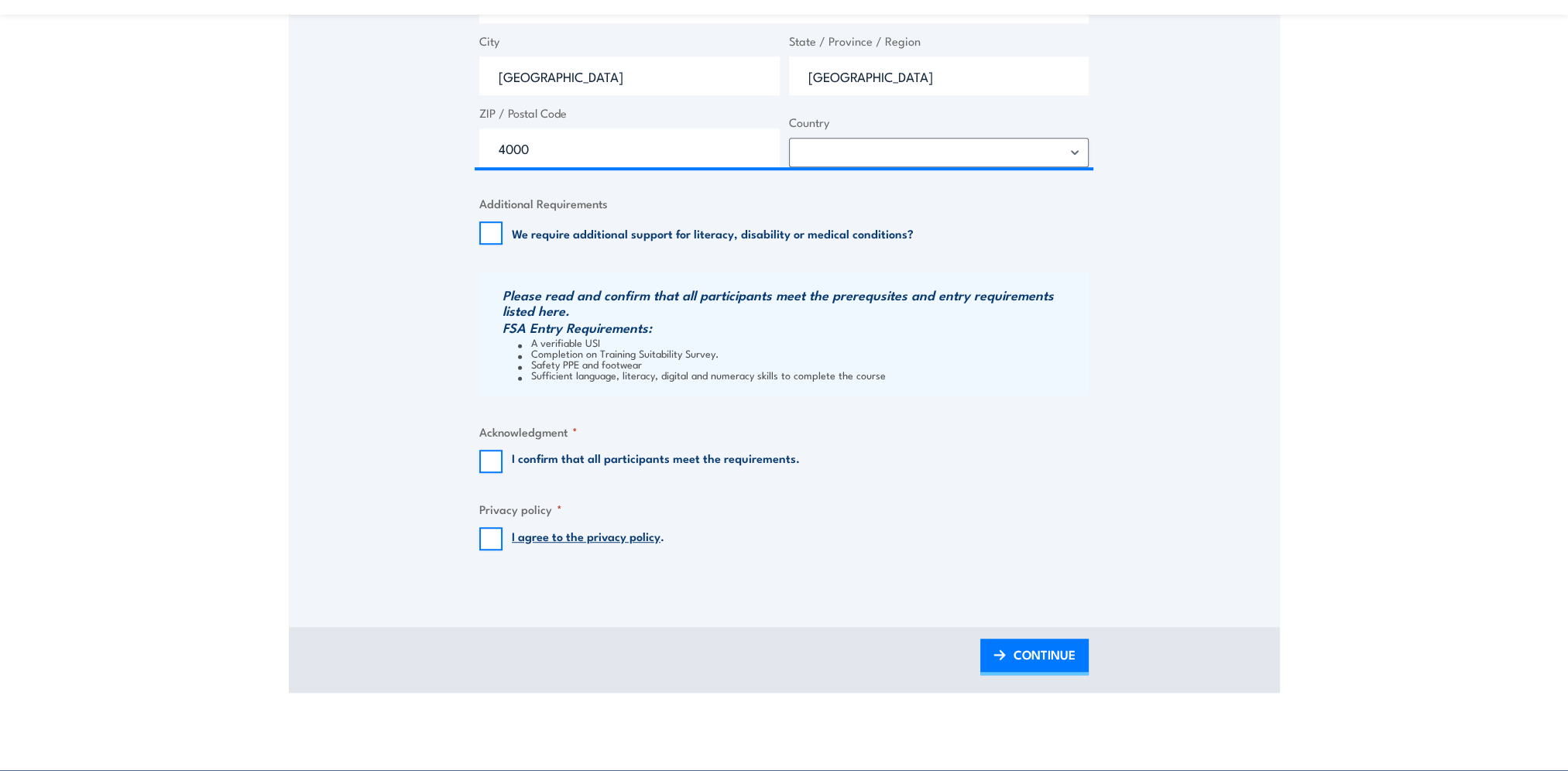
click at [505, 457] on div "I confirm that all participants meet the requirements." at bounding box center [640, 461] width 321 height 23
click at [493, 463] on input "I confirm that all participants meet the requirements." at bounding box center [491, 461] width 23 height 23
checkbox input "true"
click at [492, 539] on input "I agree to the privacy policy ." at bounding box center [491, 539] width 23 height 23
checkbox input "true"
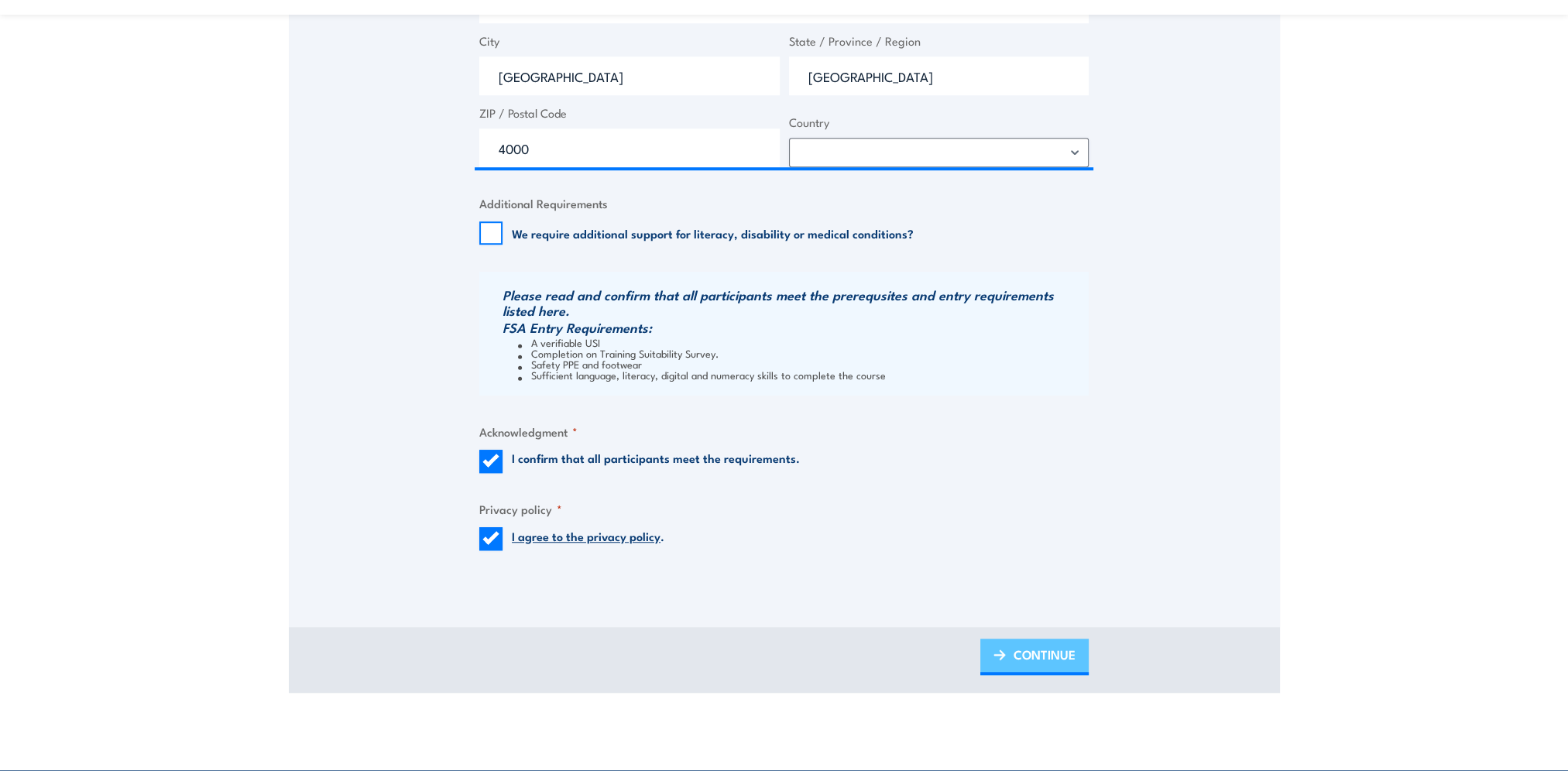
click at [1045, 644] on span "CONTINUE" at bounding box center [1044, 654] width 62 height 41
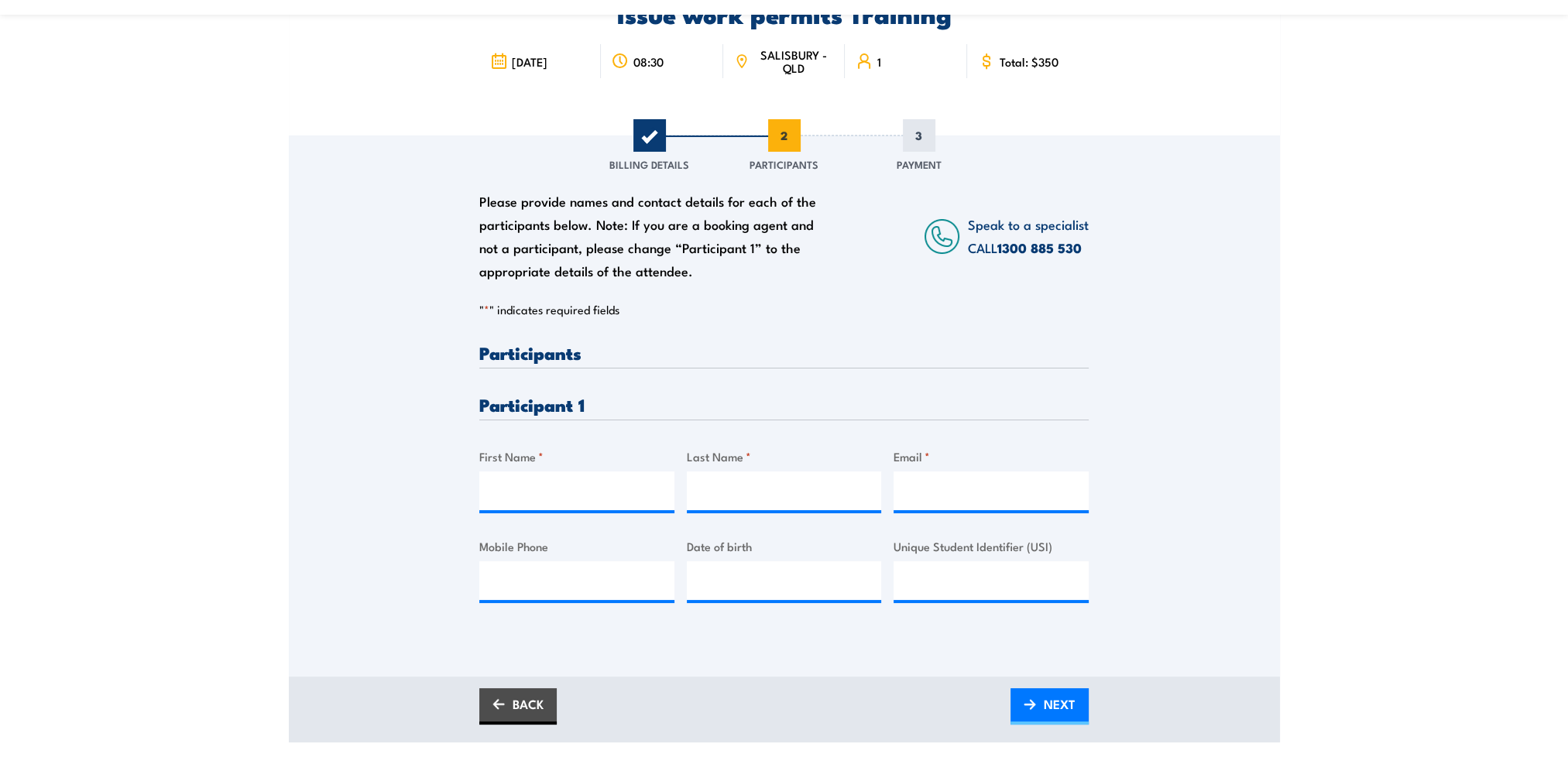
scroll to position [155, 0]
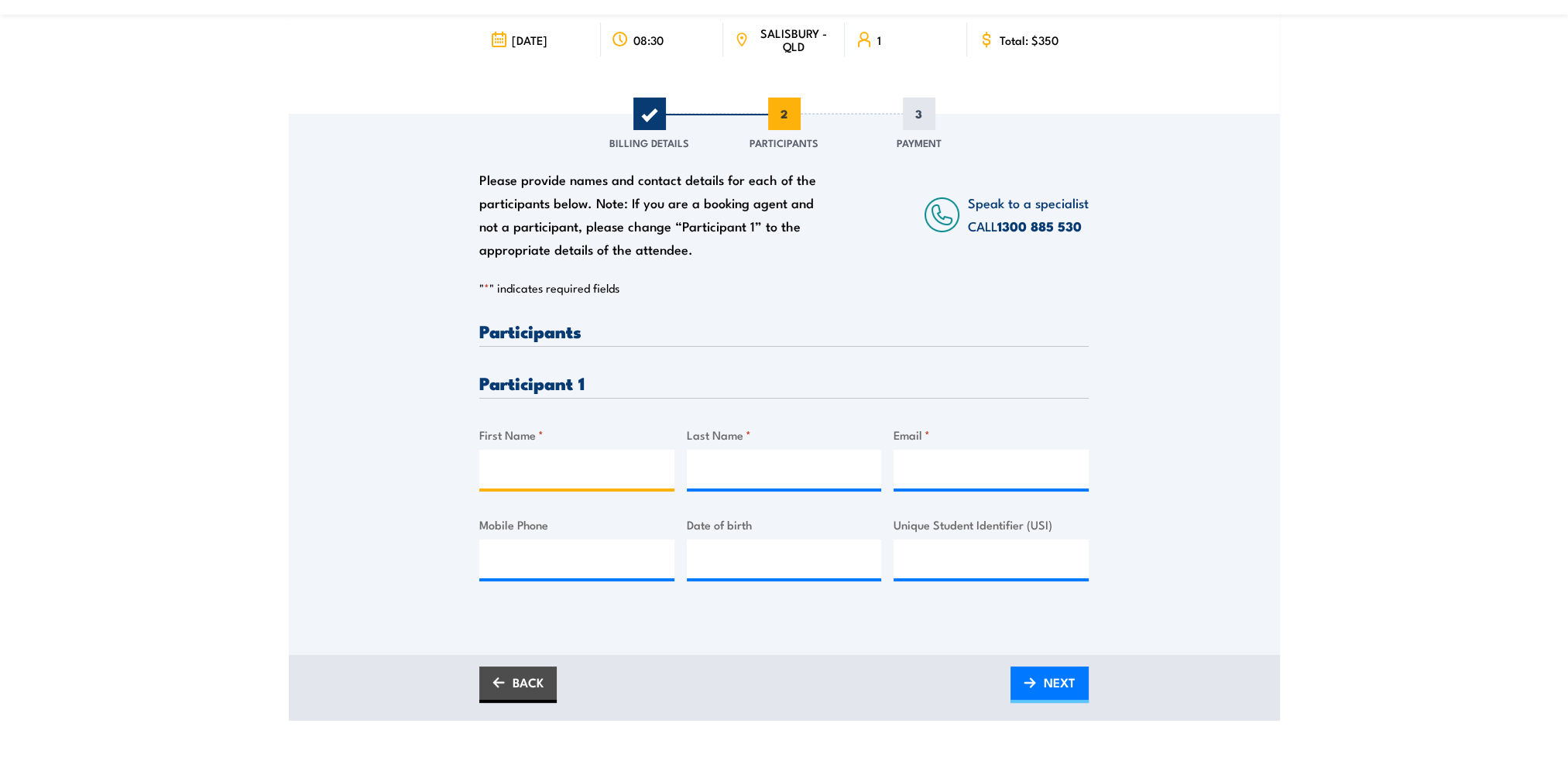
click at [548, 474] on input "First Name *" at bounding box center [577, 469] width 195 height 38
type input "Angus"
type input "Barrick"
type input "Angus.Barrick@cbre.com"
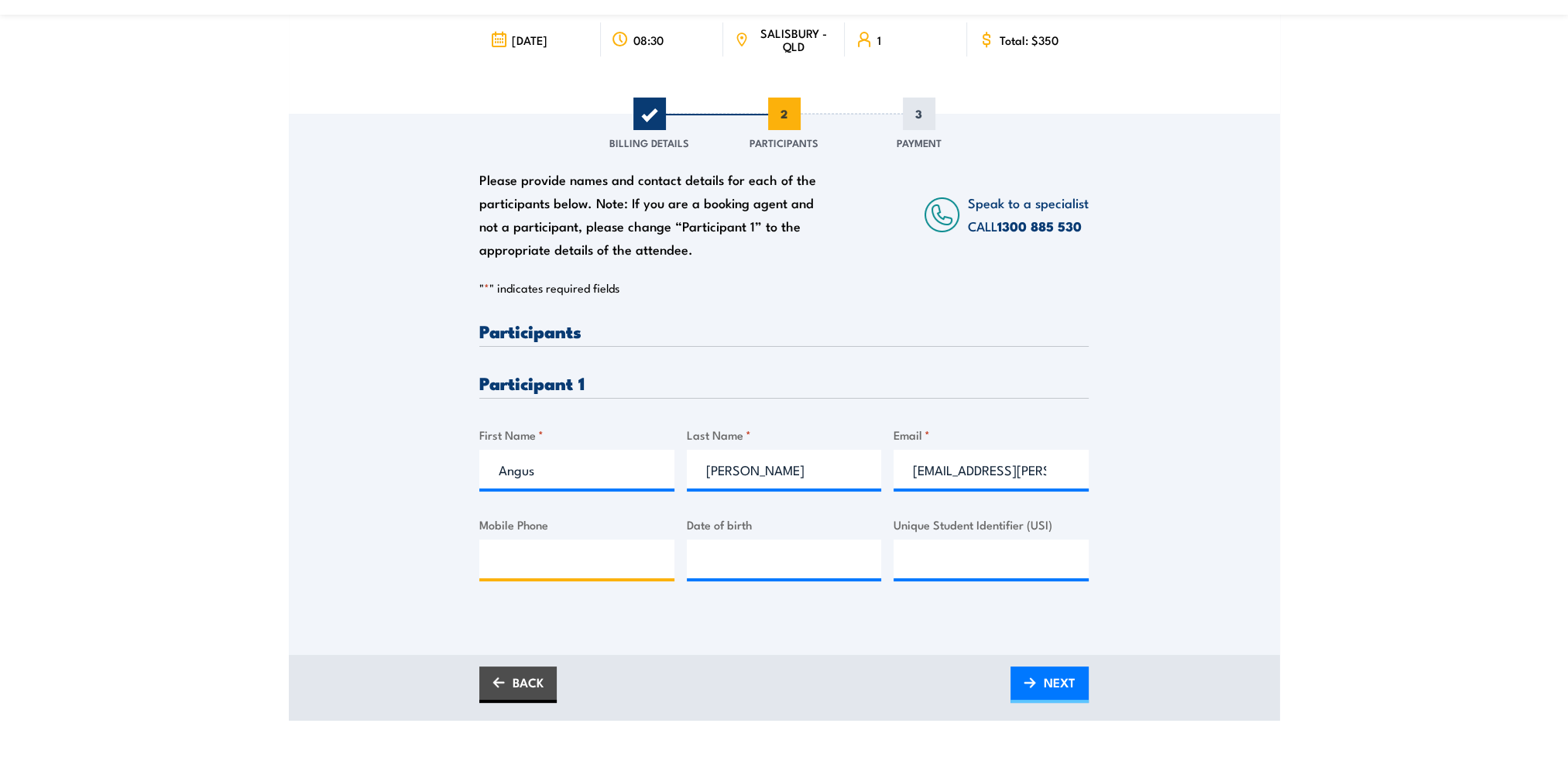
type input "0434559791"
click at [774, 548] on input "__/__/____" at bounding box center [784, 559] width 195 height 38
type input "22/09/1998"
click at [947, 571] on input "Unique Student Identifier (USI)" at bounding box center [991, 559] width 195 height 38
paste input "6ZEFHESZBA"
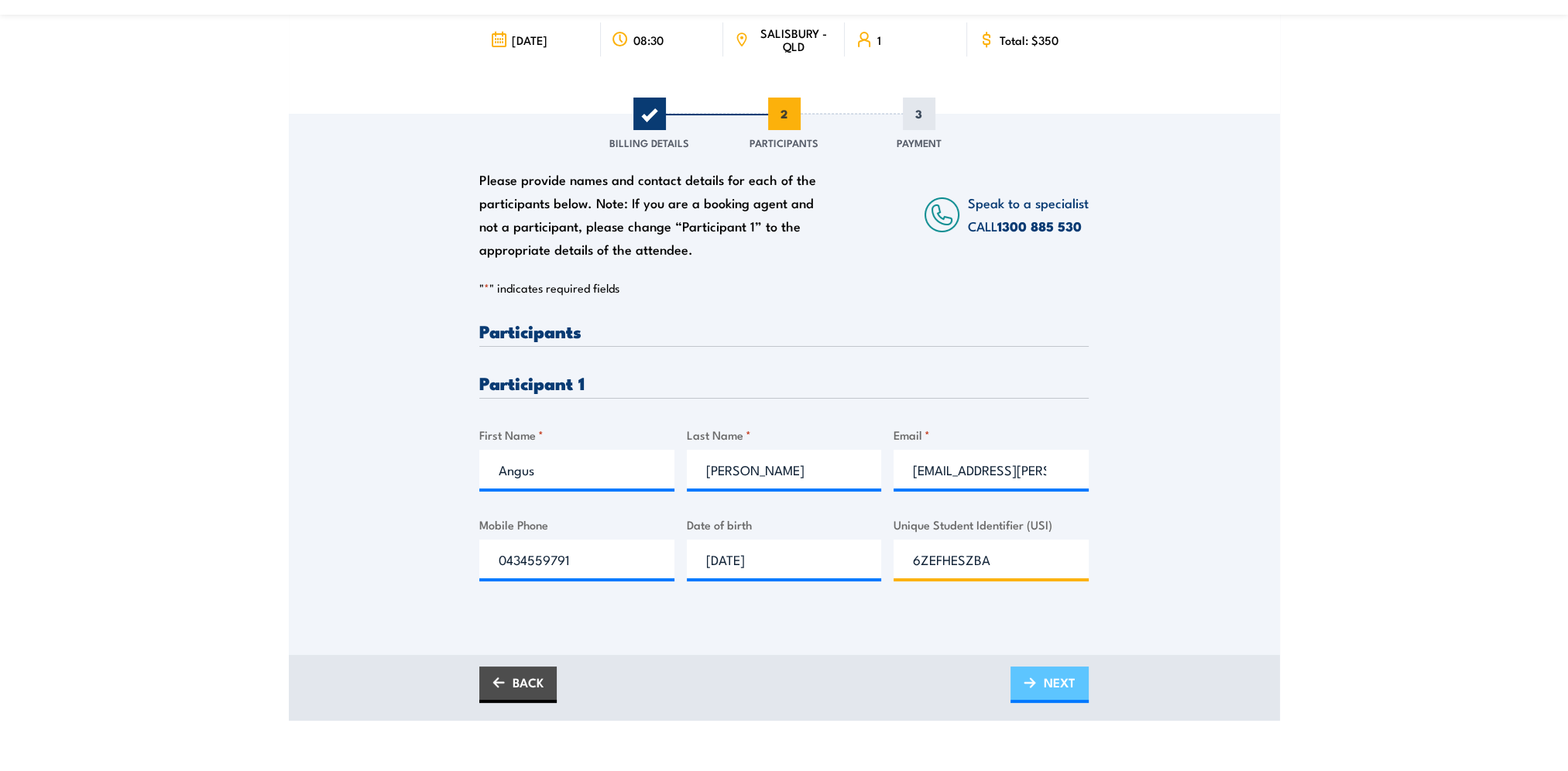
type input "6ZEFHESZBA"
click at [1072, 679] on span "NEXT" at bounding box center [1060, 682] width 32 height 41
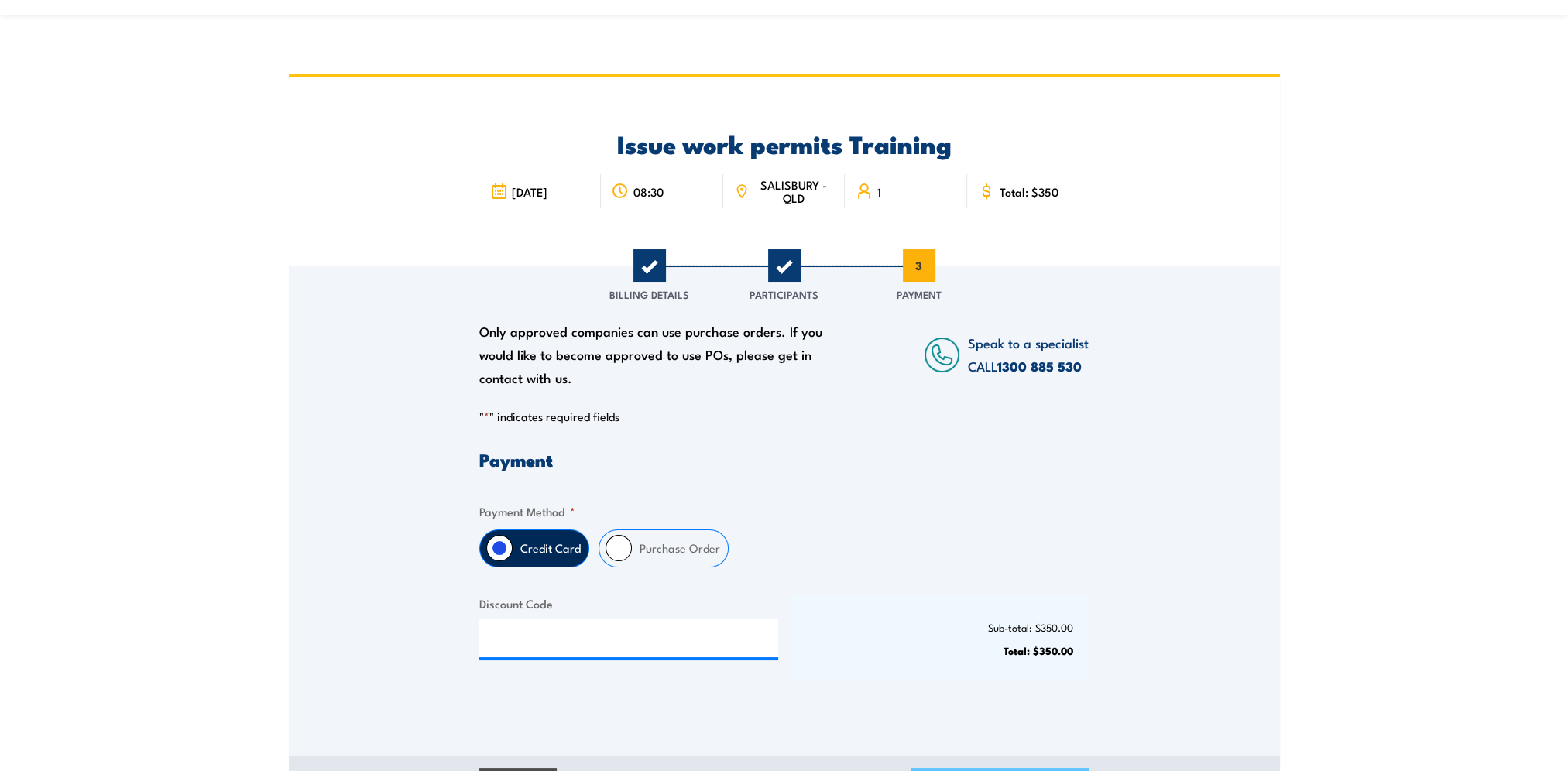
scroll to position [0, 0]
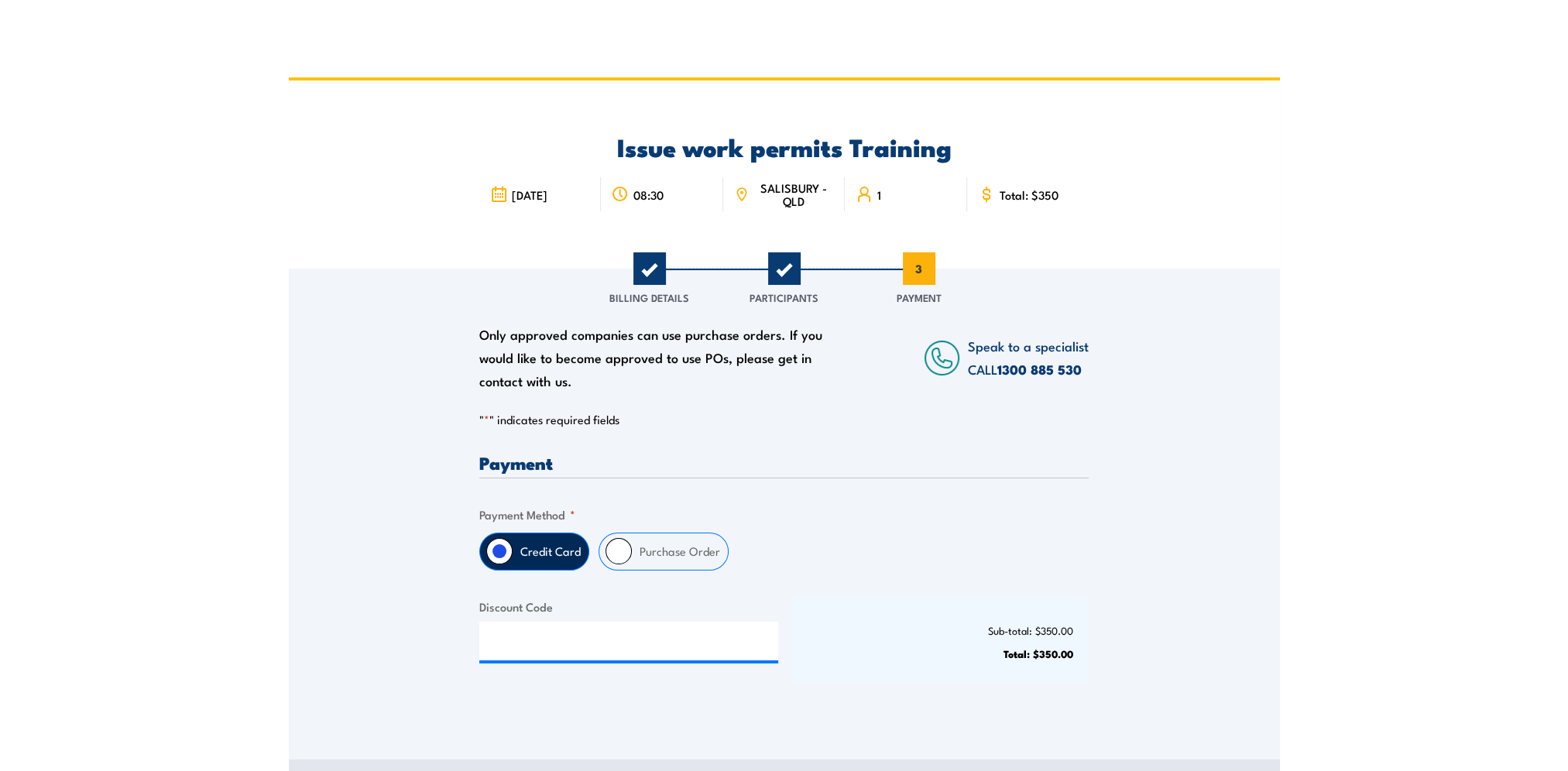
click at [619, 555] on input "Purchase Order" at bounding box center [619, 551] width 27 height 27
radio input "true"
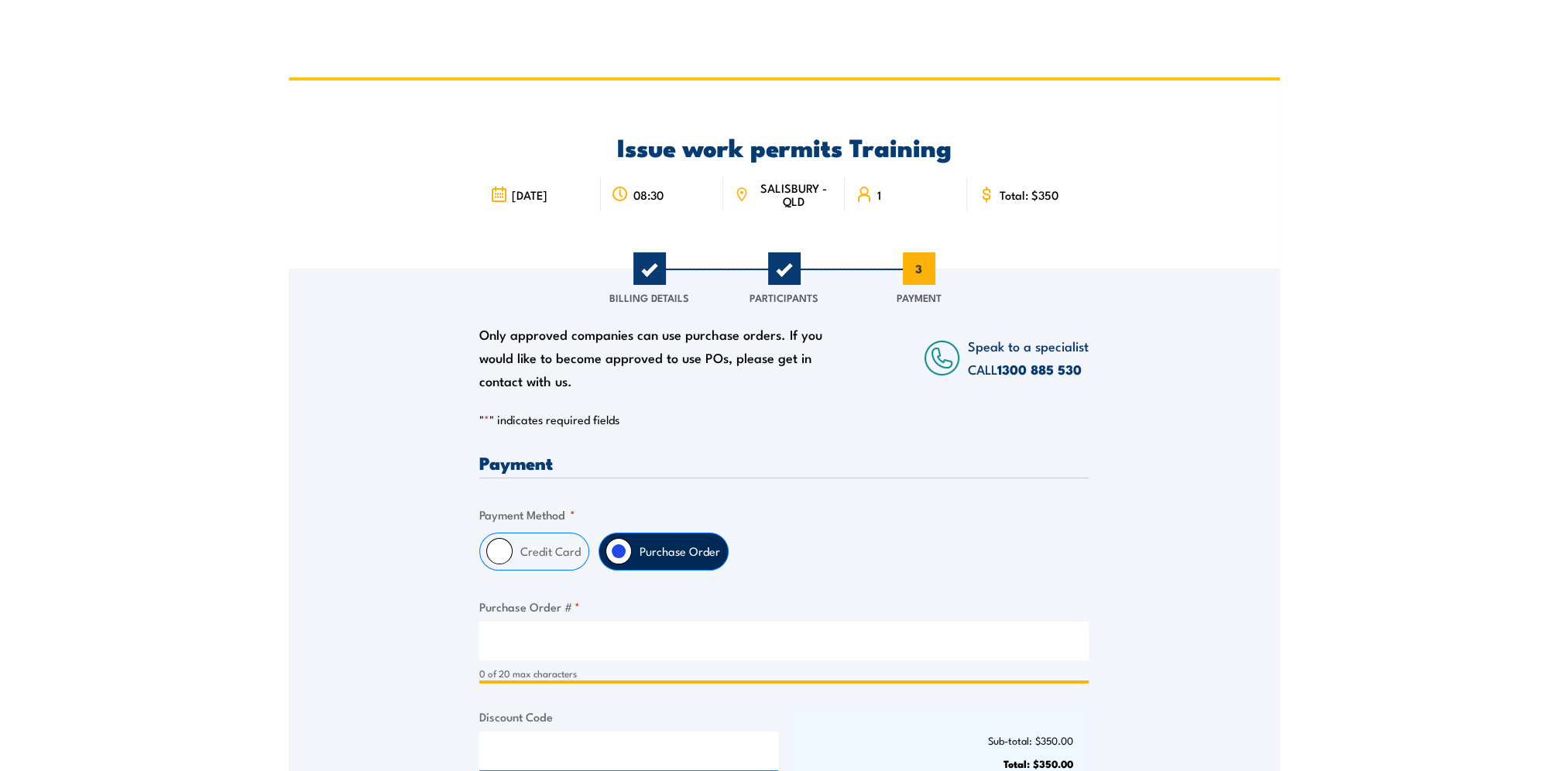
click at [595, 646] on input "Purchase Order # *" at bounding box center [784, 641] width 610 height 38
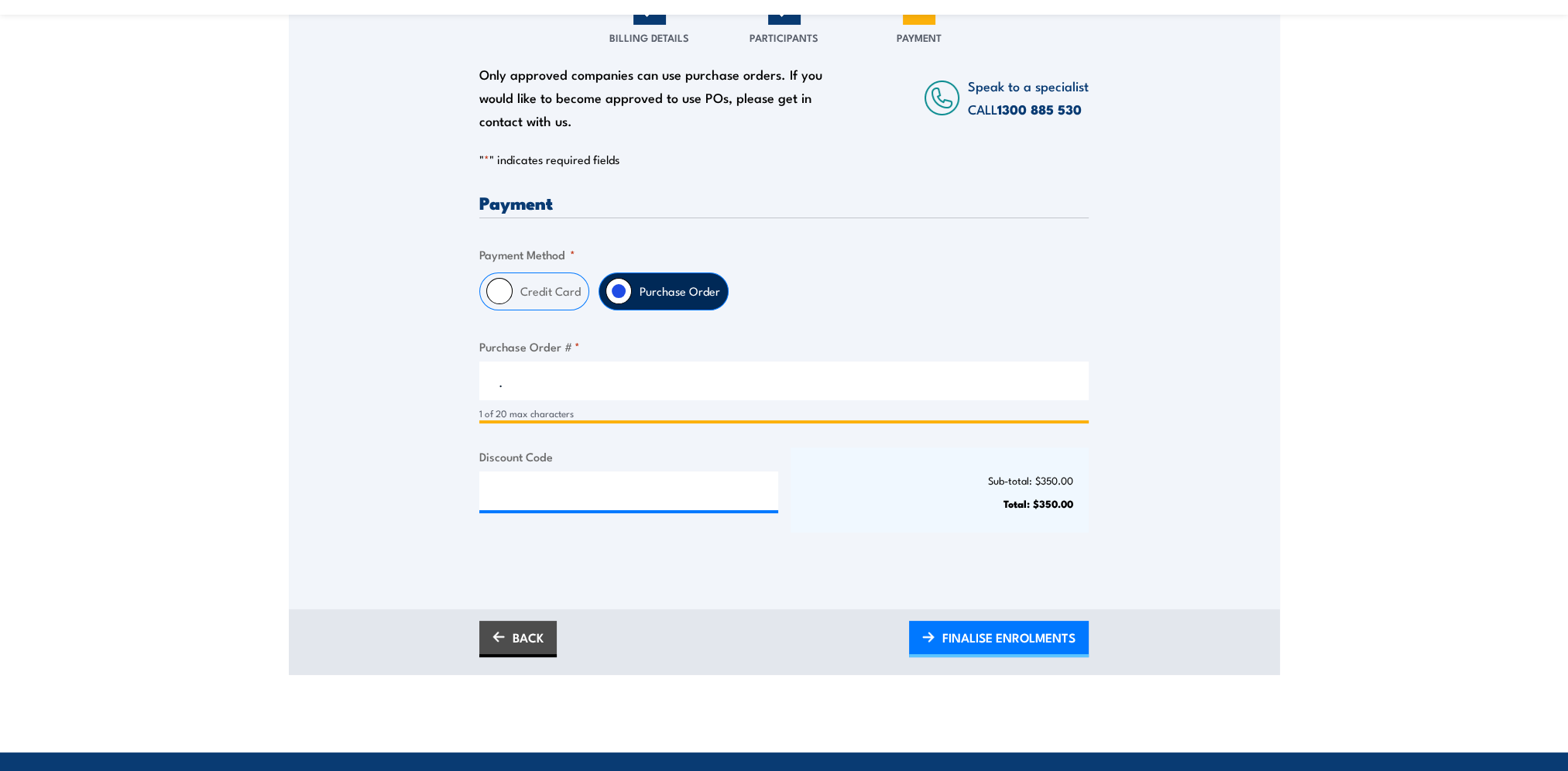
scroll to position [310, 0]
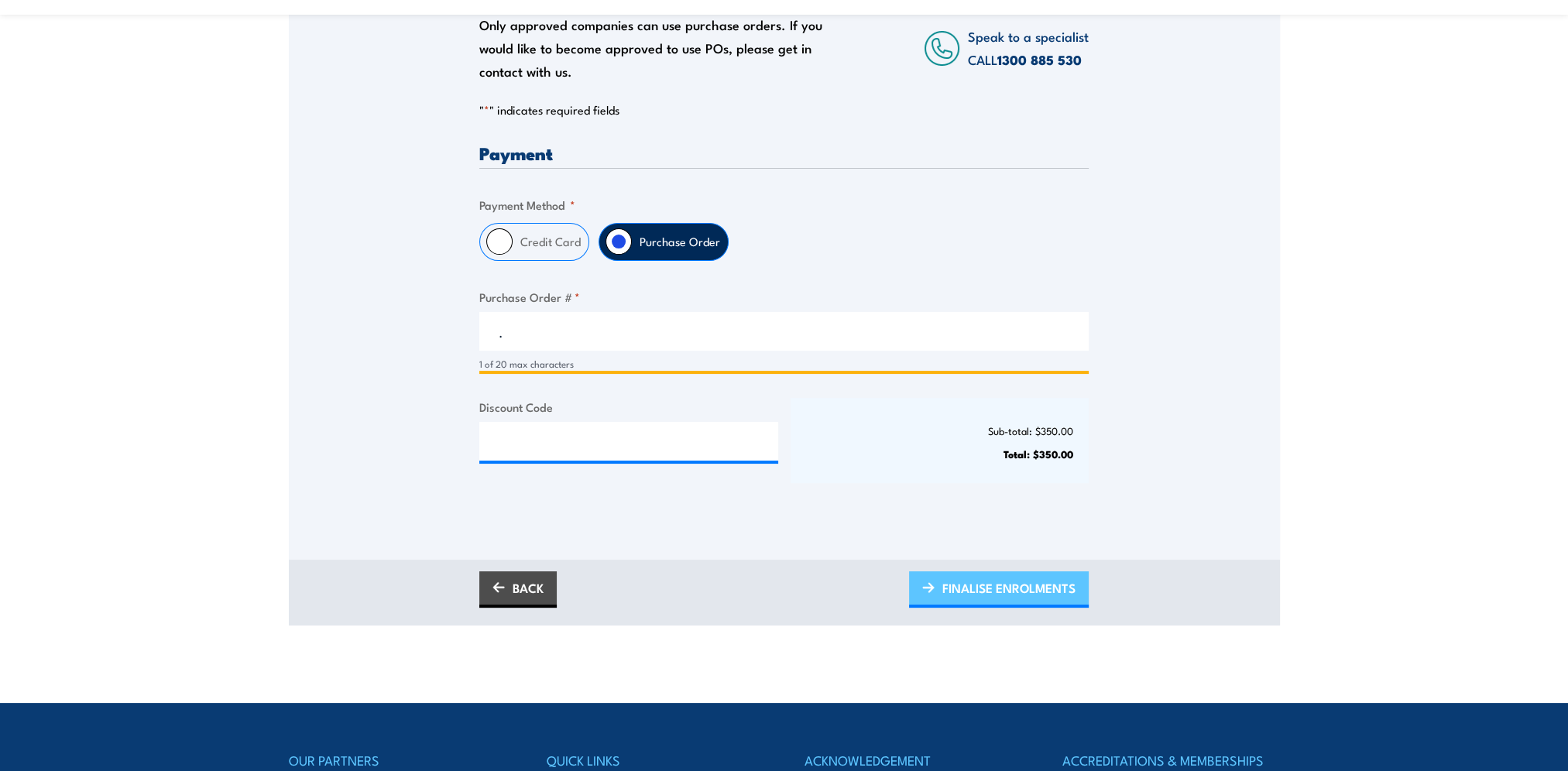
type input "."
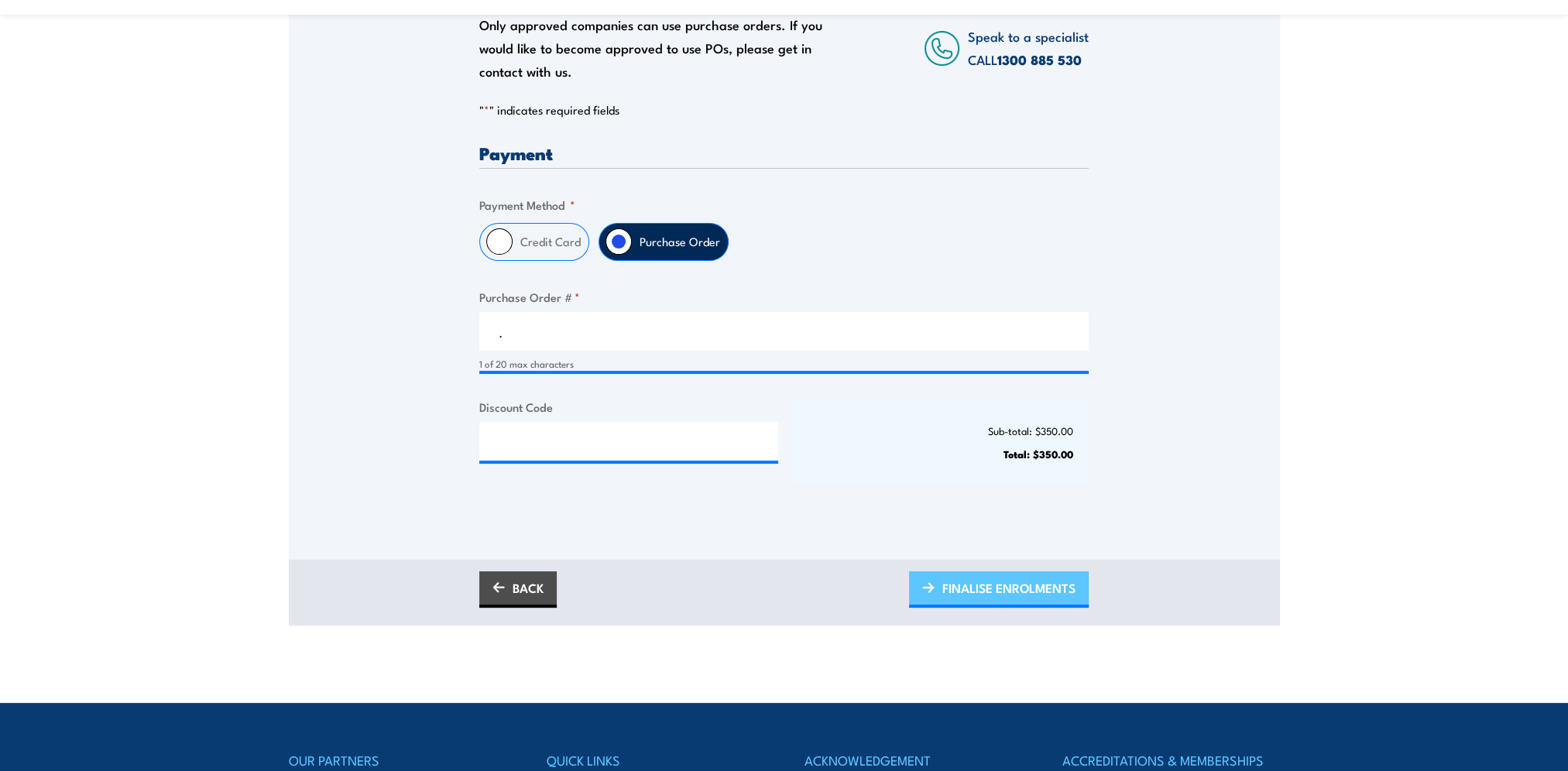
click at [1028, 596] on span "FINALISE ENROLMENTS" at bounding box center [1009, 588] width 133 height 41
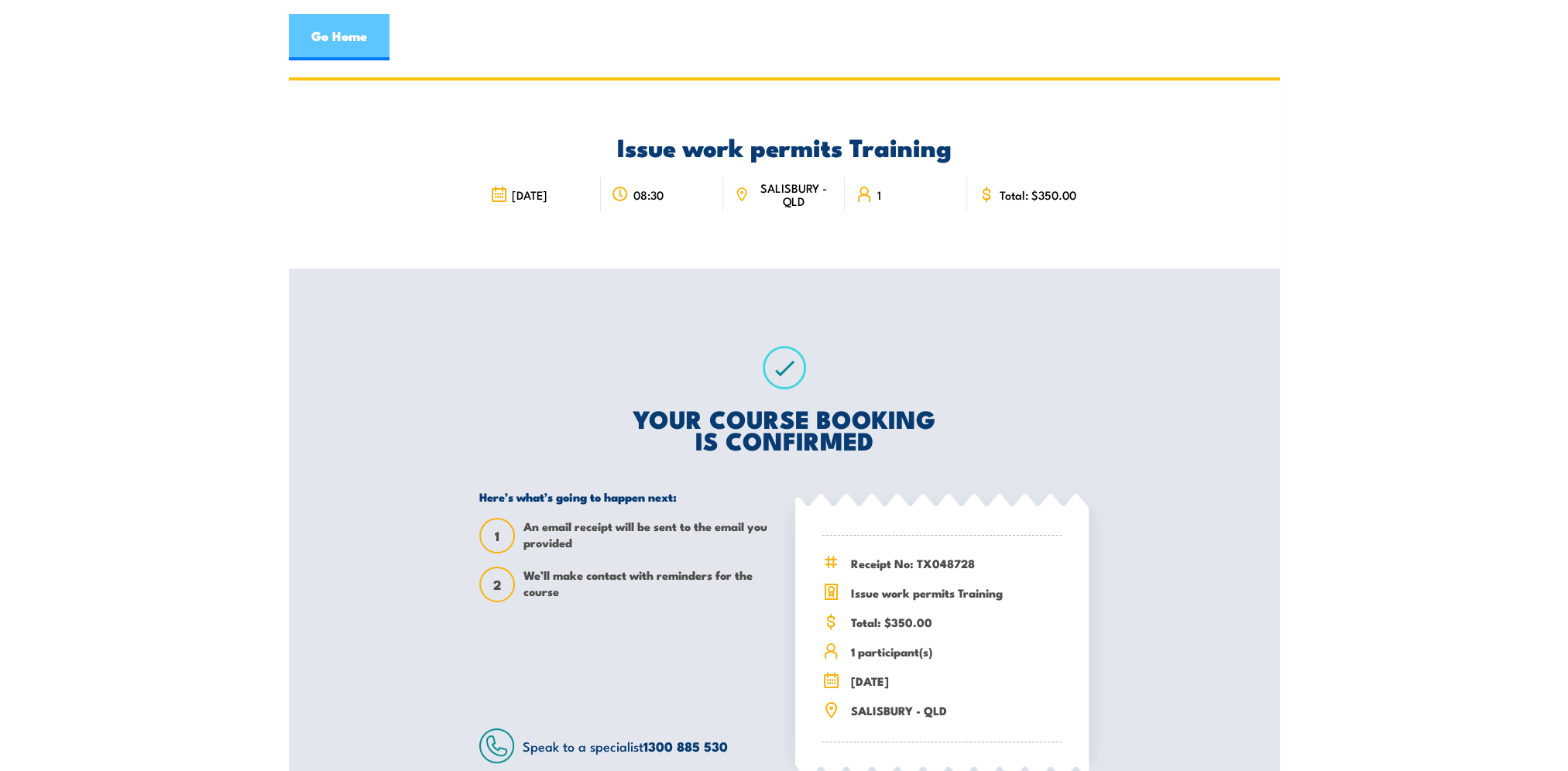
click at [367, 27] on link "Go Home" at bounding box center [339, 37] width 101 height 47
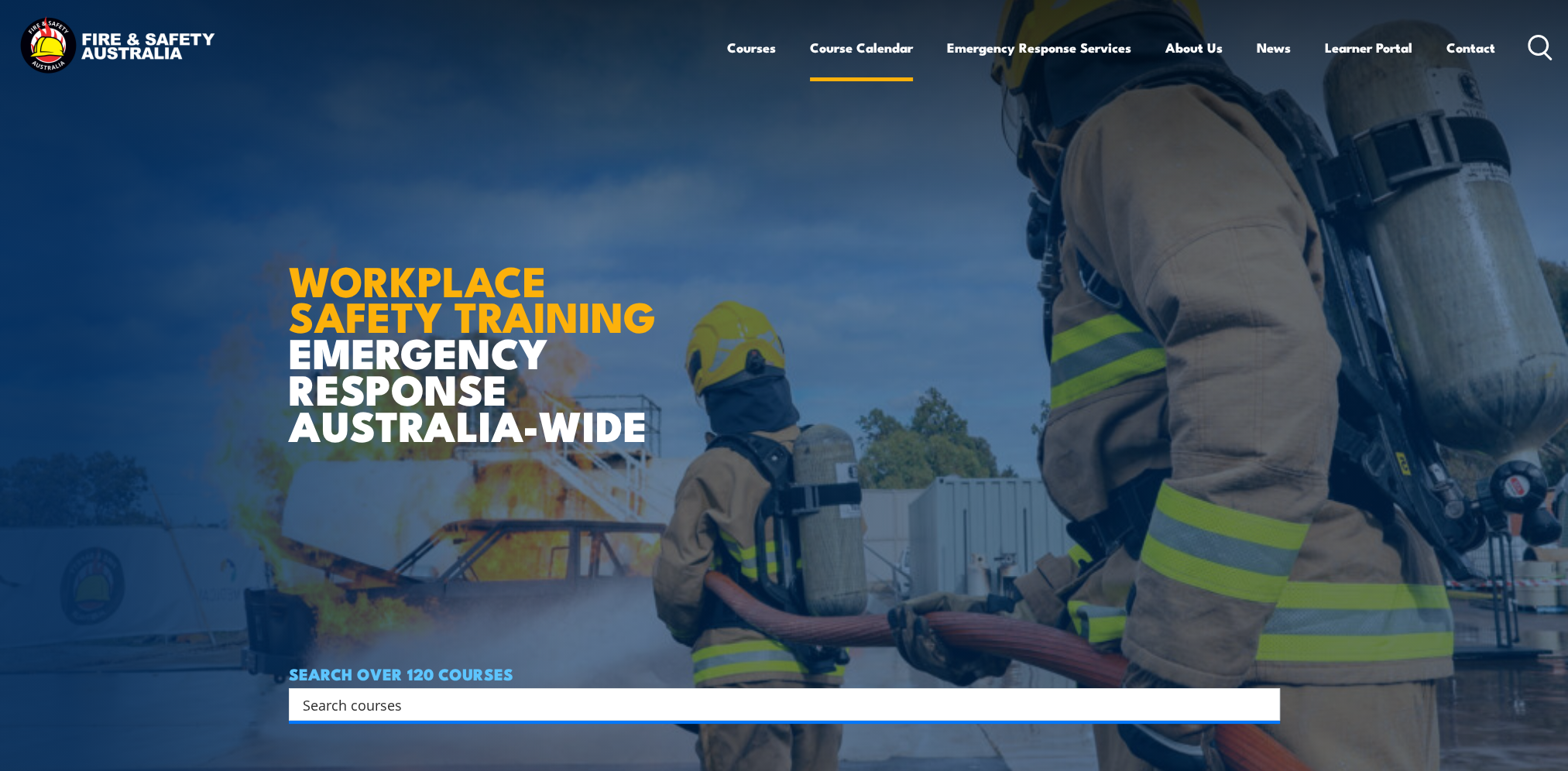
click at [820, 49] on link "Course Calendar" at bounding box center [862, 47] width 103 height 41
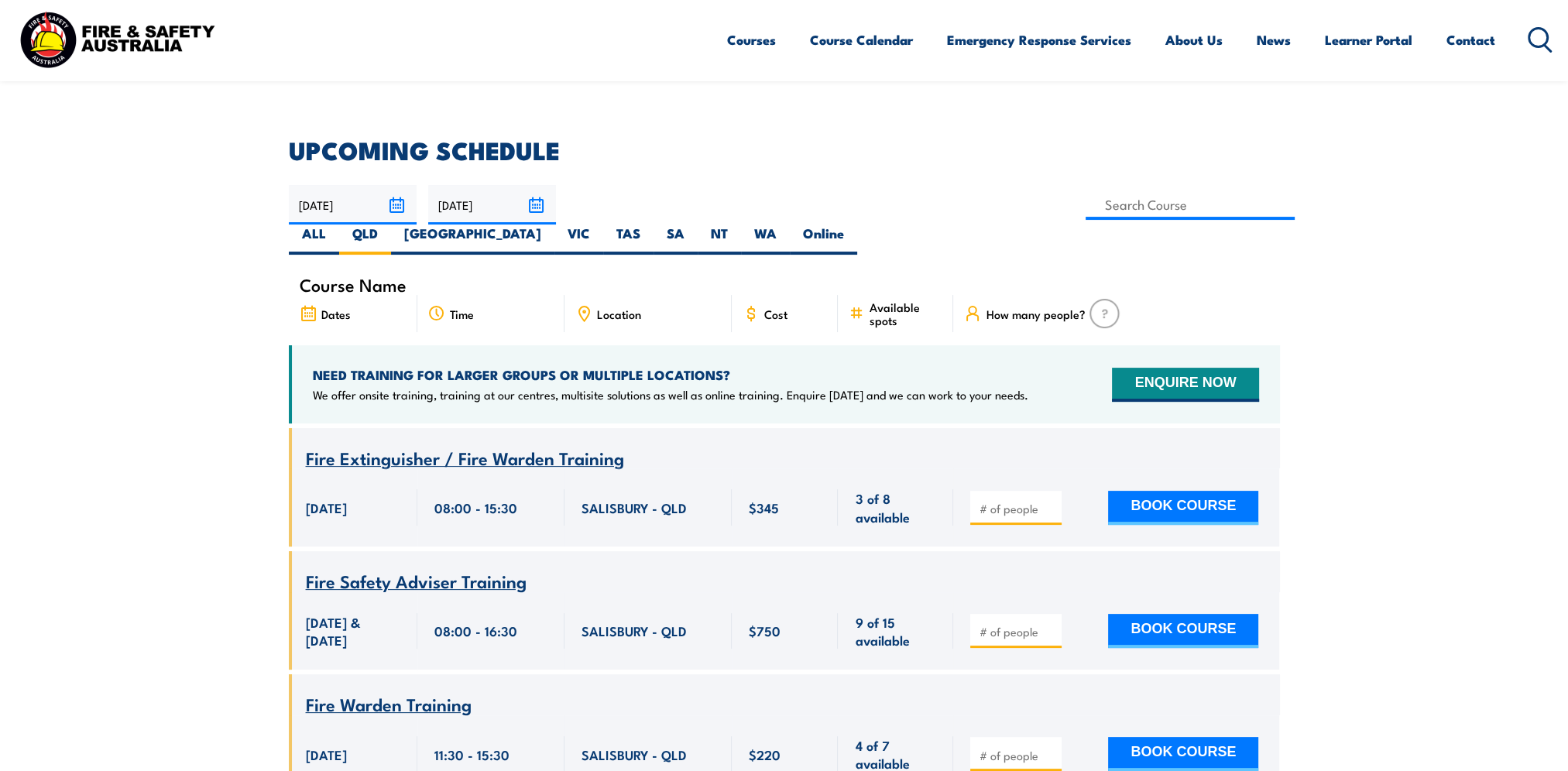
scroll to position [356, 0]
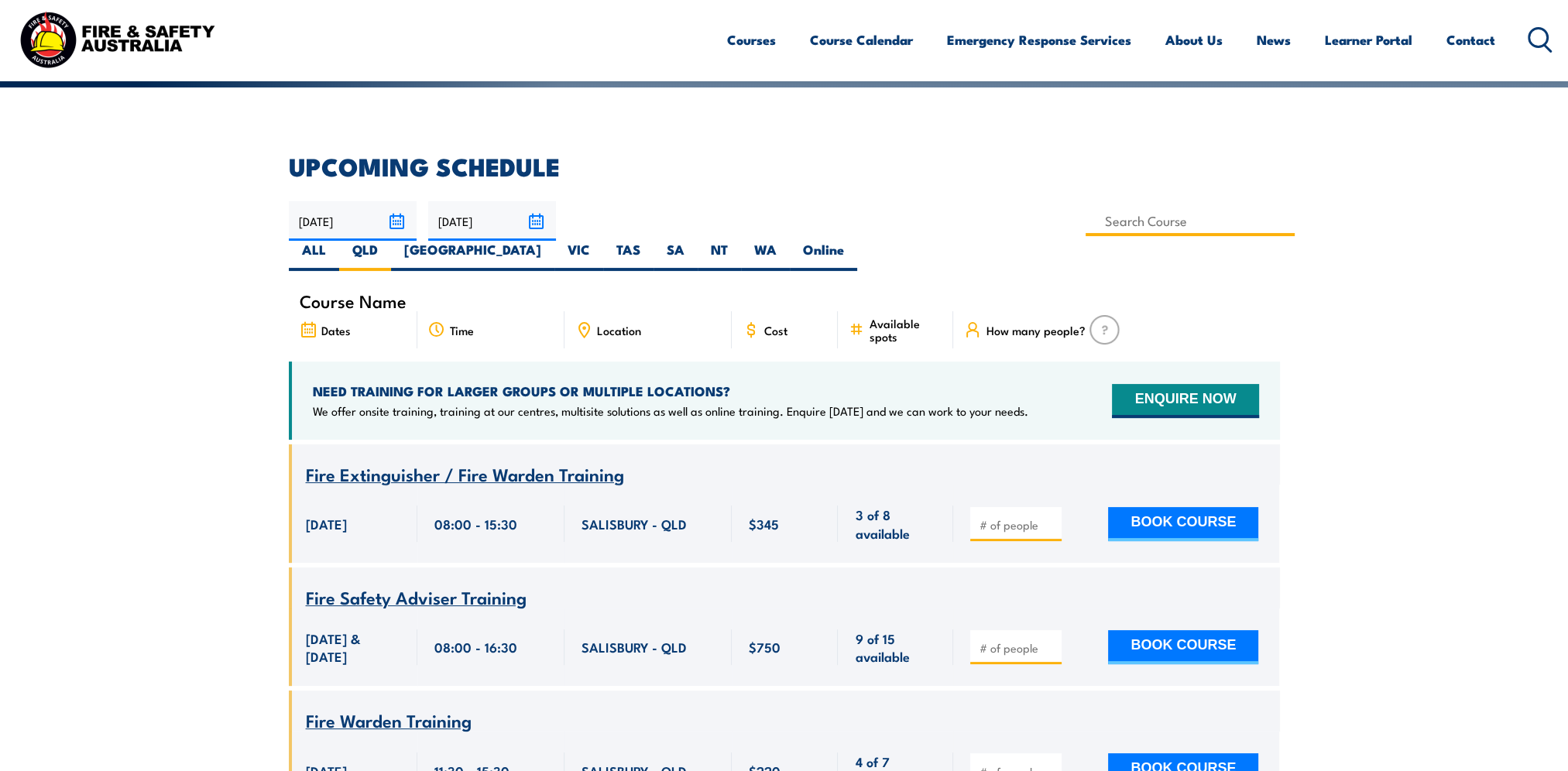
drag, startPoint x: 641, startPoint y: 232, endPoint x: 509, endPoint y: 169, distance: 146.3
click at [1086, 232] on input at bounding box center [1191, 221] width 210 height 30
type input "fire warden"
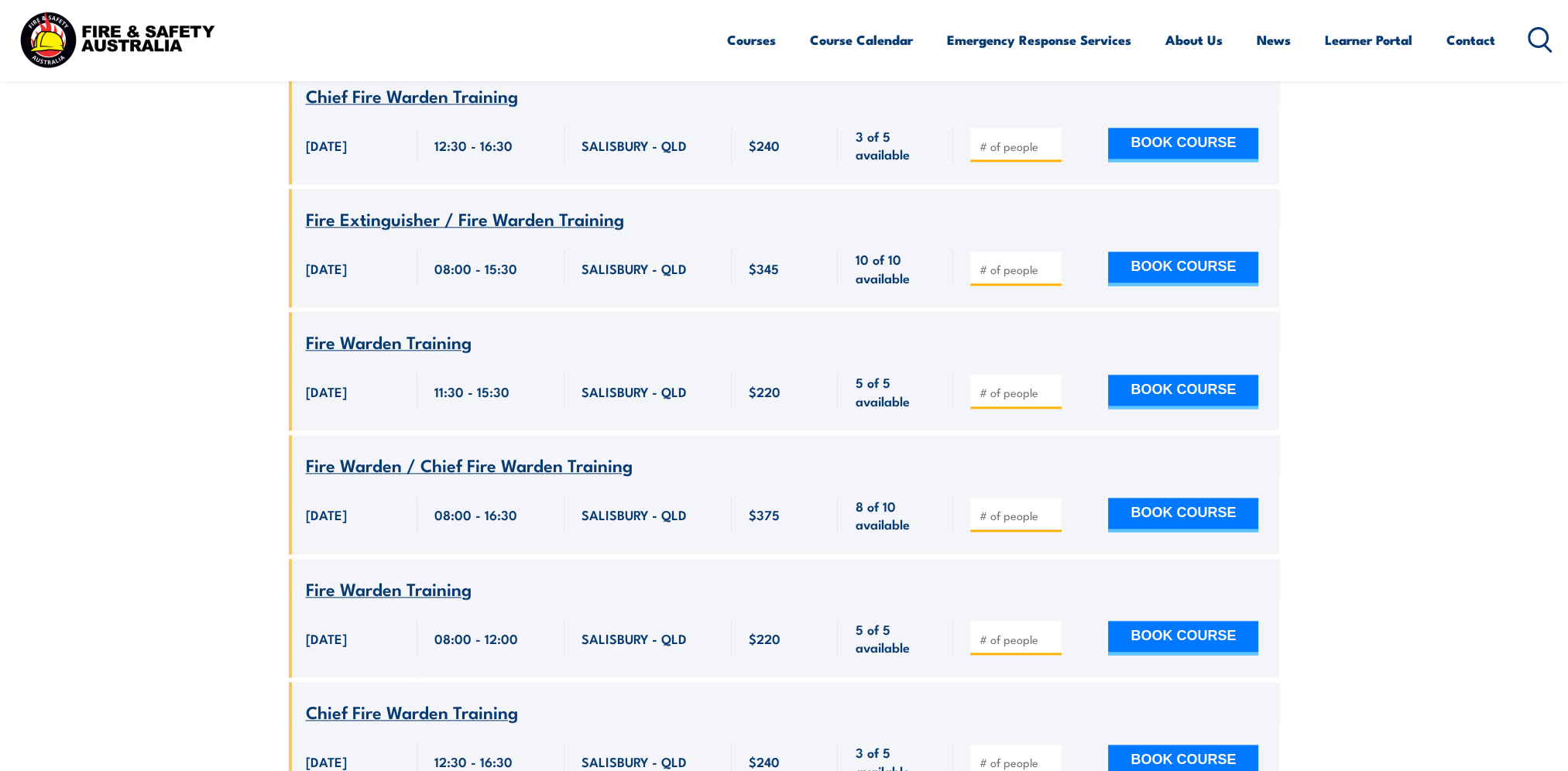
scroll to position [2292, 0]
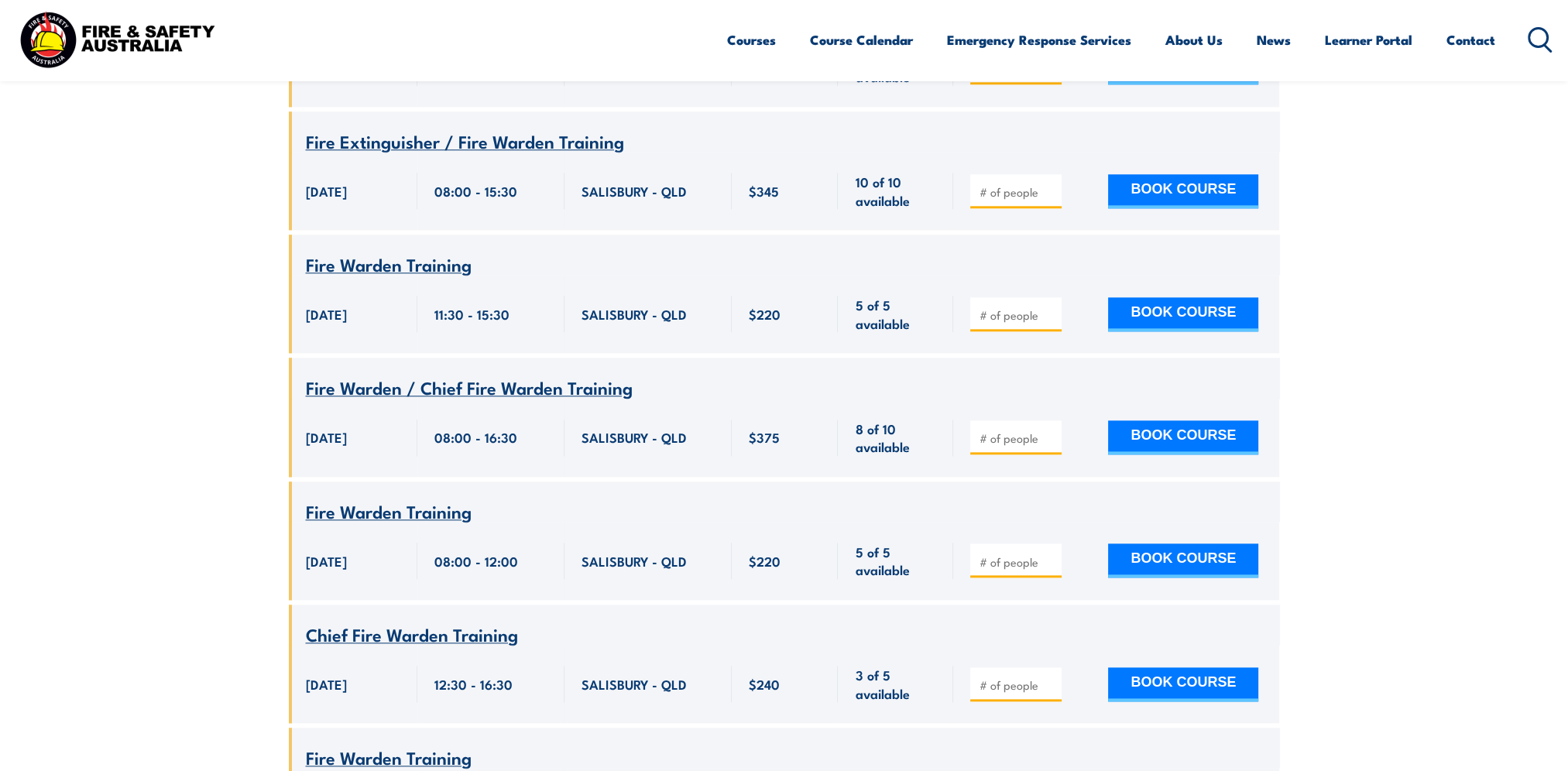
click at [210, 354] on section "UPCOMING SCHEDULE [DATE] [DATE]" at bounding box center [784, 240] width 1568 height 4042
click at [152, 335] on section "UPCOMING SCHEDULE 01/10/2025 30/11/2025" at bounding box center [784, 240] width 1568 height 4042
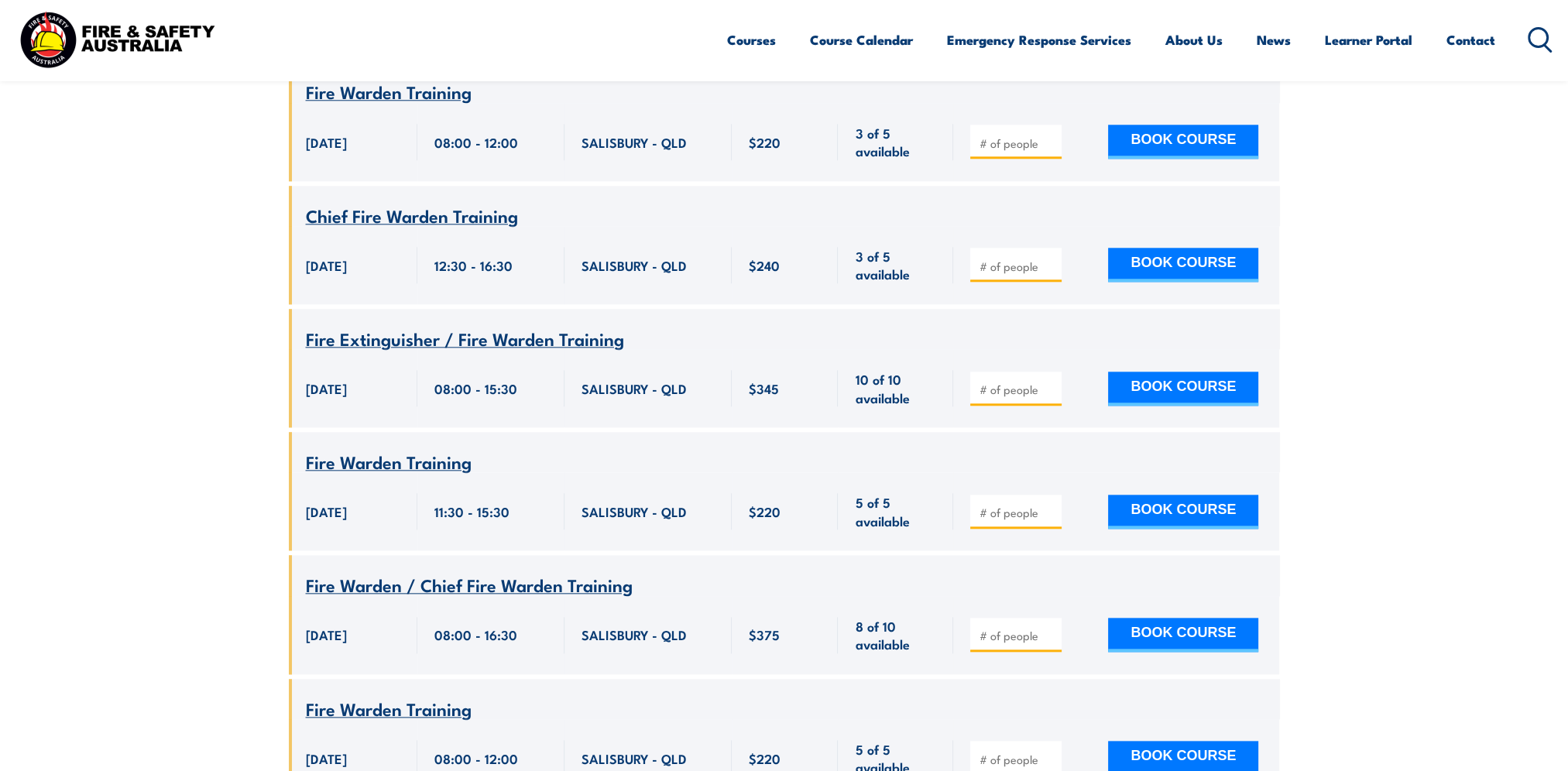
scroll to position [2137, 0]
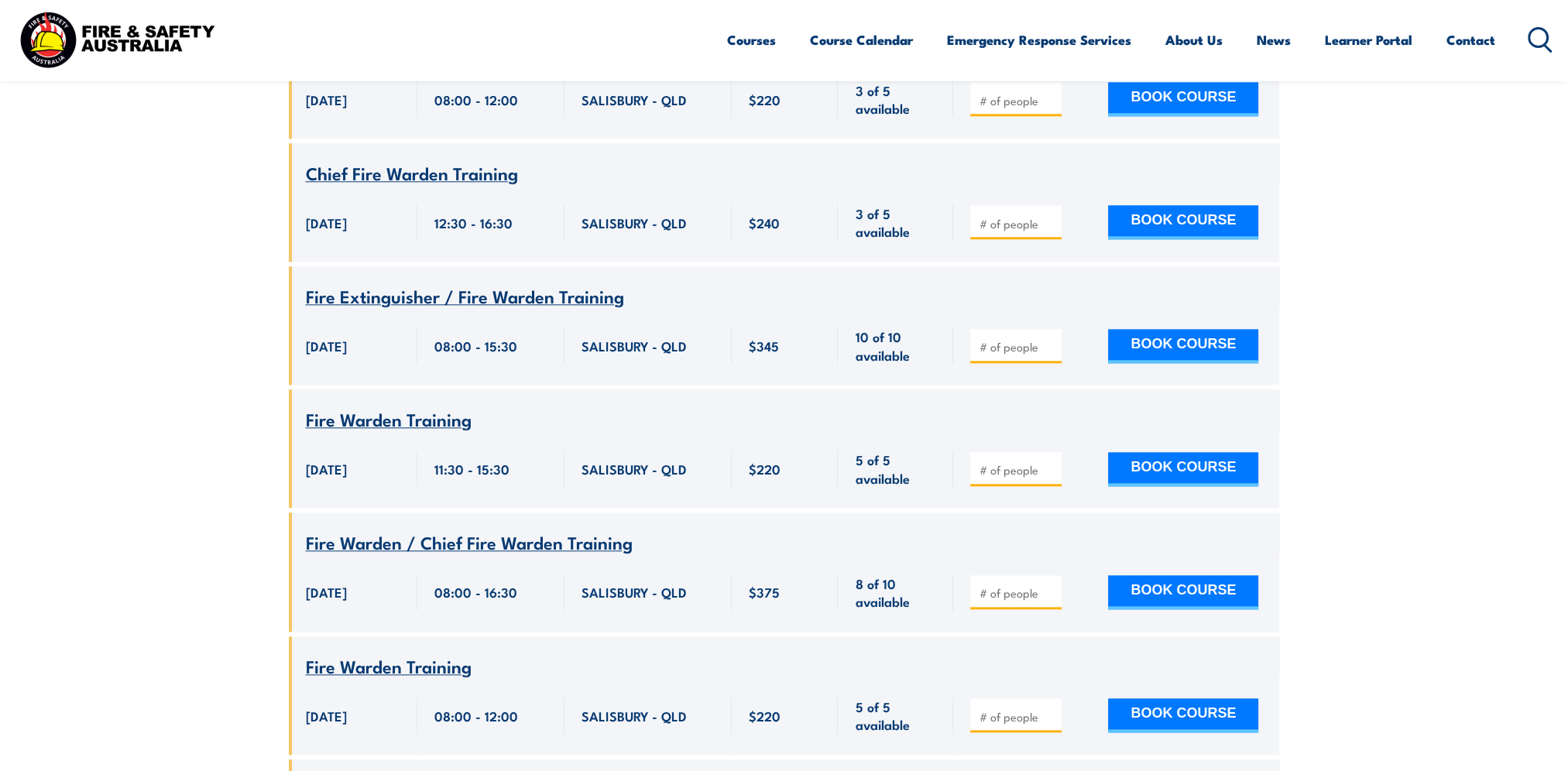
drag, startPoint x: 182, startPoint y: 322, endPoint x: 149, endPoint y: 403, distance: 87.5
click at [182, 322] on section "UPCOMING SCHEDULE 01/10/2025 30/11/2025" at bounding box center [784, 395] width 1568 height 4042
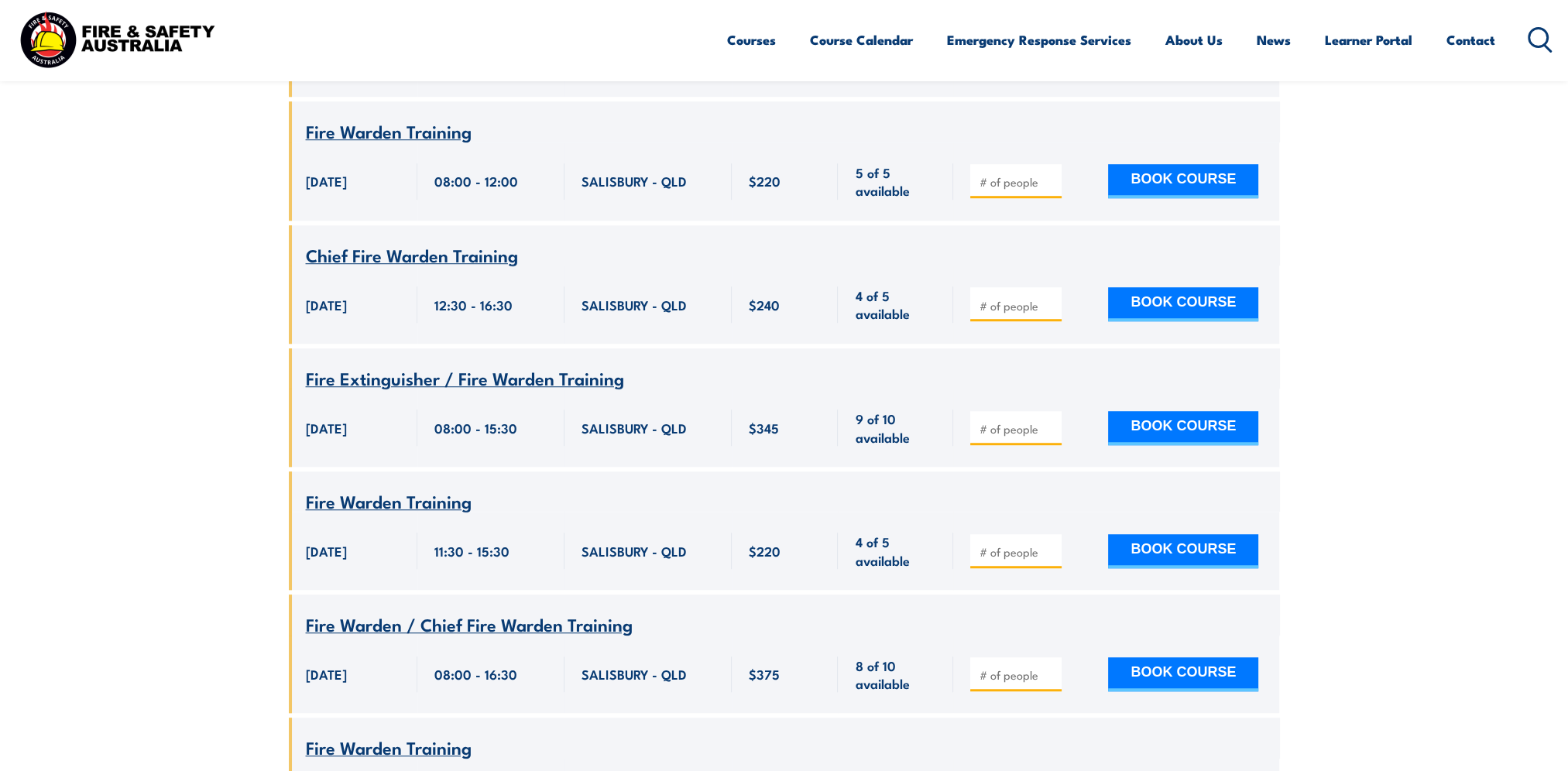
scroll to position [1363, 0]
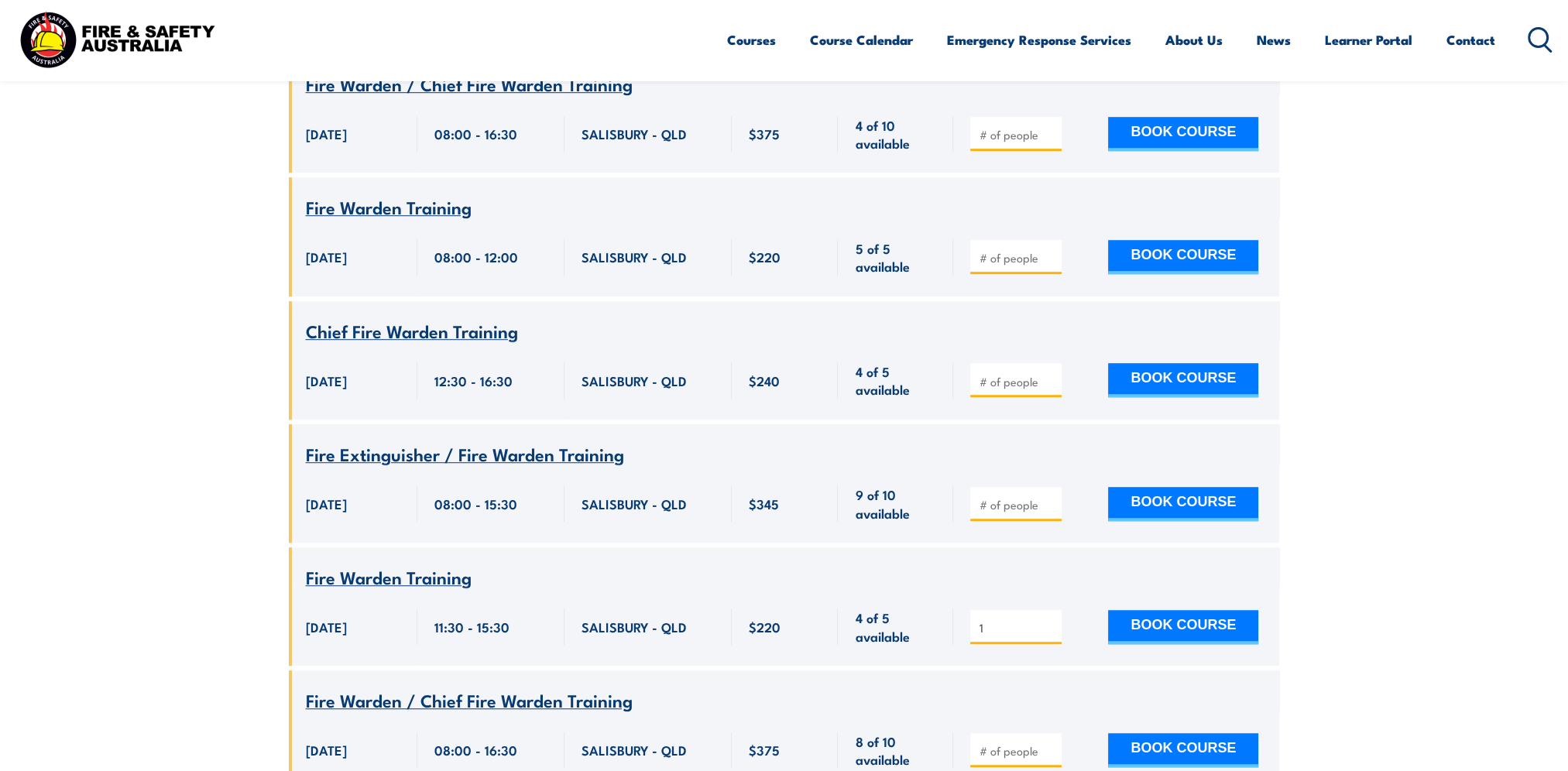
type input "1"
click at [1047, 620] on input "1" at bounding box center [1017, 628] width 77 height 16
click at [1137, 610] on button "BOOK COURSE" at bounding box center [1183, 627] width 150 height 34
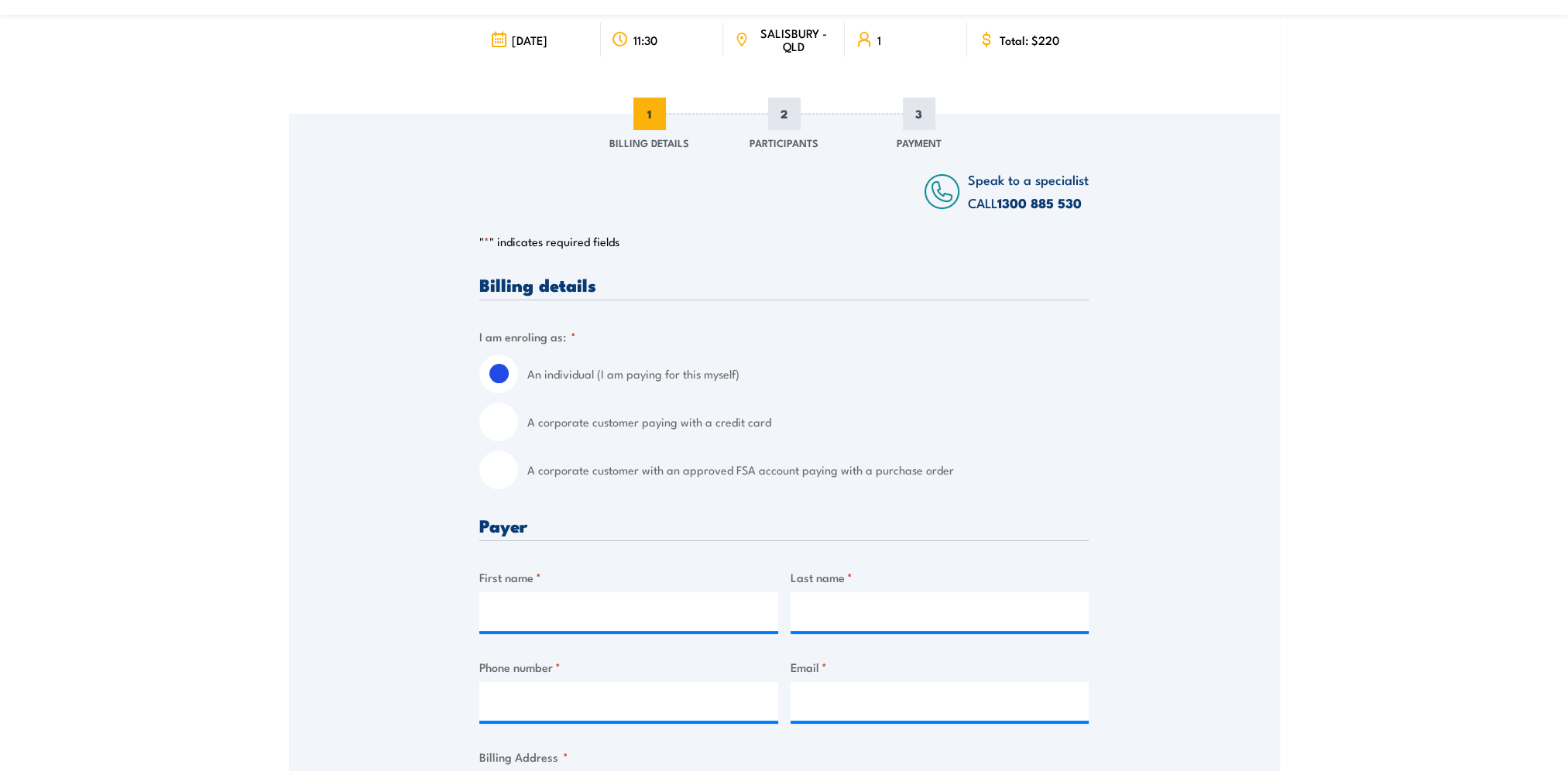
click at [510, 480] on input "A corporate customer with an approved FSA account paying with a purchase order" at bounding box center [499, 470] width 38 height 38
radio input "true"
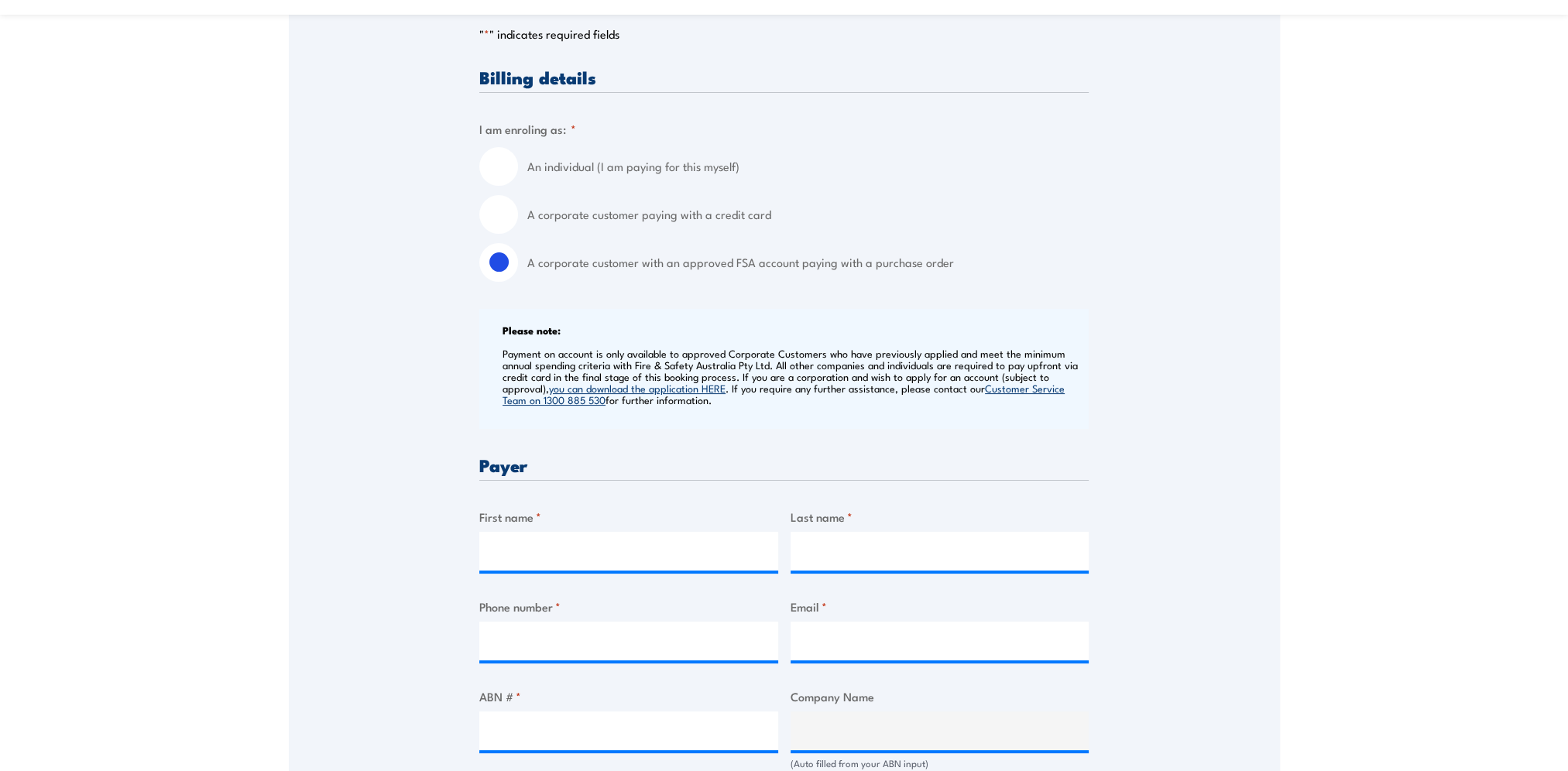
scroll to position [387, 0]
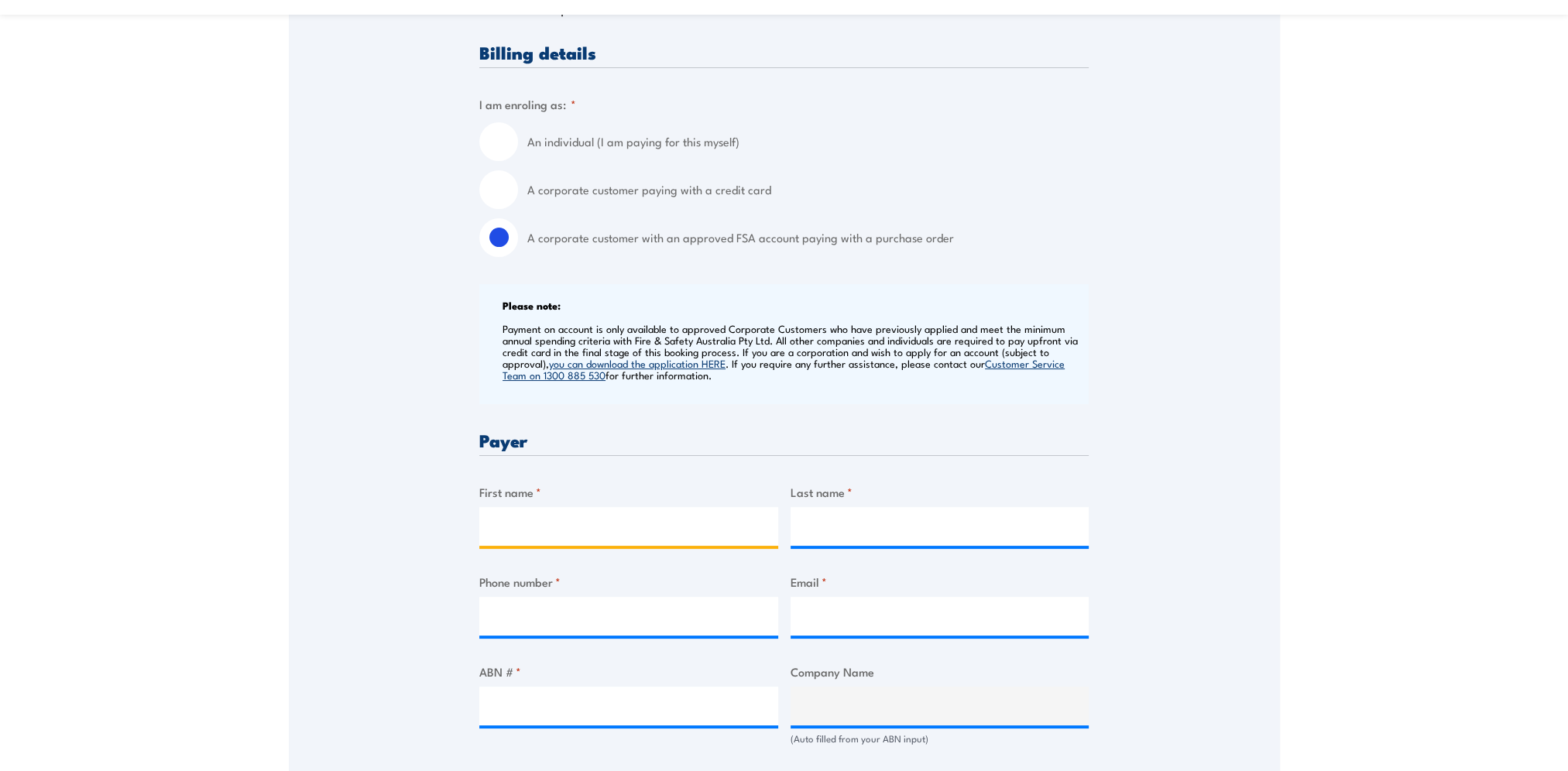
click at [610, 513] on input "First name *" at bounding box center [629, 526] width 299 height 38
type input "[PERSON_NAME]"
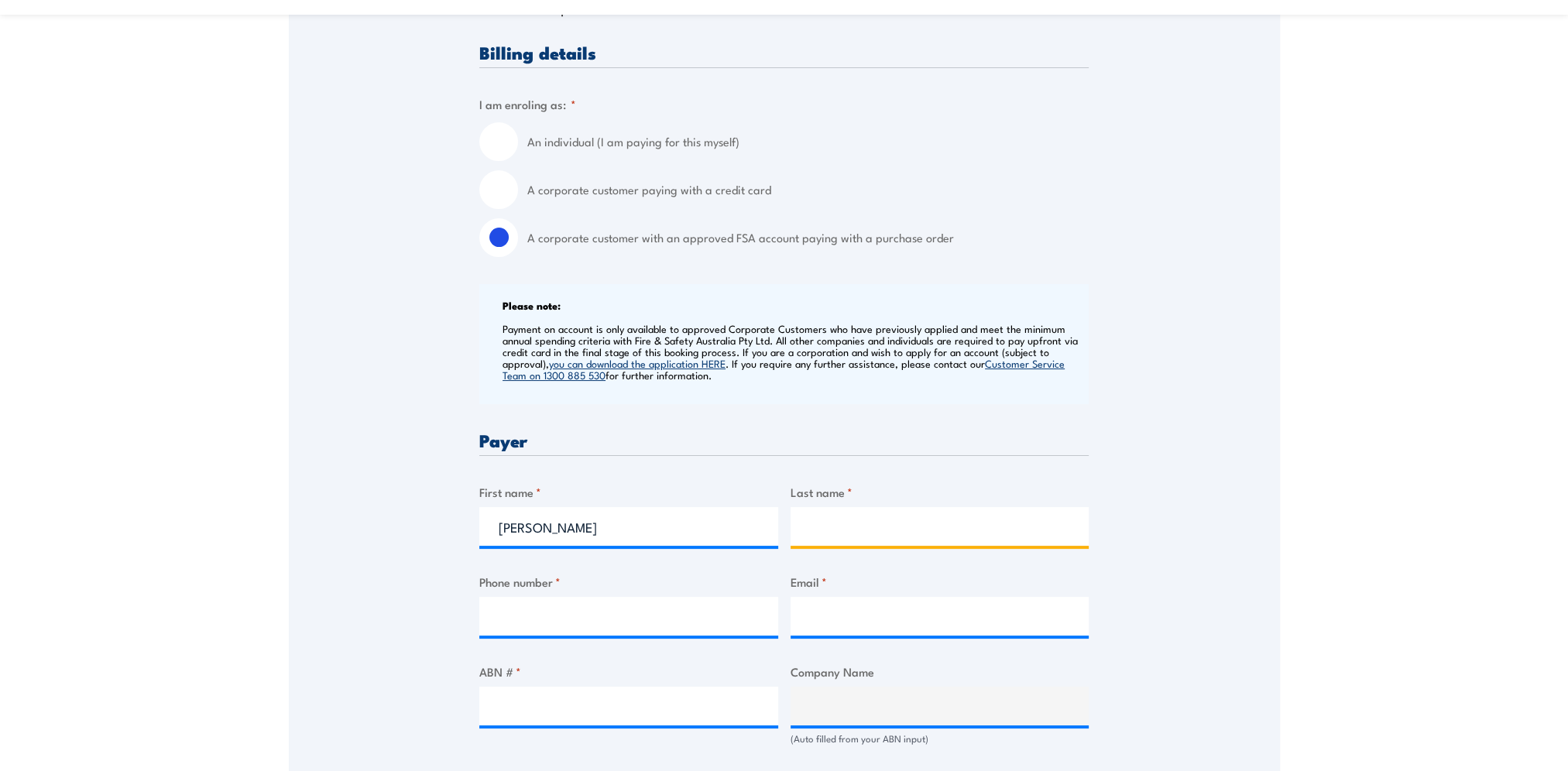
type input "[PERSON_NAME]"
type input "0478525225"
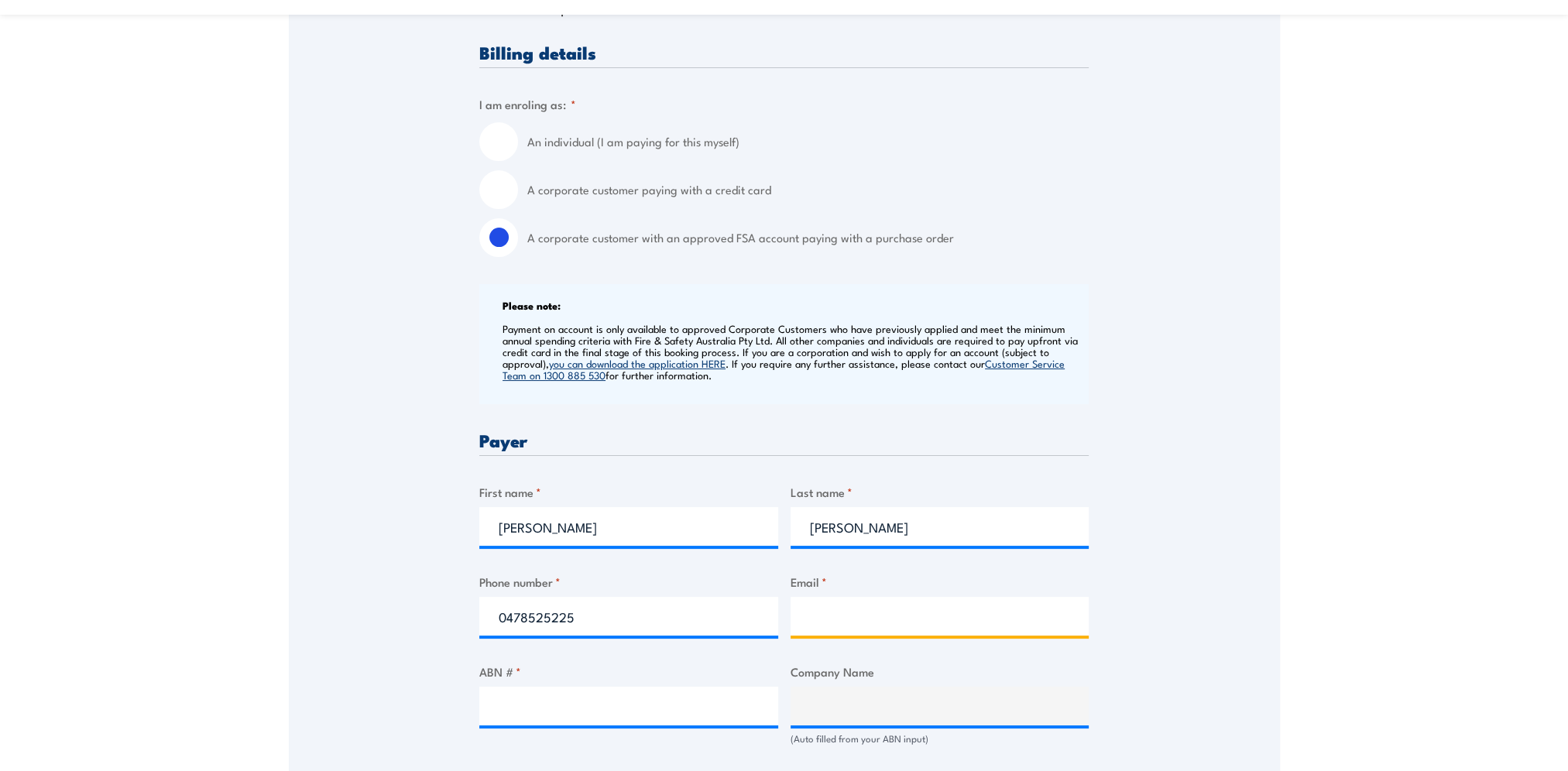
type input "[PERSON_NAME][EMAIL_ADDRESS][PERSON_NAME][DOMAIN_NAME]"
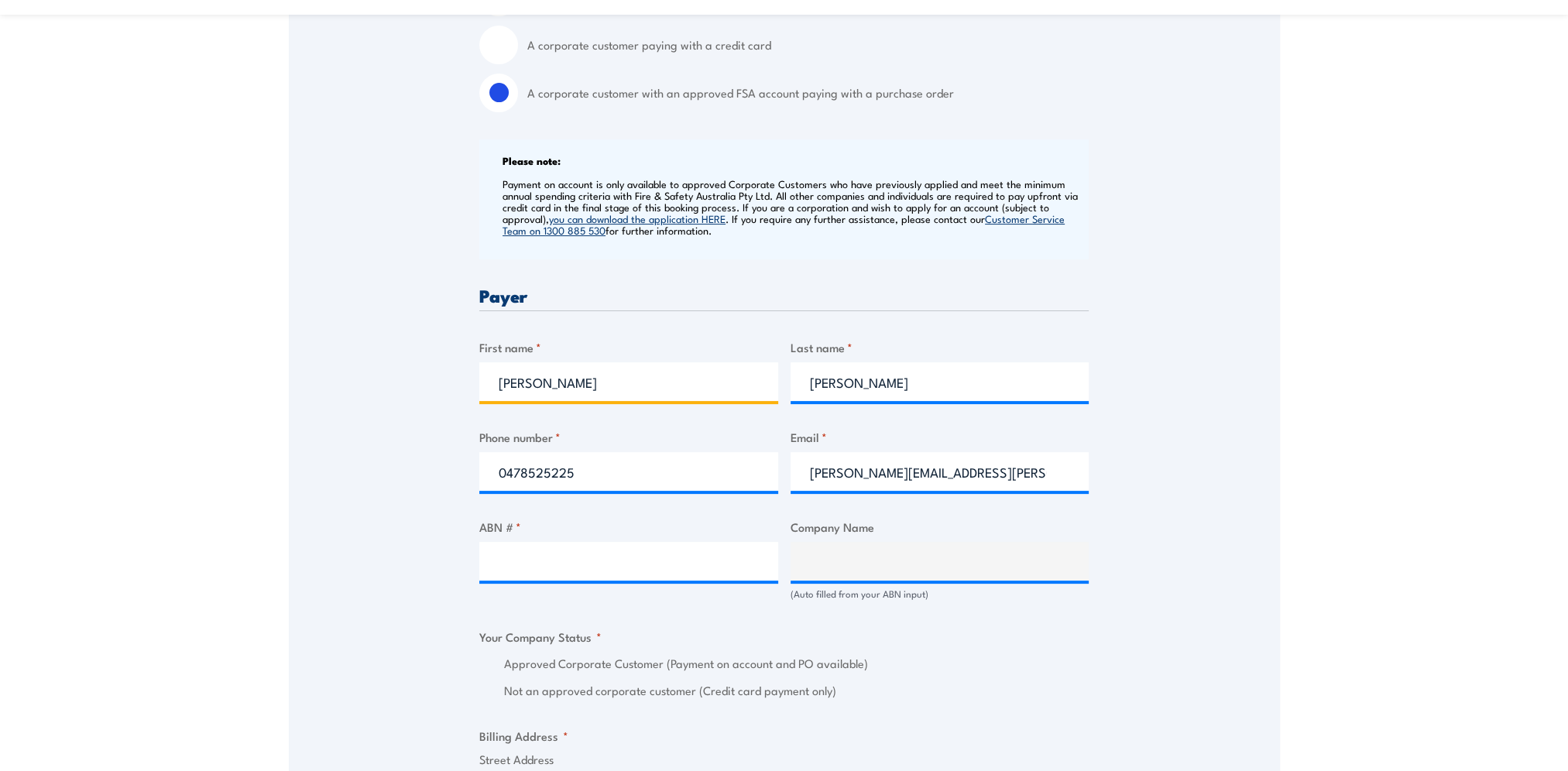
scroll to position [542, 0]
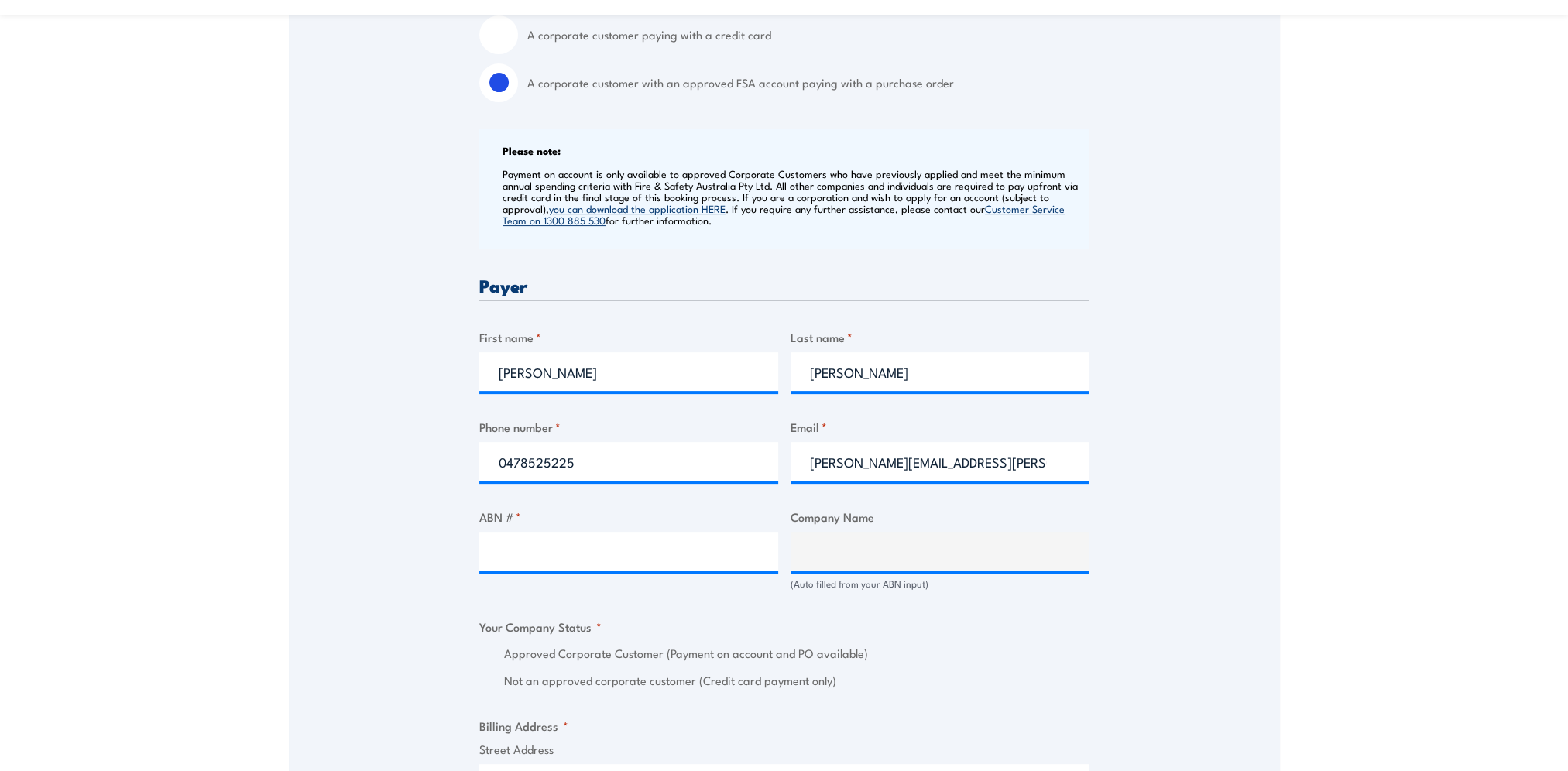
click at [591, 570] on div at bounding box center [629, 551] width 299 height 38
click at [602, 551] on input "ABN # *" at bounding box center [629, 551] width 299 height 38
paste input "84651993092"
type input "84651993092"
click at [315, 530] on div "Speak to a specialist CALL [PHONE_NUMBER] CALL [PHONE_NUMBER] " * " indicates r…" at bounding box center [784, 584] width 991 height 1716
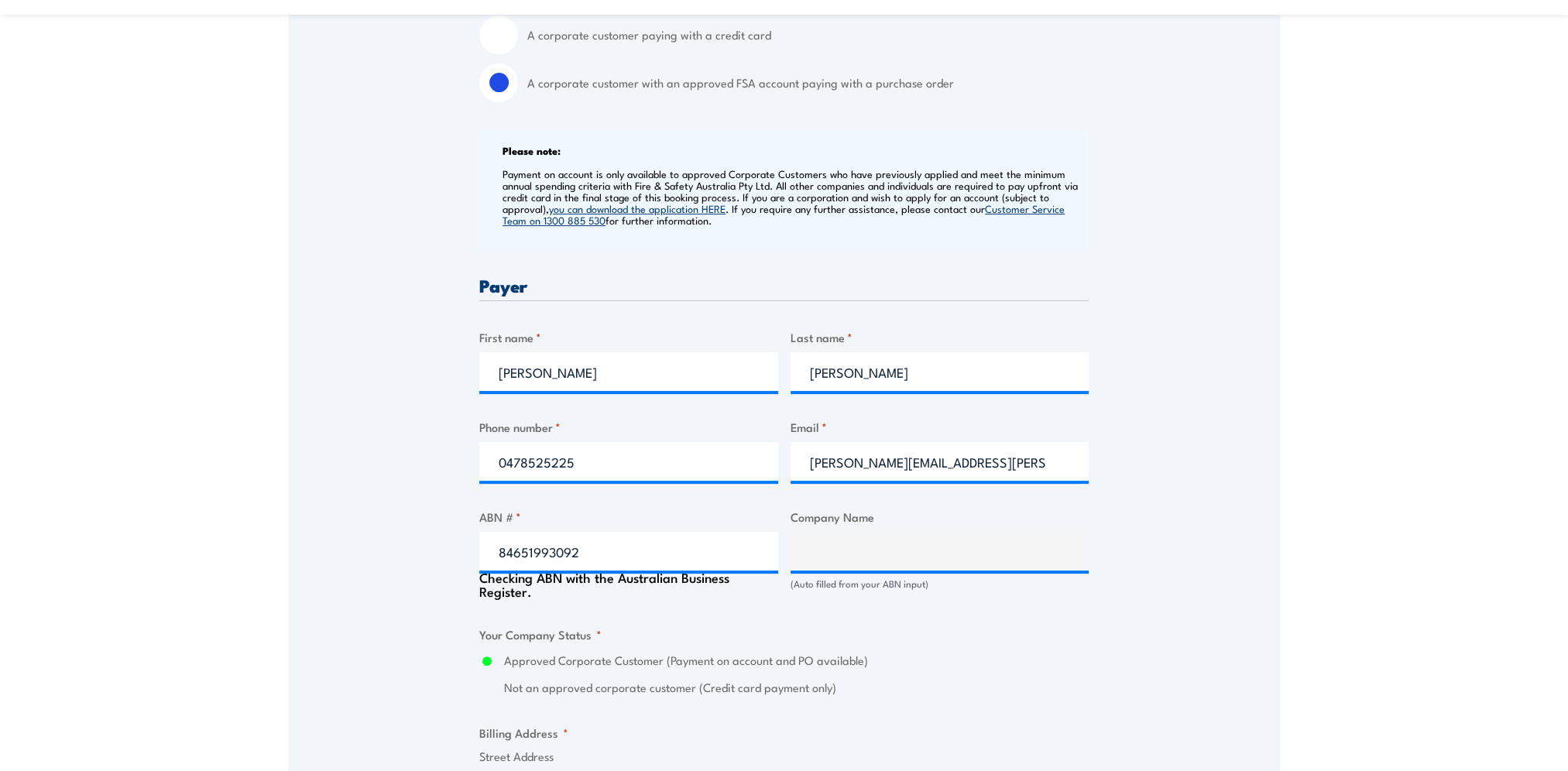
type input "CBRE (GWS PJM) PTY LTD"
radio input "true"
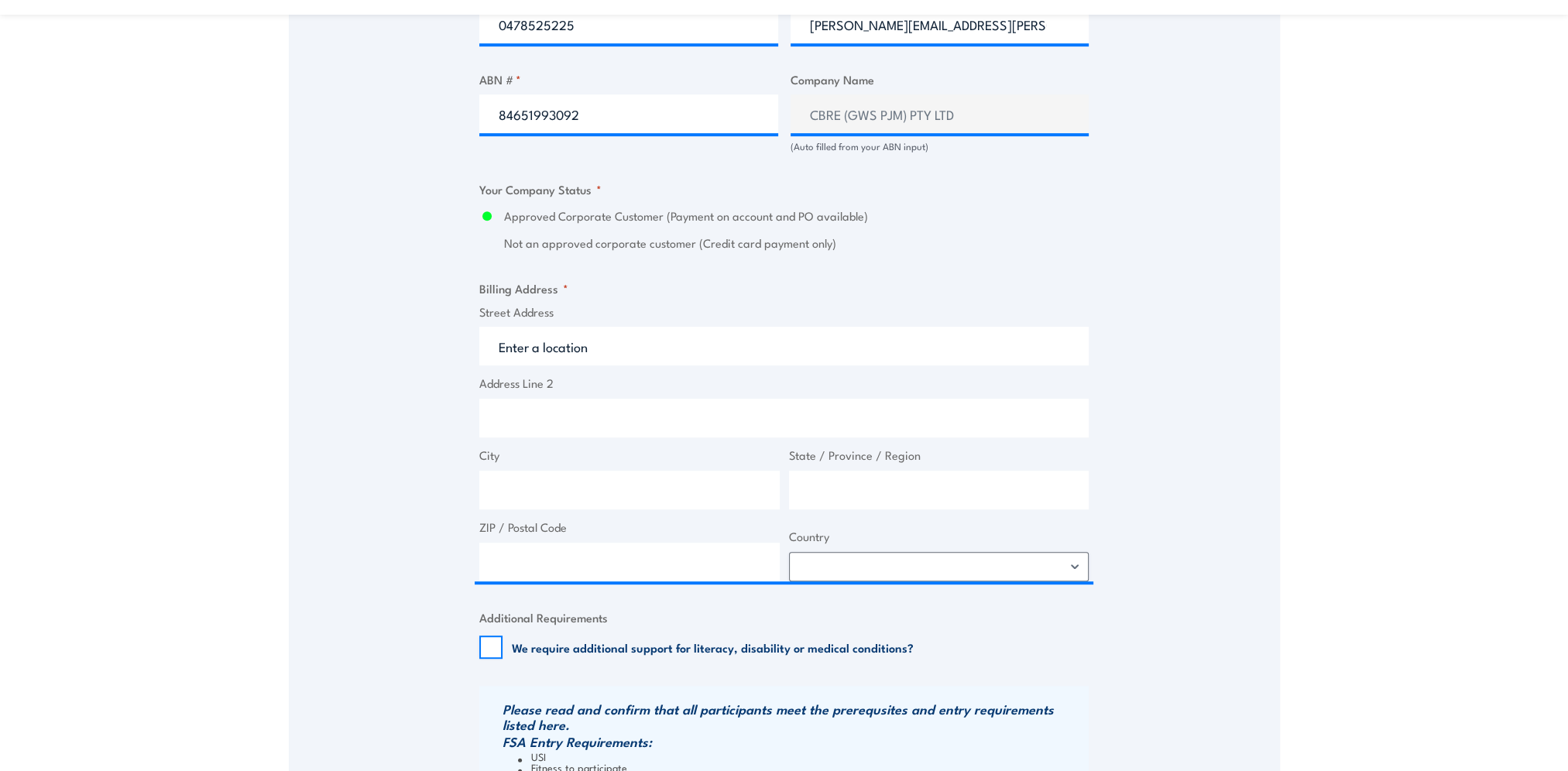
scroll to position [1007, 0]
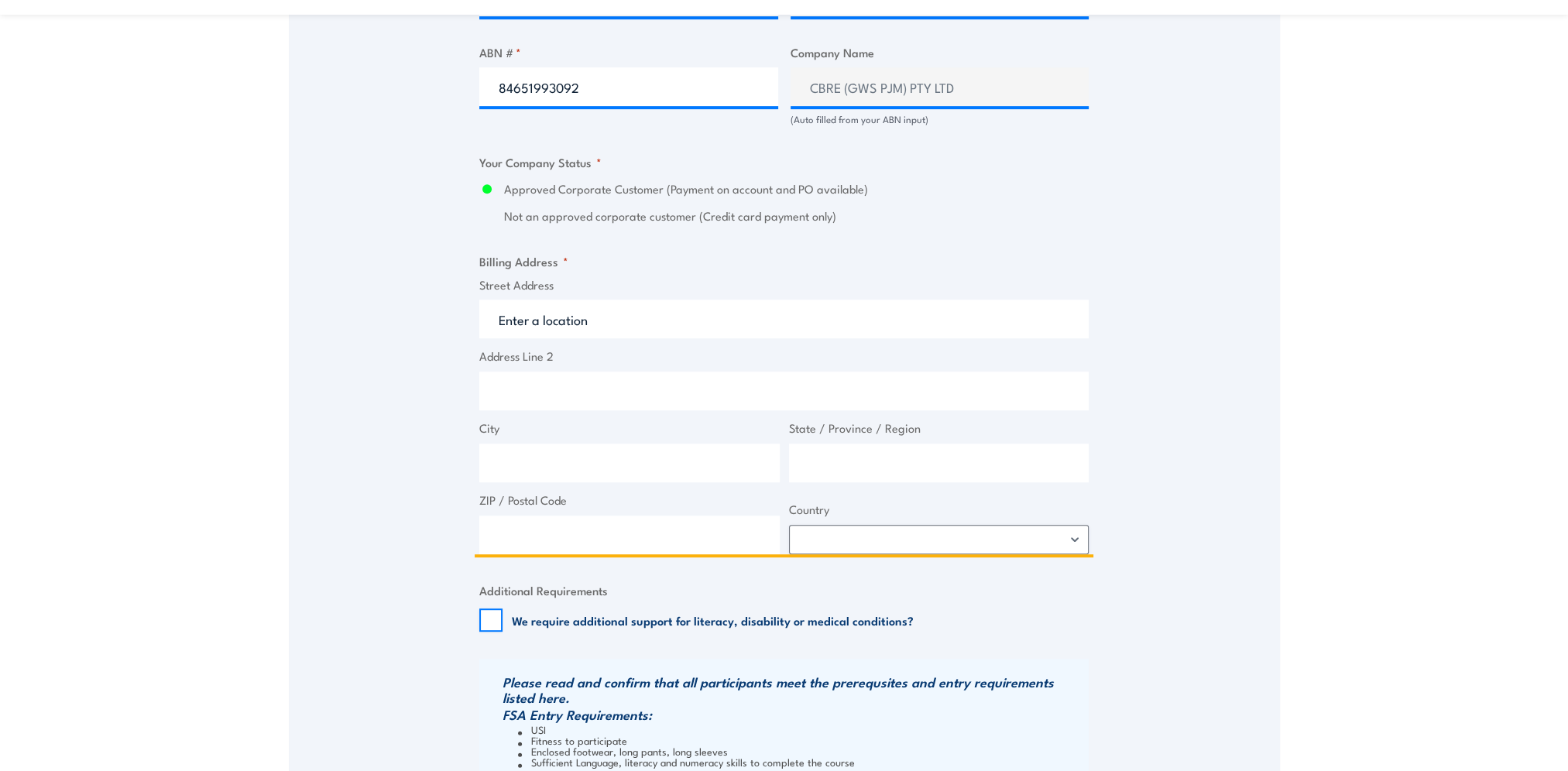
click at [610, 322] on input "Street Address" at bounding box center [784, 319] width 610 height 38
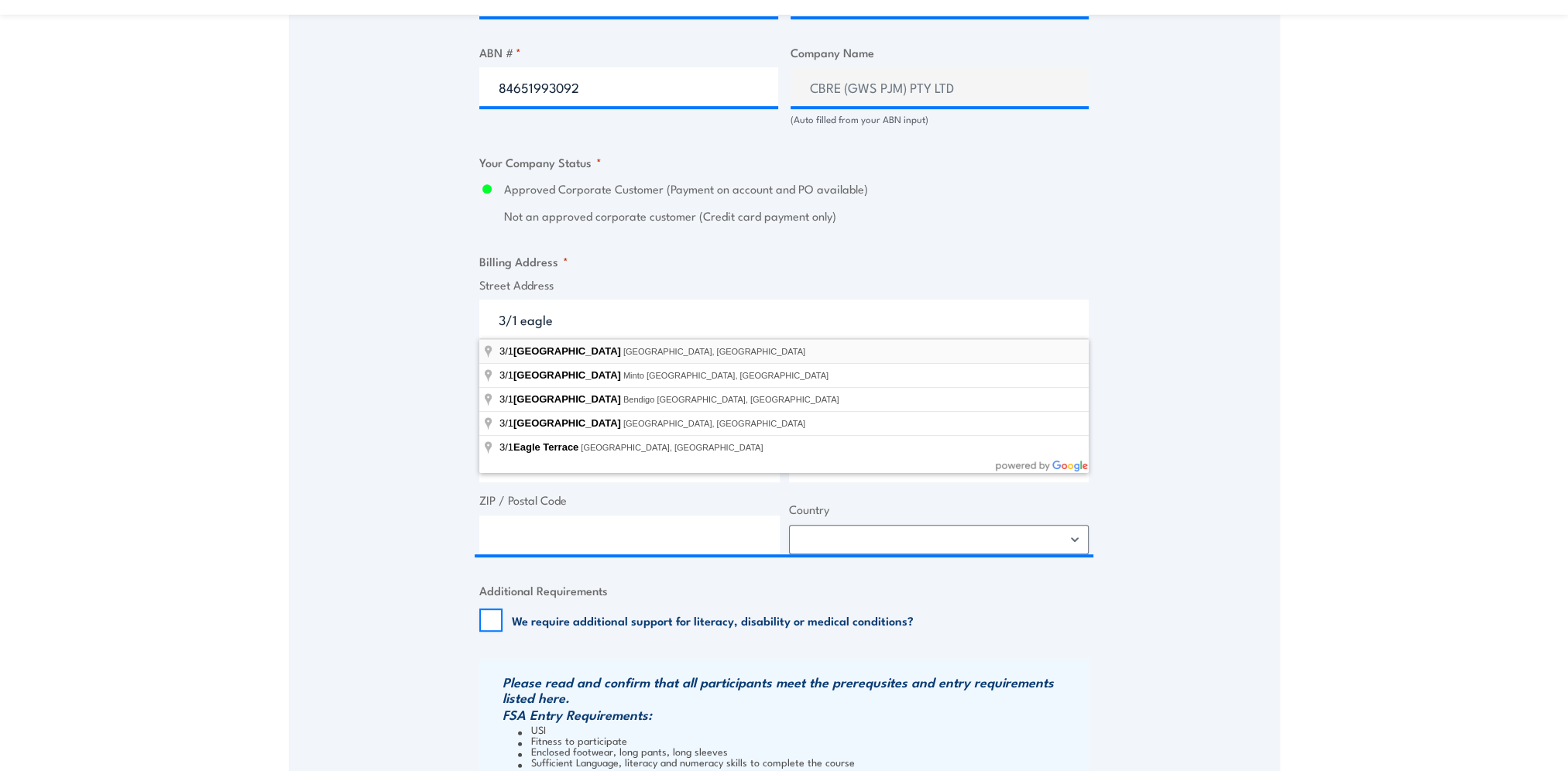
type input "[STREET_ADDRESS]"
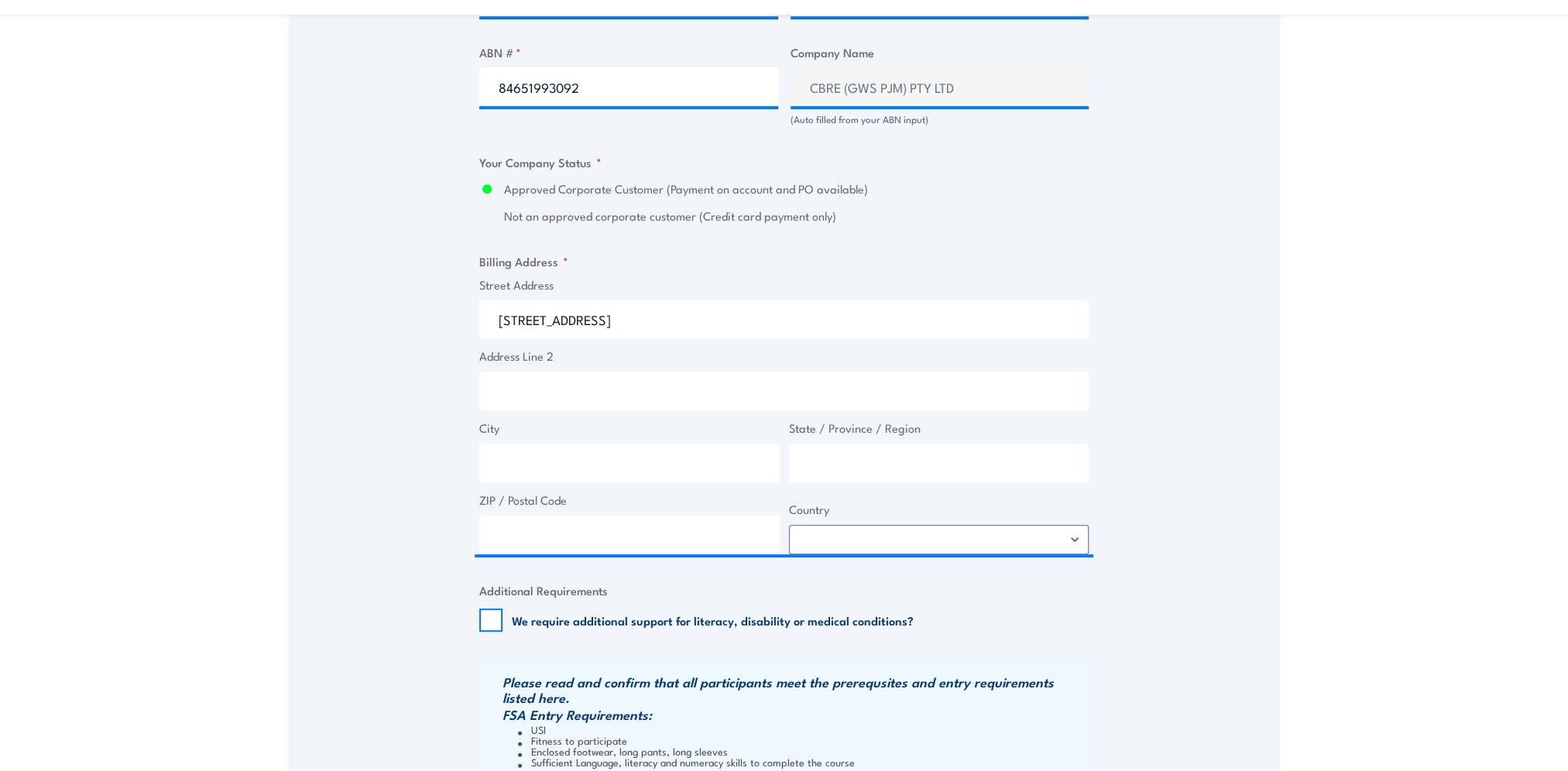
type input "[STREET_ADDRESS]"
type input "[GEOGRAPHIC_DATA]"
type input "4000"
select select "[GEOGRAPHIC_DATA]"
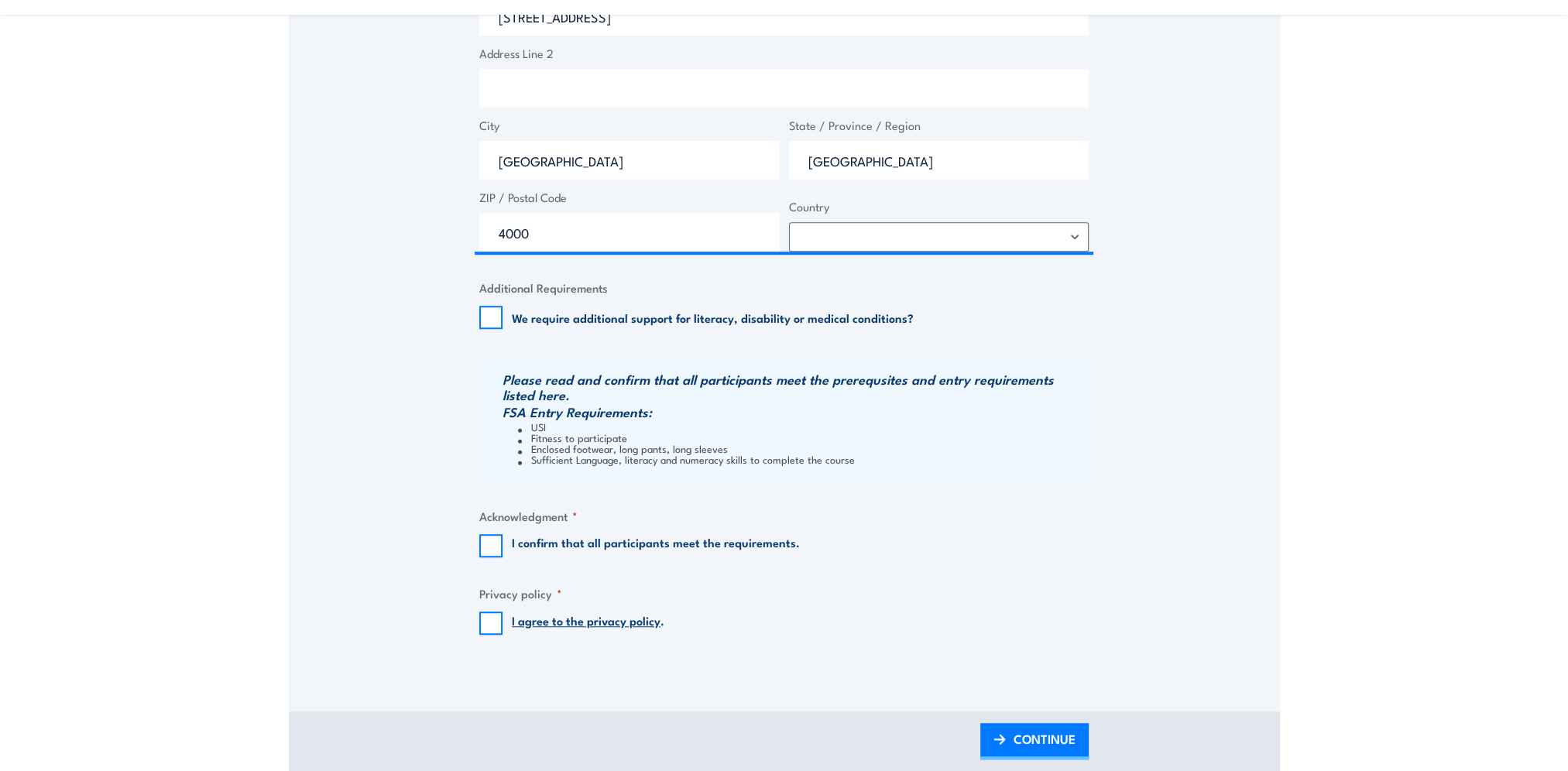
scroll to position [1394, 0]
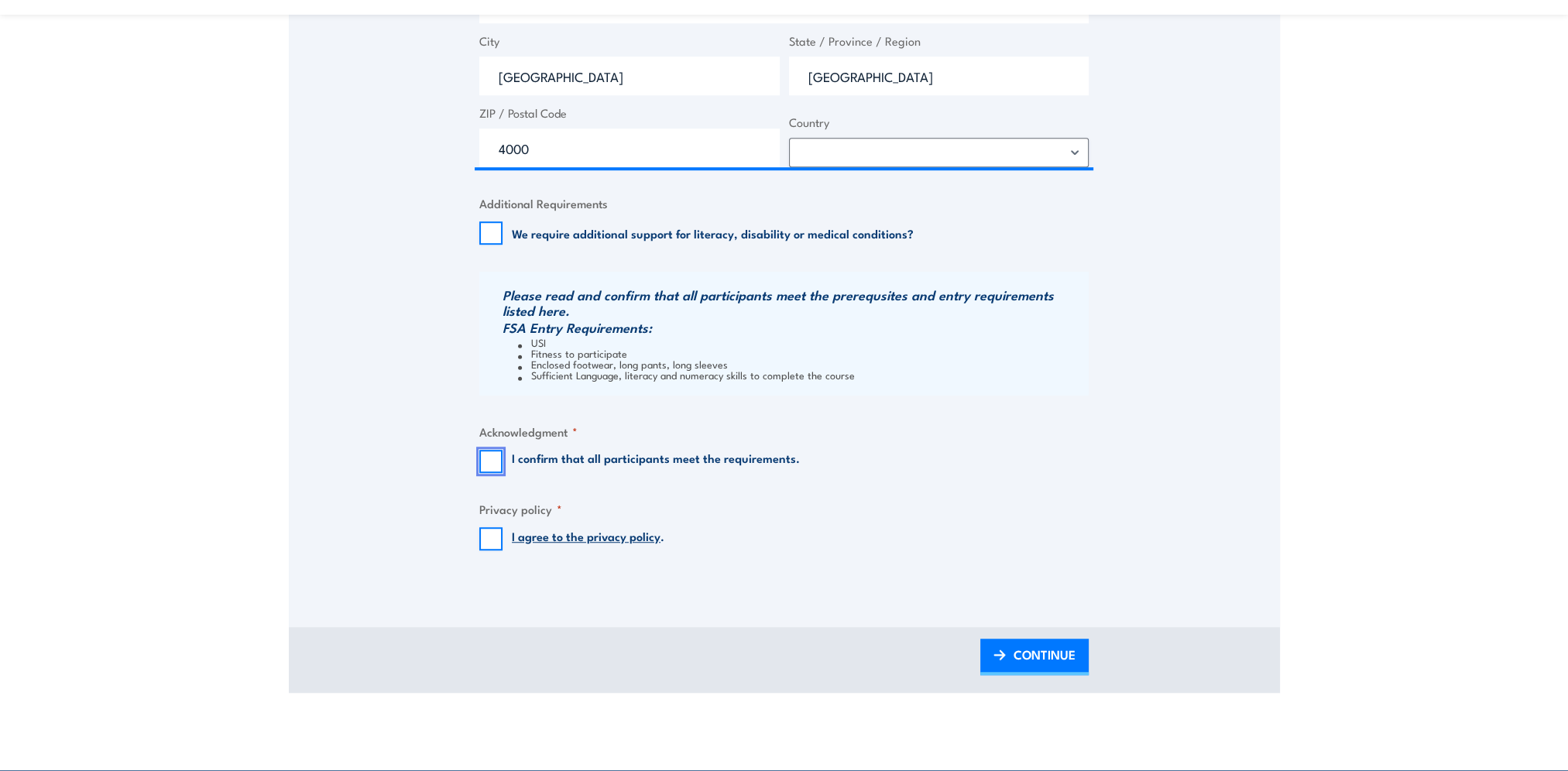
click at [493, 461] on input "I confirm that all participants meet the requirements." at bounding box center [491, 461] width 23 height 23
checkbox input "true"
click at [494, 548] on input "I agree to the privacy policy ." at bounding box center [491, 539] width 23 height 23
checkbox input "true"
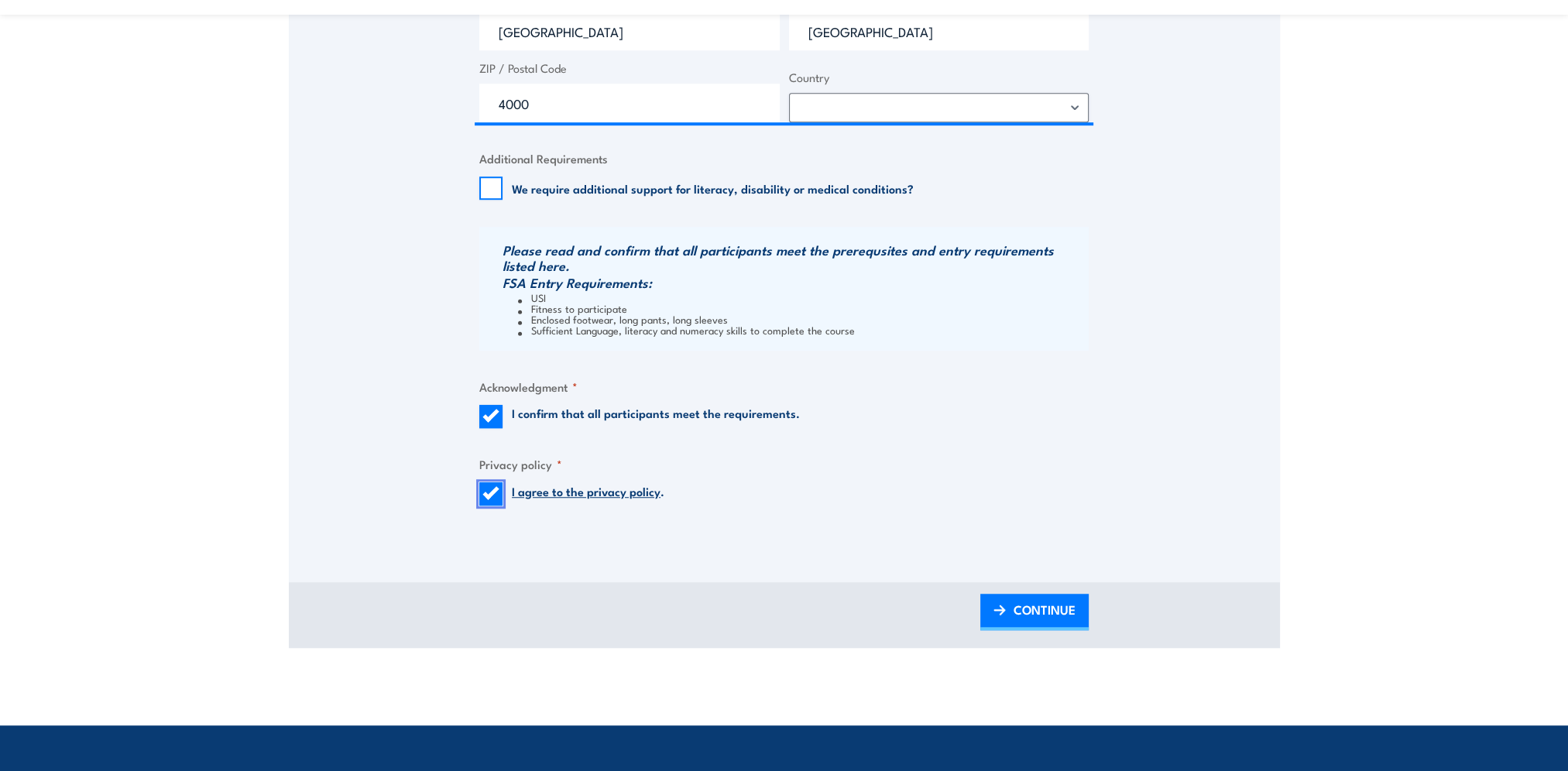
scroll to position [1471, 0]
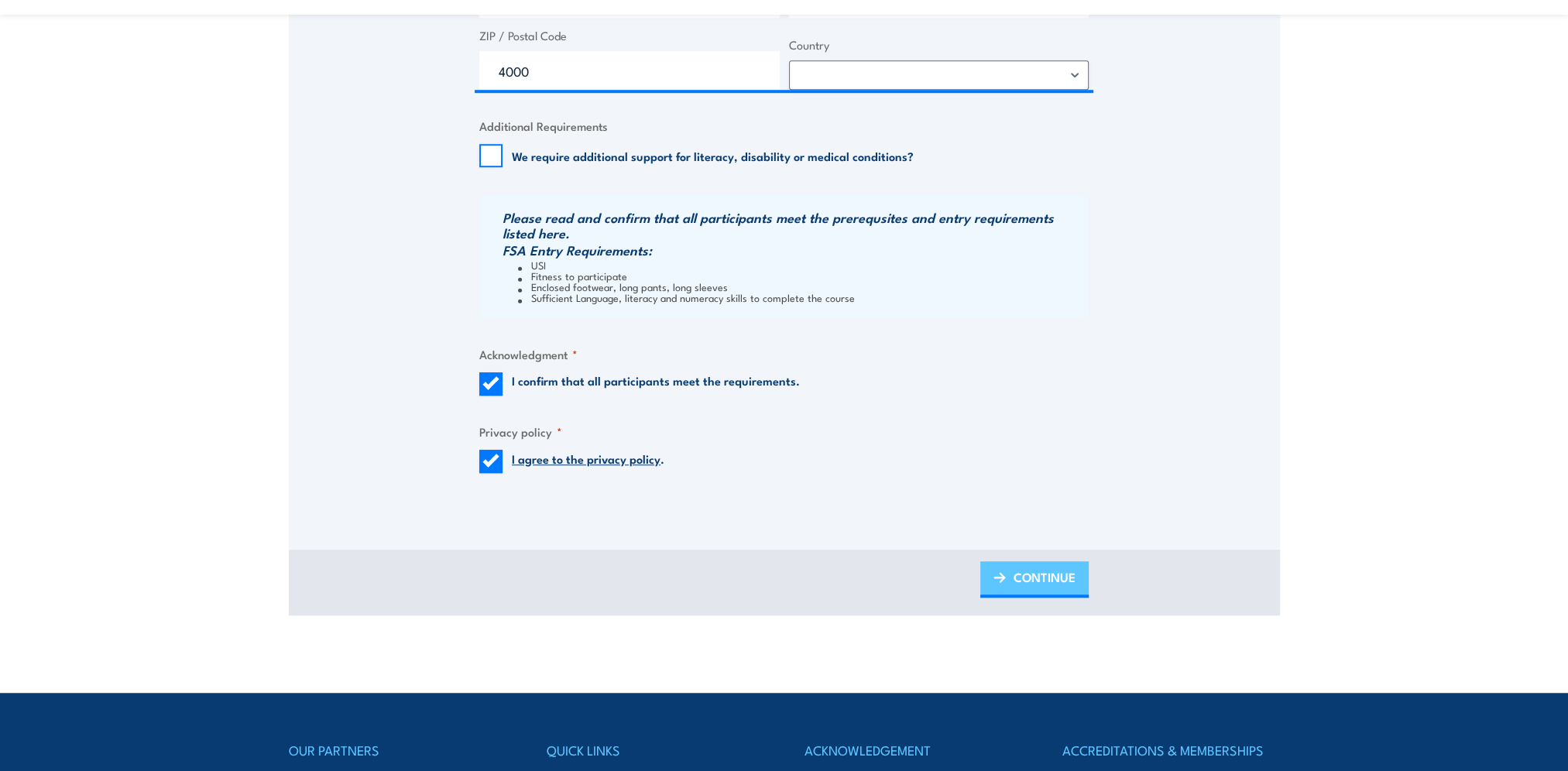
click at [1044, 579] on span "CONTINUE" at bounding box center [1044, 577] width 62 height 41
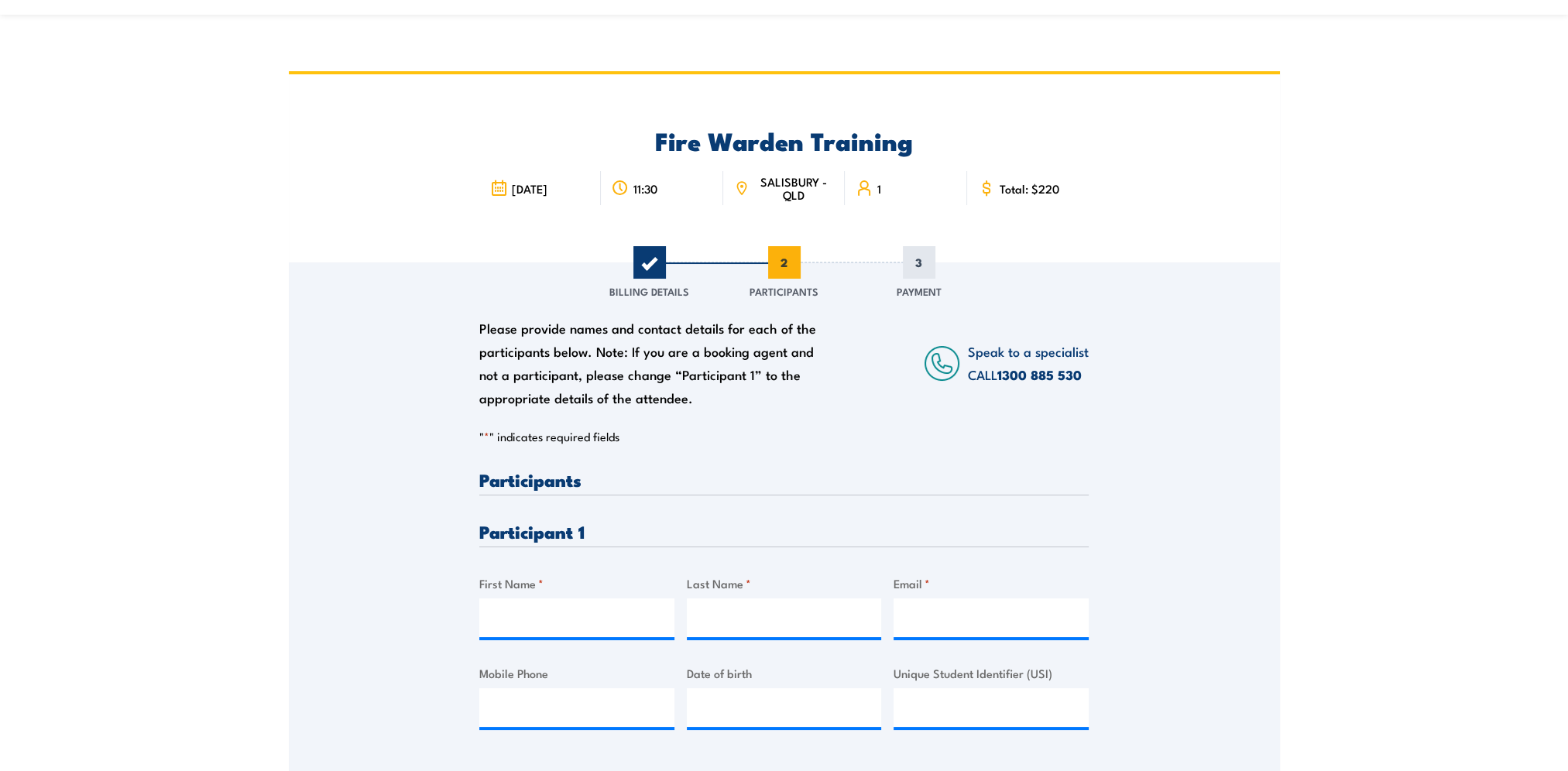
scroll to position [0, 0]
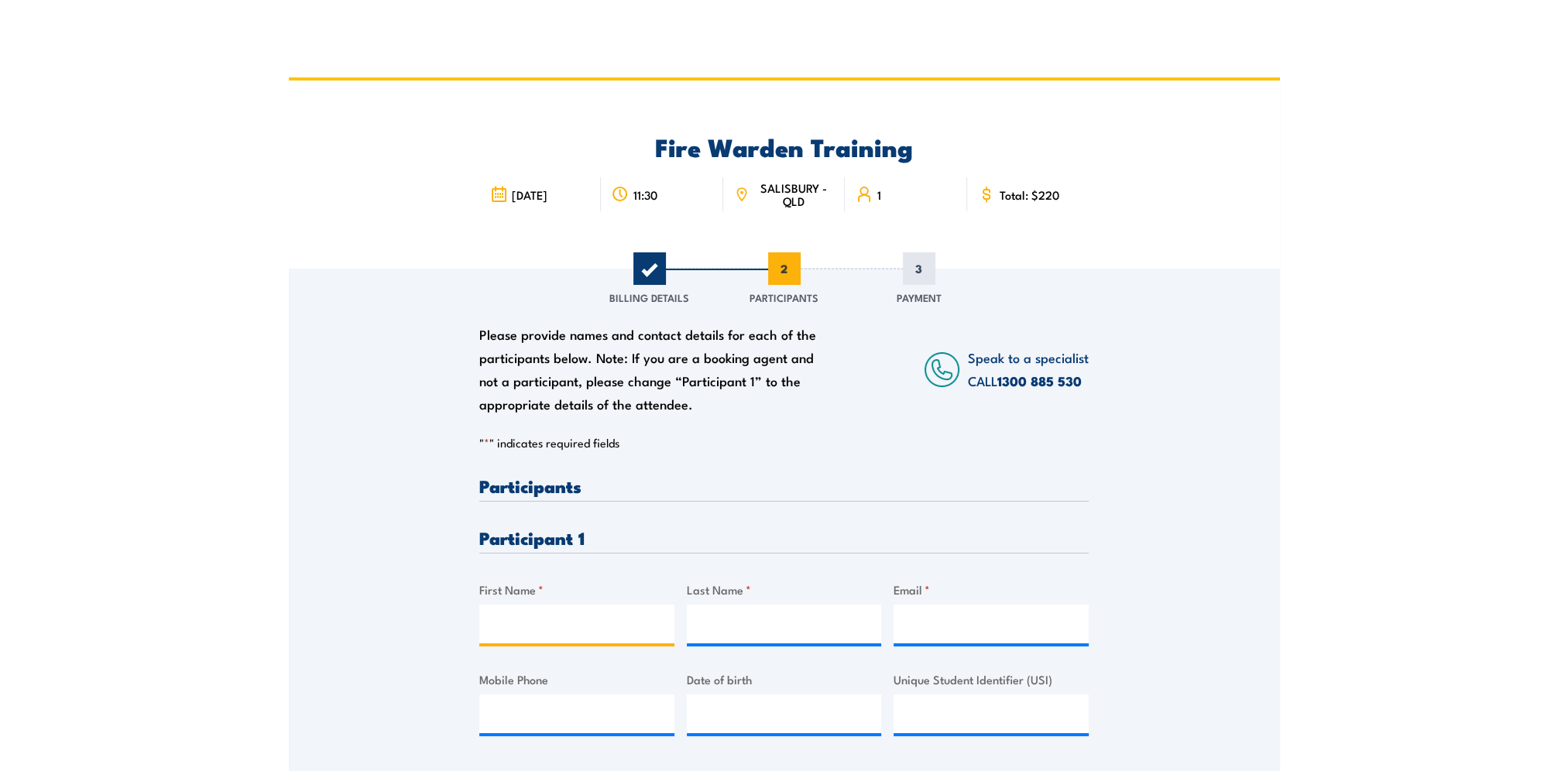
click at [505, 625] on input "First Name *" at bounding box center [577, 624] width 195 height 38
type input "Angus"
type input "[PERSON_NAME]"
type input "[EMAIL_ADDRESS][PERSON_NAME][DOMAIN_NAME]"
type input "0434559791"
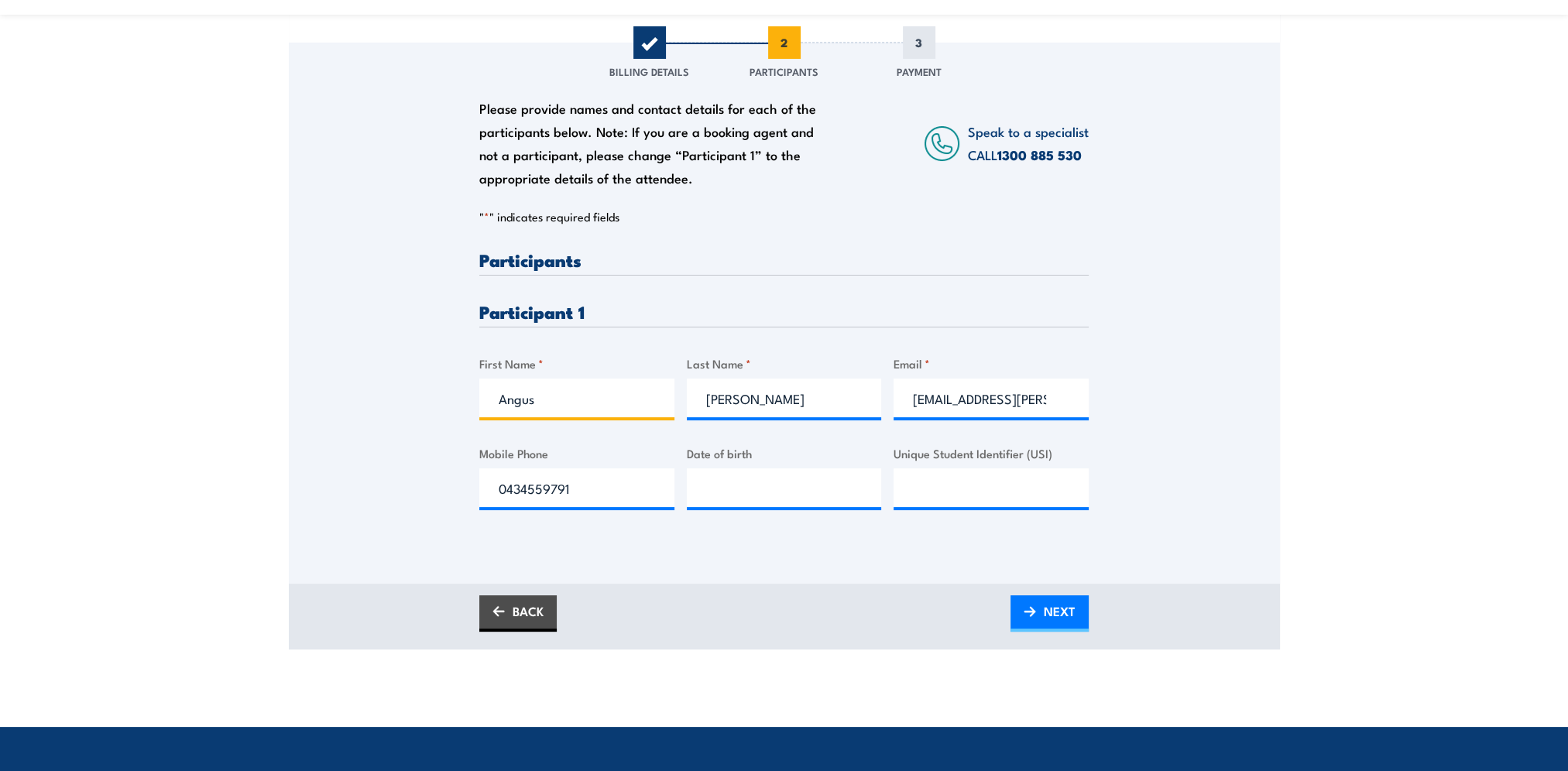
scroll to position [232, 0]
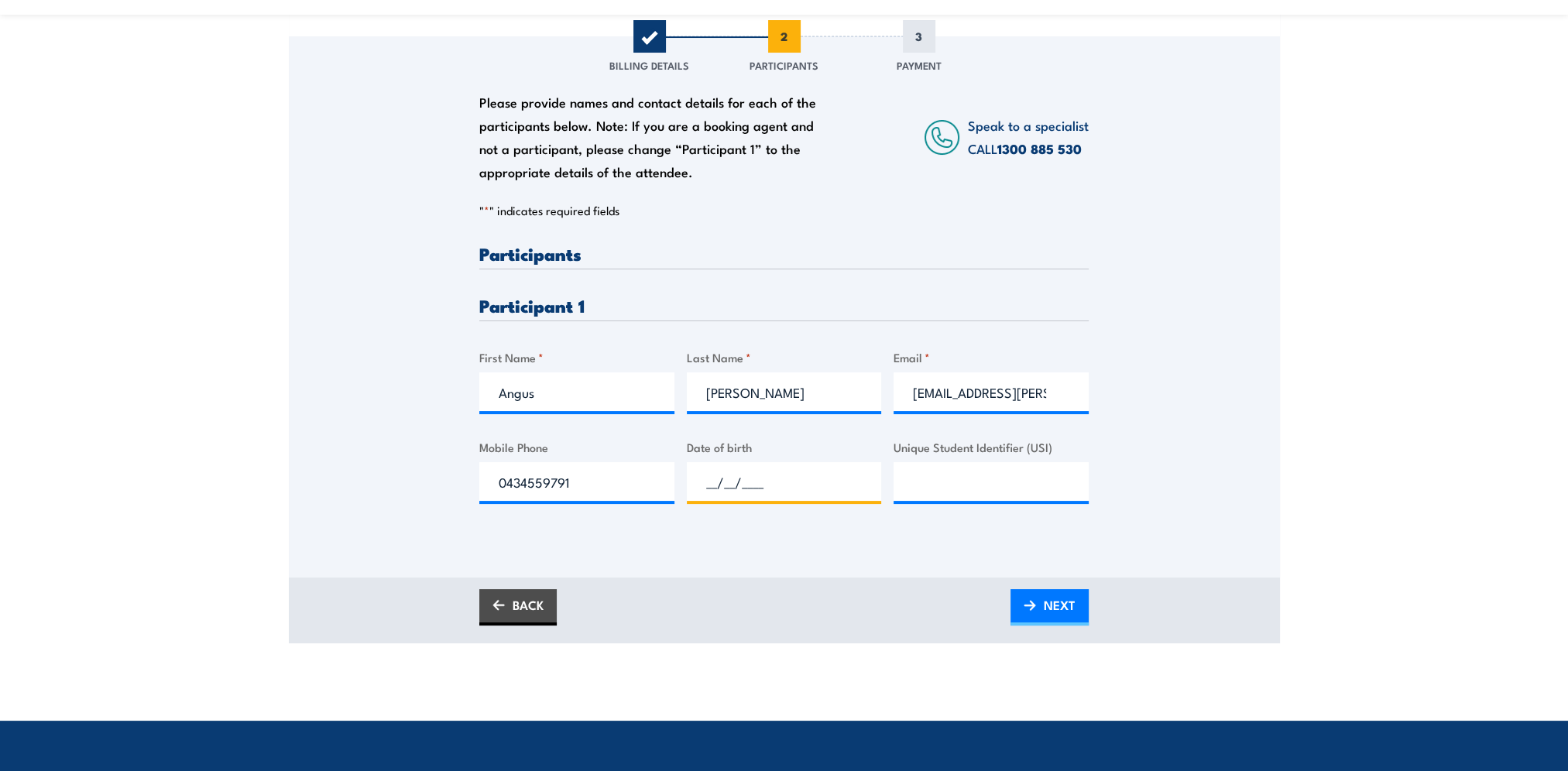
click at [751, 485] on input "__/__/____" at bounding box center [784, 481] width 195 height 38
type input "[DATE]"
click at [956, 498] on input "Unique Student Identifier (USI)" at bounding box center [991, 481] width 195 height 38
paste input "6ZEFHESZBA"
type input "6ZEFHESZBA"
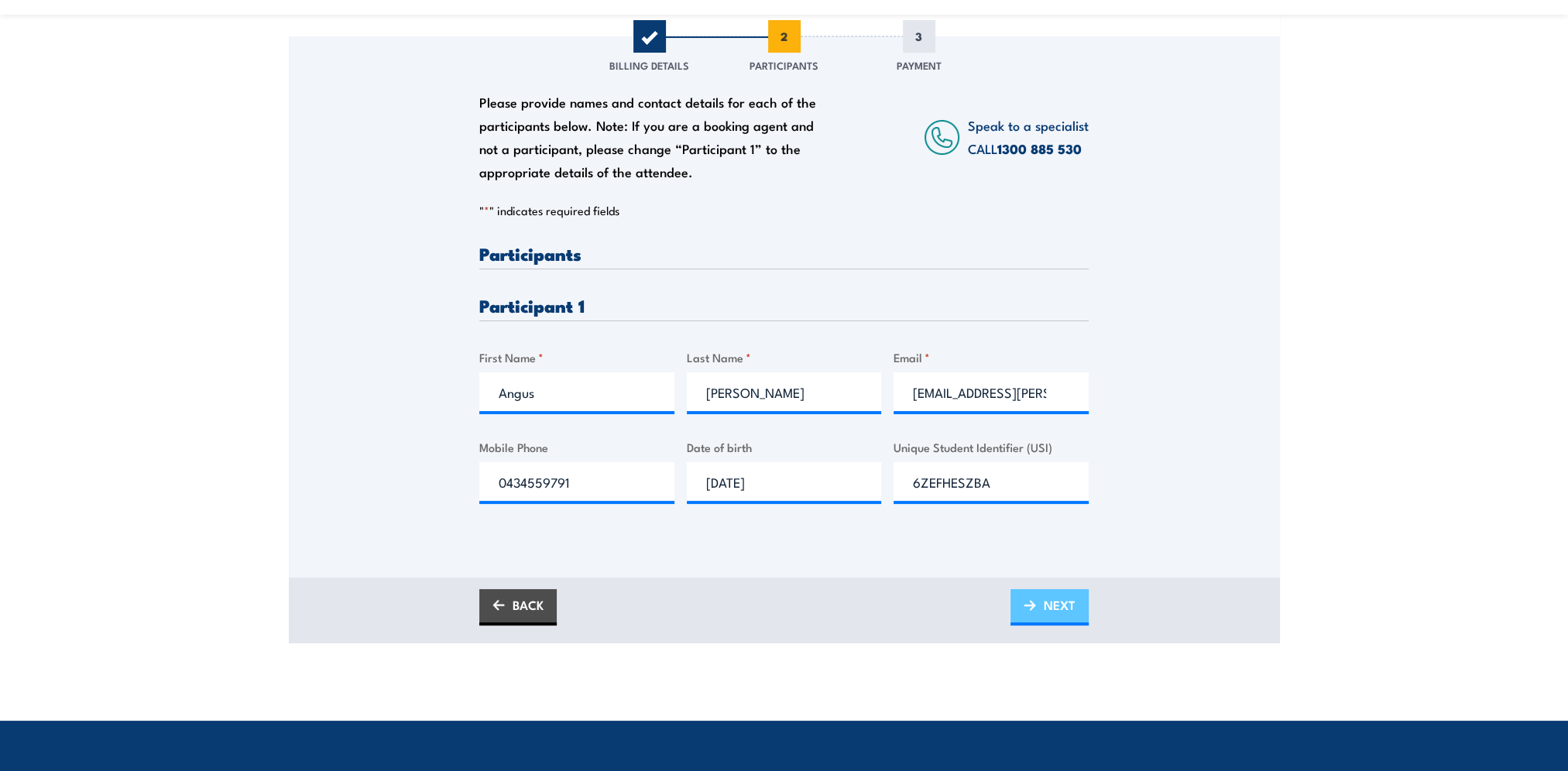
click at [1063, 614] on span "NEXT" at bounding box center [1060, 604] width 32 height 41
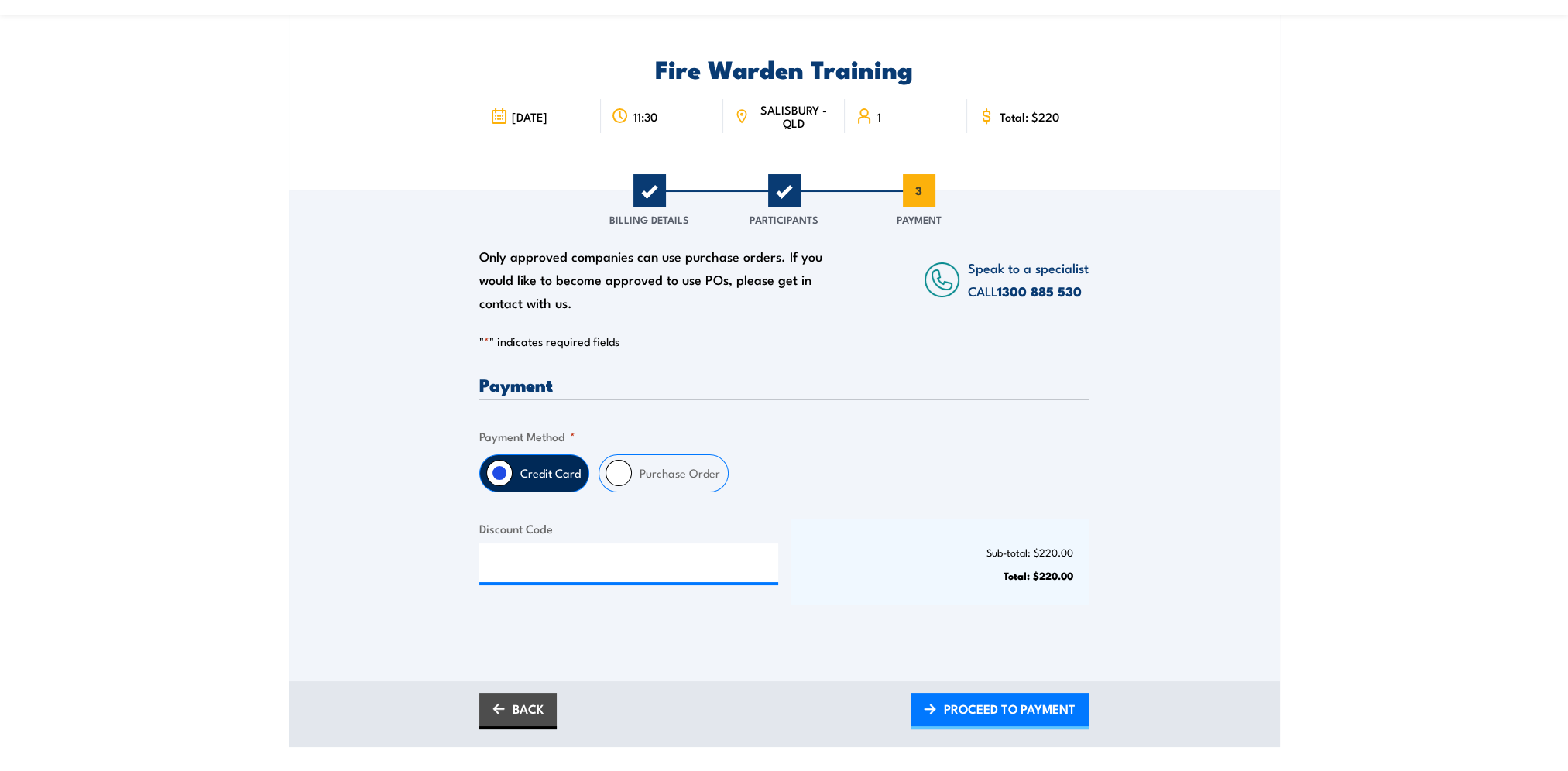
scroll to position [155, 0]
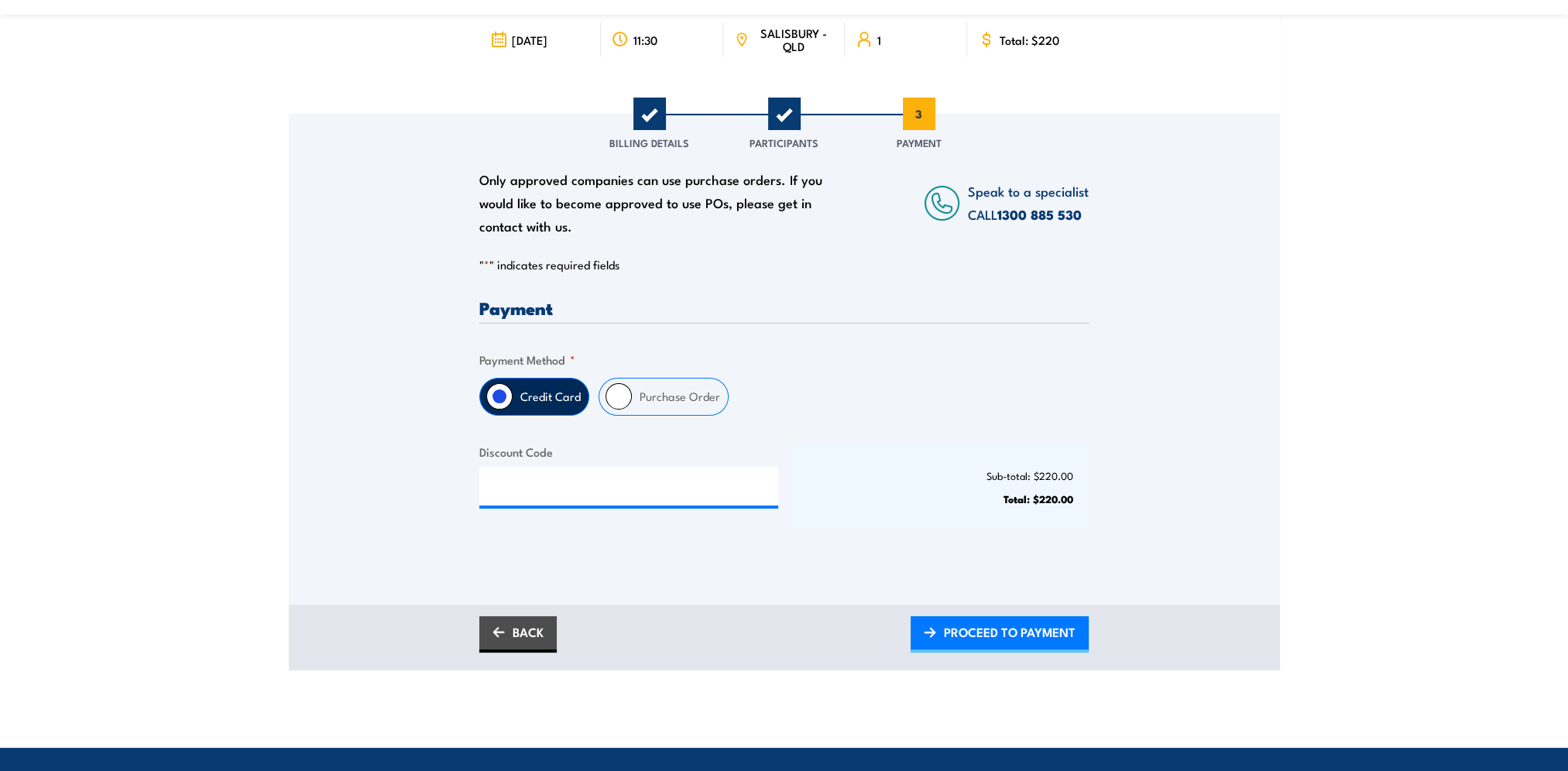
click at [611, 398] on input "Purchase Order" at bounding box center [619, 396] width 27 height 27
radio input "true"
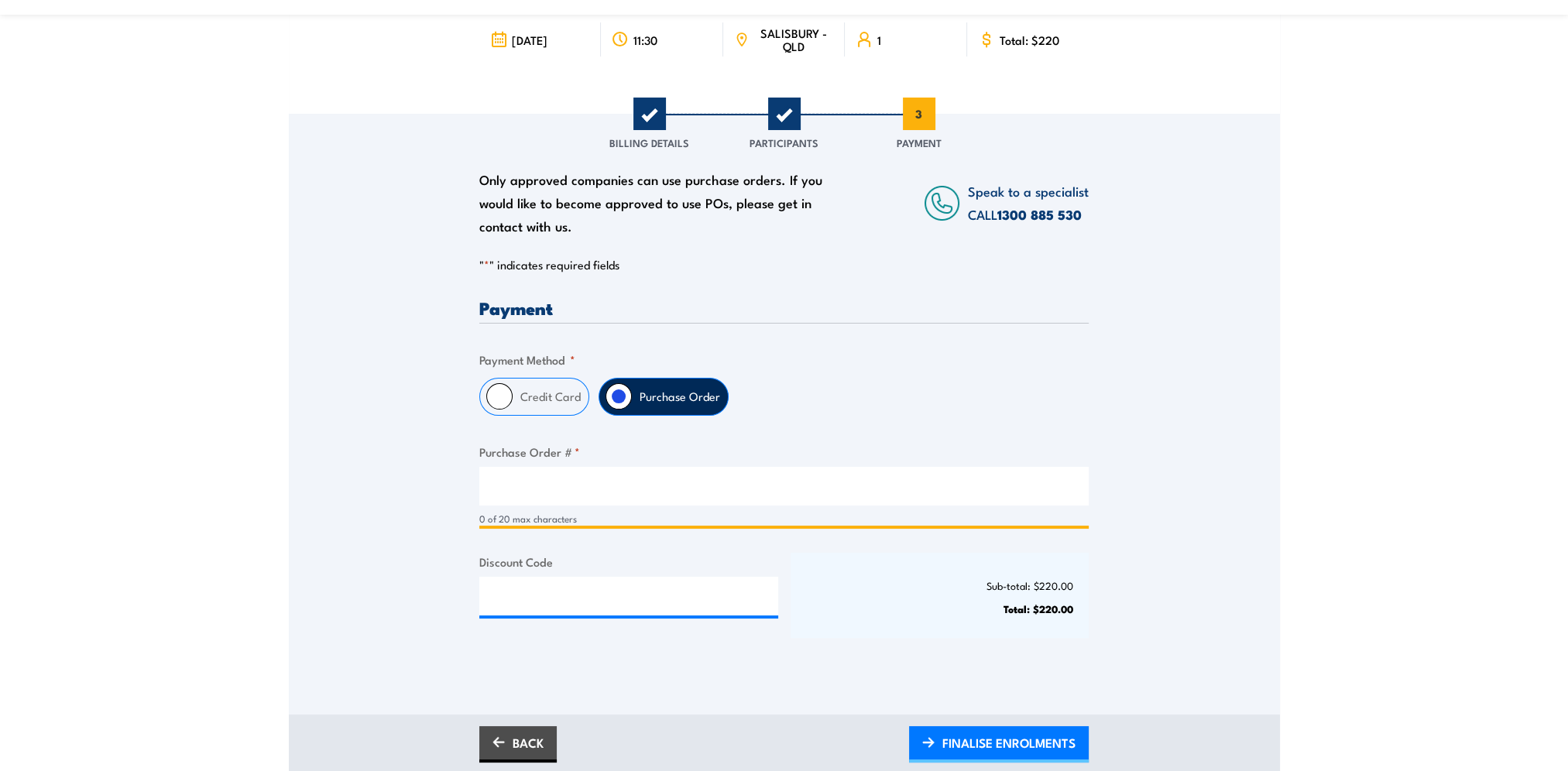
click at [573, 471] on input "Purchase Order # *" at bounding box center [784, 486] width 610 height 38
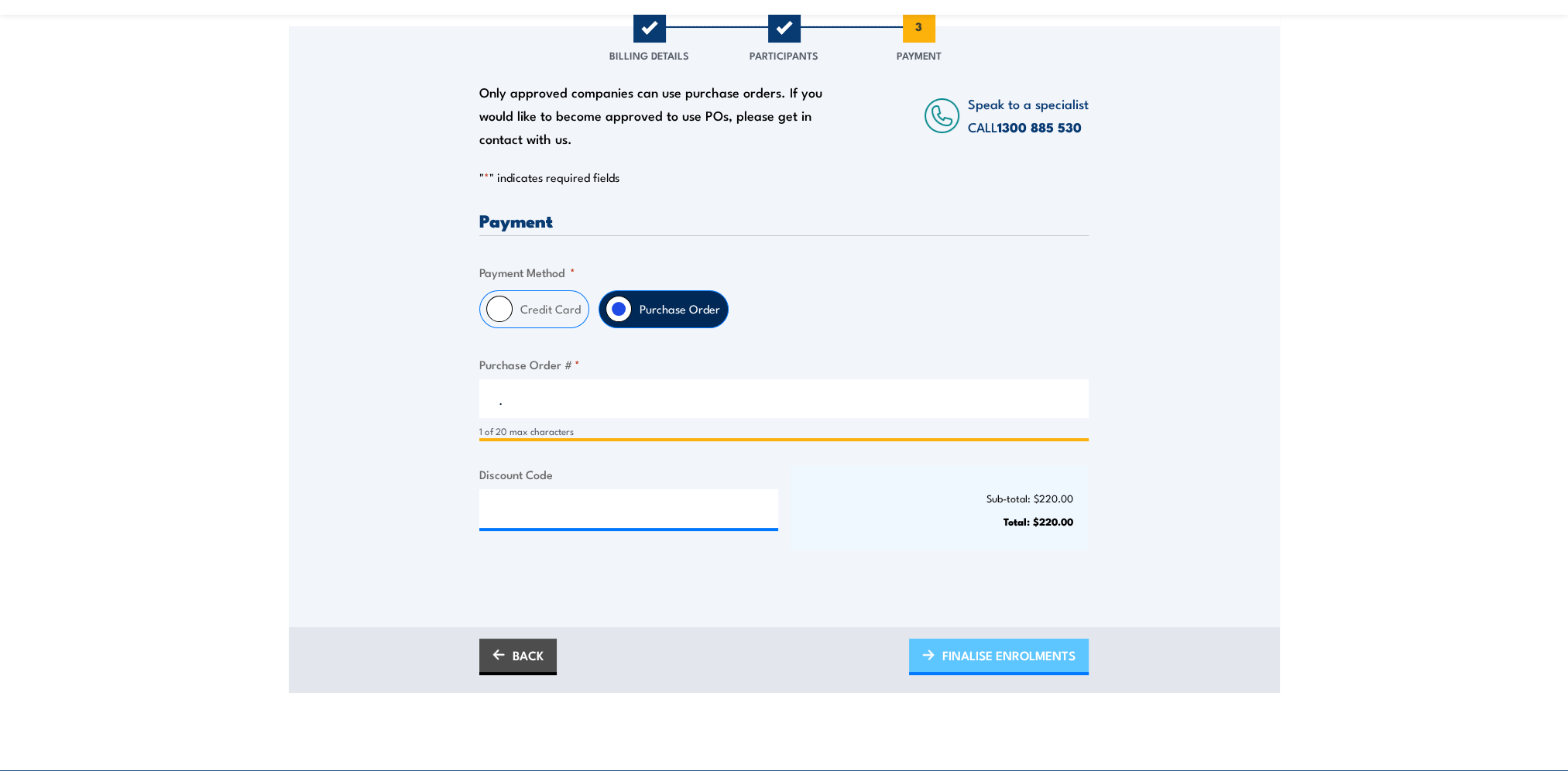
scroll to position [310, 0]
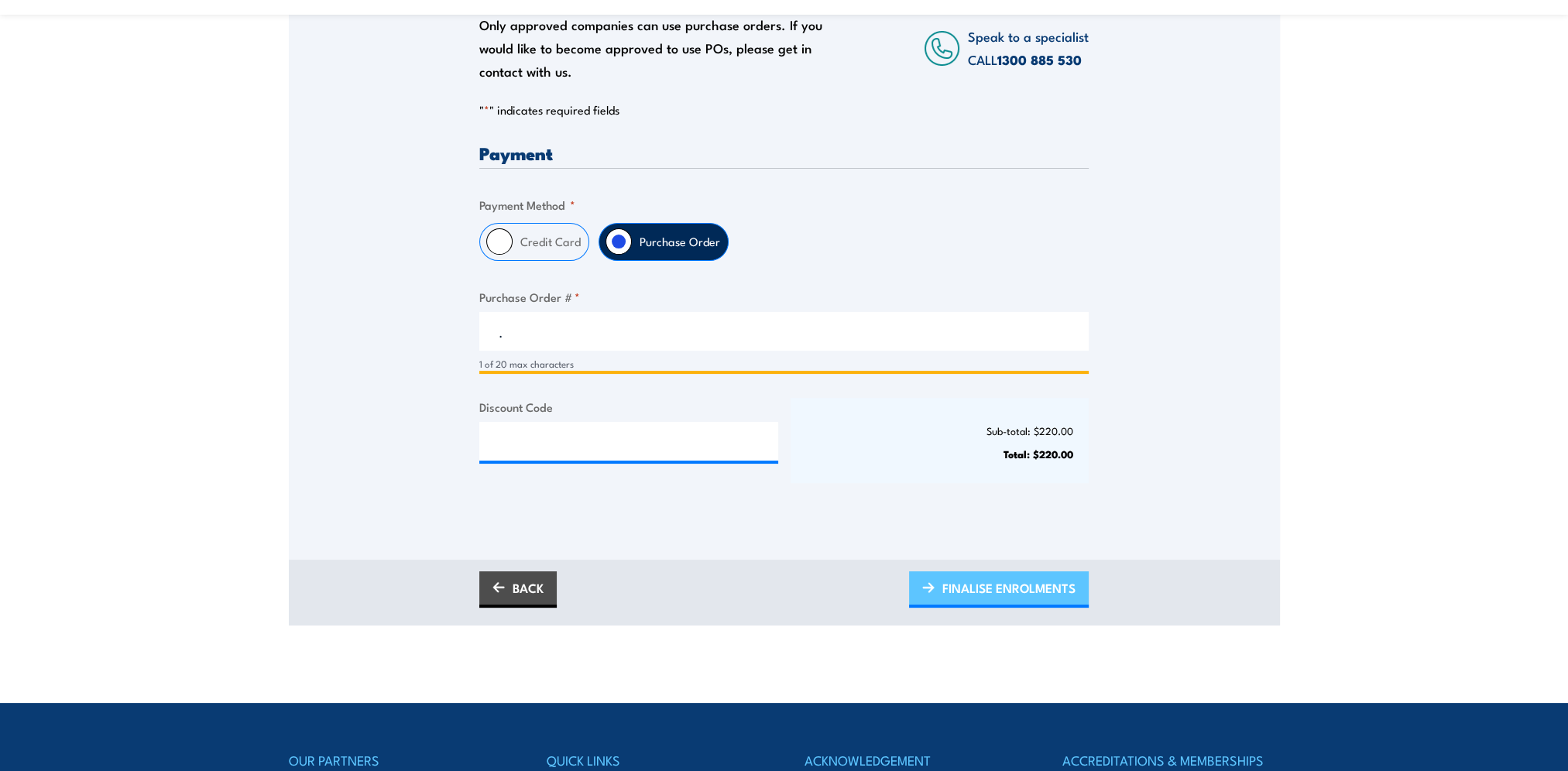
type input "."
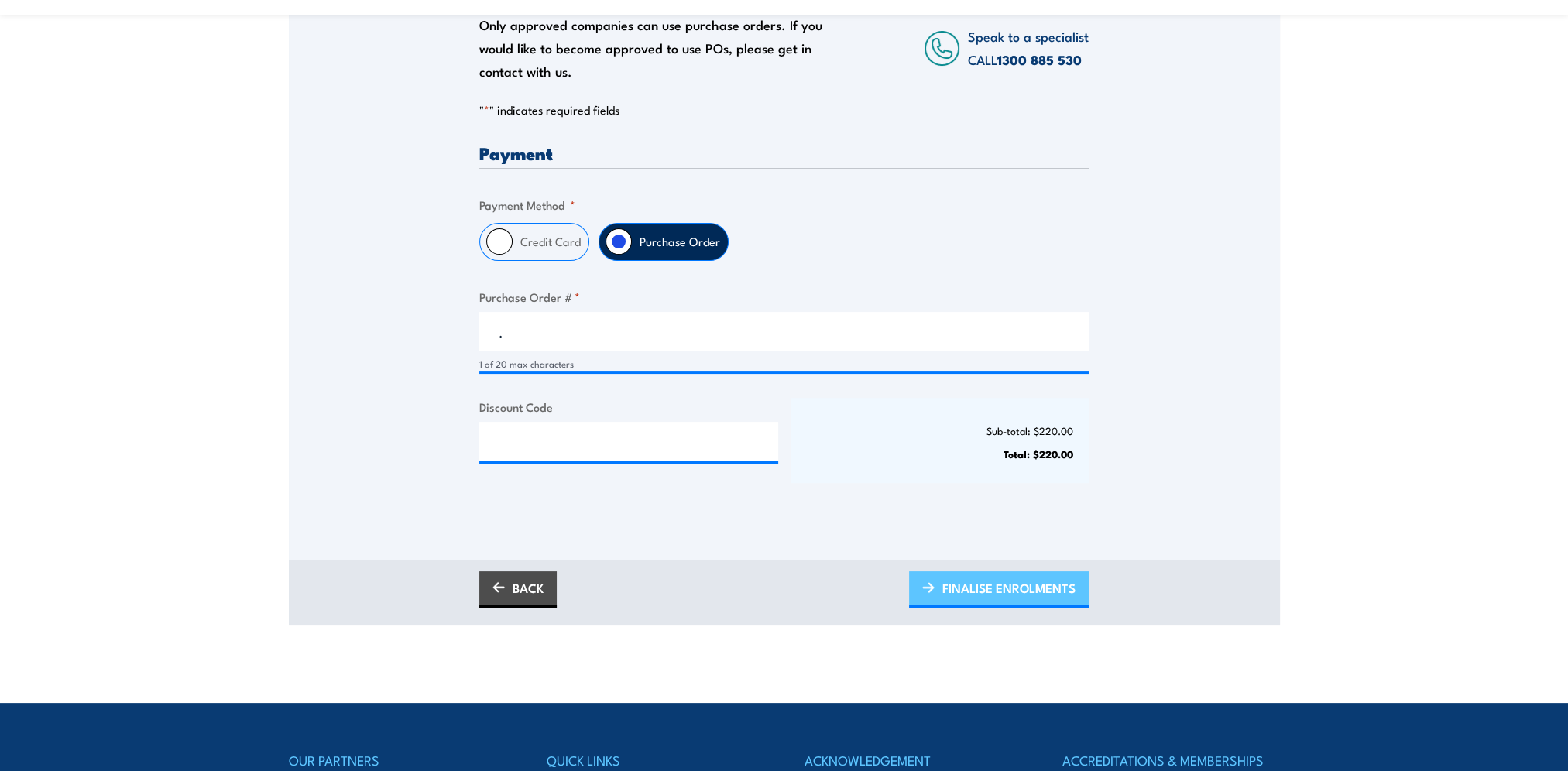
click at [1033, 580] on span "FINALISE ENROLMENTS" at bounding box center [1009, 588] width 133 height 41
